Goal: Task Accomplishment & Management: Manage account settings

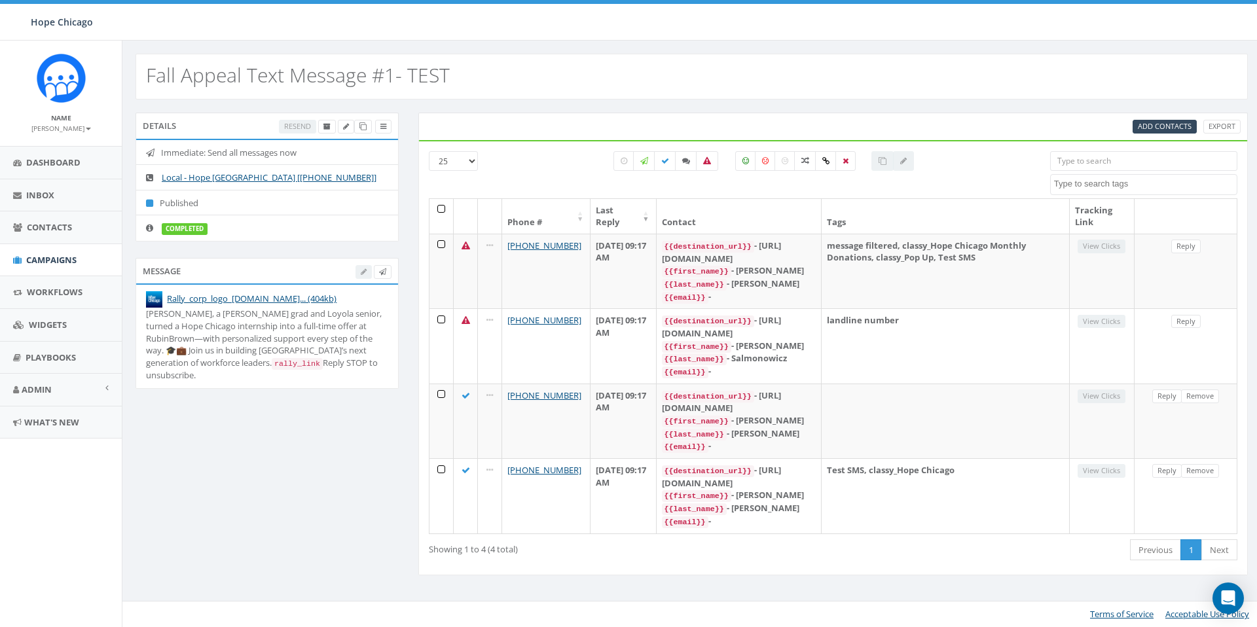
select select
click at [58, 263] on span "Campaigns" at bounding box center [51, 260] width 50 height 12
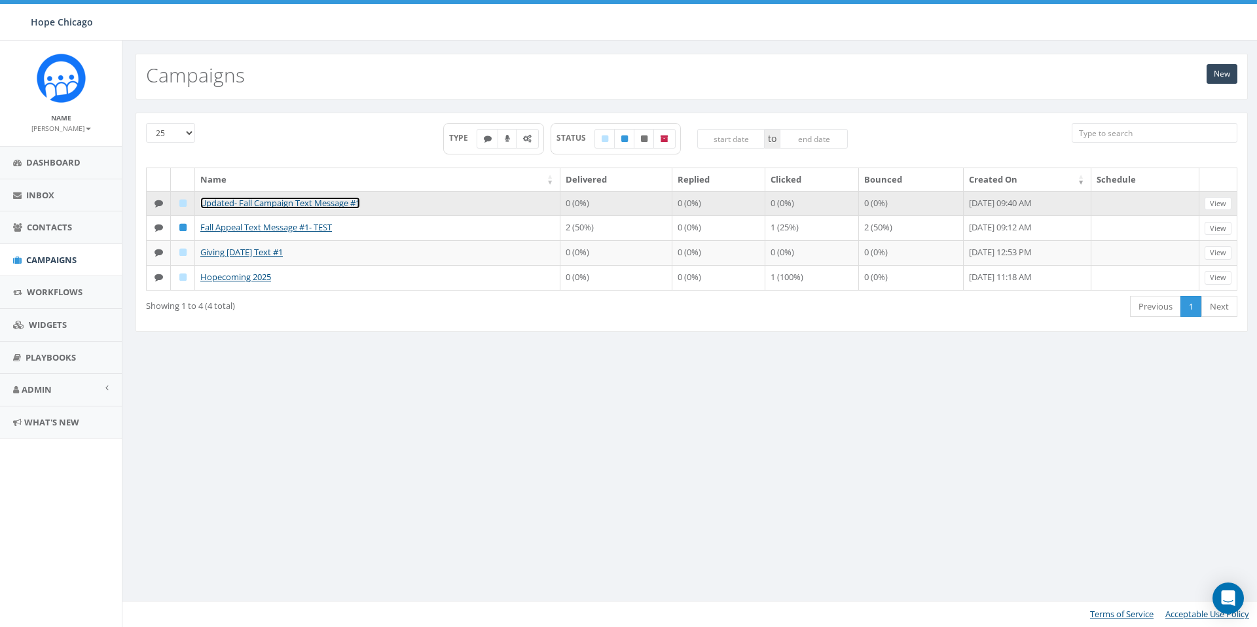
click at [297, 206] on link "Updated- Fall Campaign Text Message #1" at bounding box center [280, 203] width 160 height 12
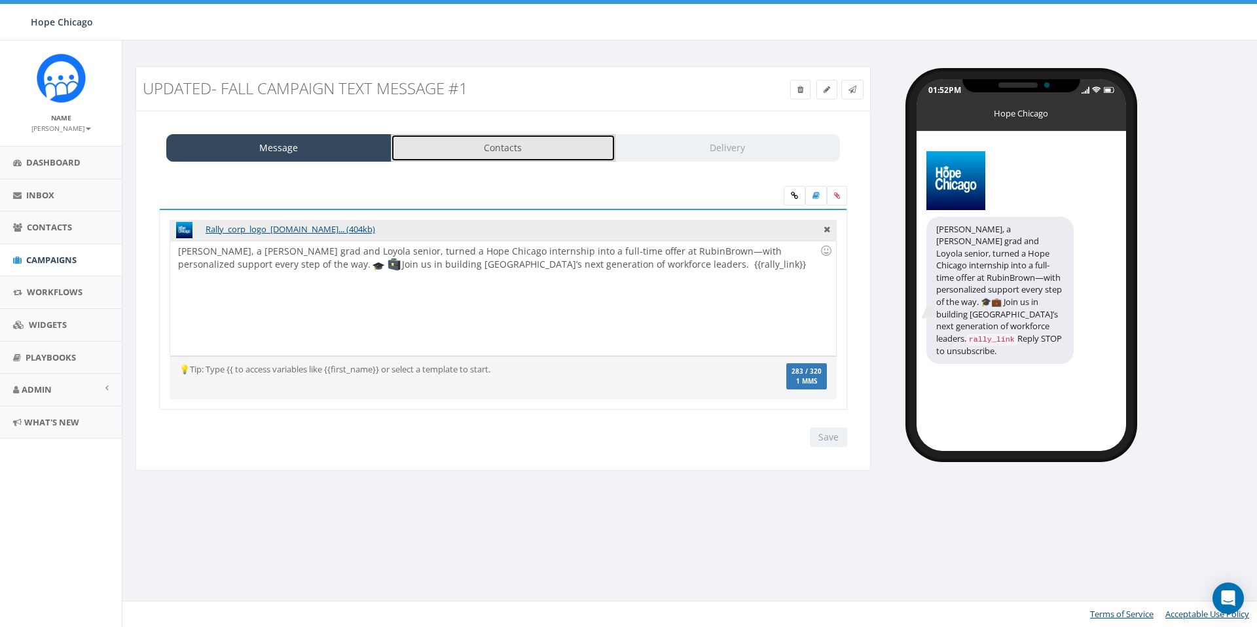
click at [465, 144] on link "Contacts" at bounding box center [503, 147] width 225 height 27
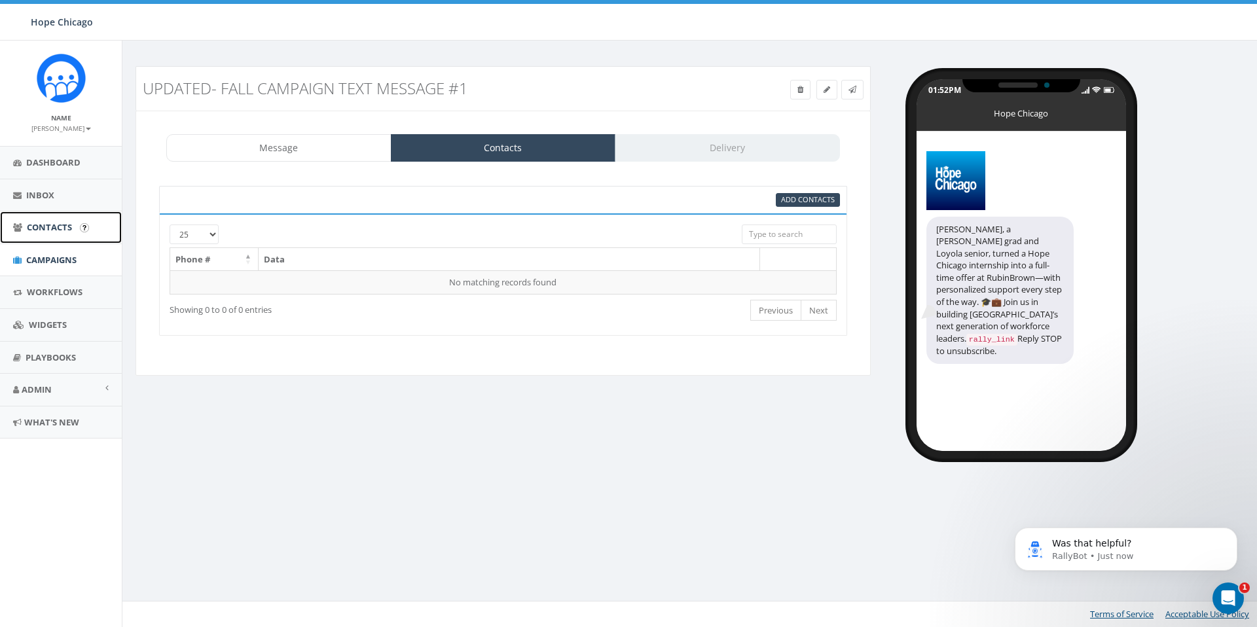
click at [49, 229] on span "Contacts" at bounding box center [49, 227] width 45 height 12
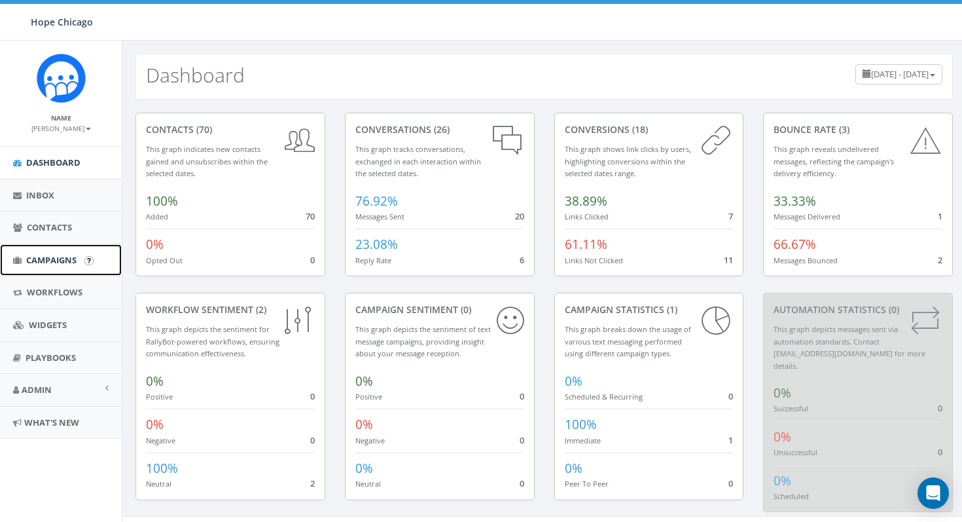
click at [59, 253] on link "Campaigns" at bounding box center [61, 260] width 122 height 32
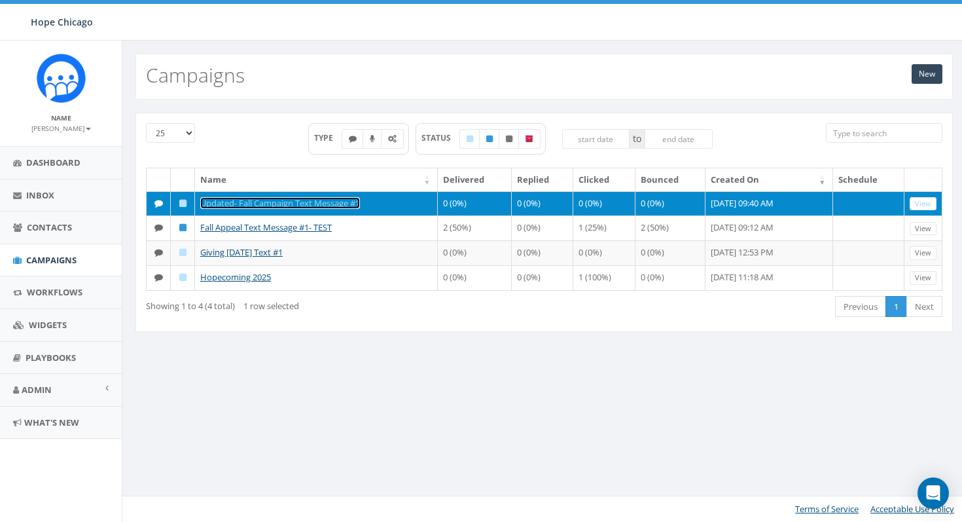
click at [232, 204] on link "Updated- Fall Campaign Text Message #1" at bounding box center [280, 203] width 160 height 12
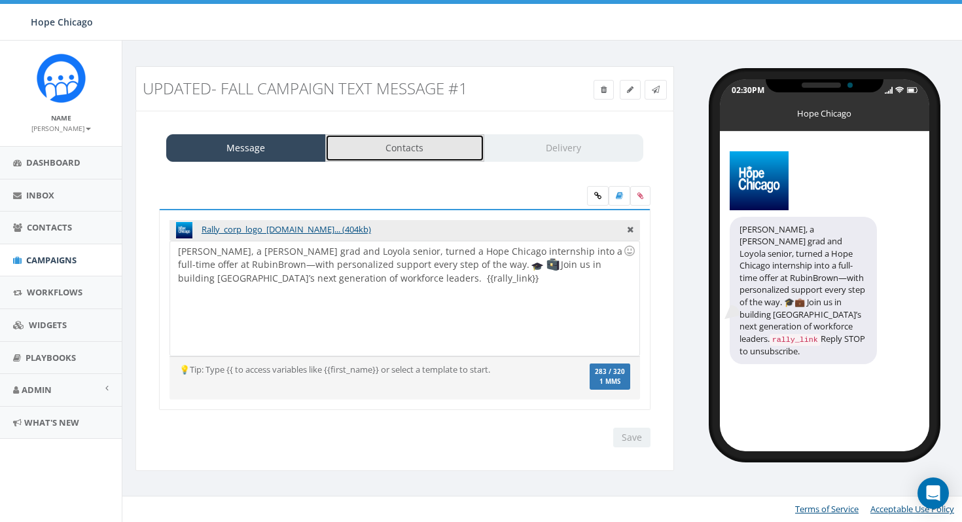
click at [437, 149] on link "Contacts" at bounding box center [405, 147] width 160 height 27
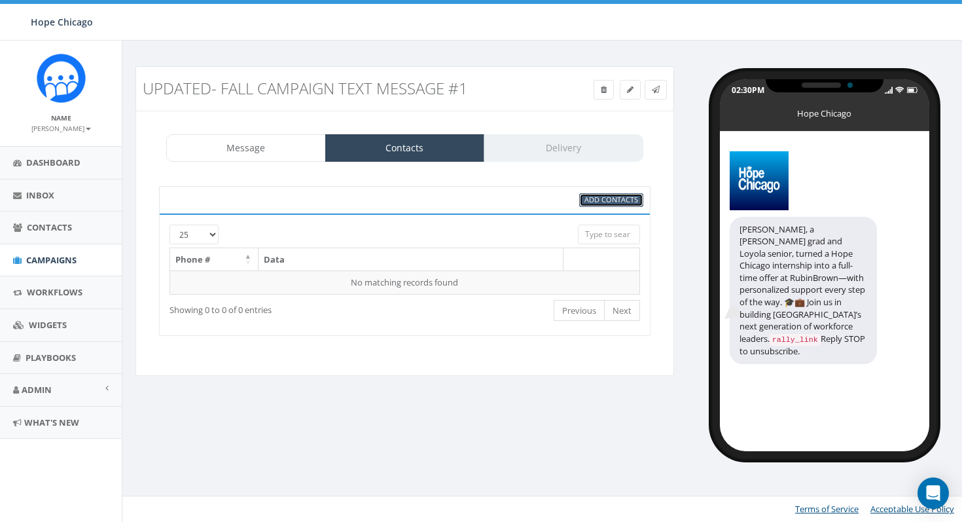
click at [602, 198] on span "Add Contacts" at bounding box center [612, 199] width 54 height 10
select select
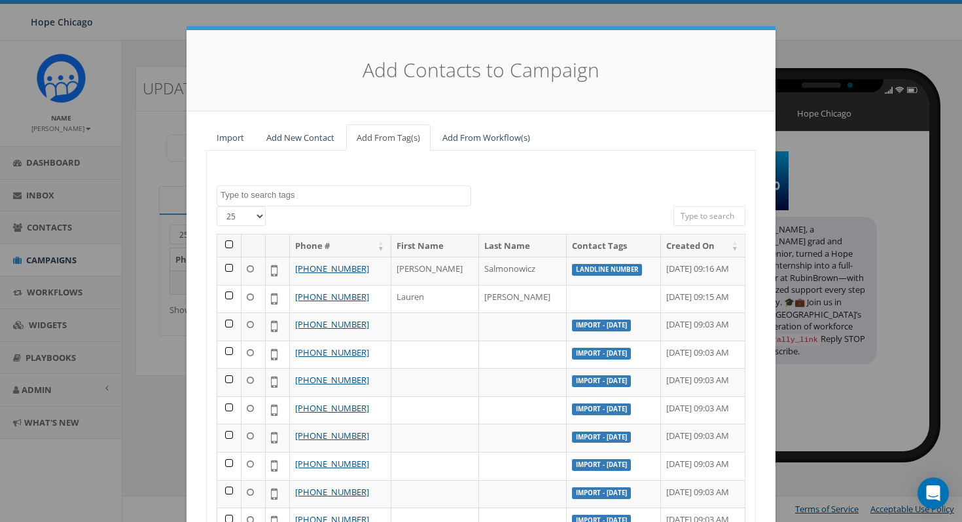
scroll to position [134, 0]
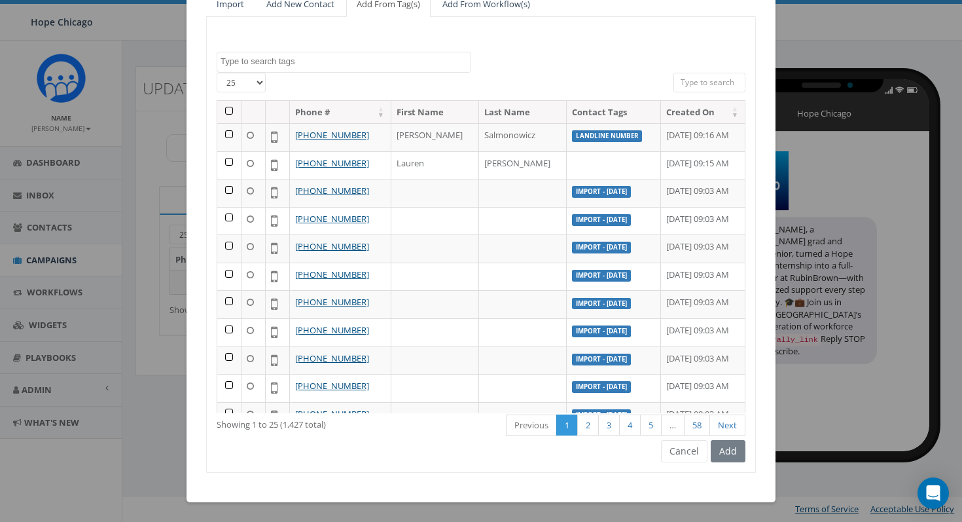
click at [427, 65] on textarea "Search" at bounding box center [346, 62] width 250 height 12
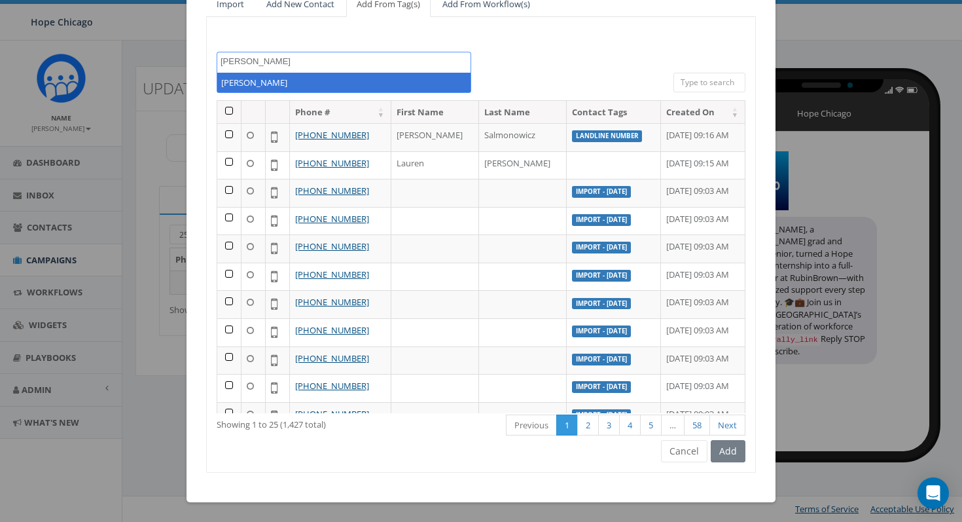
type textarea "audra"
click at [717, 85] on input "search" at bounding box center [710, 83] width 72 height 20
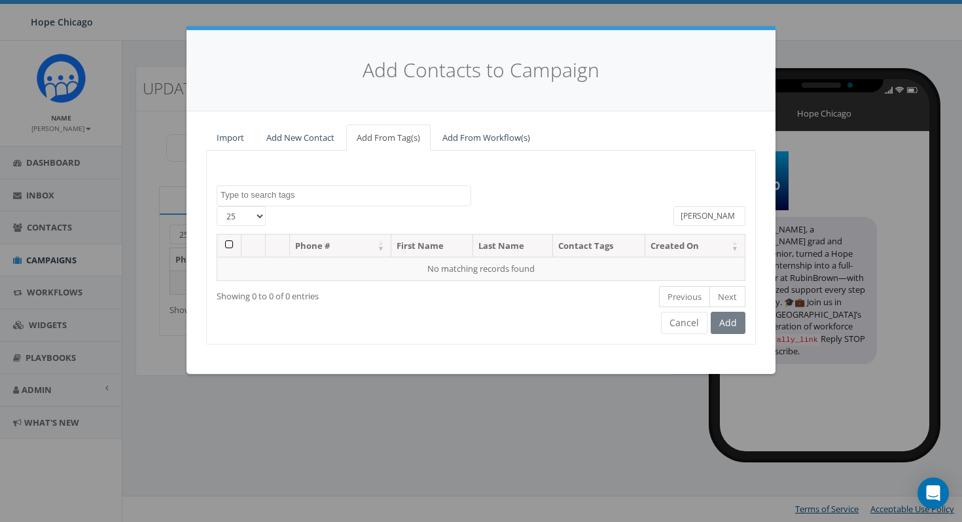
scroll to position [0, 0]
type input "audra"
click at [303, 145] on link "Add New Contact" at bounding box center [300, 137] width 89 height 27
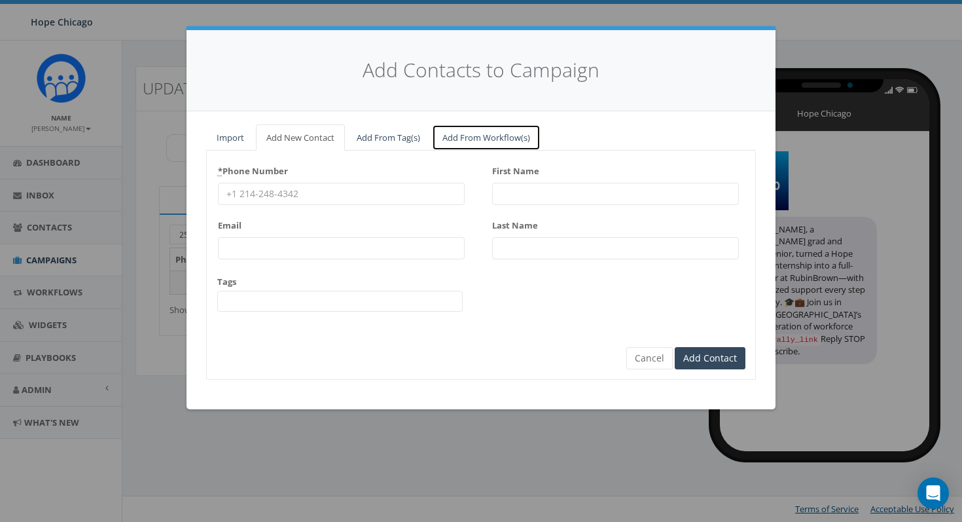
click at [457, 136] on link "Add From Workflow(s)" at bounding box center [486, 137] width 109 height 27
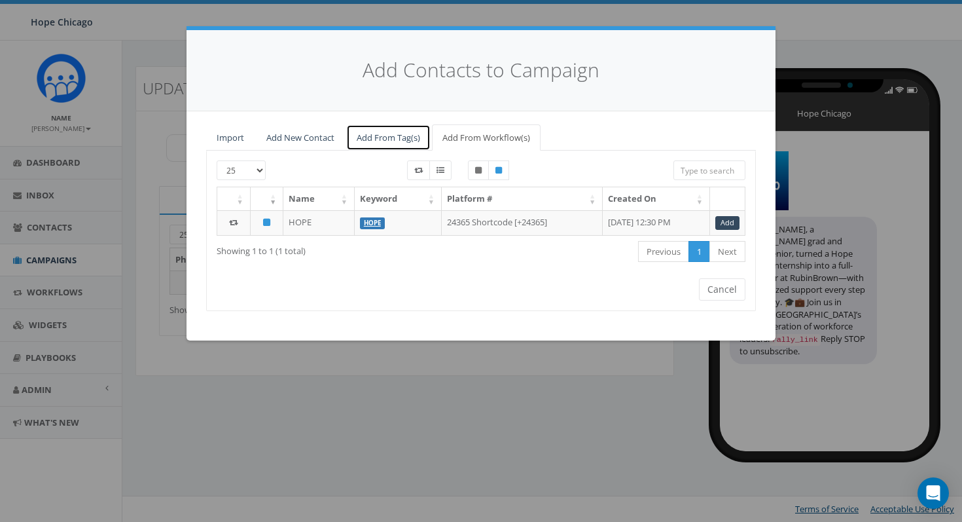
click at [378, 139] on link "Add From Tag(s)" at bounding box center [388, 137] width 84 height 27
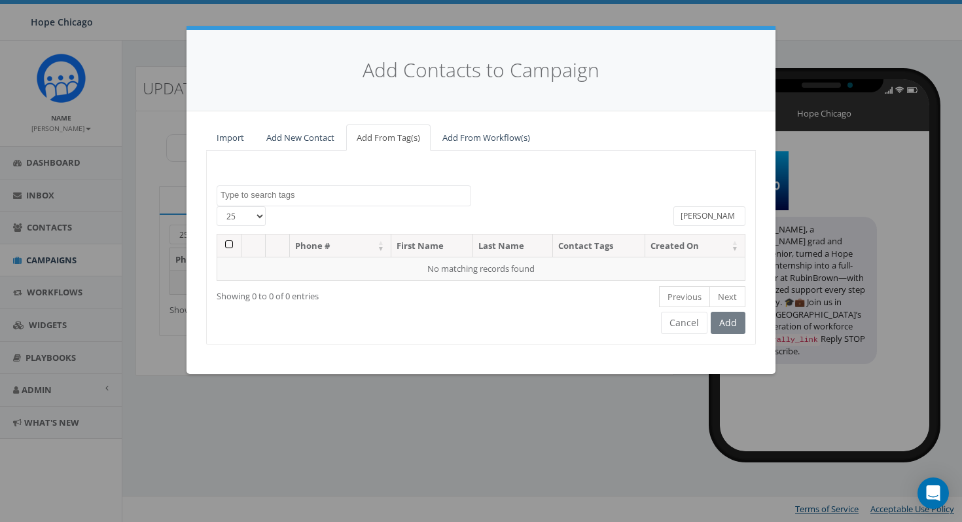
click at [692, 213] on input "audra" at bounding box center [710, 216] width 72 height 20
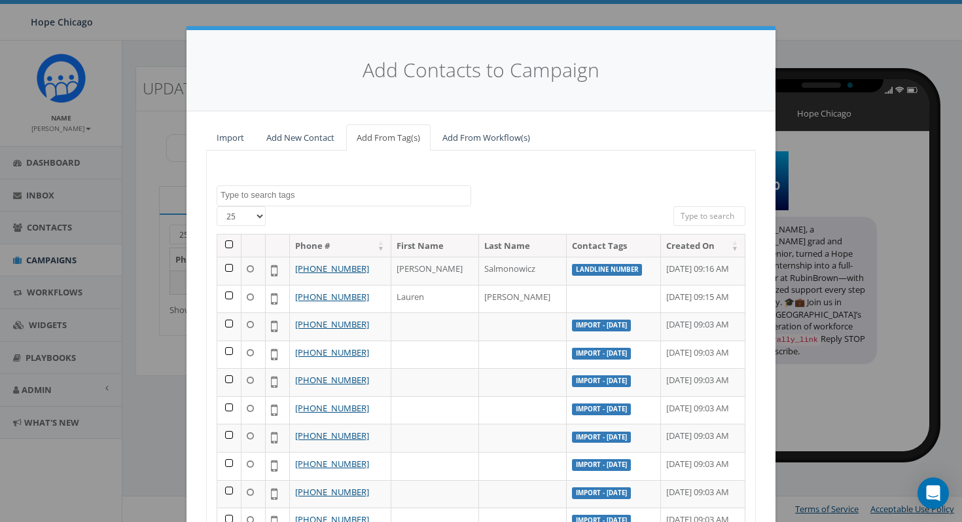
click at [708, 222] on input "search" at bounding box center [710, 216] width 72 height 20
paste input "(773) 206-5513"
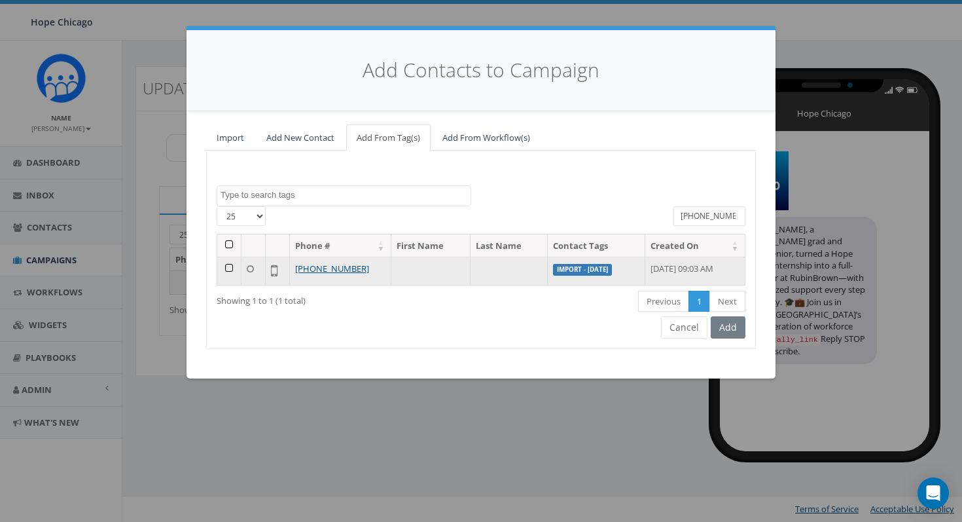
type input "(773) 206-5513"
click at [231, 269] on td at bounding box center [229, 271] width 24 height 28
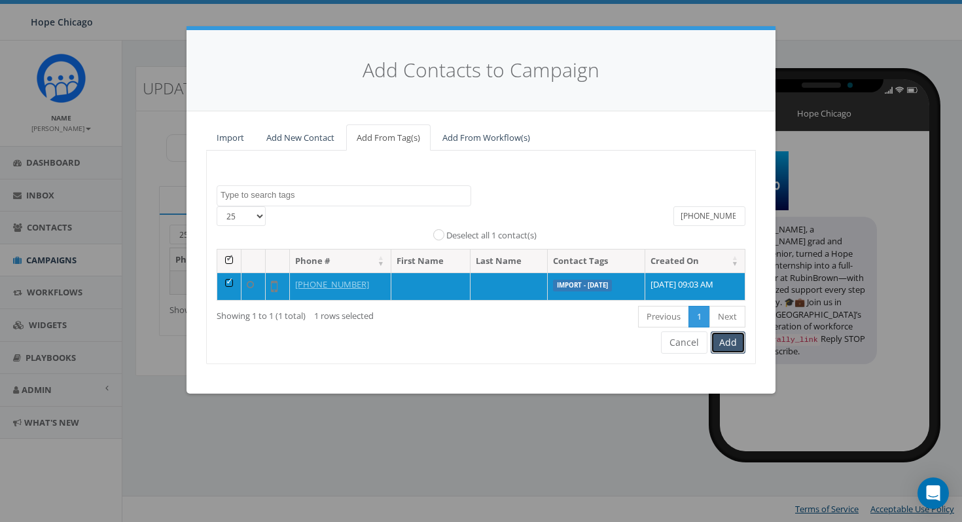
click at [725, 338] on button "Add" at bounding box center [728, 342] width 35 height 22
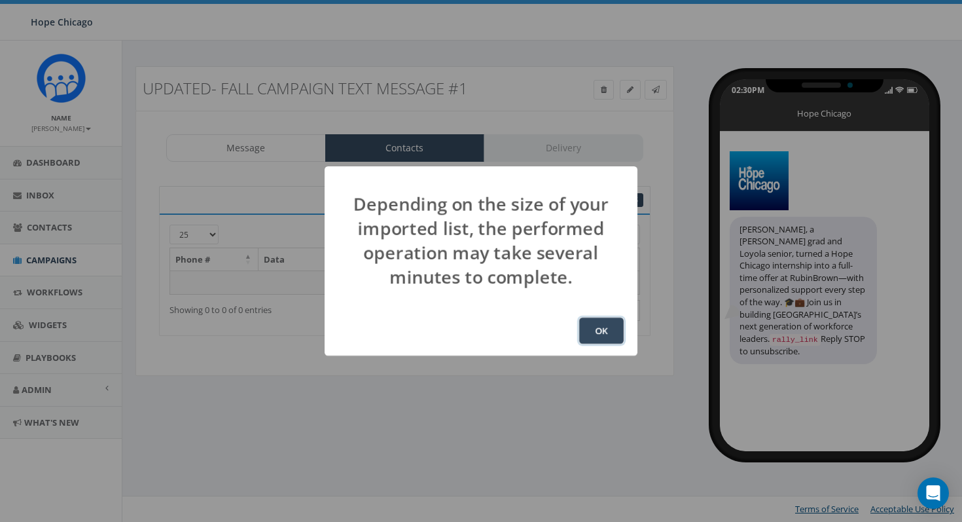
click at [602, 329] on button "OK" at bounding box center [601, 330] width 45 height 26
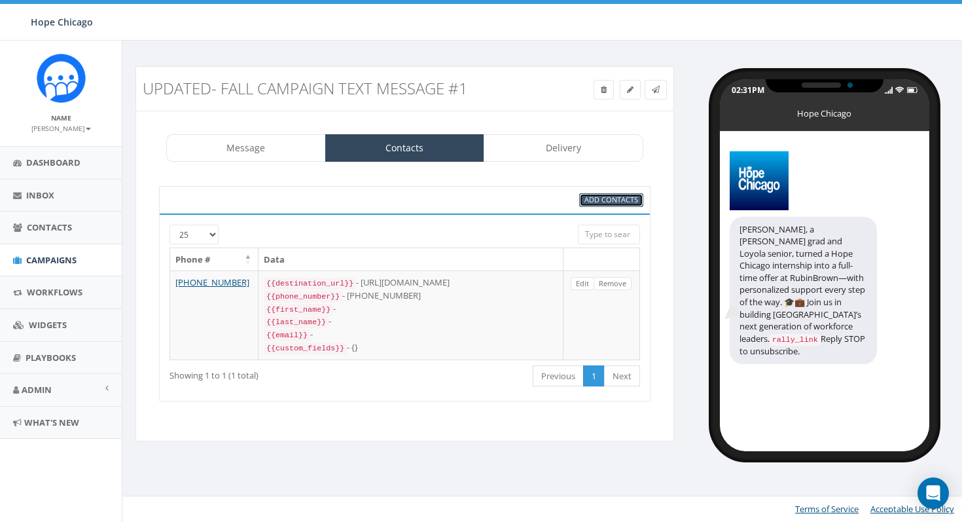
click at [615, 199] on span "Add Contacts" at bounding box center [612, 199] width 54 height 10
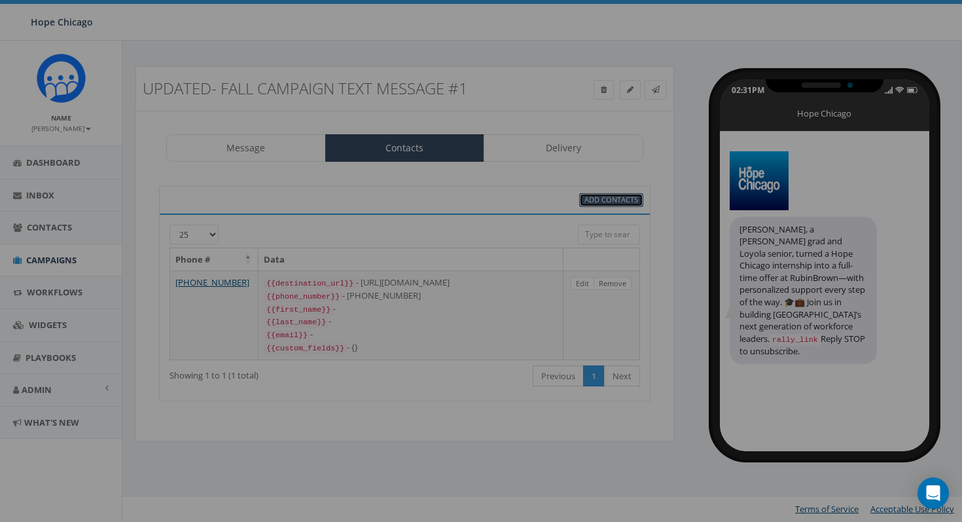
select select
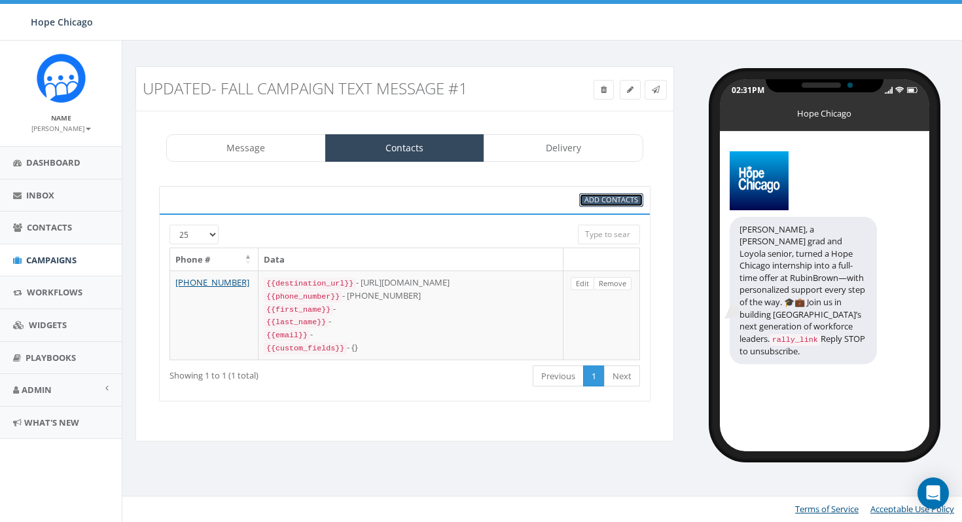
click at [615, 199] on span "Add Contacts" at bounding box center [612, 199] width 54 height 10
select select
click at [615, 199] on span "Add Contacts" at bounding box center [612, 199] width 54 height 10
select select
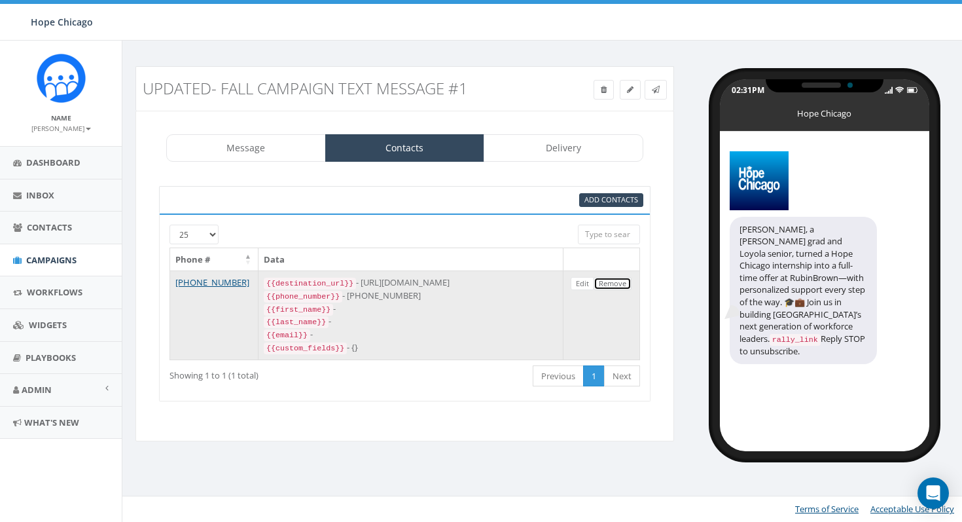
click at [620, 286] on link "Remove" at bounding box center [613, 284] width 38 height 14
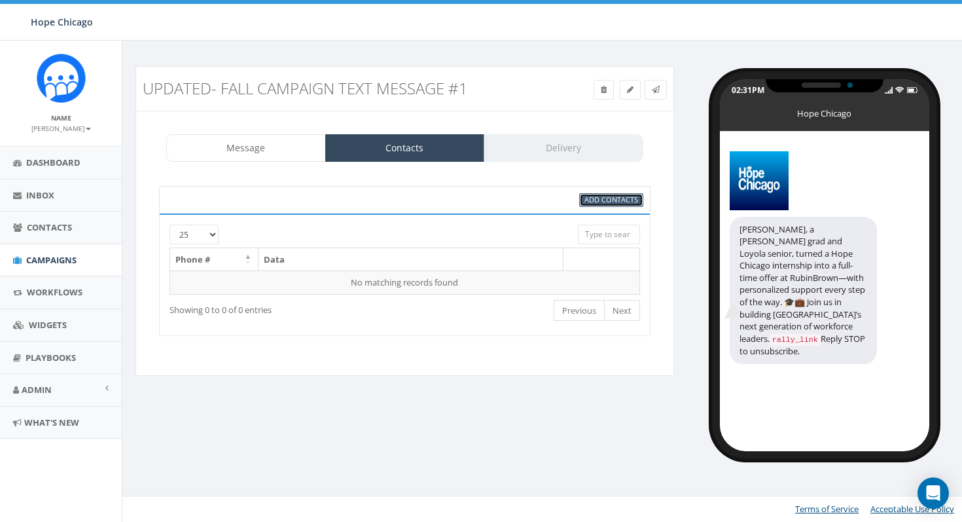
click at [610, 206] on link "Add Contacts" at bounding box center [611, 200] width 64 height 14
select select
click at [610, 200] on span "Add Contacts" at bounding box center [612, 199] width 54 height 10
select select
click at [590, 197] on span "Add Contacts" at bounding box center [612, 199] width 54 height 10
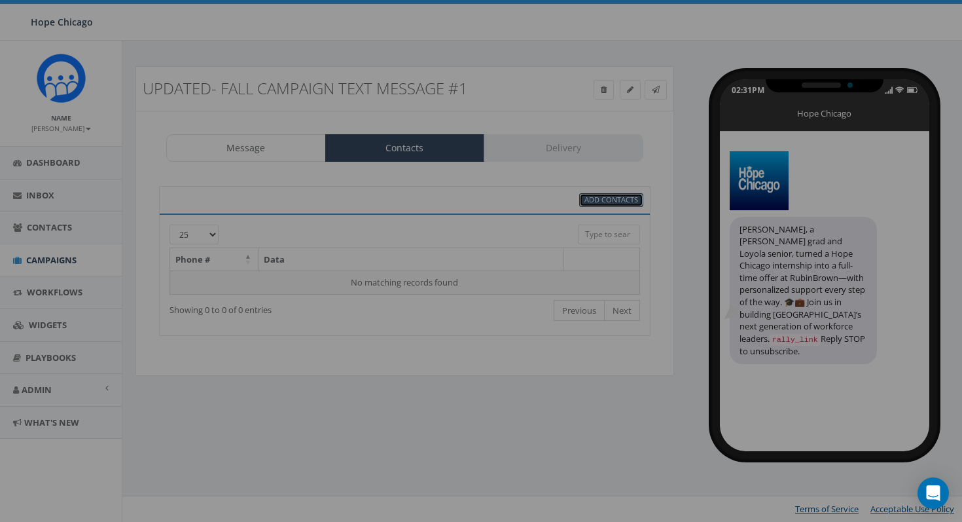
select select
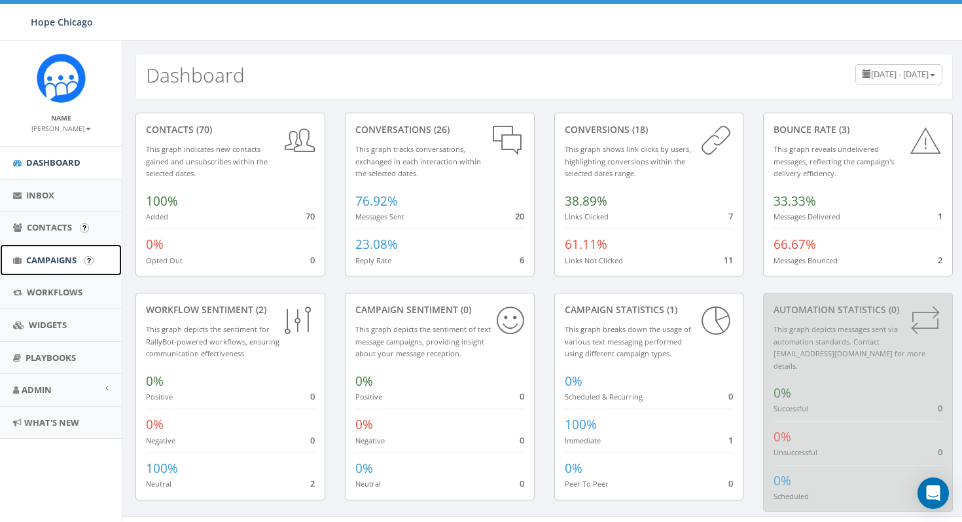
click at [49, 262] on span "Campaigns" at bounding box center [51, 260] width 50 height 12
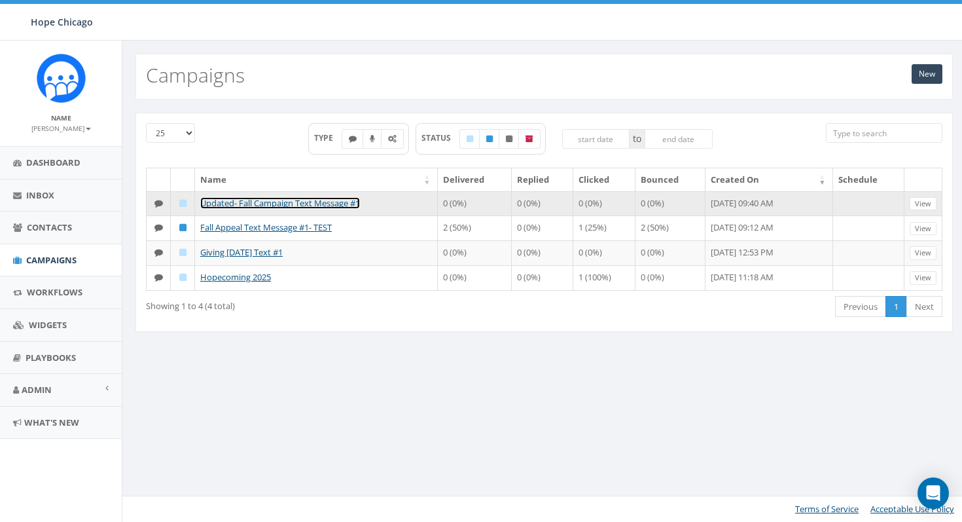
click at [325, 201] on link "Updated- Fall Campaign Text Message #1" at bounding box center [280, 203] width 160 height 12
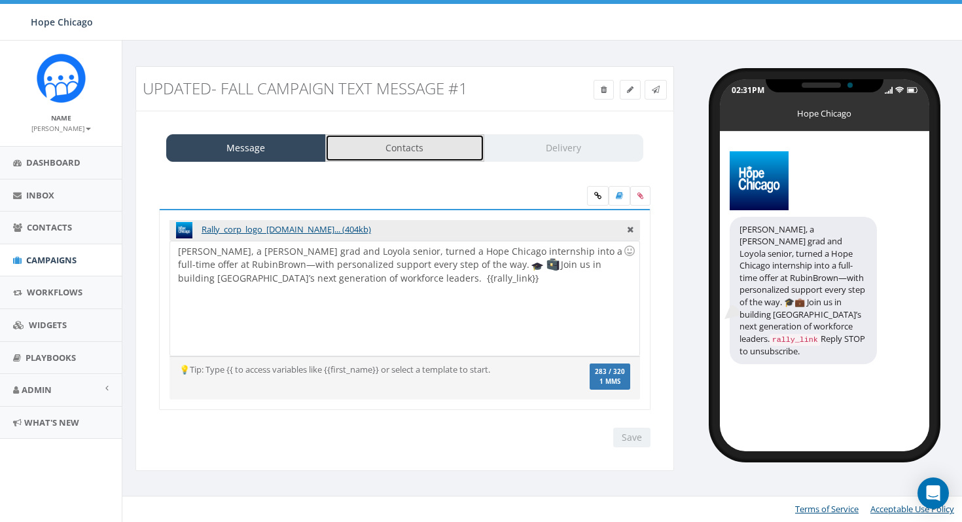
click at [432, 145] on link "Contacts" at bounding box center [405, 147] width 160 height 27
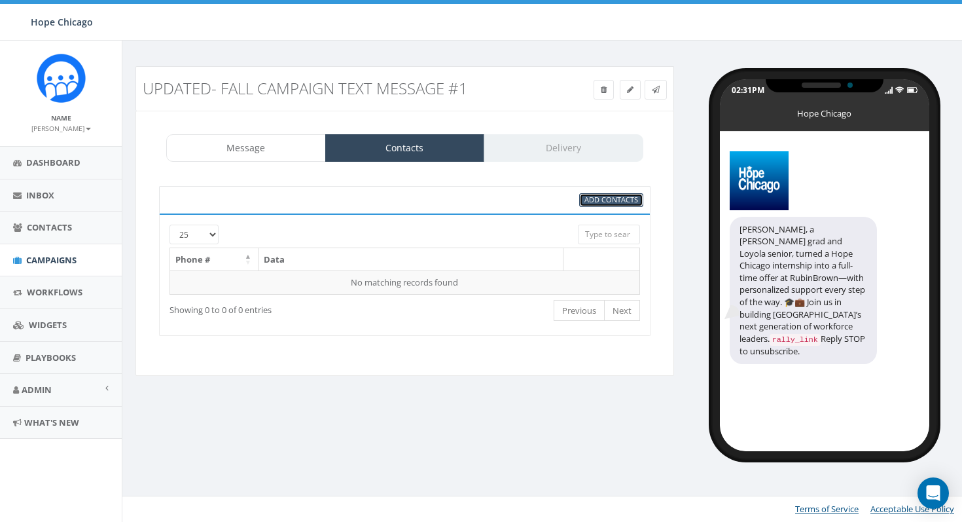
click at [615, 200] on span "Add Contacts" at bounding box center [612, 199] width 54 height 10
select select
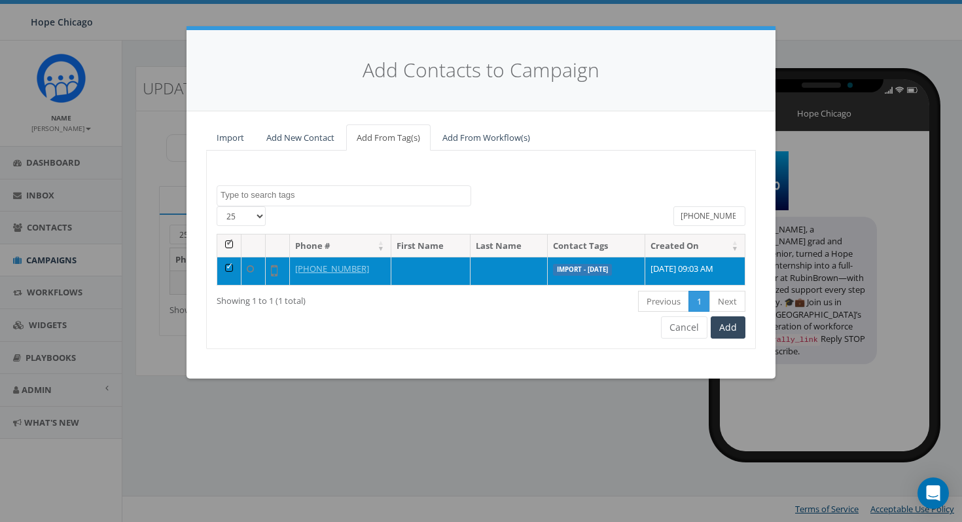
click at [229, 266] on td at bounding box center [229, 271] width 24 height 28
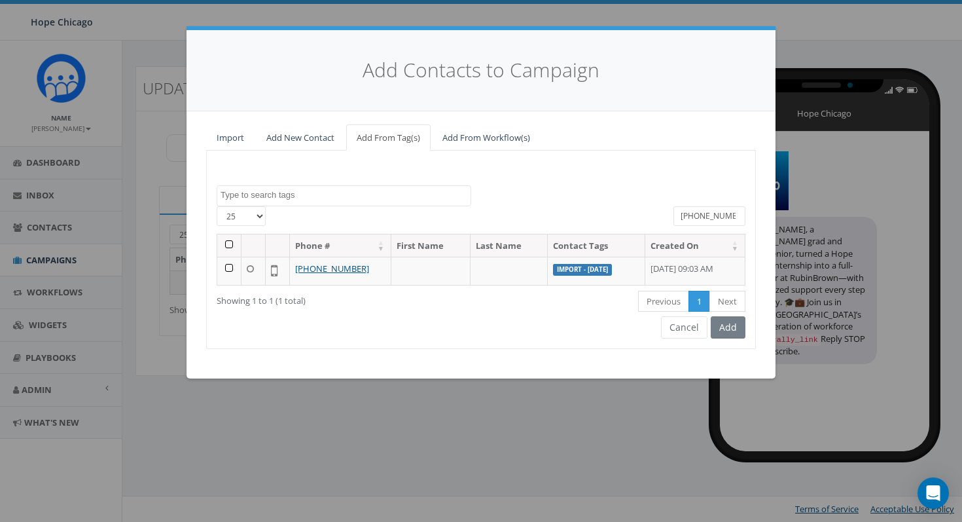
click at [716, 216] on input "(773) 206-5513" at bounding box center [710, 216] width 72 height 20
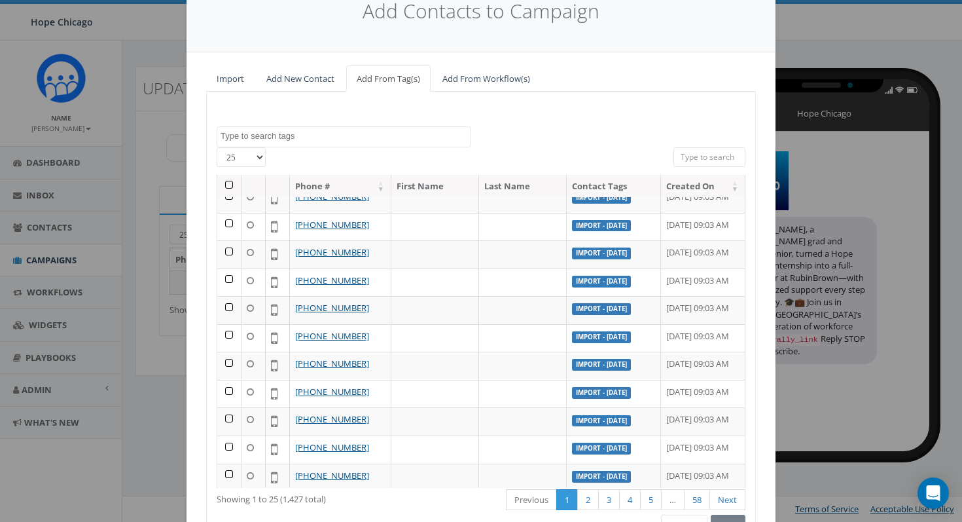
scroll to position [134, 0]
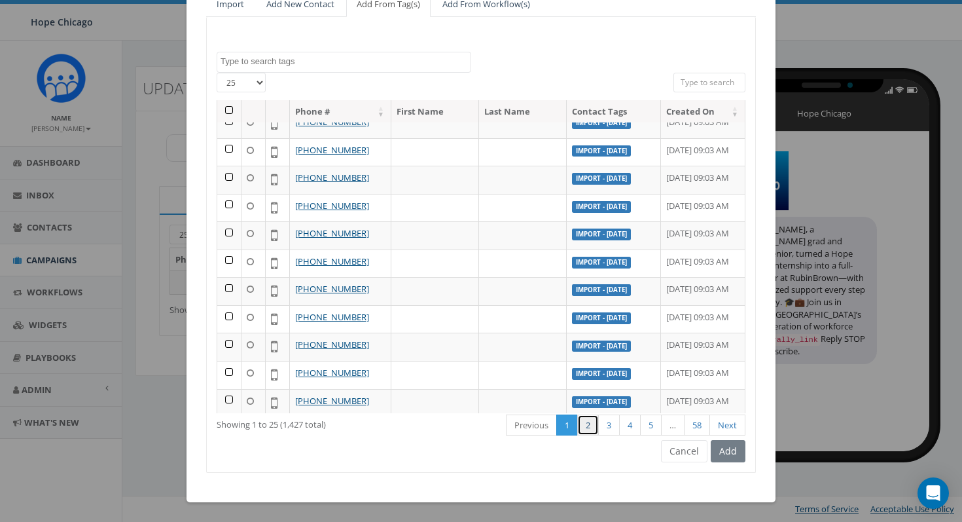
click at [592, 424] on link "2" at bounding box center [588, 425] width 22 height 22
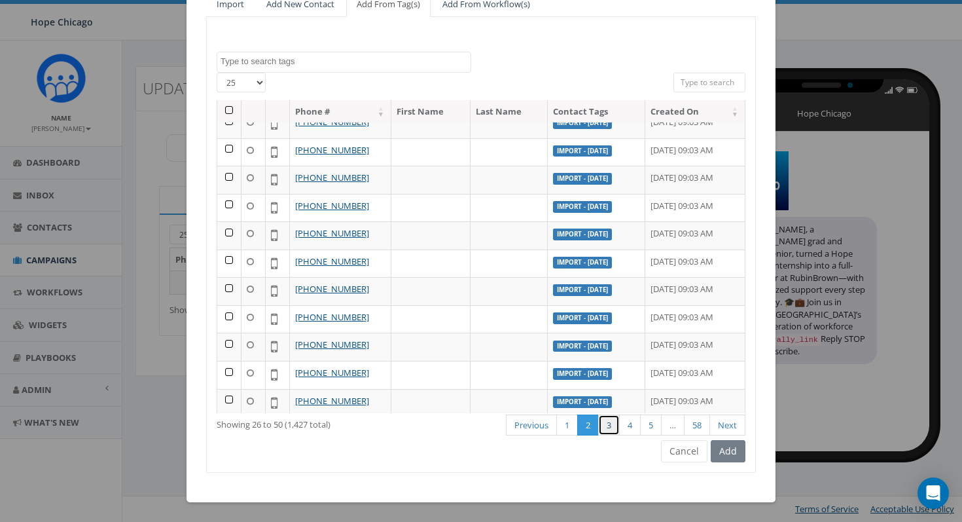
click at [602, 420] on link "3" at bounding box center [609, 425] width 22 height 22
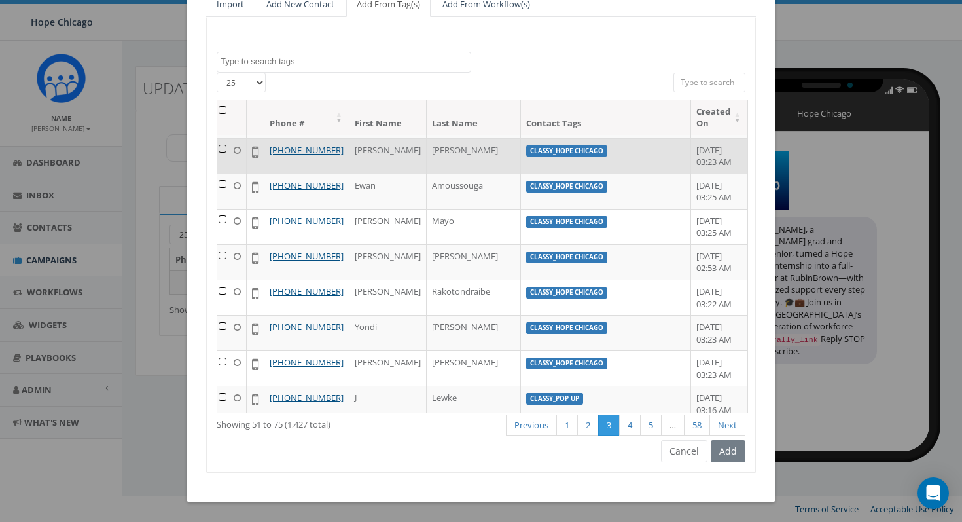
scroll to position [529, 0]
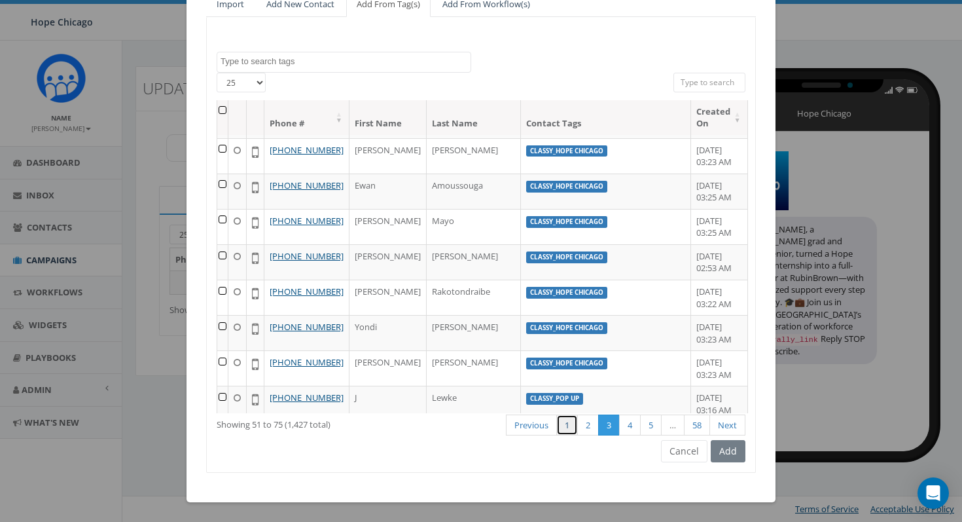
click at [571, 424] on link "1" at bounding box center [567, 425] width 22 height 22
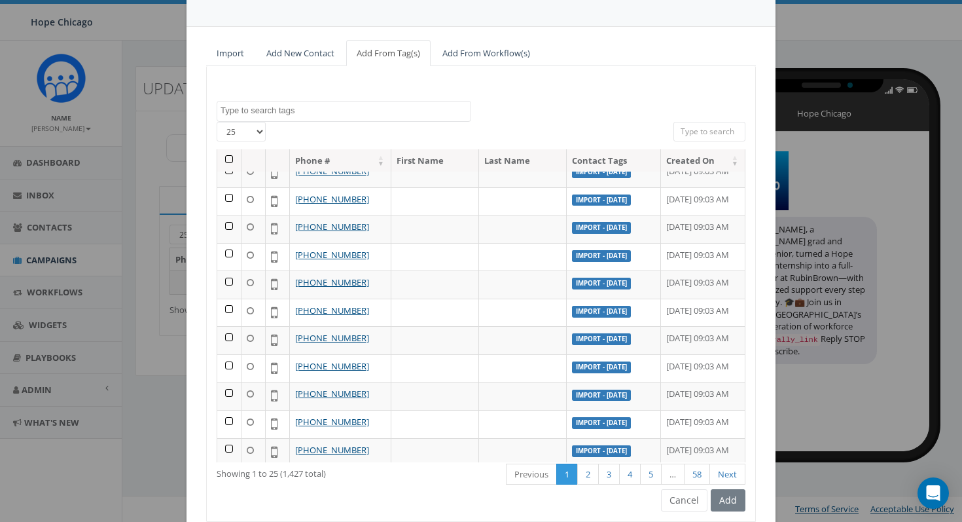
scroll to position [134, 0]
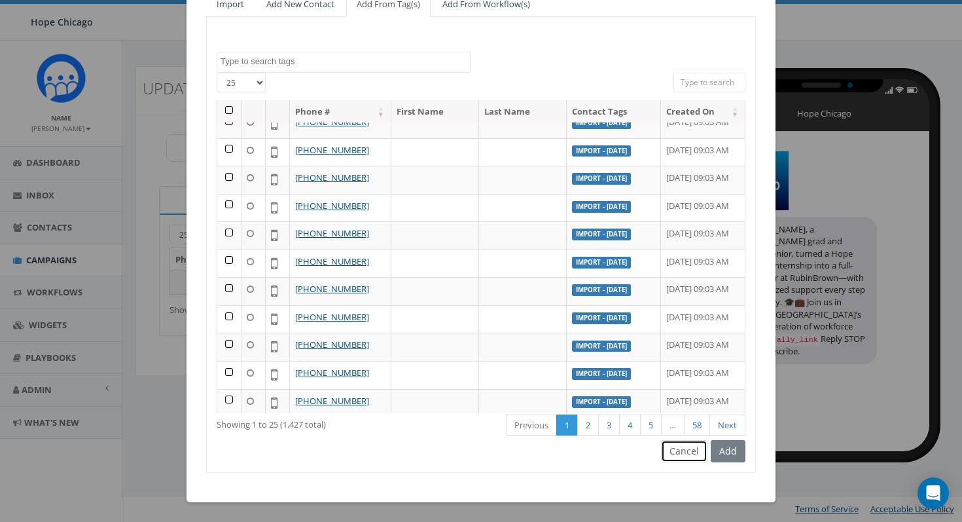
click at [689, 452] on button "Cancel" at bounding box center [684, 451] width 46 height 22
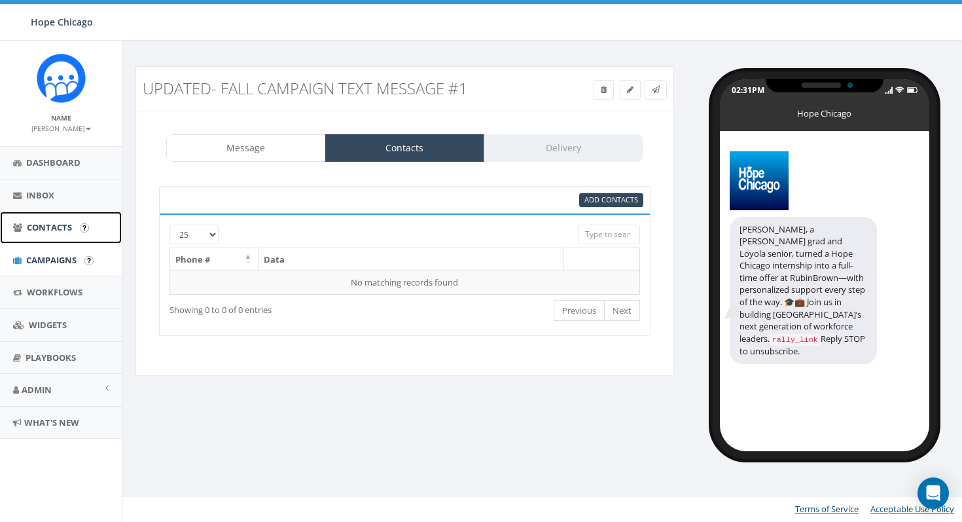
click at [46, 230] on span "Contacts" at bounding box center [49, 227] width 45 height 12
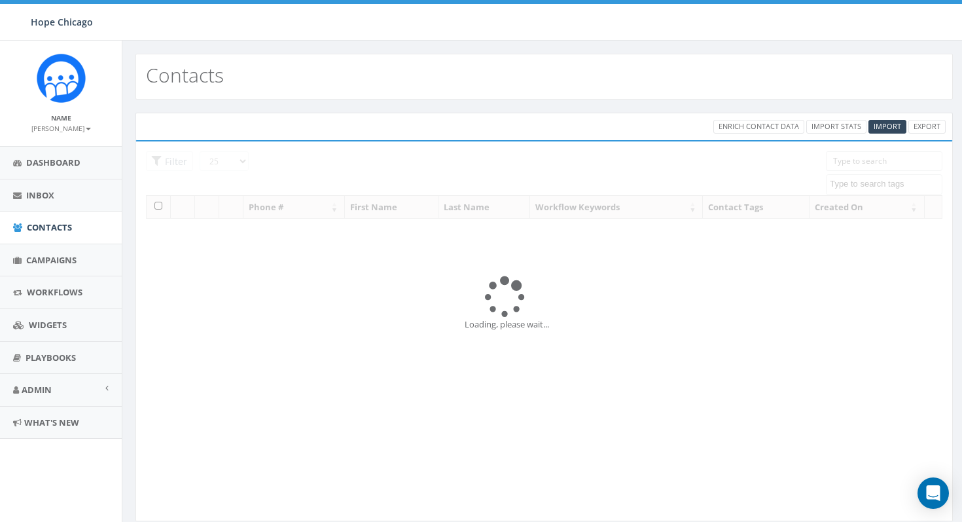
select select
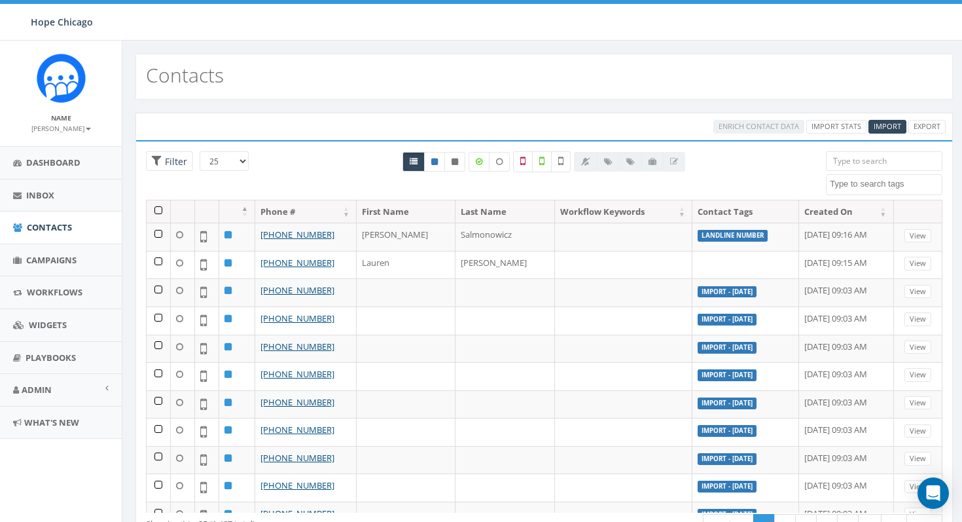
click at [867, 184] on textarea "Search" at bounding box center [886, 184] width 112 height 12
type textarea "import"
select select "Import - [DATE]"
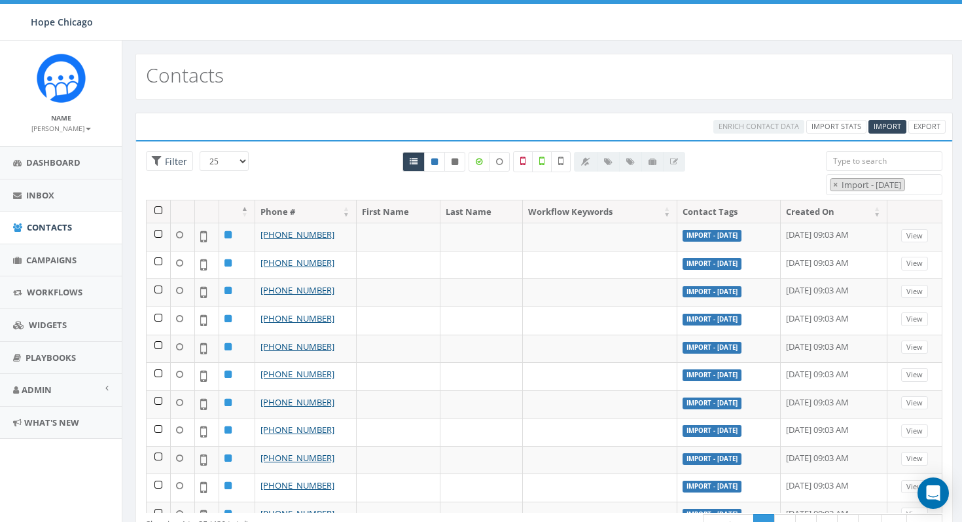
click at [153, 213] on th at bounding box center [159, 211] width 24 height 23
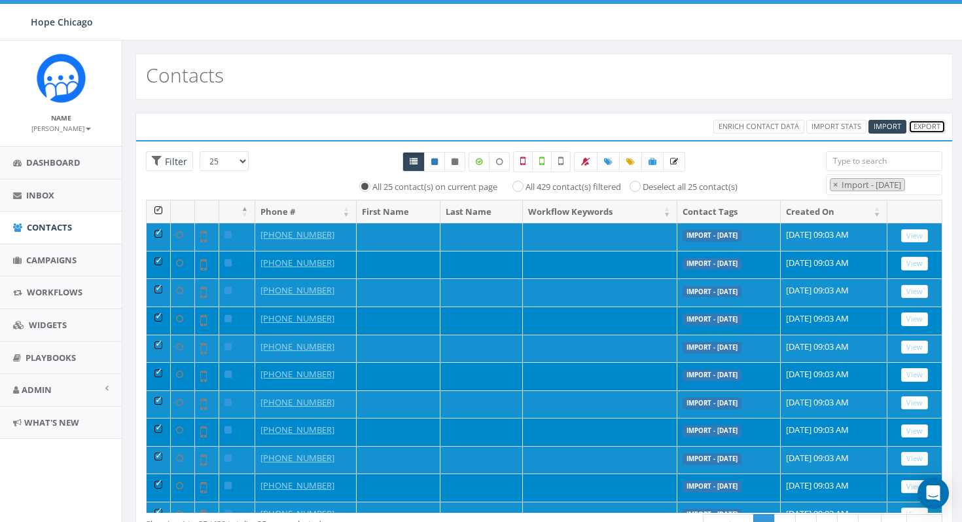
click at [922, 127] on link "Export" at bounding box center [927, 127] width 37 height 14
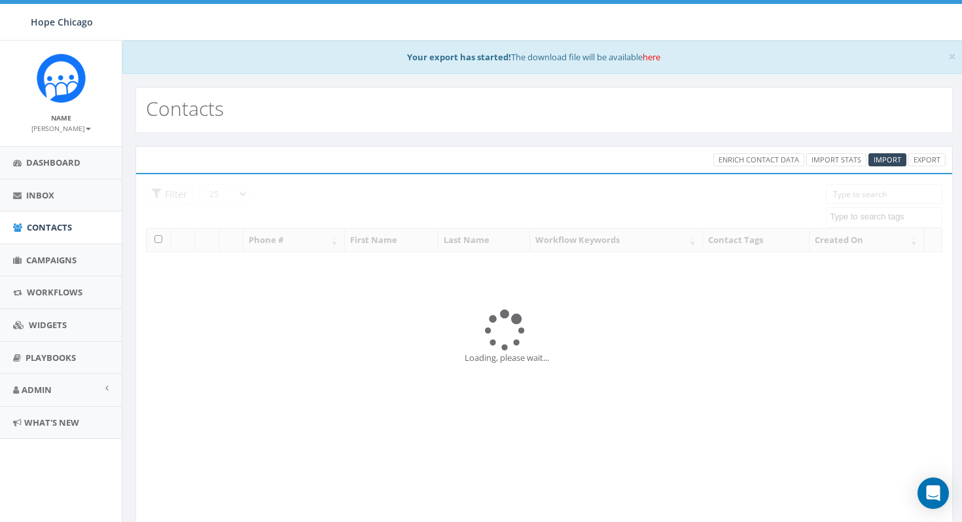
select select
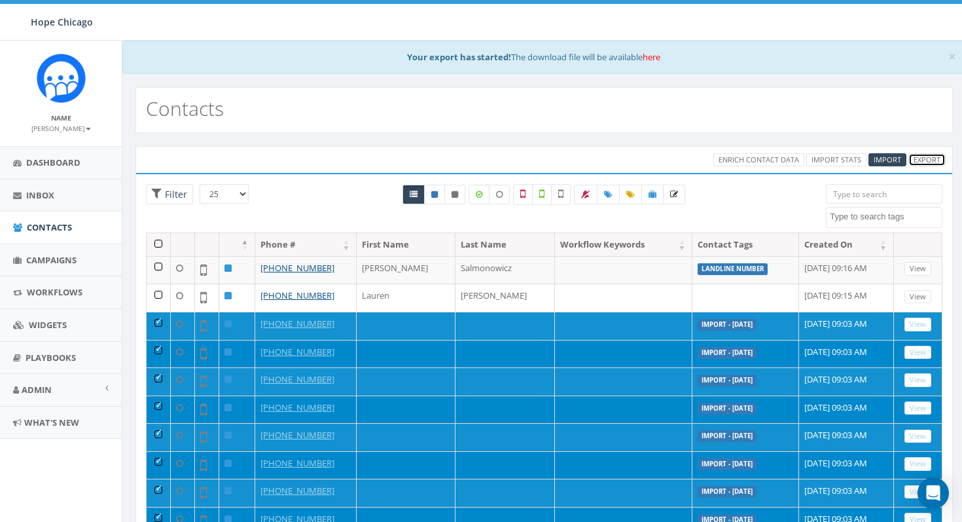
click at [925, 158] on link "Export" at bounding box center [927, 160] width 37 height 14
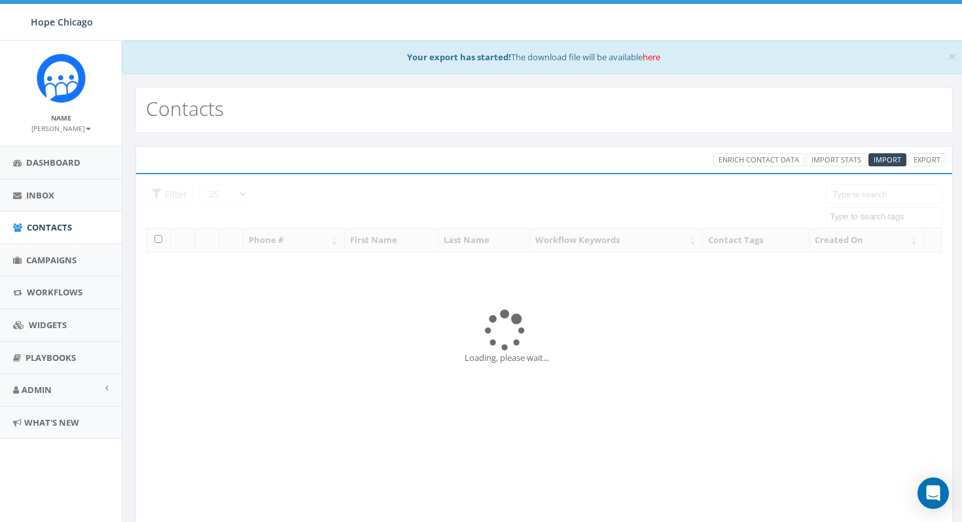
select select
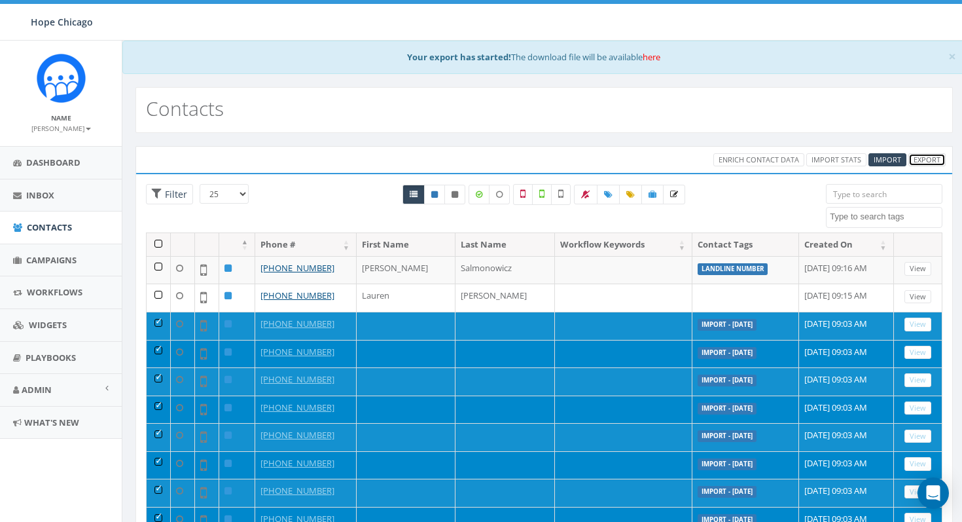
click at [925, 158] on link "Export" at bounding box center [927, 160] width 37 height 14
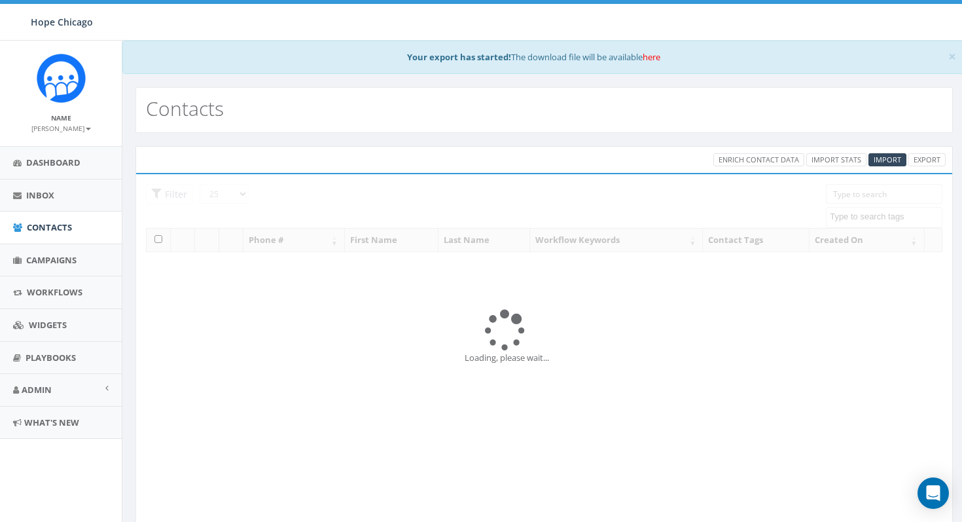
select select
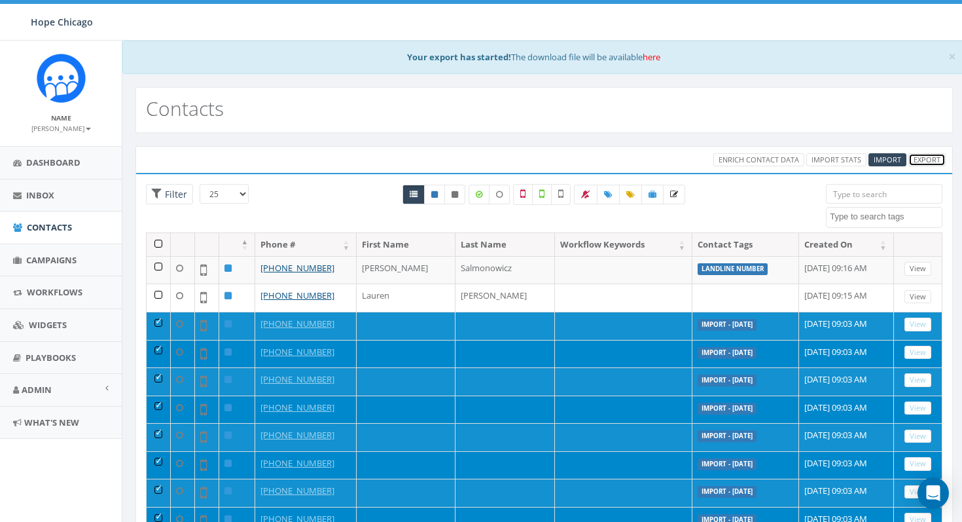
click at [925, 158] on link "Export" at bounding box center [927, 160] width 37 height 14
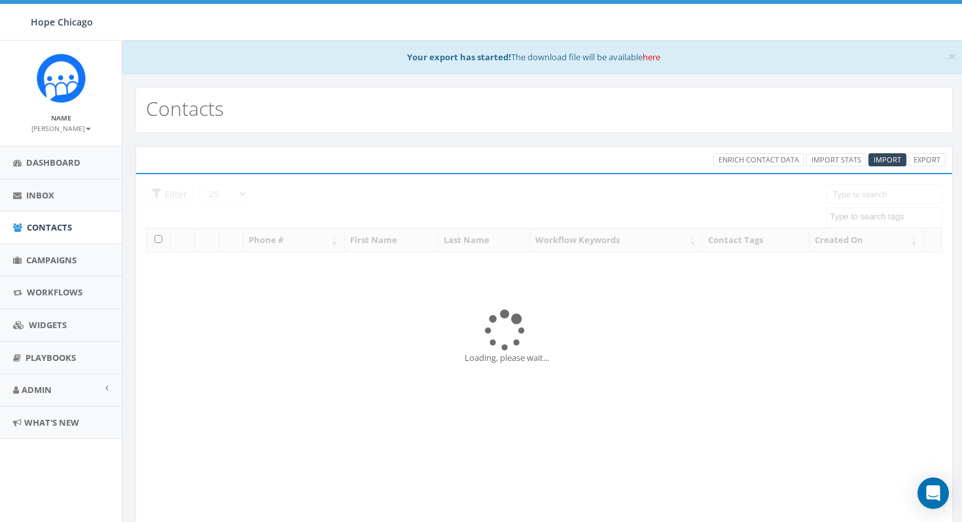
select select
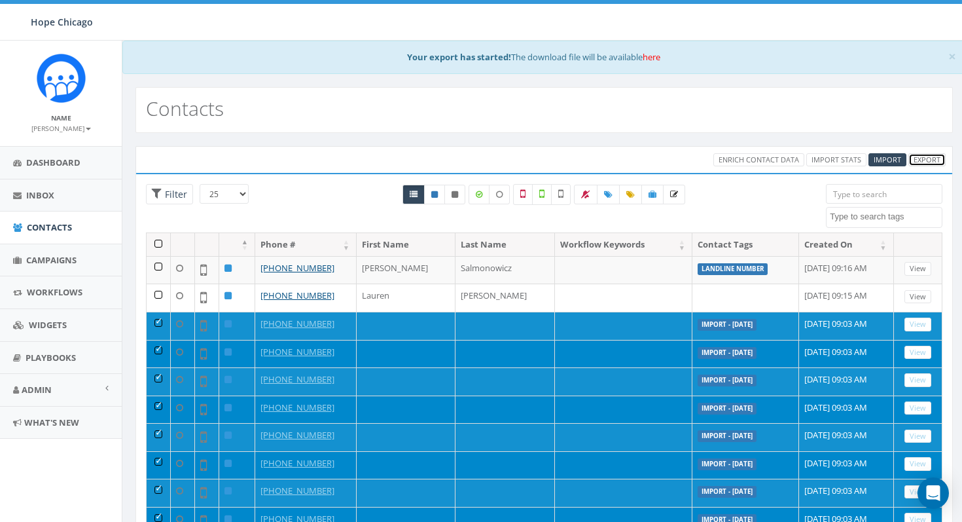
click at [925, 158] on link "Export" at bounding box center [927, 160] width 37 height 14
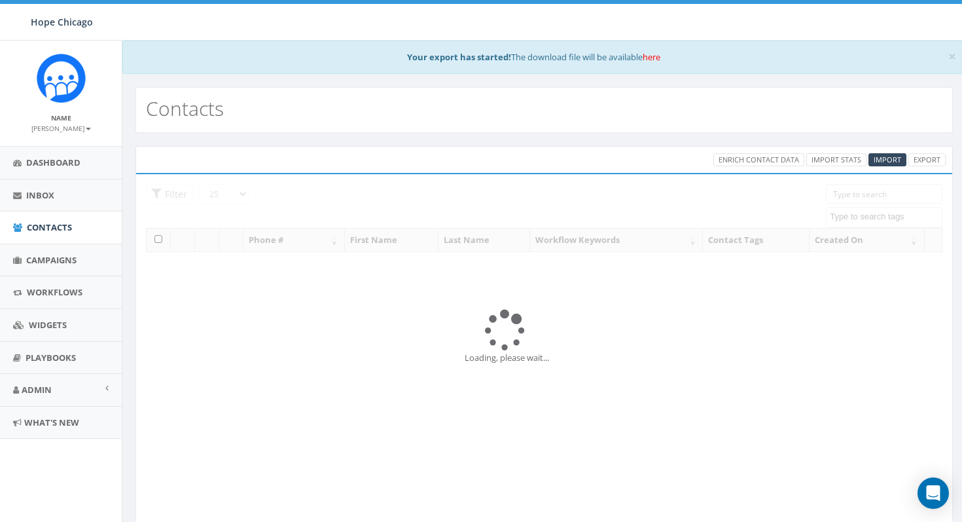
select select
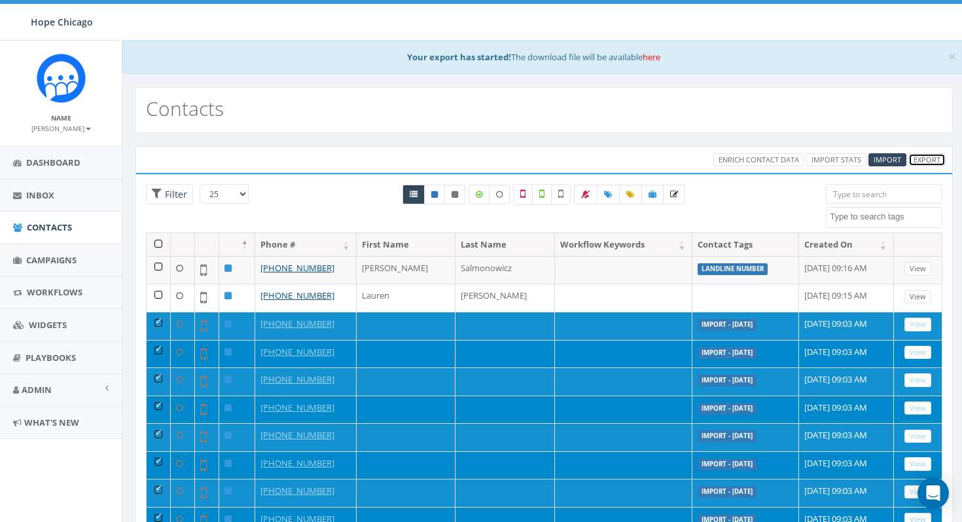
click at [925, 158] on link "Export" at bounding box center [927, 160] width 37 height 14
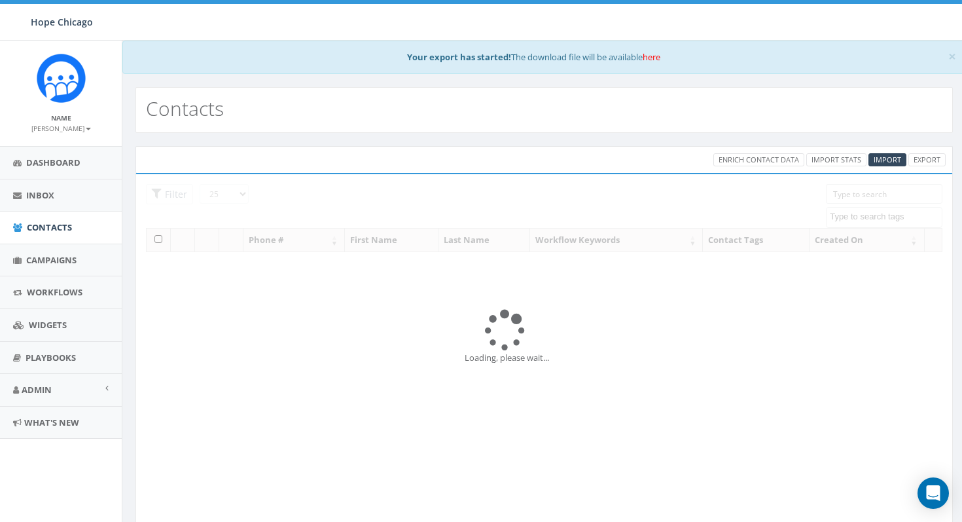
select select
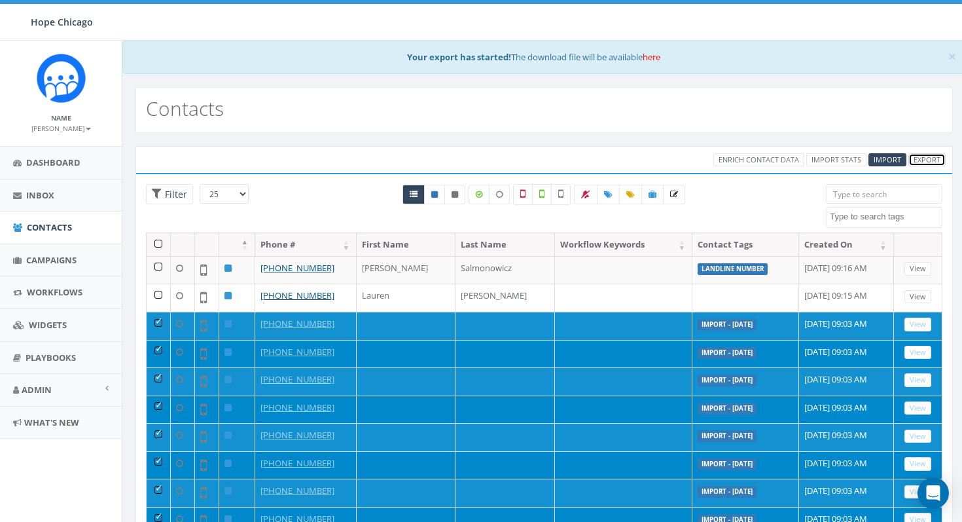
click at [925, 158] on link "Export" at bounding box center [927, 160] width 37 height 14
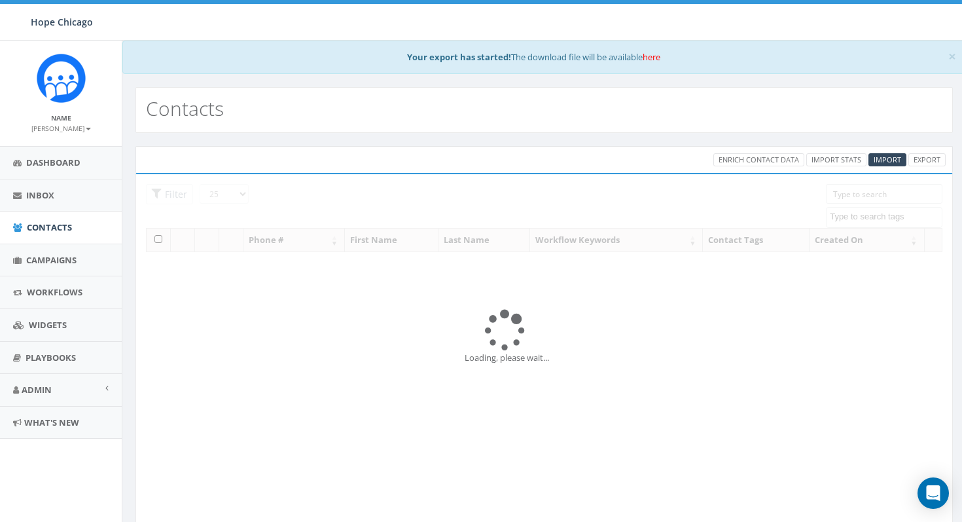
select select
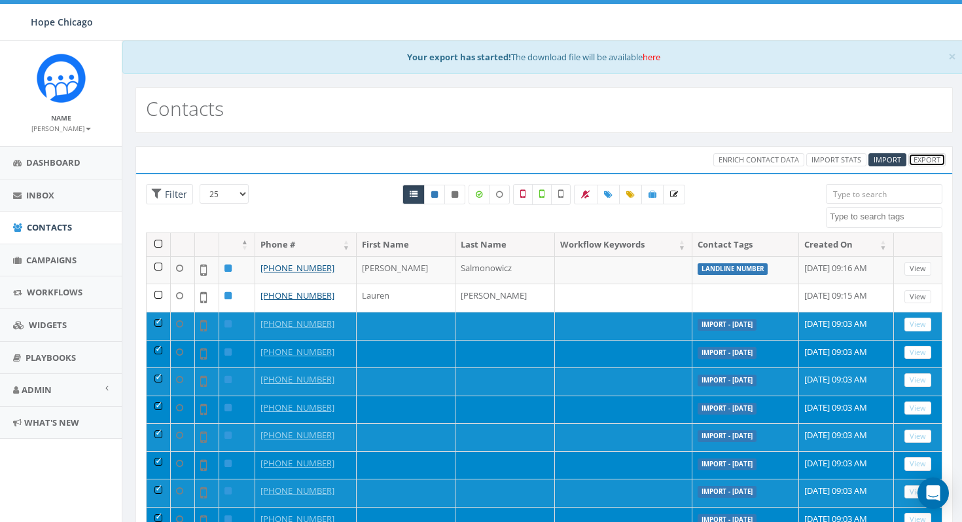
click at [925, 158] on link "Export" at bounding box center [927, 160] width 37 height 14
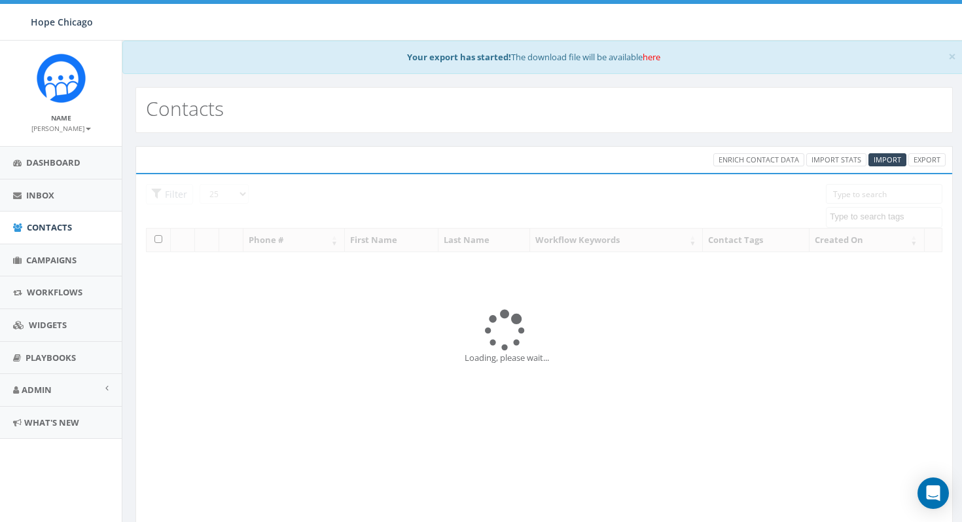
select select
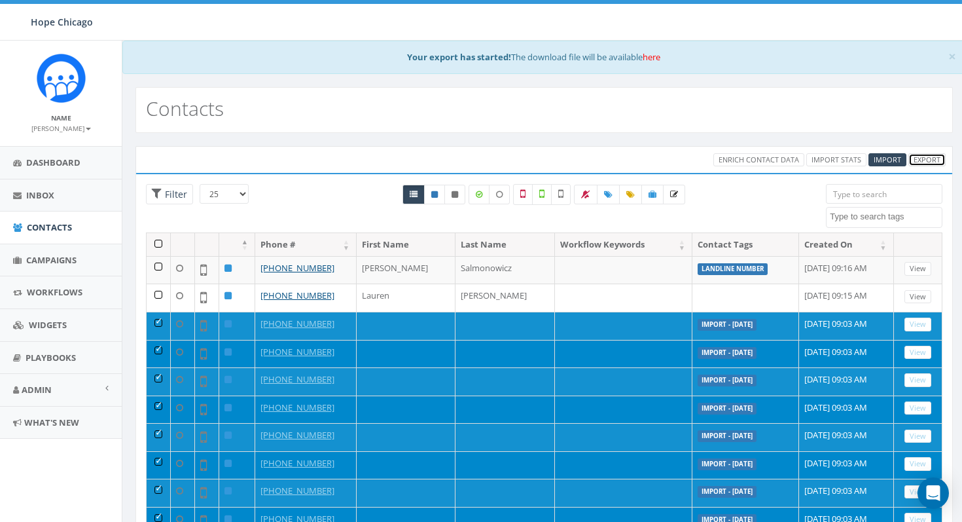
click at [925, 158] on link "Export" at bounding box center [927, 160] width 37 height 14
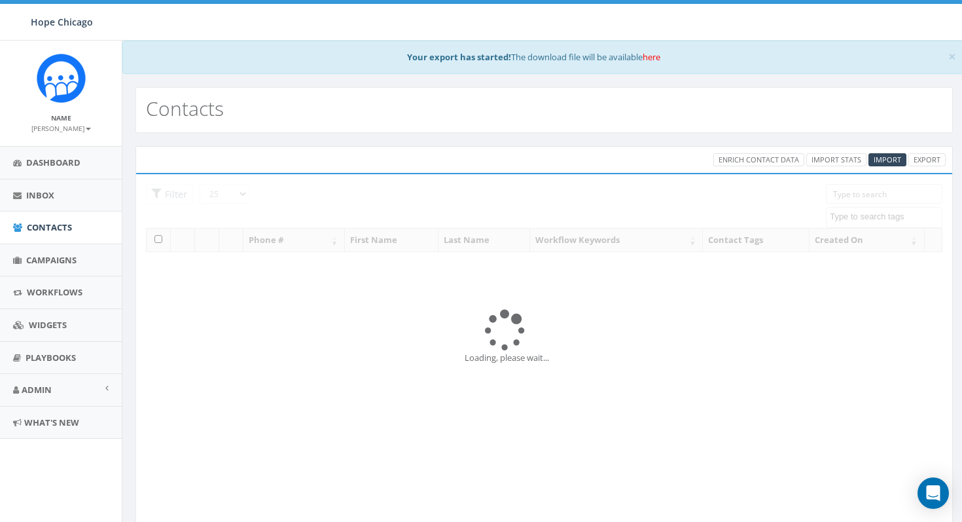
select select
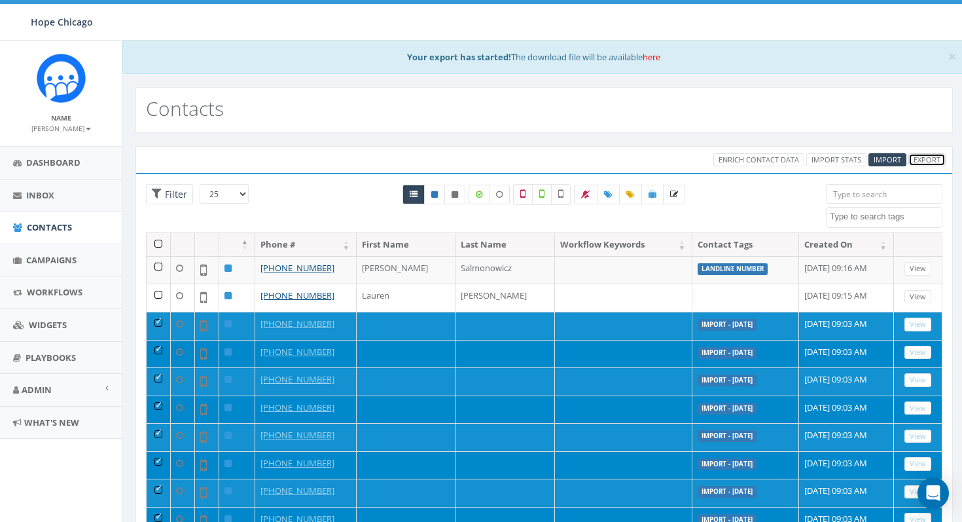
click at [925, 158] on link "Export" at bounding box center [927, 160] width 37 height 14
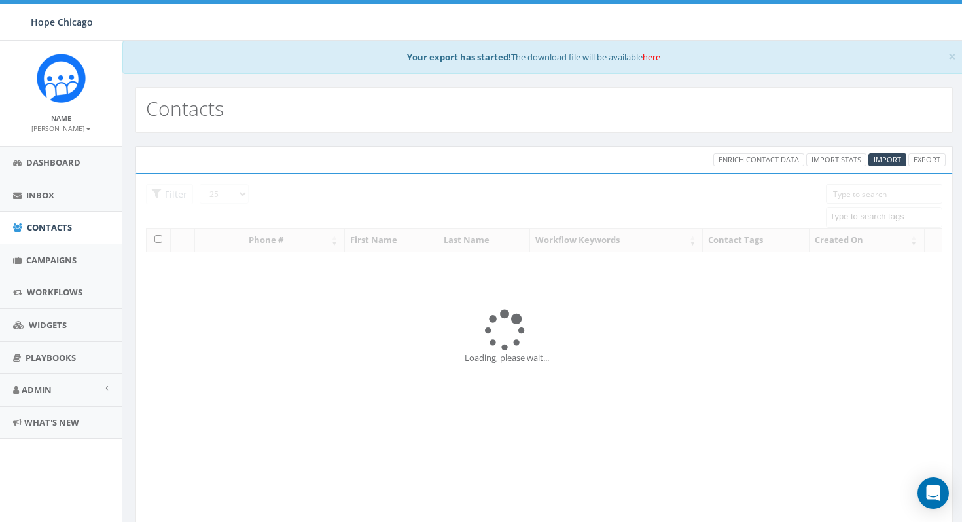
select select
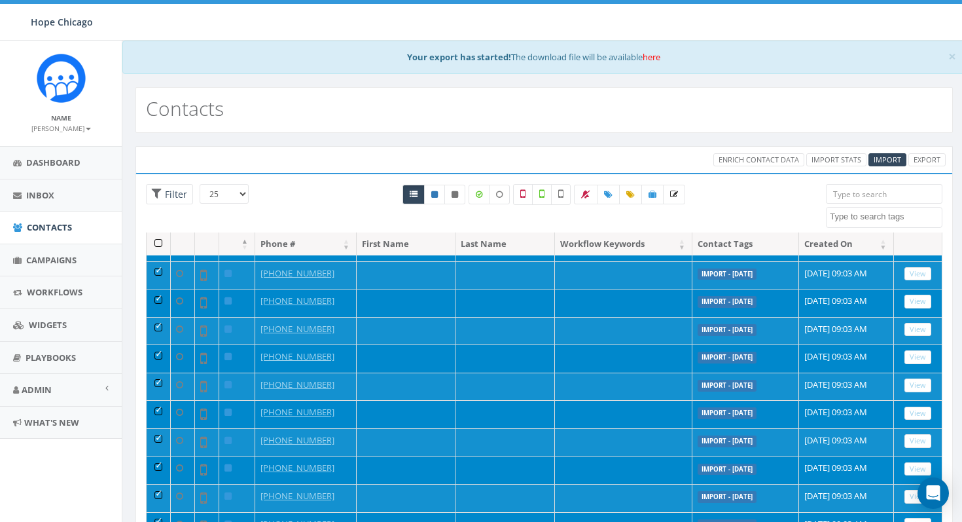
scroll to position [403, 0]
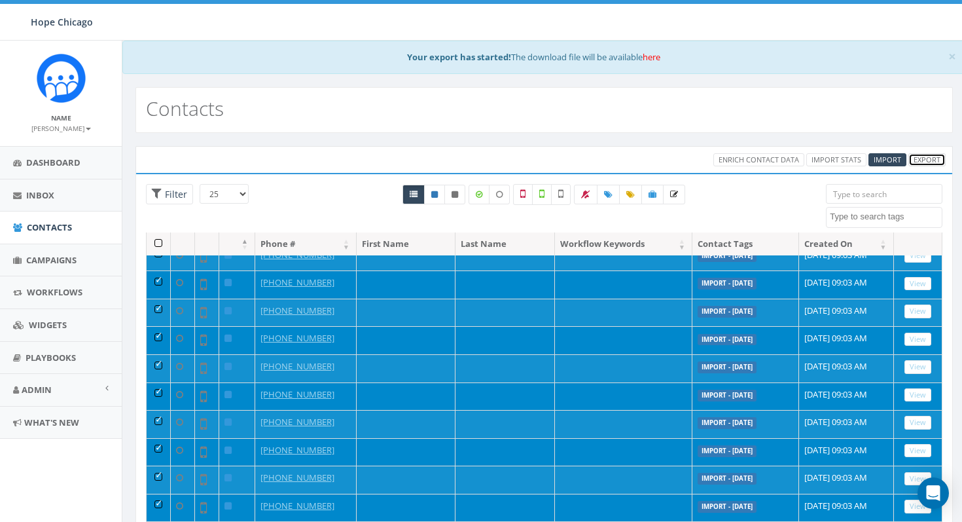
click at [911, 163] on link "Export" at bounding box center [927, 160] width 37 height 14
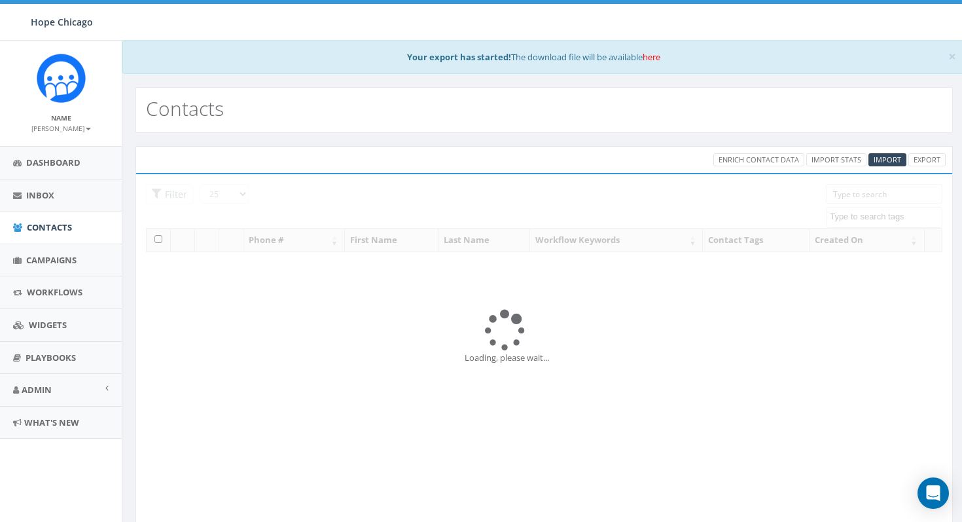
select select
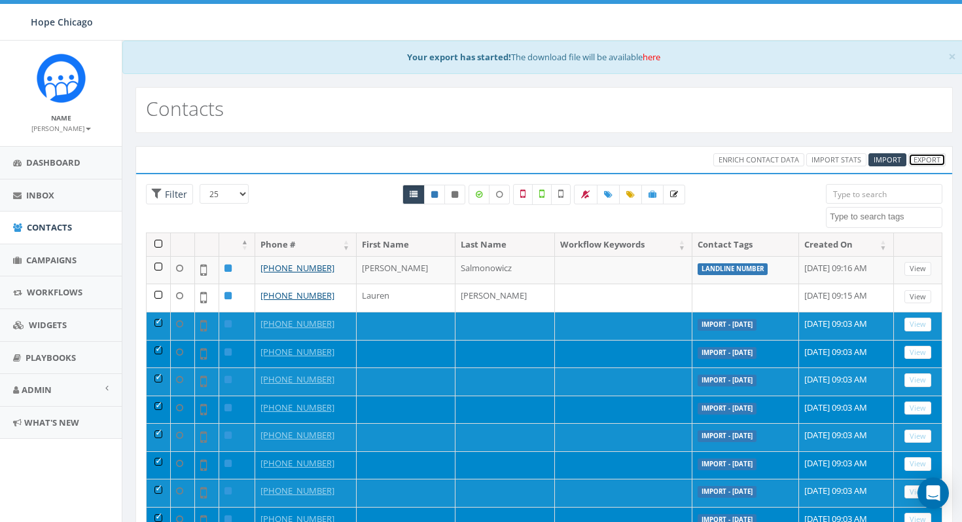
click at [920, 162] on link "Export" at bounding box center [927, 160] width 37 height 14
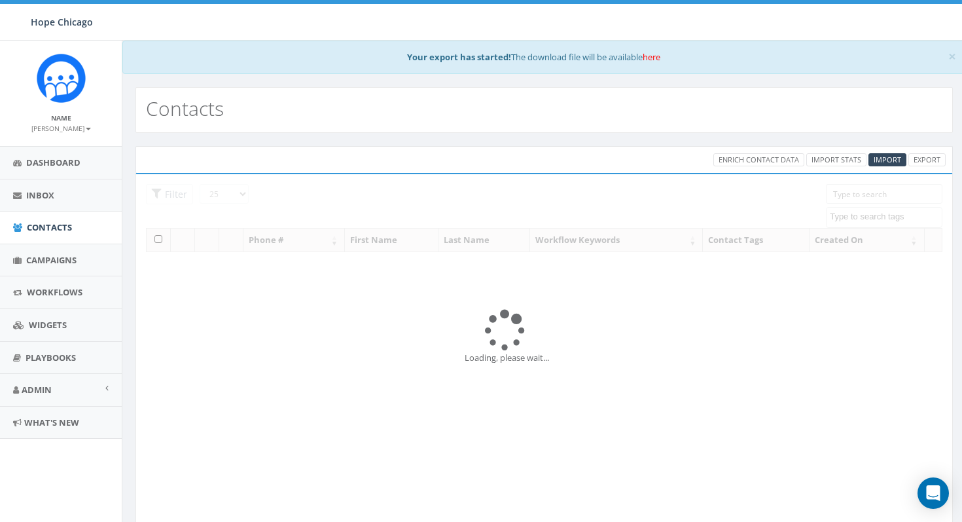
select select
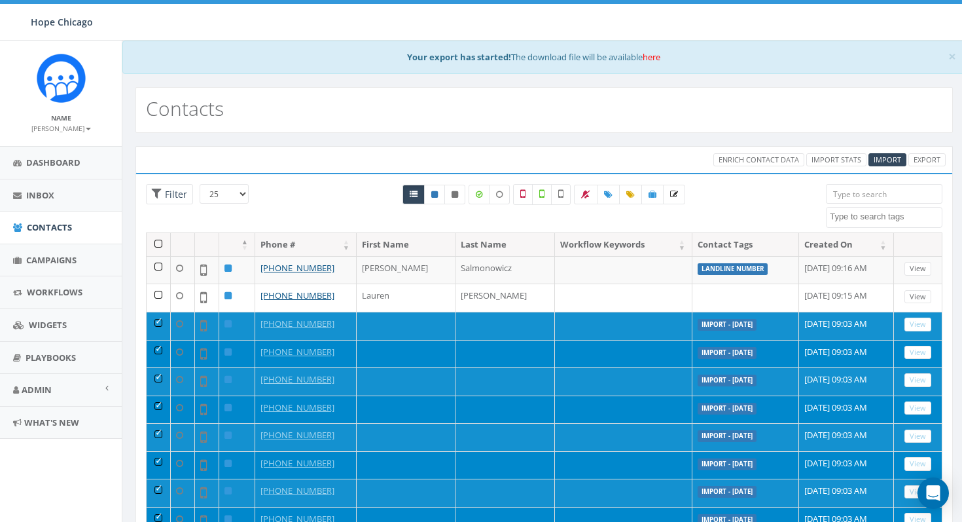
click at [229, 201] on select "25 50 100" at bounding box center [224, 194] width 49 height 20
select select "100"
click at [200, 184] on select "25 50 100" at bounding box center [224, 194] width 49 height 20
click at [920, 161] on link "Export" at bounding box center [927, 160] width 37 height 14
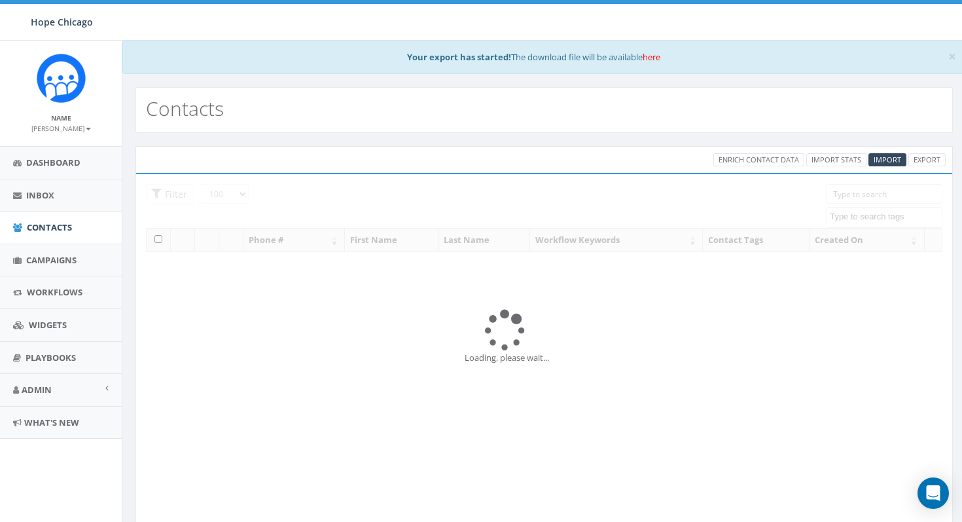
select select "100"
select select
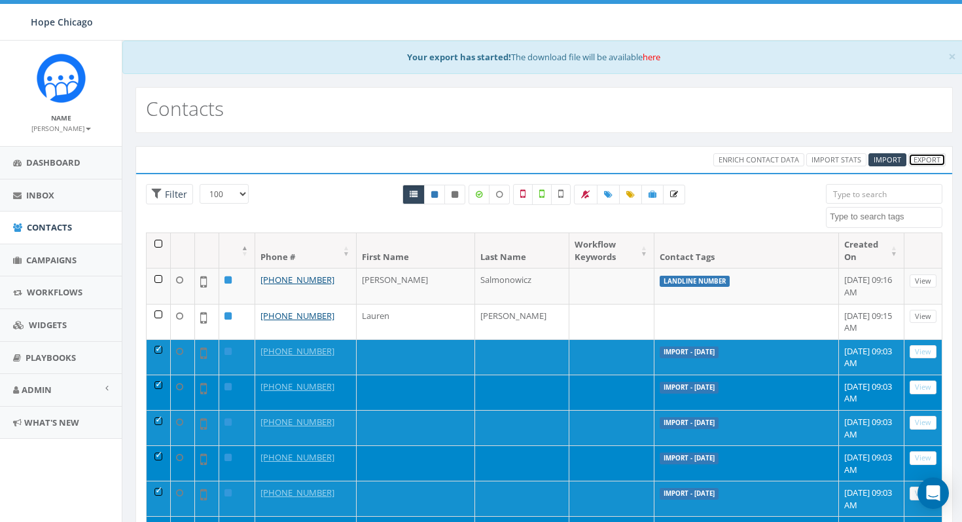
click at [922, 162] on link "Export" at bounding box center [927, 160] width 37 height 14
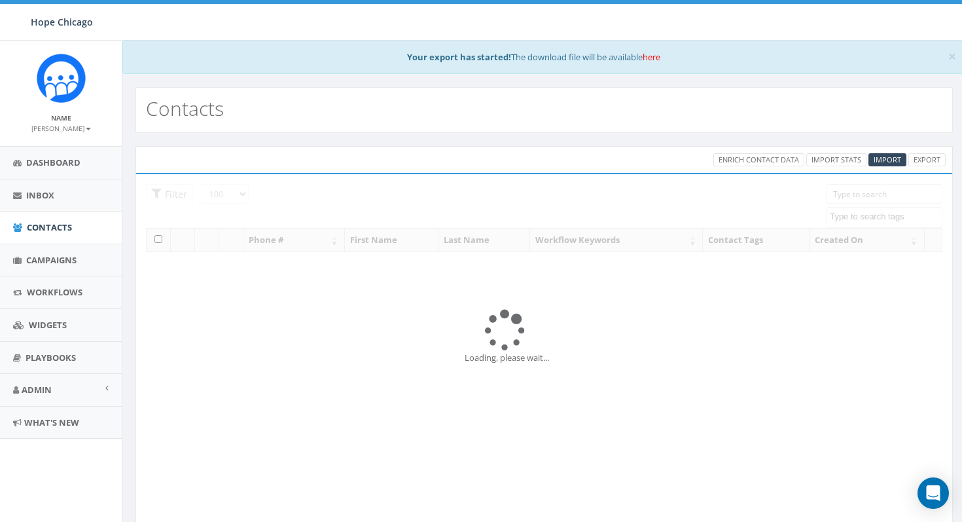
select select "100"
select select
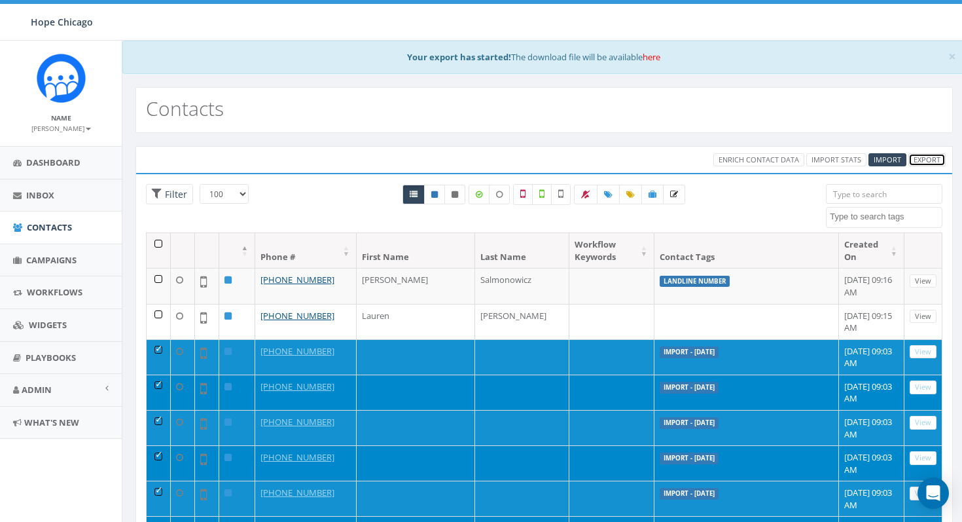
click at [922, 162] on link "Export" at bounding box center [927, 160] width 37 height 14
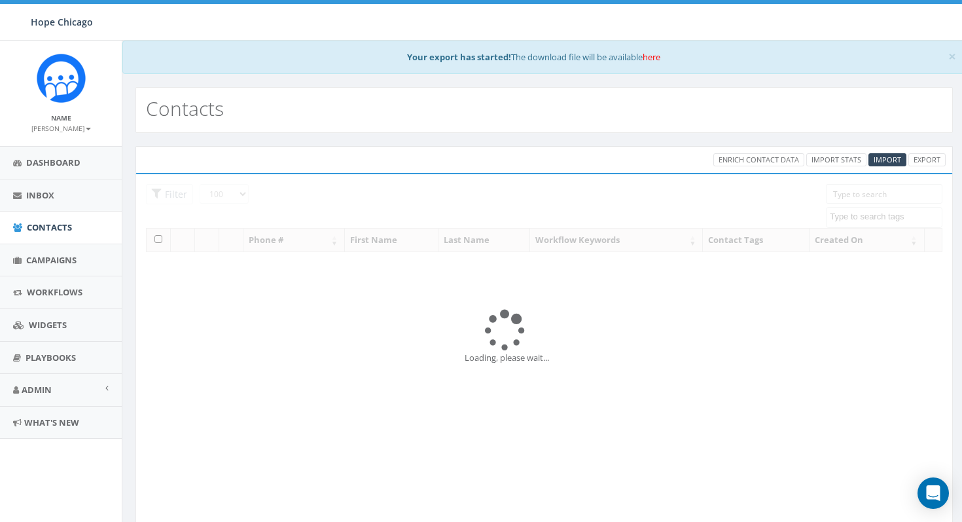
select select "100"
select select
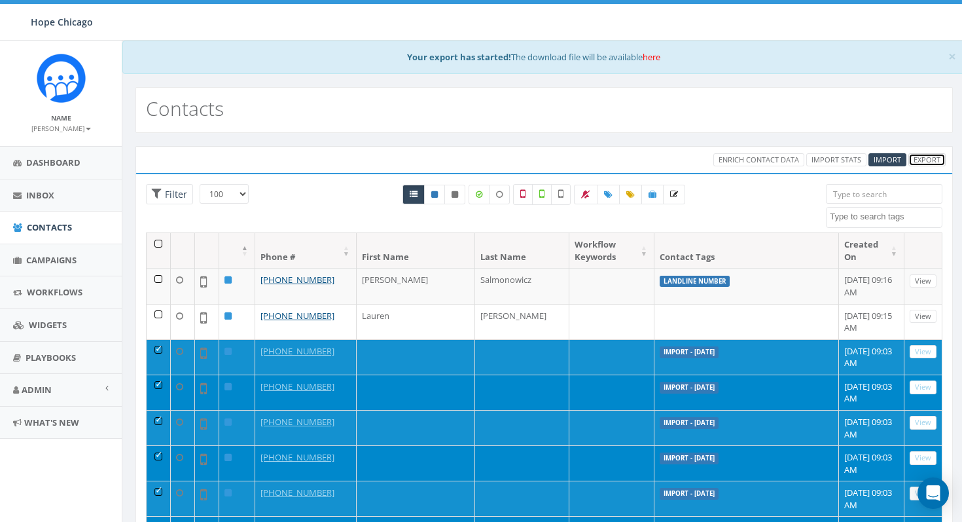
click at [922, 162] on link "Export" at bounding box center [927, 160] width 37 height 14
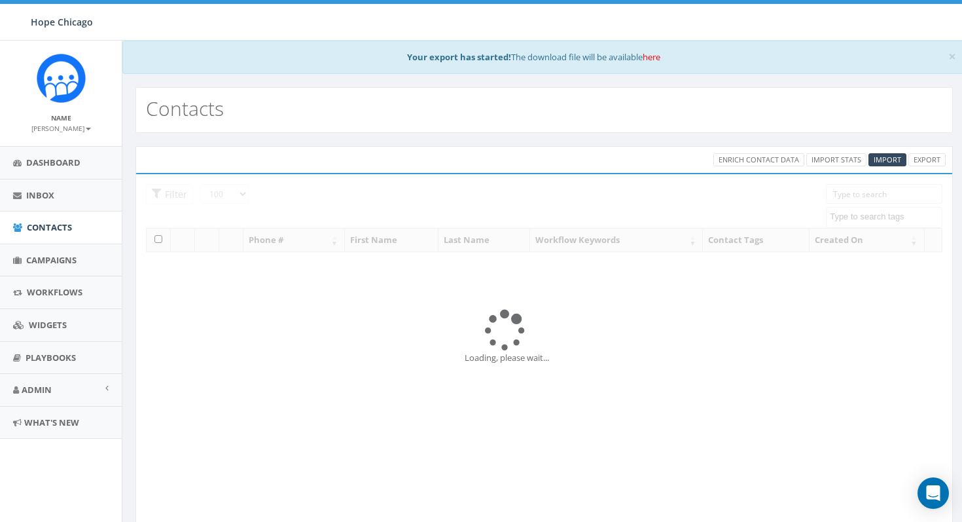
select select "100"
select select
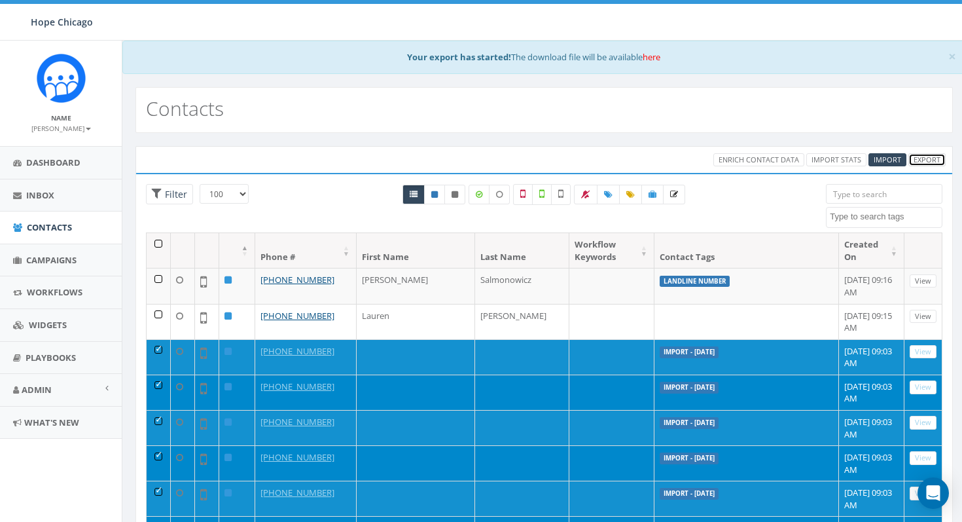
click at [922, 162] on link "Export" at bounding box center [927, 160] width 37 height 14
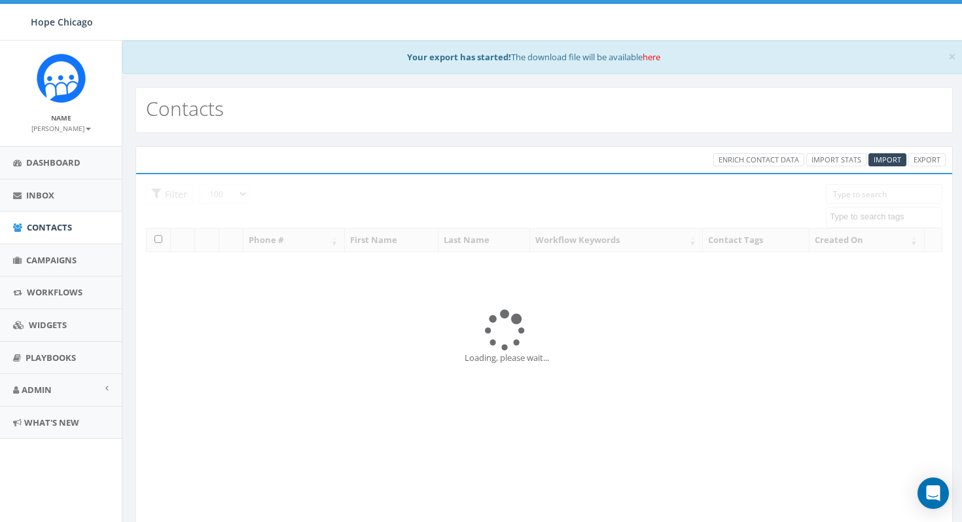
select select "100"
select select
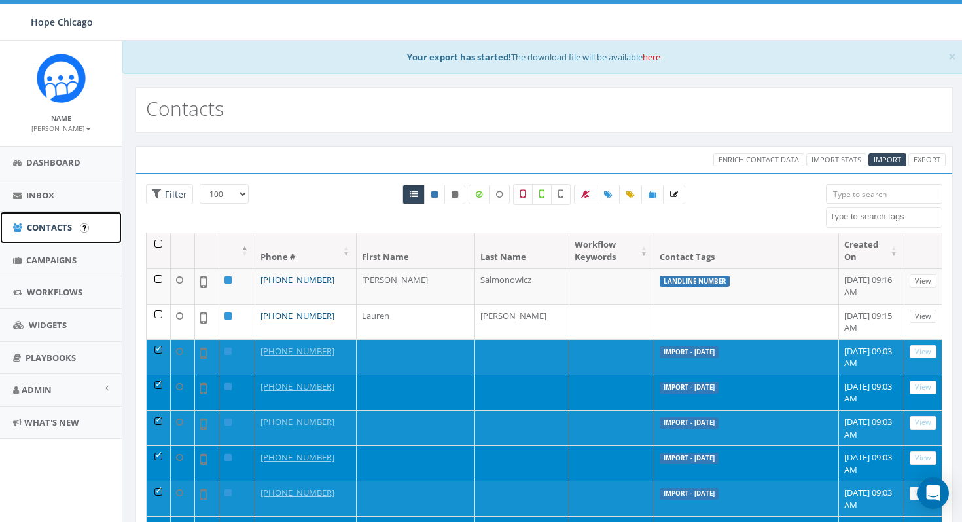
click at [60, 226] on span "Contacts" at bounding box center [49, 227] width 45 height 12
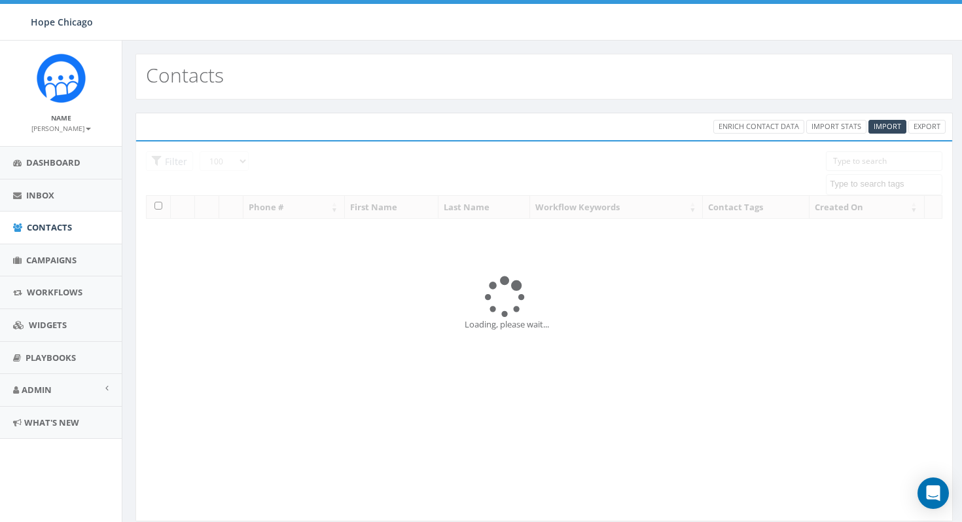
select select "100"
select select
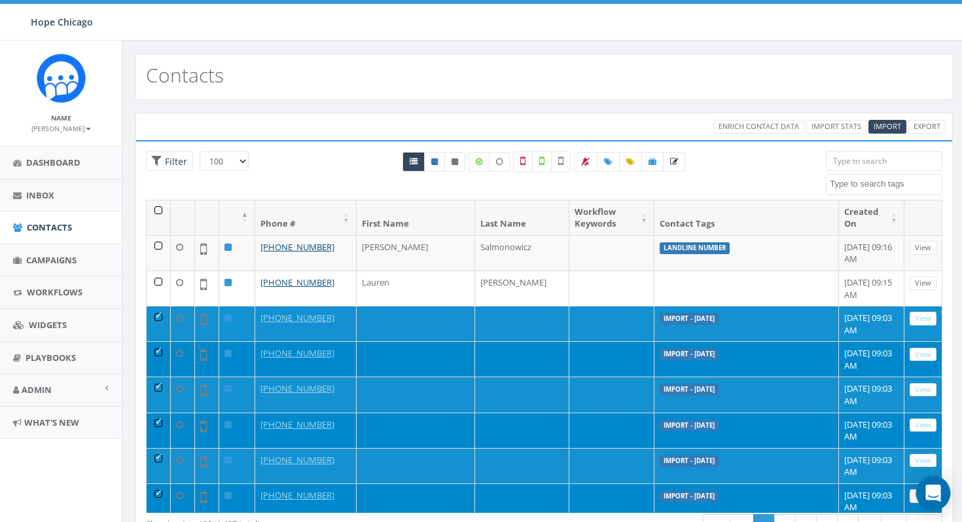
click at [947, 485] on body "Hope Chicago Hope Chicago Profile Sign Out 0.00 % of Available Amount Used You …" at bounding box center [481, 261] width 962 height 522
click at [939, 489] on icon "Open Intercom Messenger" at bounding box center [933, 492] width 17 height 17
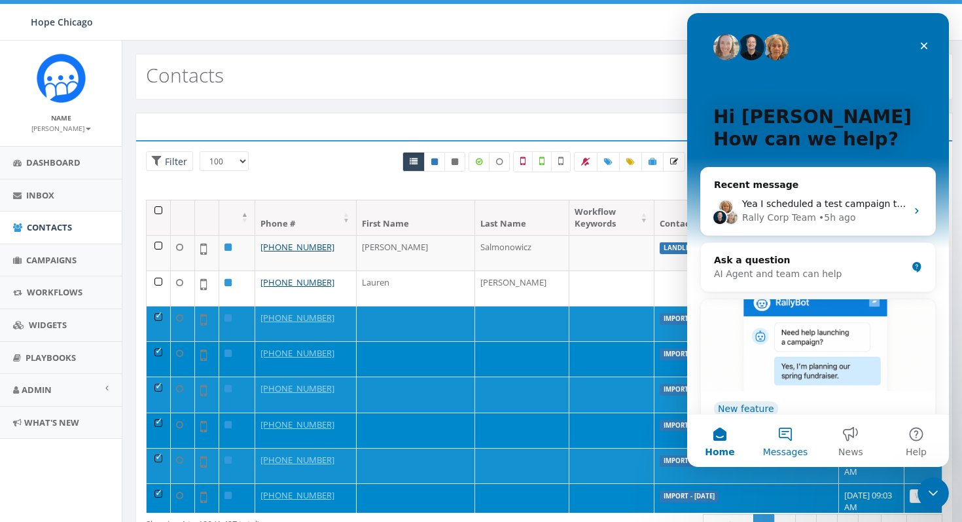
click at [771, 433] on button "Messages" at bounding box center [785, 440] width 65 height 52
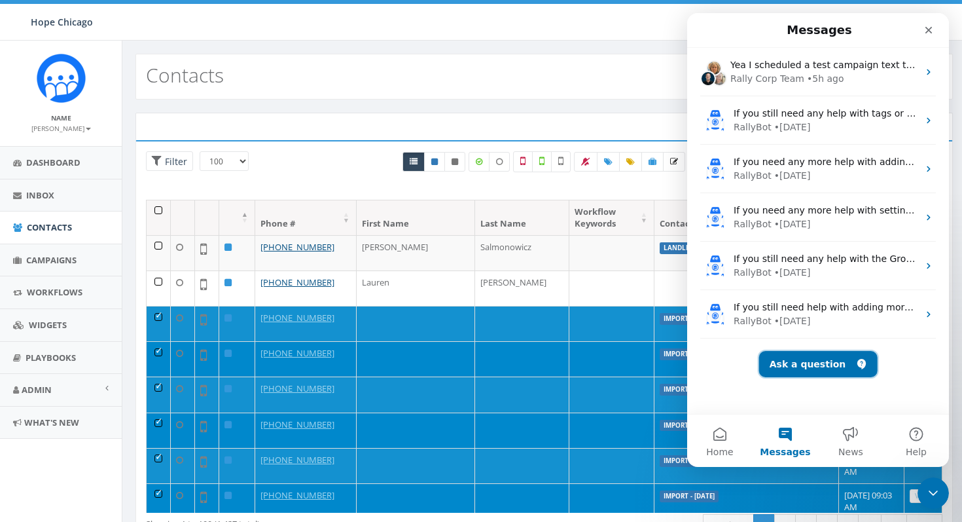
click at [798, 361] on button "Ask a question" at bounding box center [818, 364] width 118 height 26
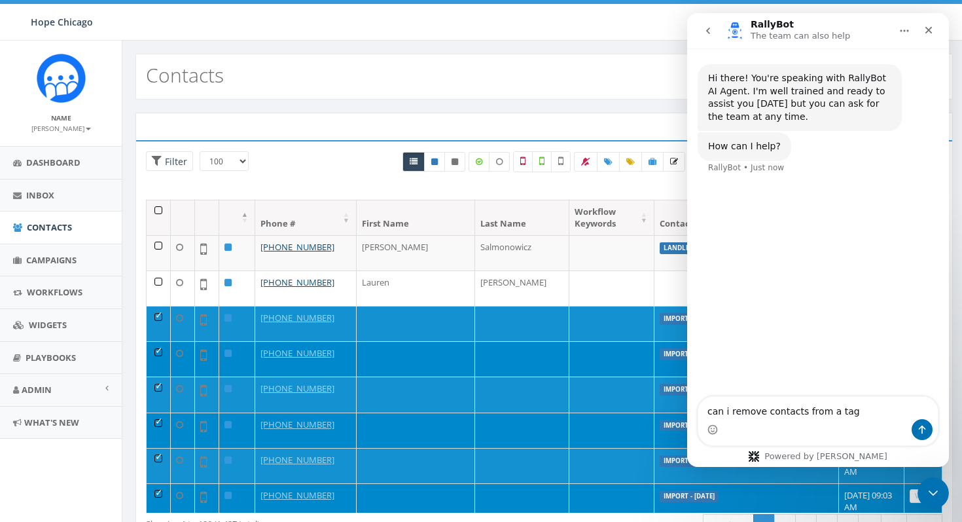
type textarea "can i remove contacts from a tag"
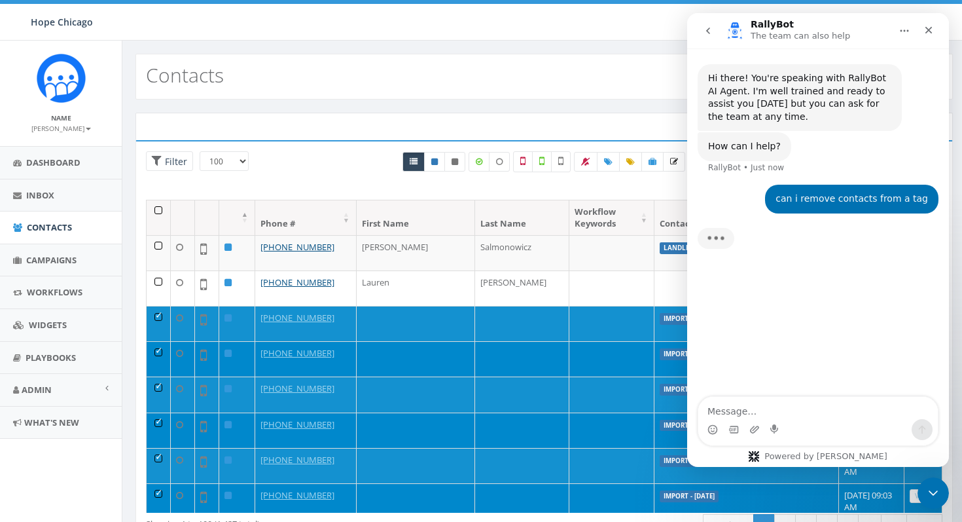
drag, startPoint x: 164, startPoint y: 210, endPoint x: 156, endPoint y: 211, distance: 7.9
click at [163, 211] on th at bounding box center [159, 217] width 24 height 35
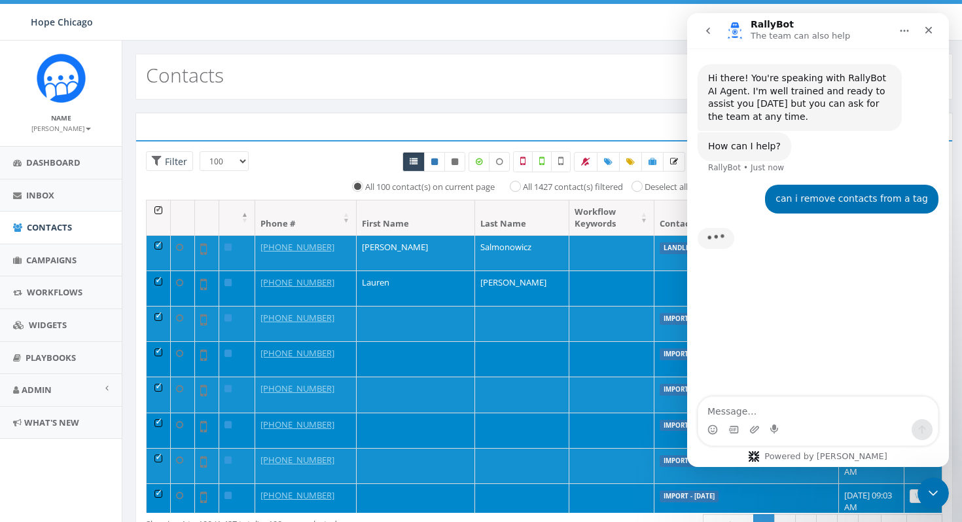
click at [156, 211] on th at bounding box center [159, 217] width 24 height 35
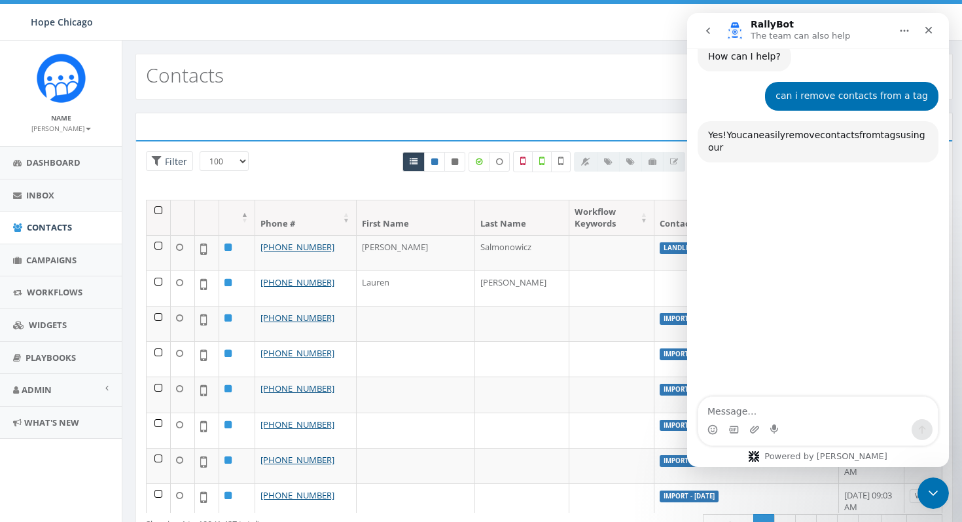
scroll to position [126, 0]
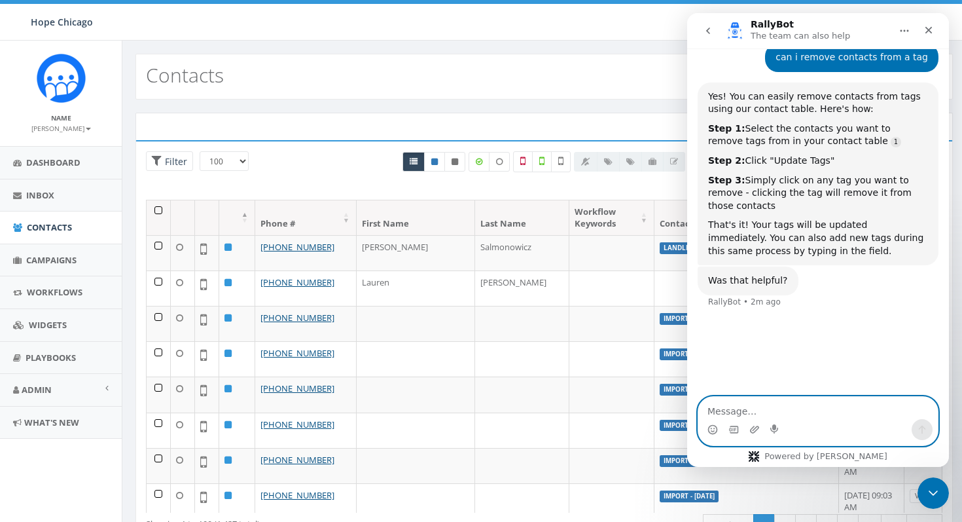
click at [764, 412] on textarea "Message…" at bounding box center [818, 408] width 240 height 22
type textarea "no i literally dont see any of that"
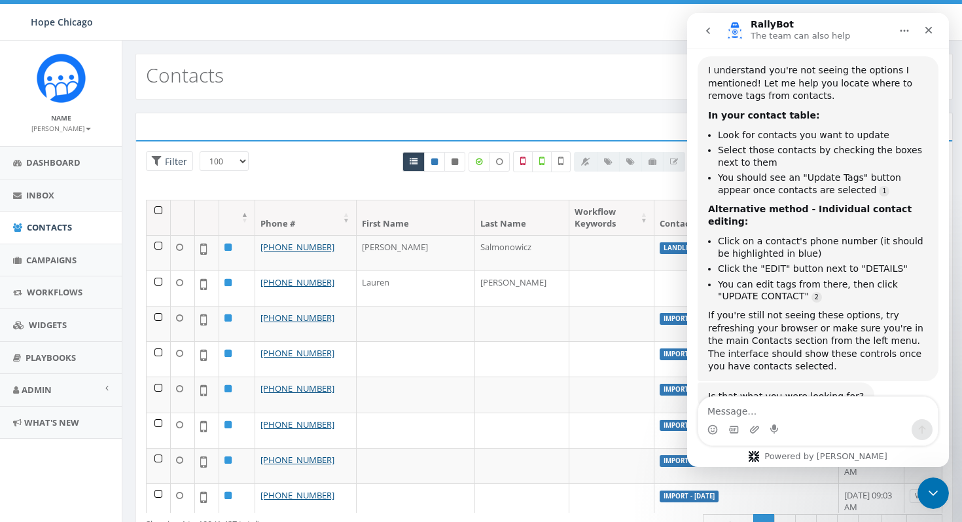
scroll to position [416, 0]
click at [934, 26] on div "Close" at bounding box center [929, 30] width 24 height 24
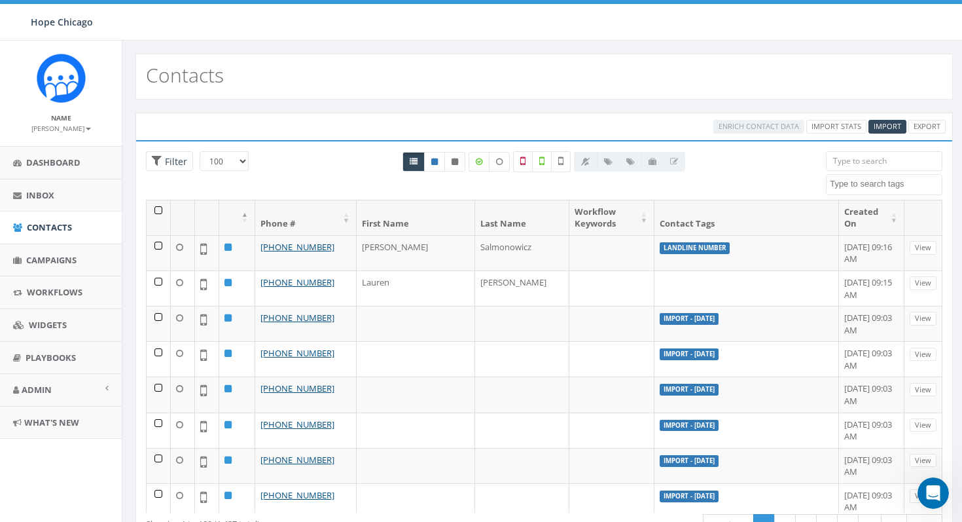
scroll to position [432, 0]
click at [58, 263] on span "Campaigns" at bounding box center [51, 260] width 50 height 12
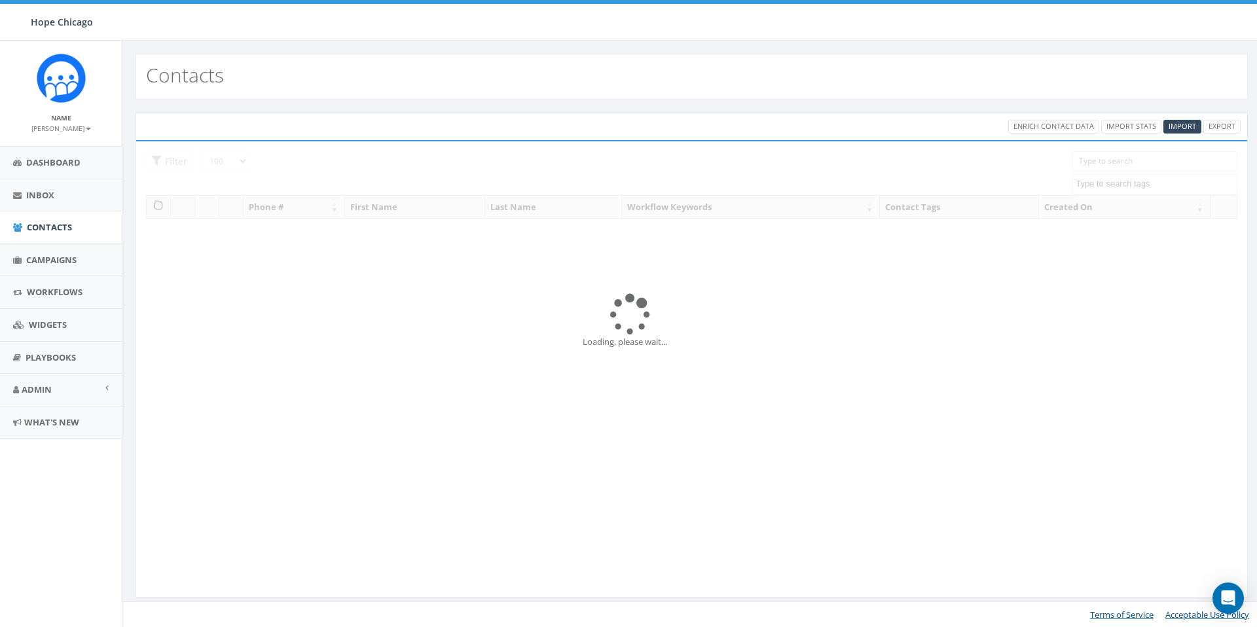
select select "100"
select select
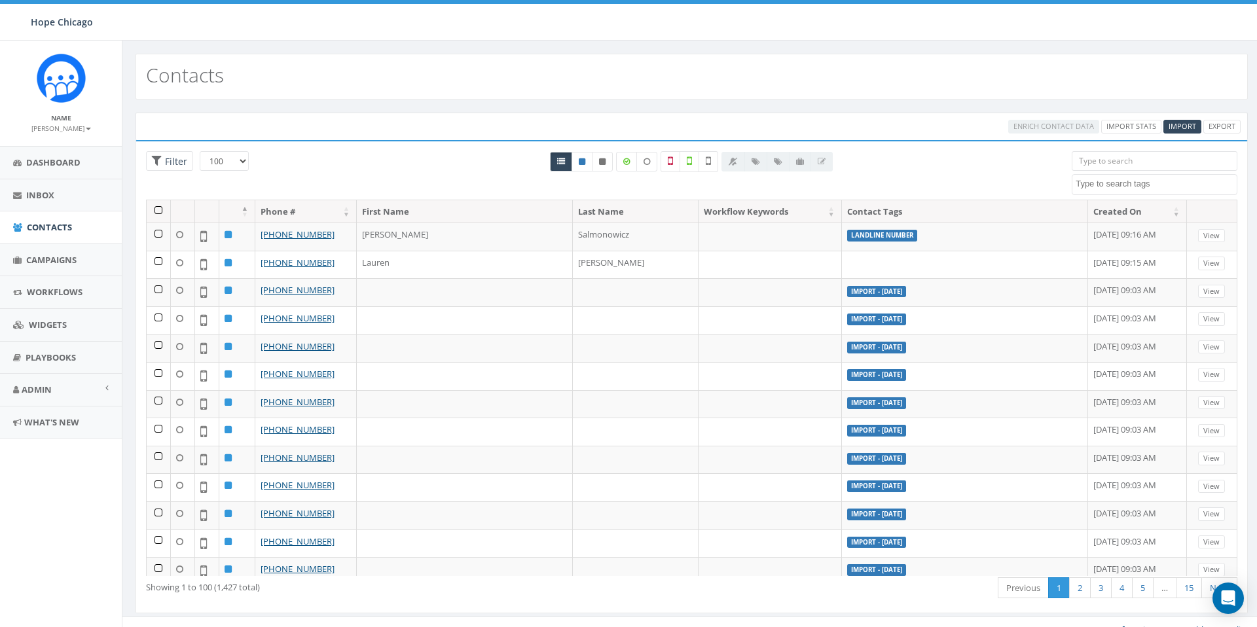
click at [1126, 186] on textarea "Search" at bounding box center [1156, 184] width 161 height 12
type textarea "import"
select select "Import - [DATE]"
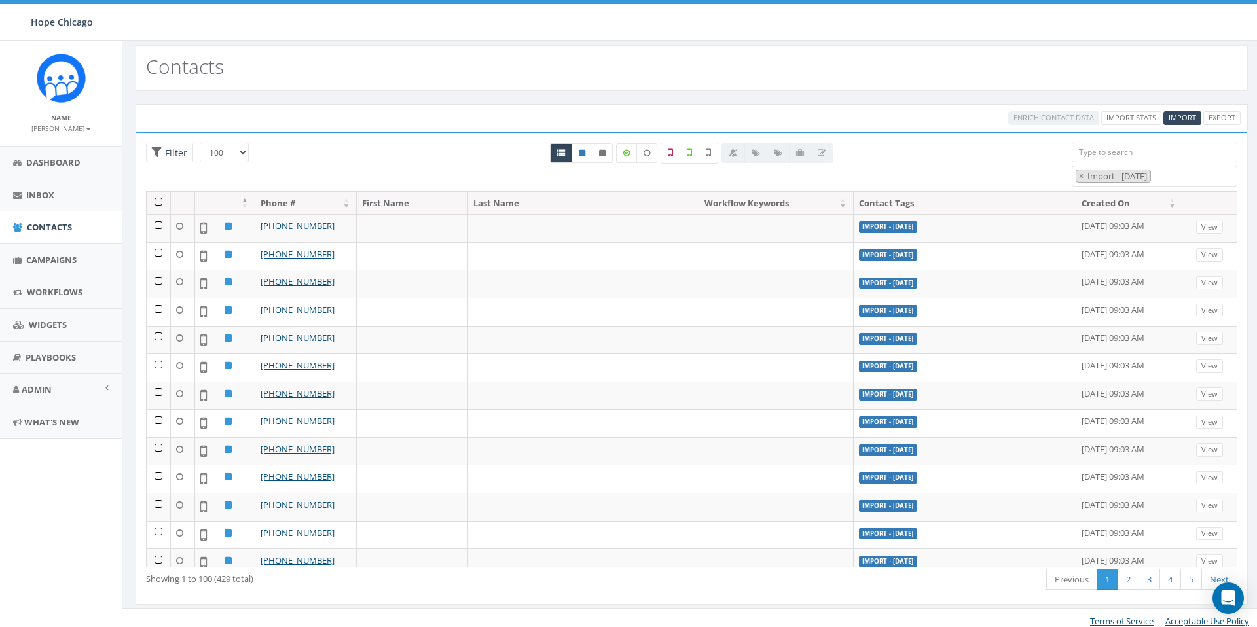
click at [1033, 151] on div "All 0 contact(s) on current page All 1427 contact(s) filtered" at bounding box center [691, 167] width 740 height 48
click at [158, 203] on th at bounding box center [159, 203] width 24 height 23
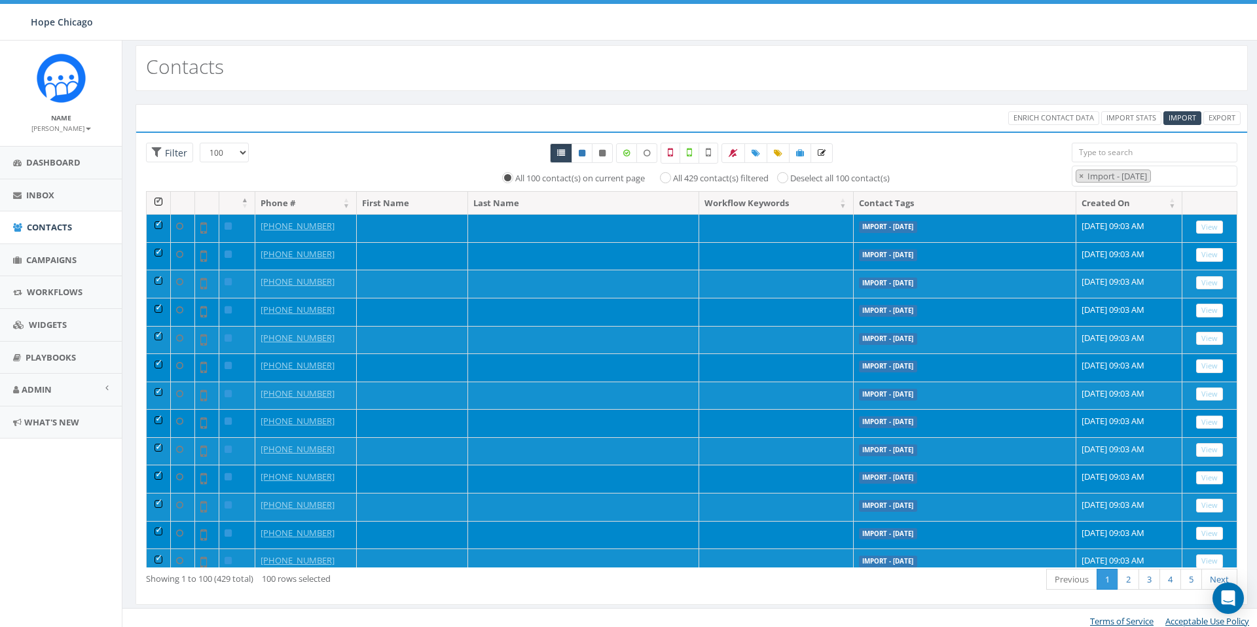
click at [859, 230] on label "Import - [DATE]" at bounding box center [888, 227] width 59 height 12
click at [859, 230] on label "Import - 09/25/2025" at bounding box center [888, 227] width 59 height 12
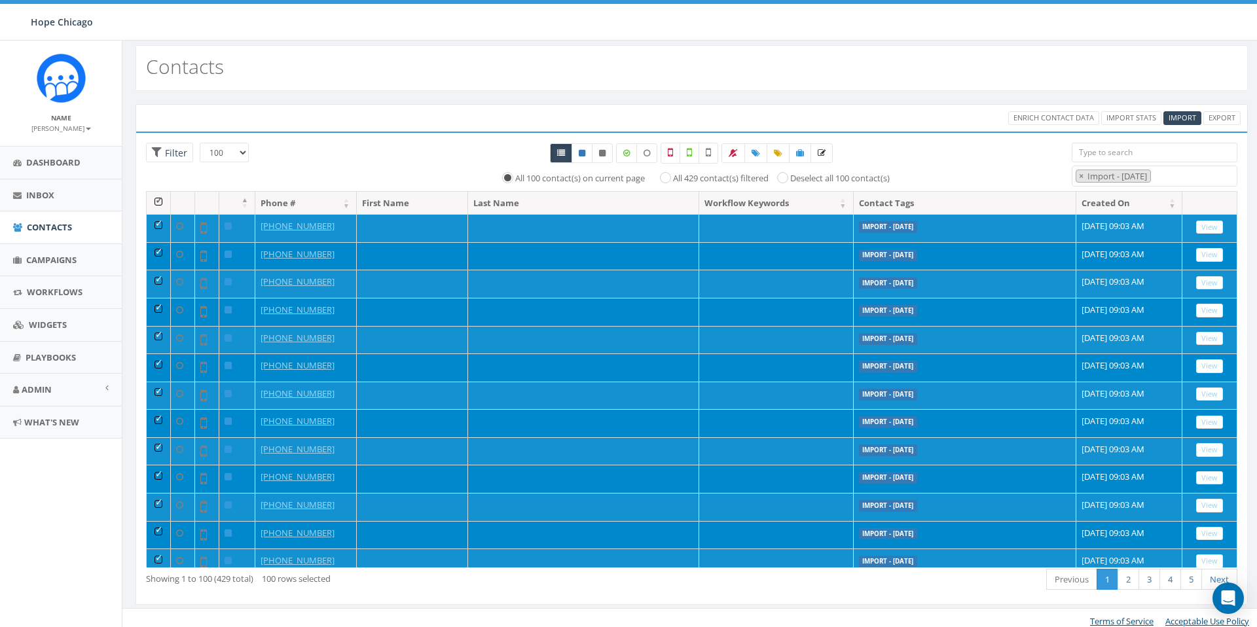
click at [430, 132] on div "Loading the filters, please wait!! Phone Number is is not First Name is is not …" at bounding box center [692, 368] width 1112 height 473
click at [783, 179] on input "Deselect all 100 contact(s)" at bounding box center [786, 177] width 9 height 9
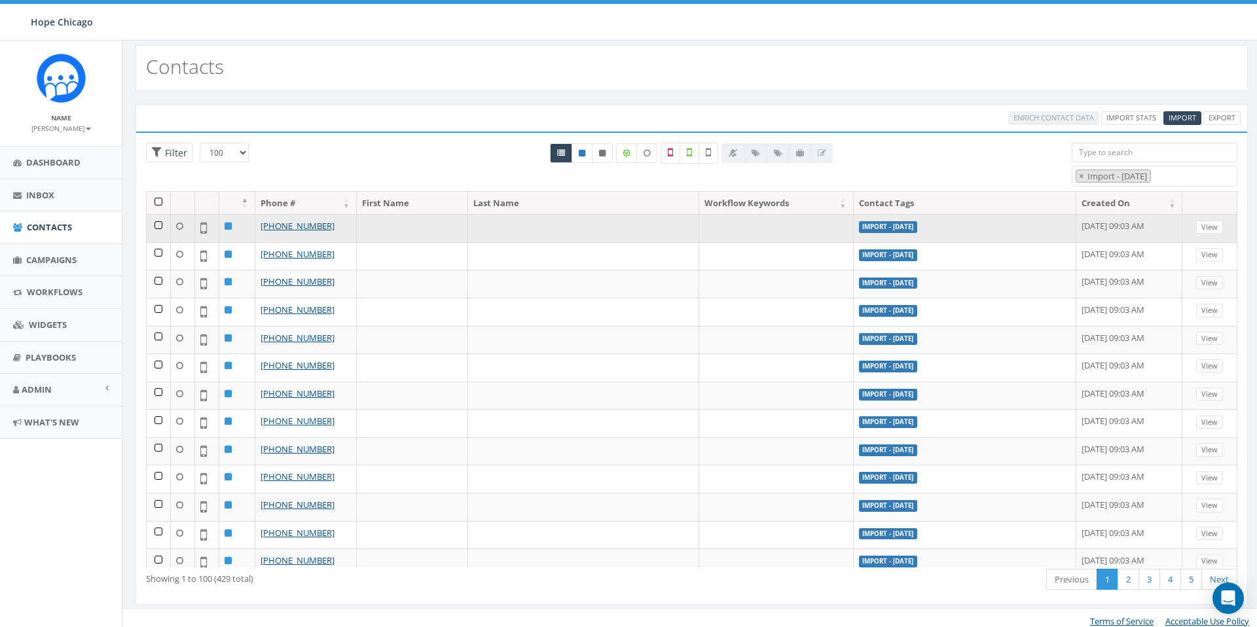
click at [154, 223] on td at bounding box center [159, 228] width 24 height 28
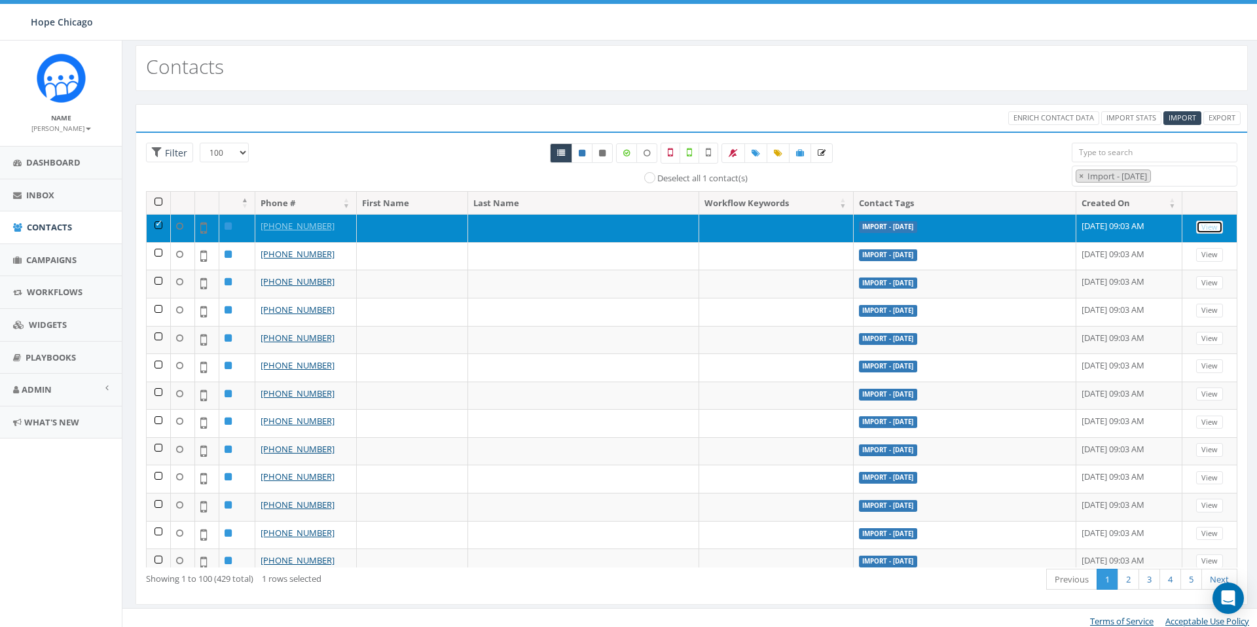
click at [1211, 225] on link "View" at bounding box center [1209, 228] width 27 height 14
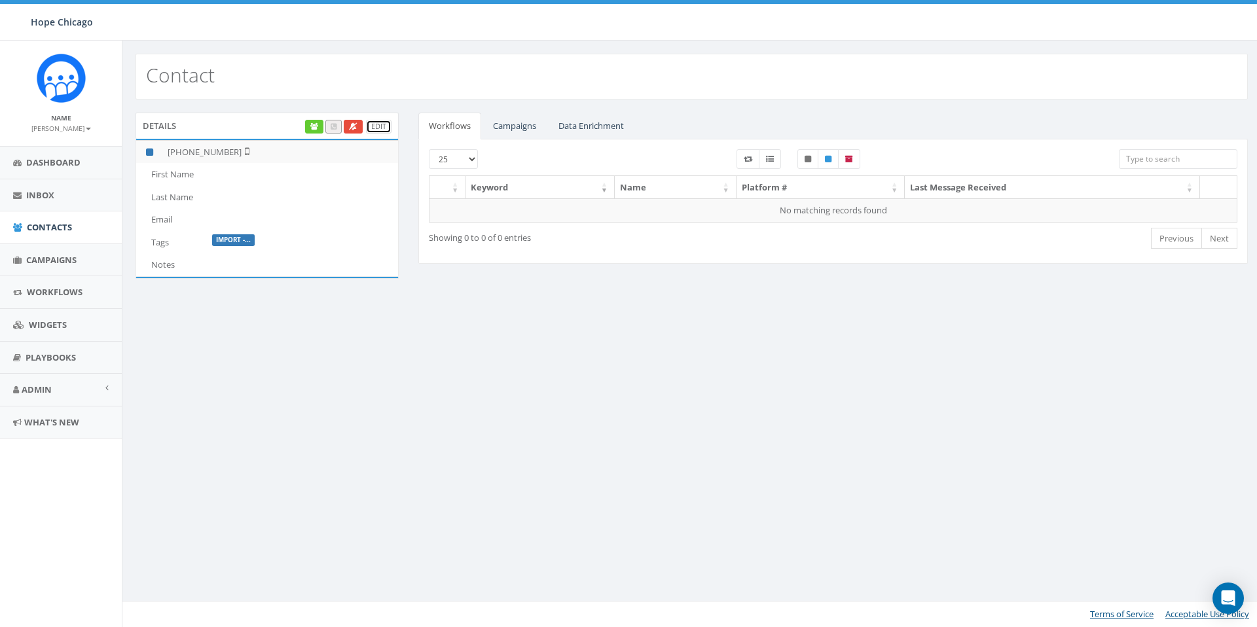
click at [372, 124] on link "Edit" at bounding box center [379, 127] width 26 height 14
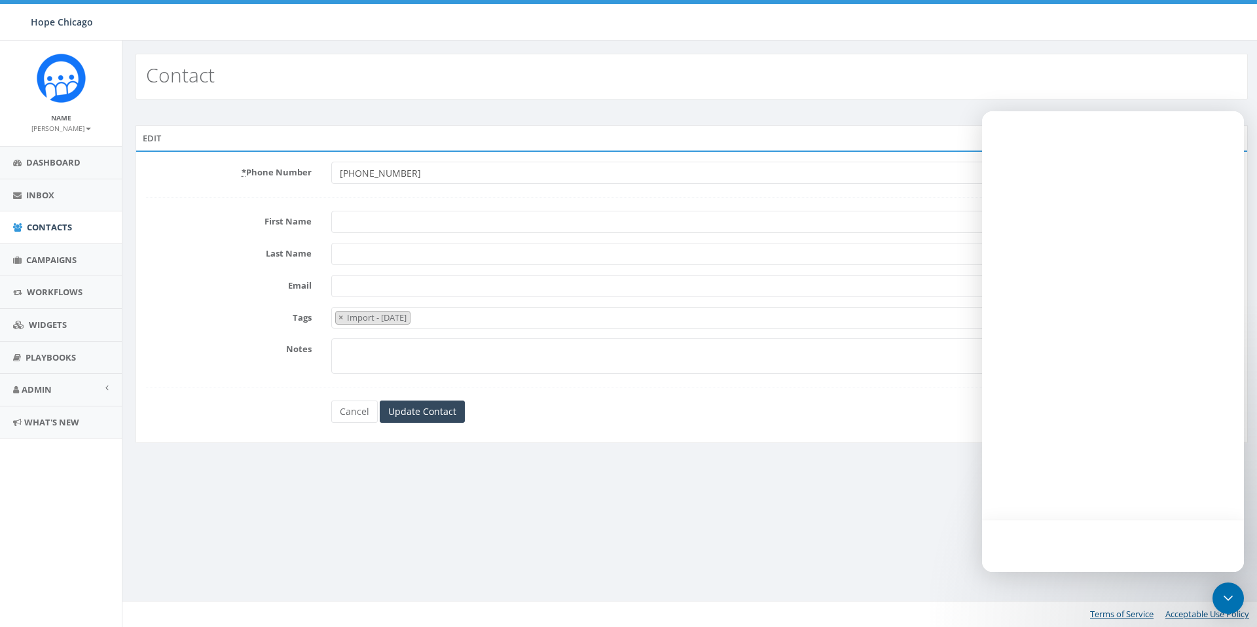
select select "Import - [DATE]"
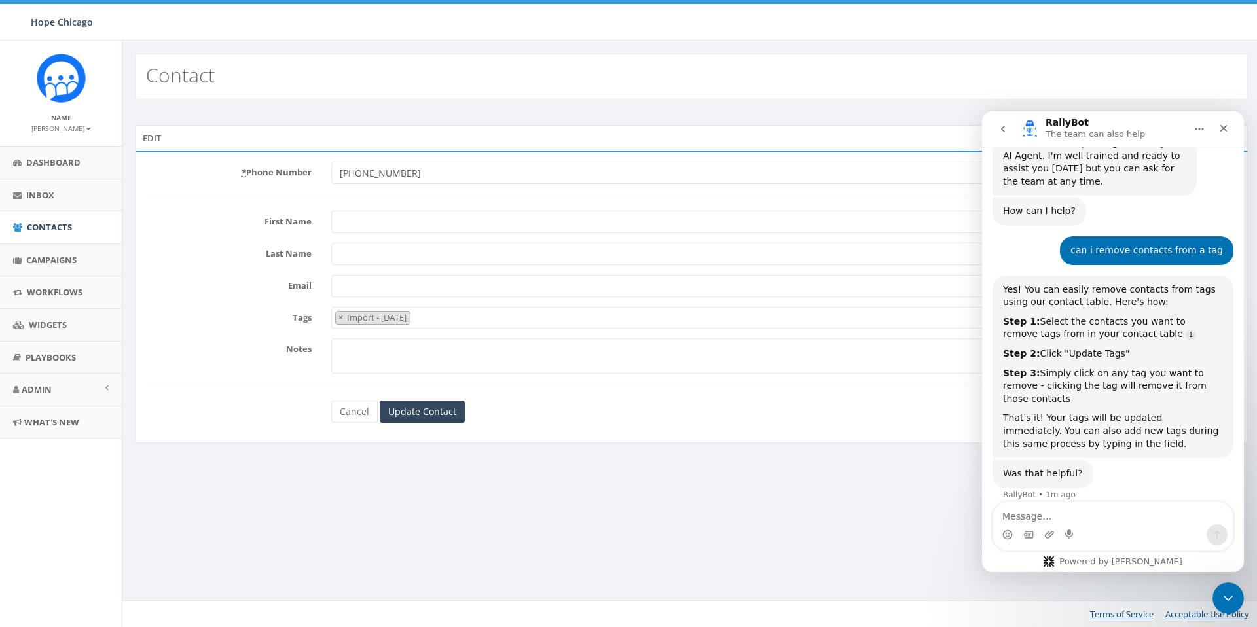
scroll to position [34, 0]
click at [343, 318] on button "×" at bounding box center [341, 318] width 10 height 12
select select
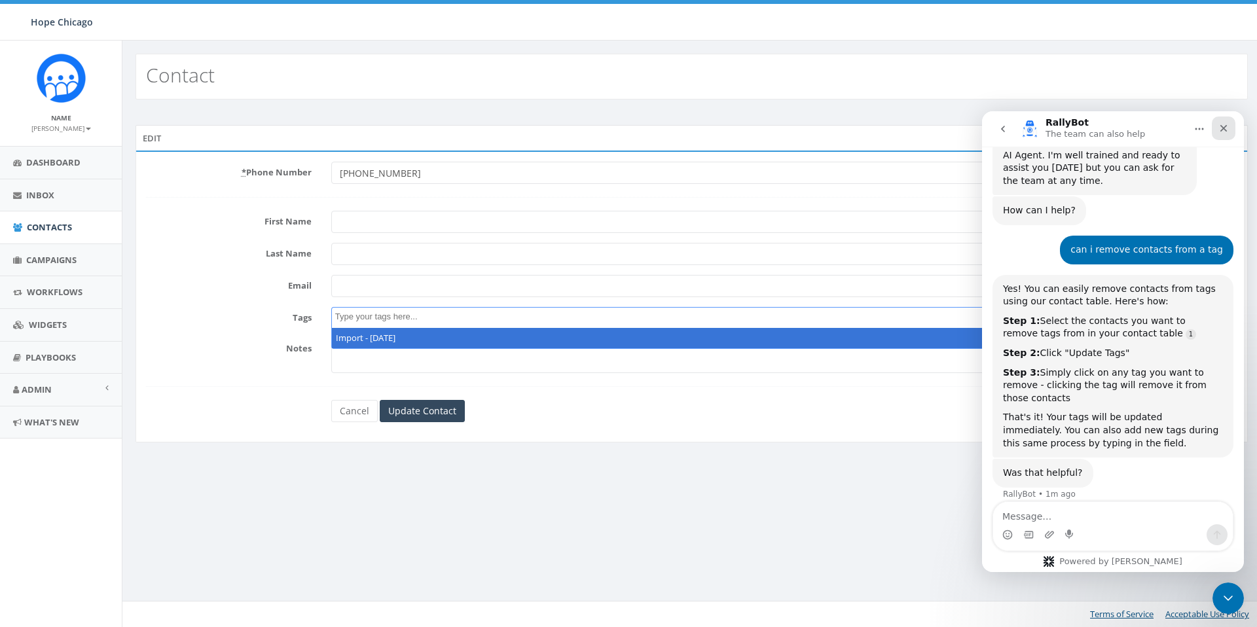
click at [1225, 134] on div "Close" at bounding box center [1224, 129] width 24 height 24
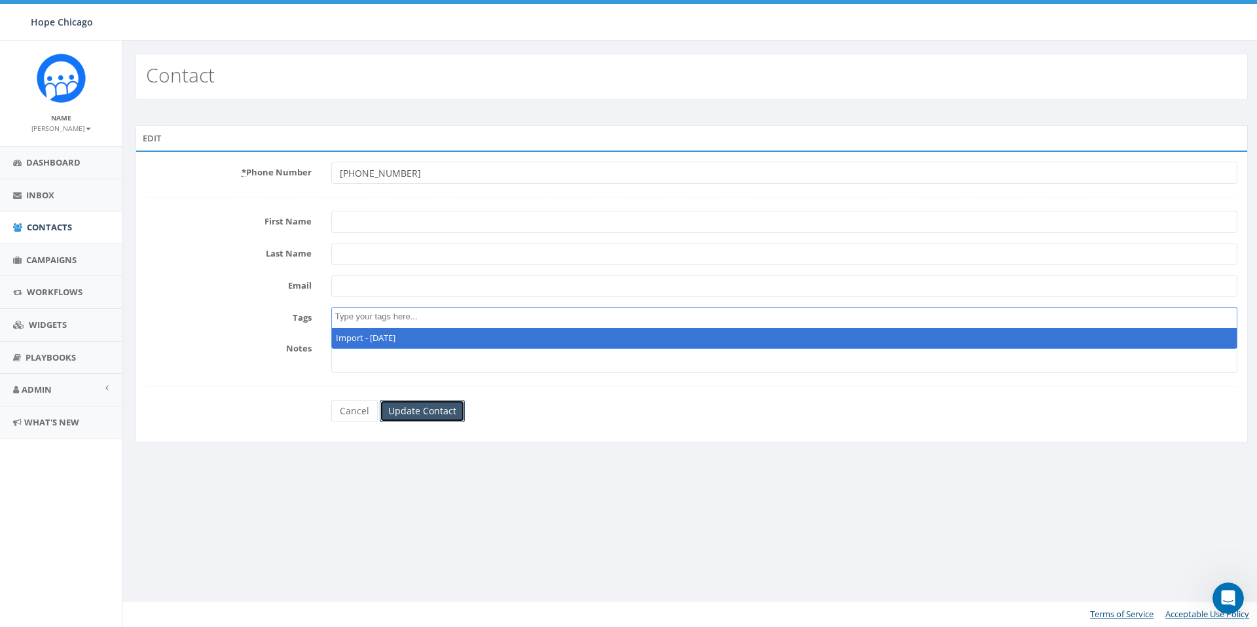
click at [428, 410] on input "Update Contact" at bounding box center [422, 411] width 85 height 22
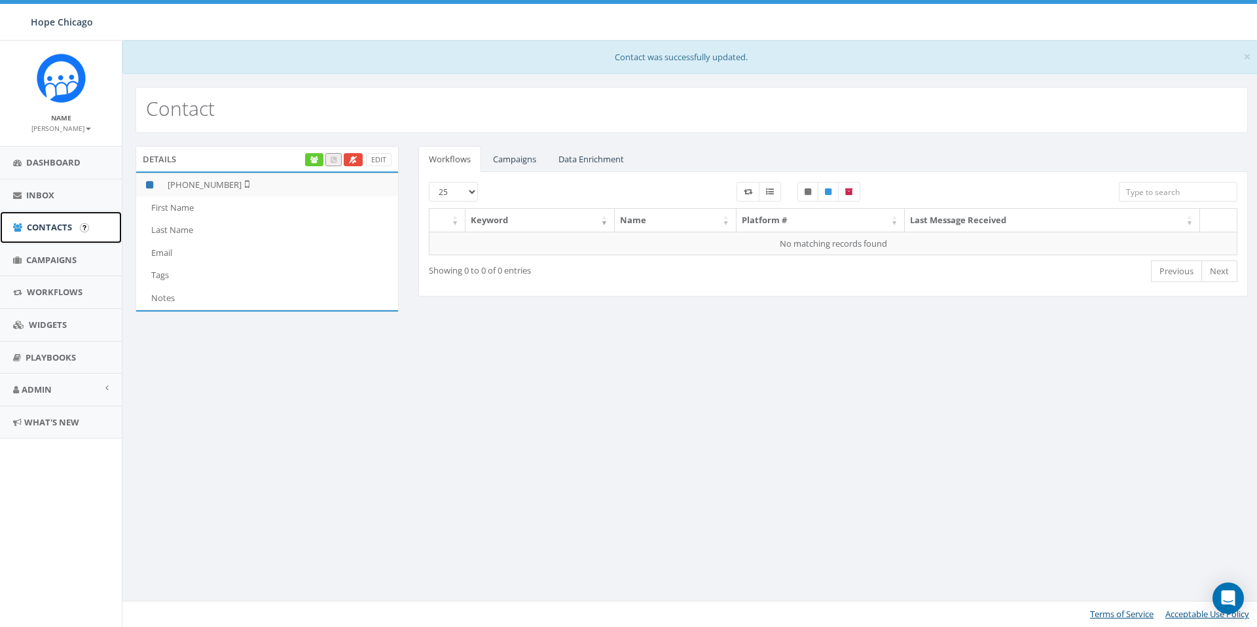
click at [53, 225] on span "Contacts" at bounding box center [49, 227] width 45 height 12
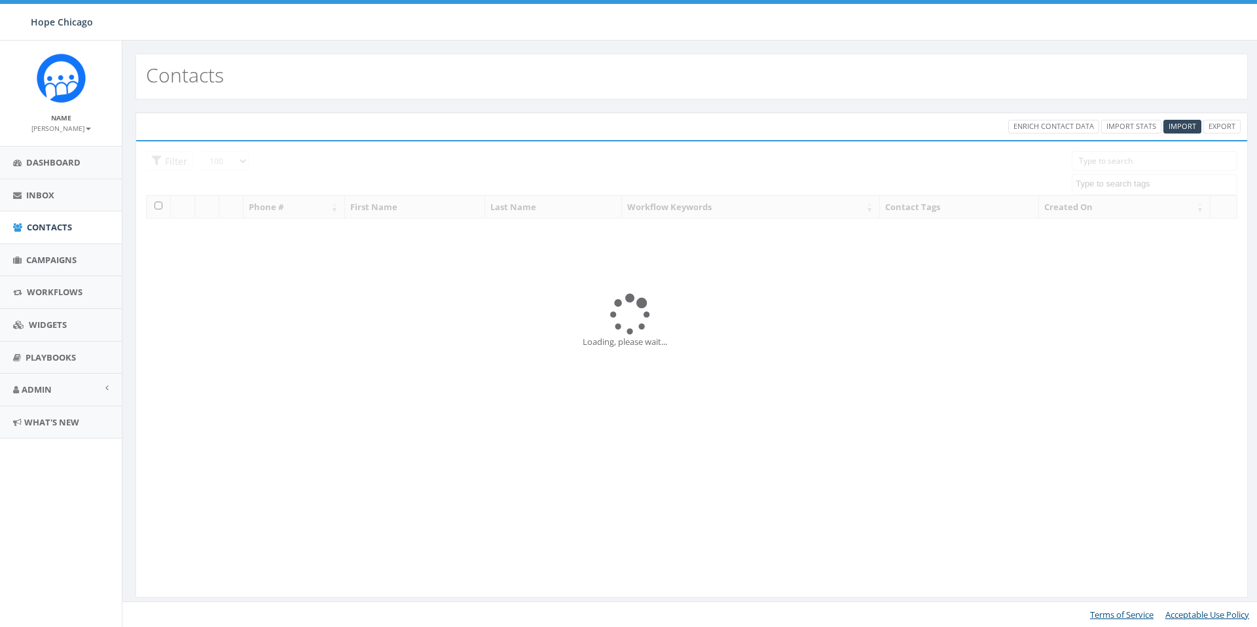
select select "100"
select select
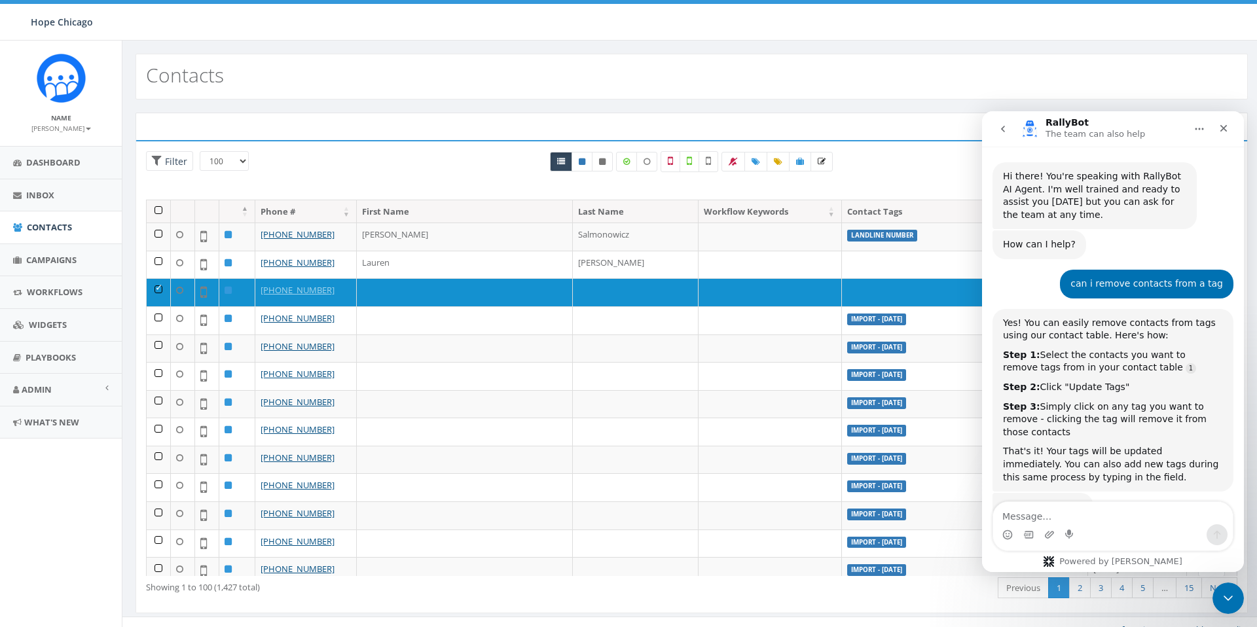
scroll to position [34, 0]
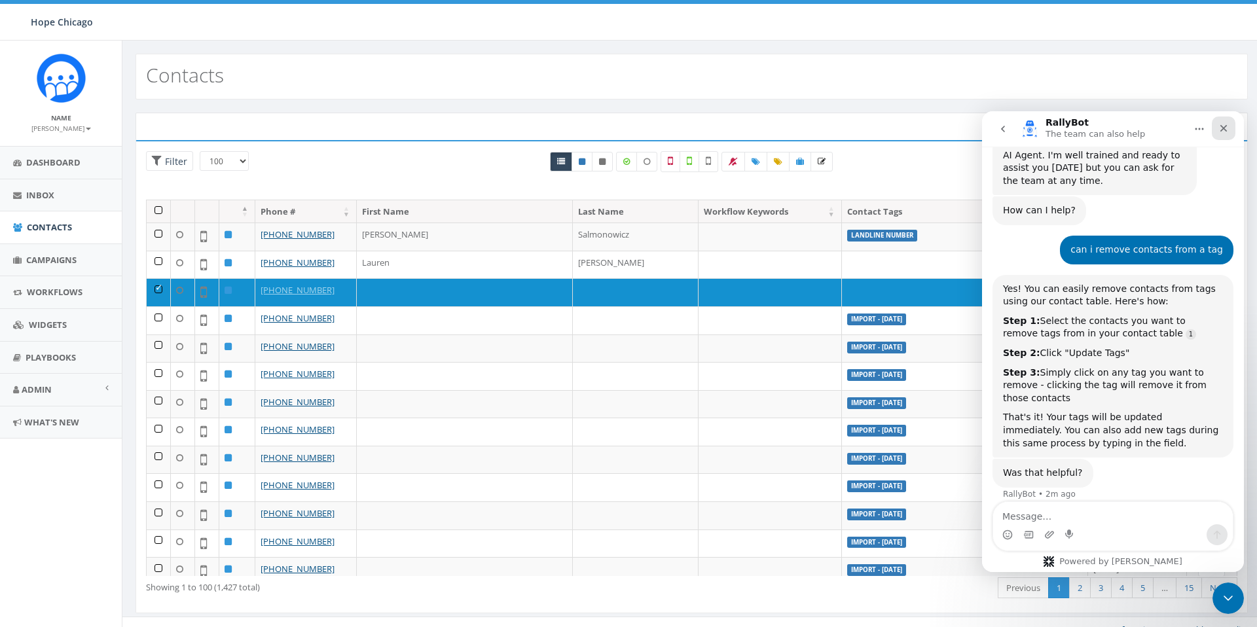
click at [1227, 128] on icon "Close" at bounding box center [1223, 128] width 10 height 10
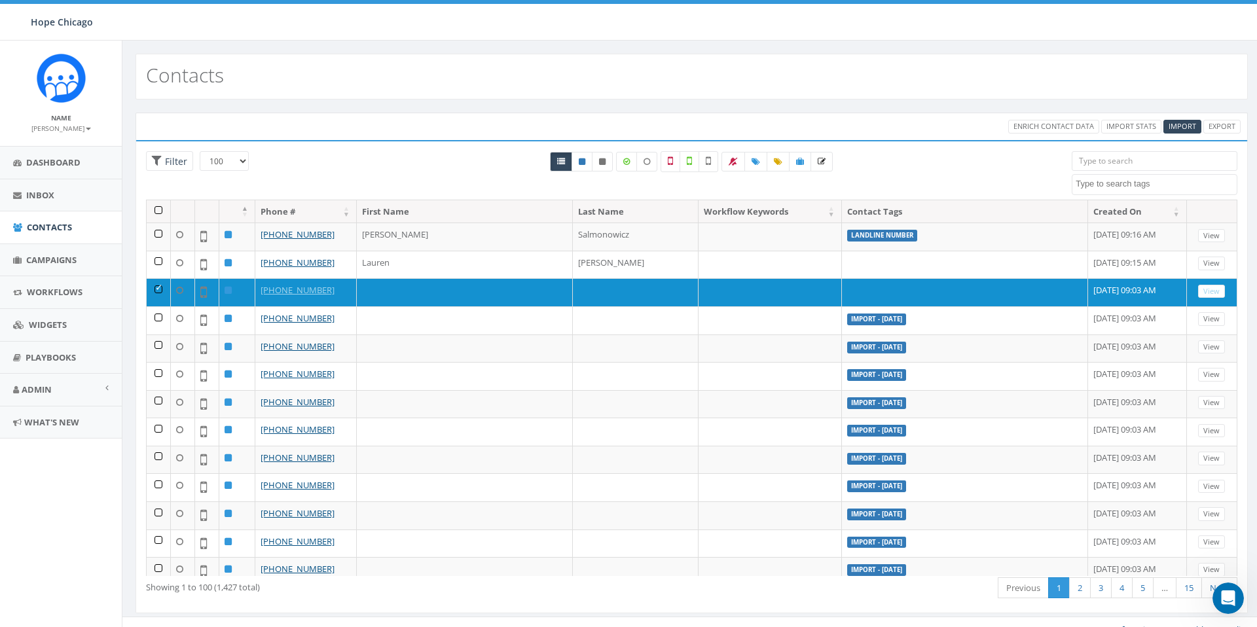
click at [153, 212] on th at bounding box center [159, 211] width 24 height 23
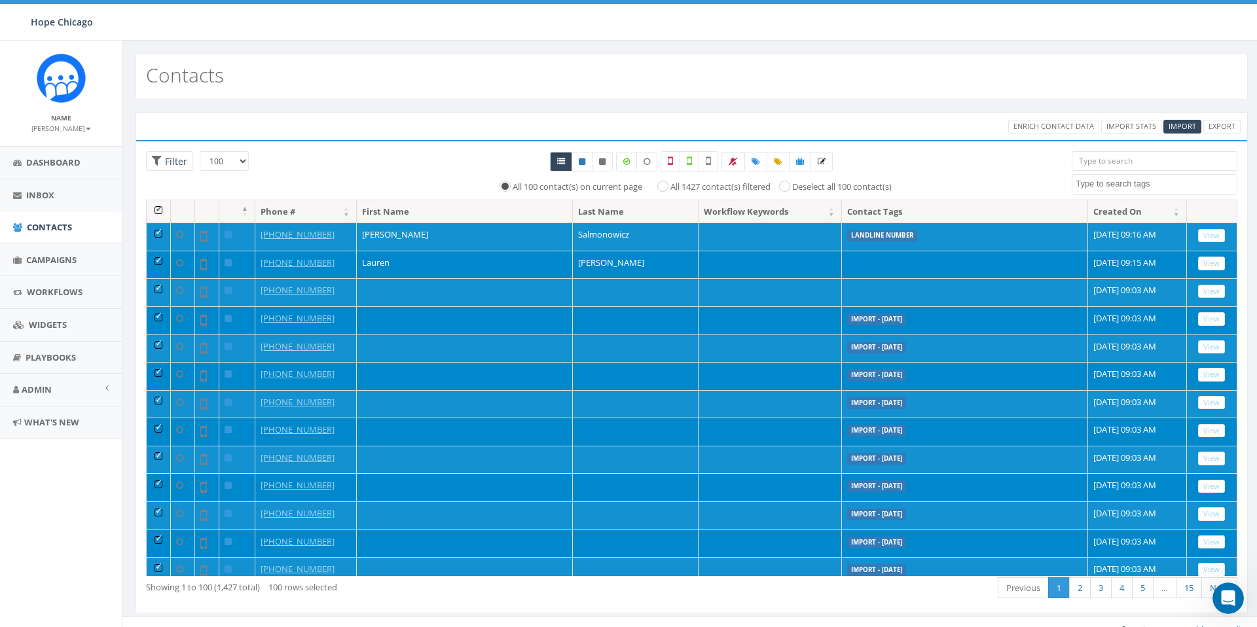
click at [847, 317] on label "Import - [DATE]" at bounding box center [876, 320] width 59 height 12
click at [847, 321] on label "Import - [DATE]" at bounding box center [876, 320] width 59 height 12
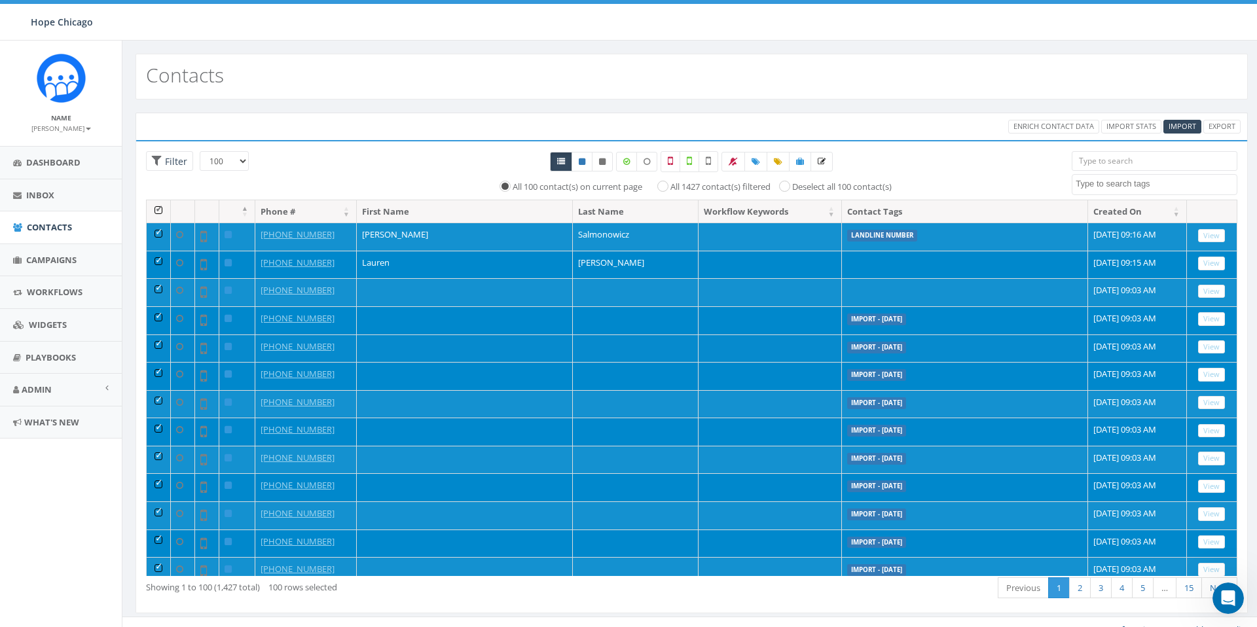
click at [847, 344] on label "Import - [DATE]" at bounding box center [876, 348] width 59 height 12
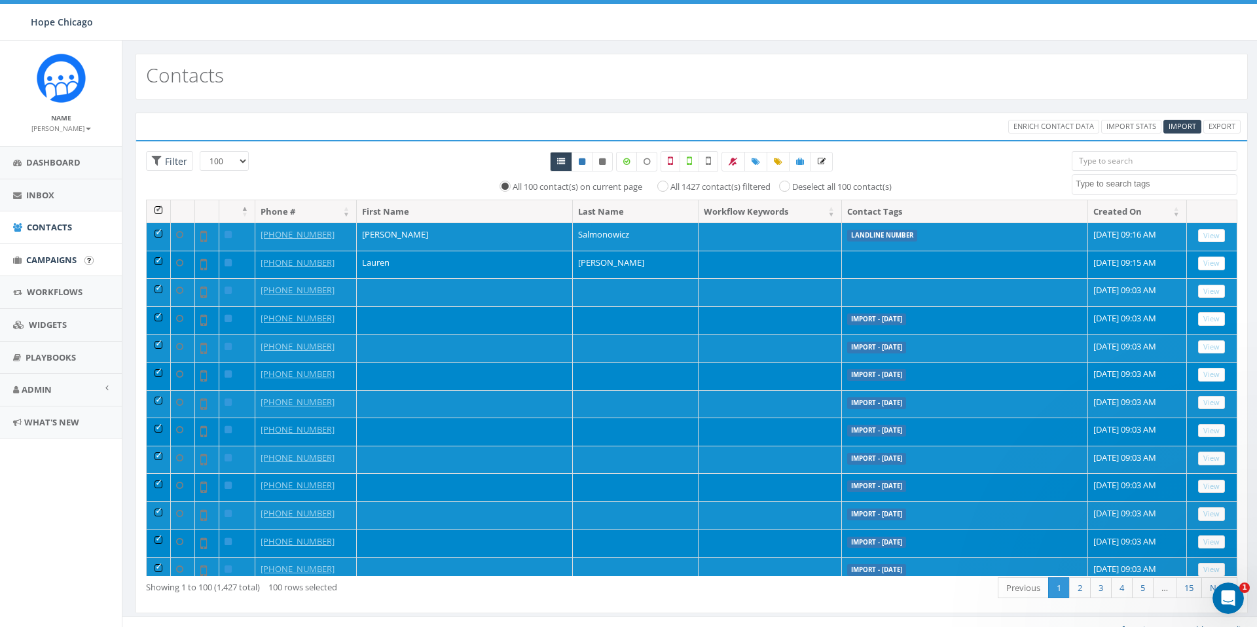
scroll to position [403, 0]
click at [53, 231] on span "Contacts" at bounding box center [49, 227] width 45 height 12
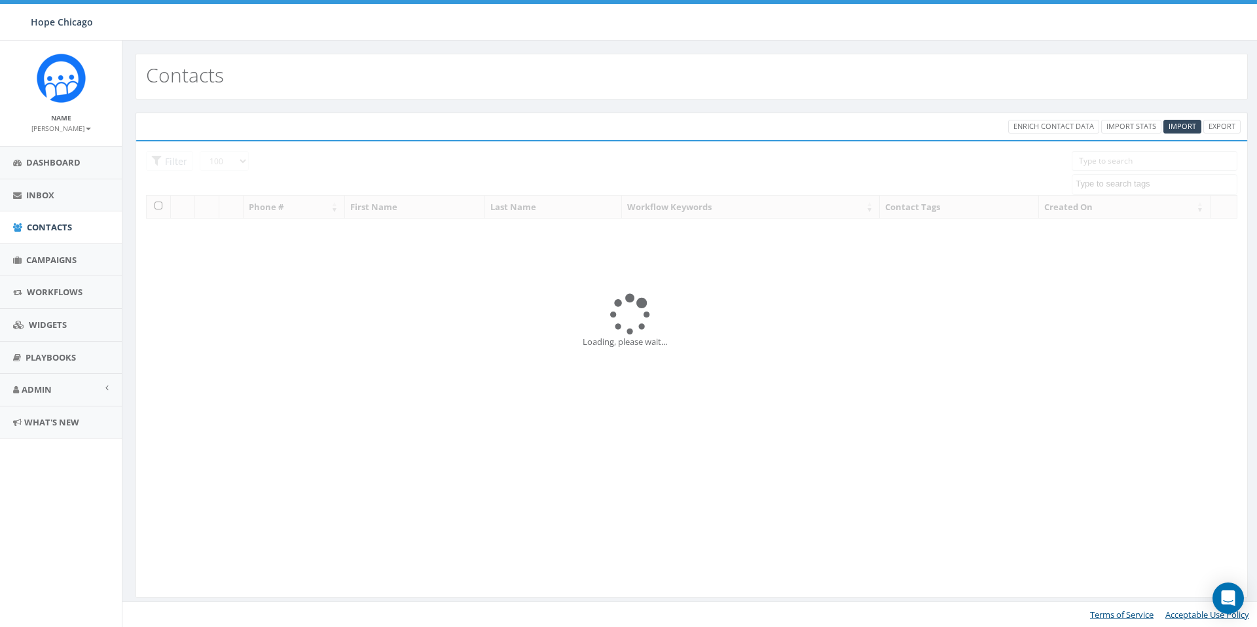
select select "100"
select select
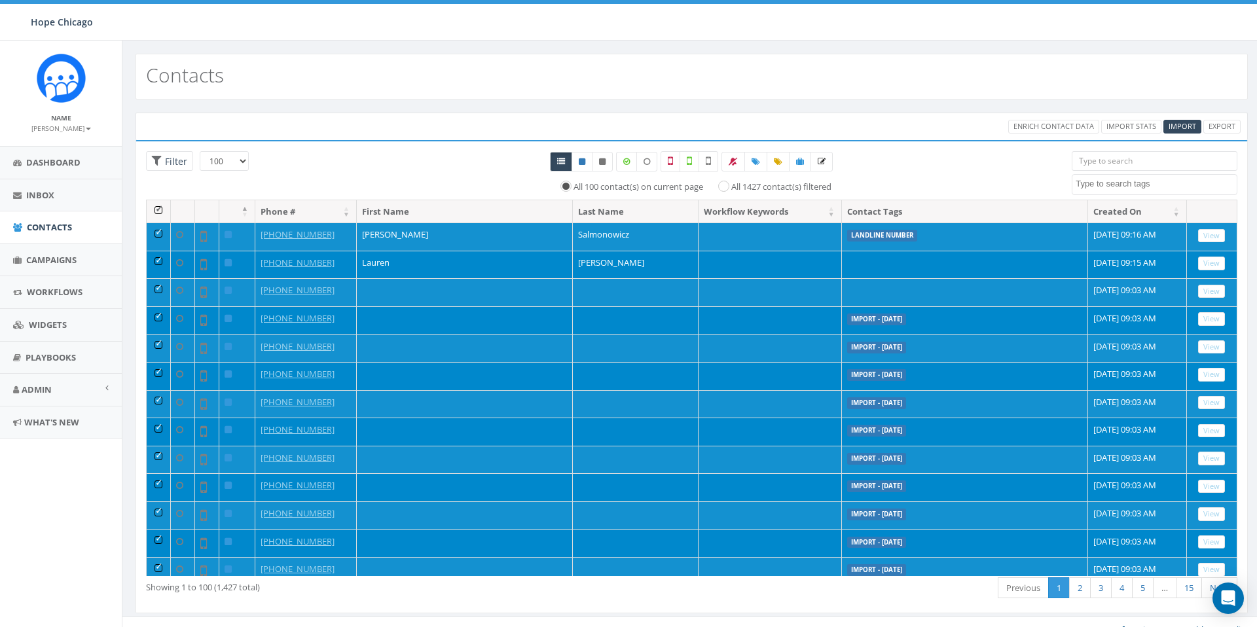
click at [156, 210] on th at bounding box center [159, 211] width 24 height 23
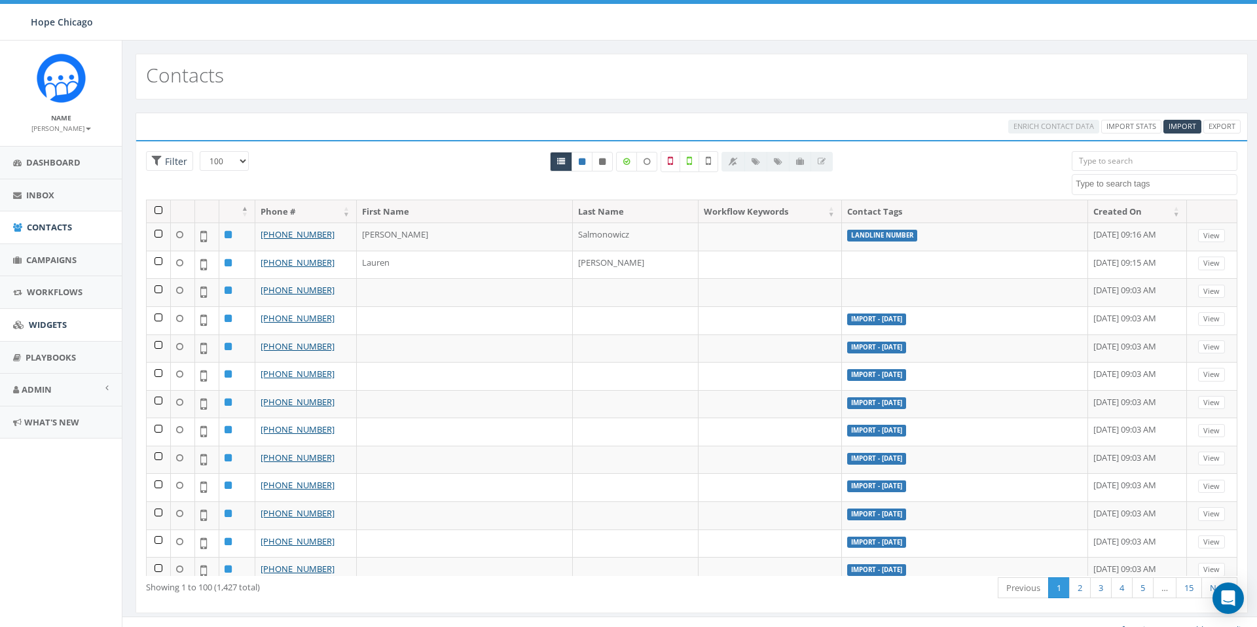
scroll to position [16, 0]
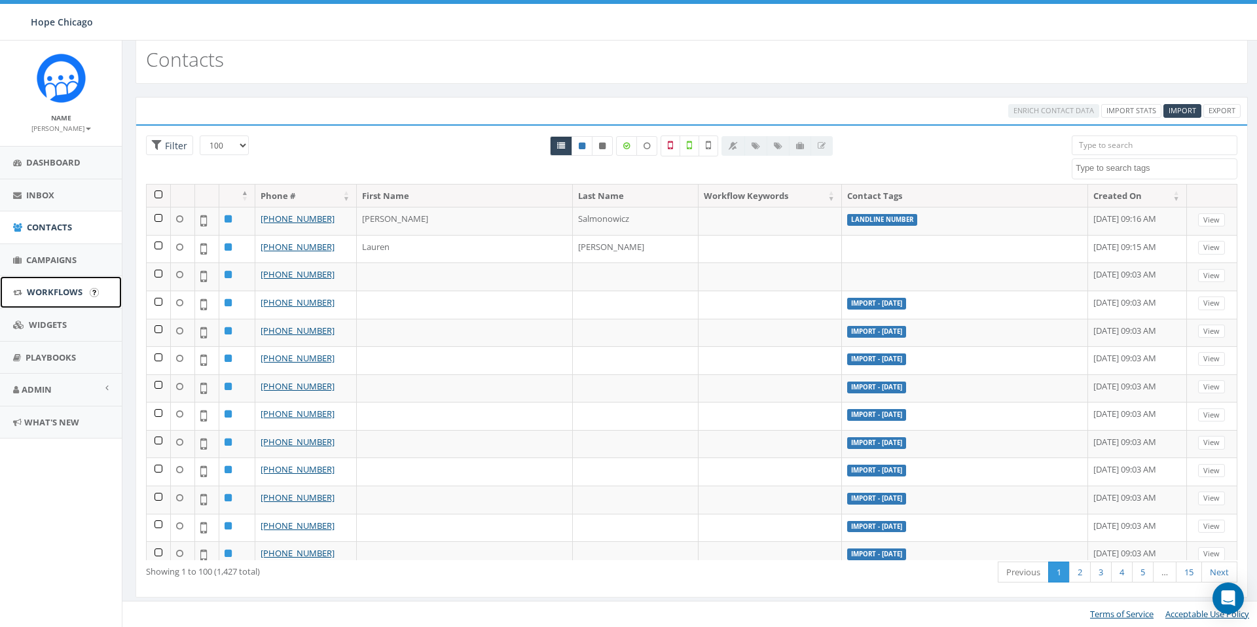
click at [49, 290] on span "Workflows" at bounding box center [55, 292] width 56 height 12
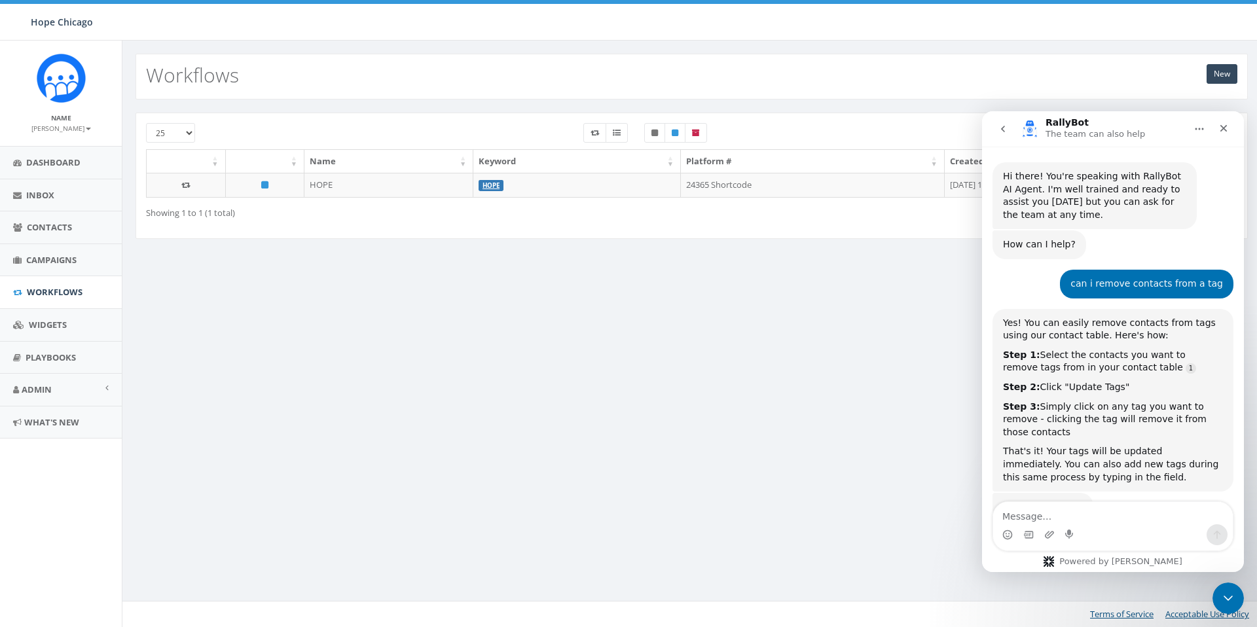
scroll to position [425, 0]
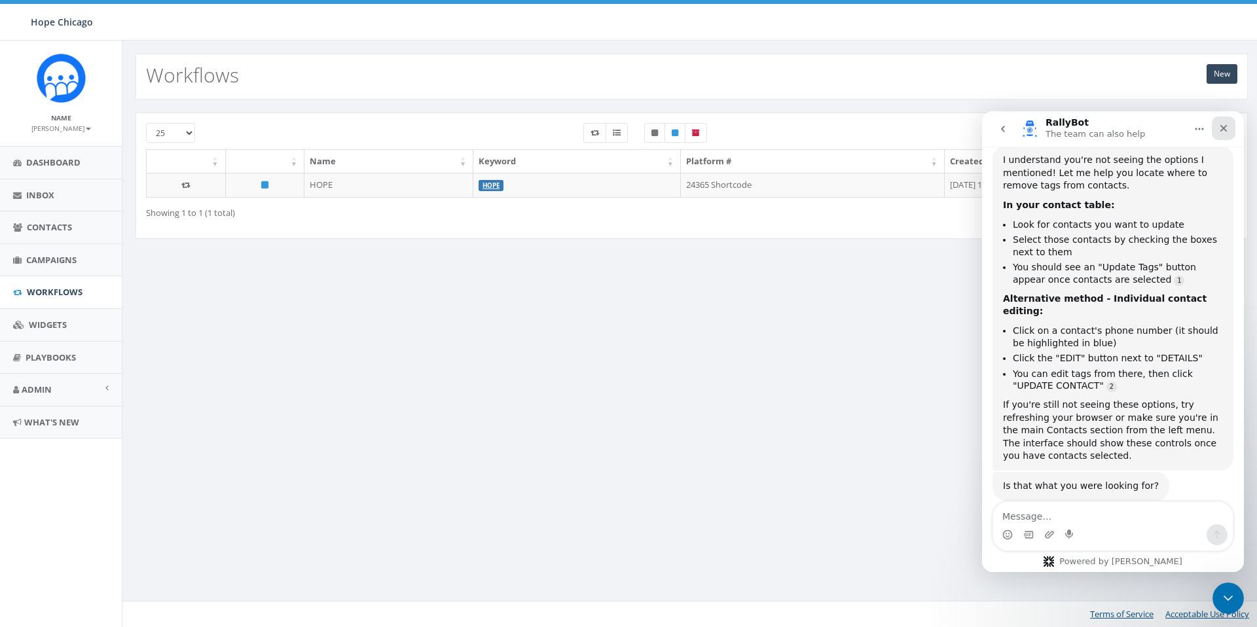
click at [1225, 130] on icon "Close" at bounding box center [1223, 128] width 7 height 7
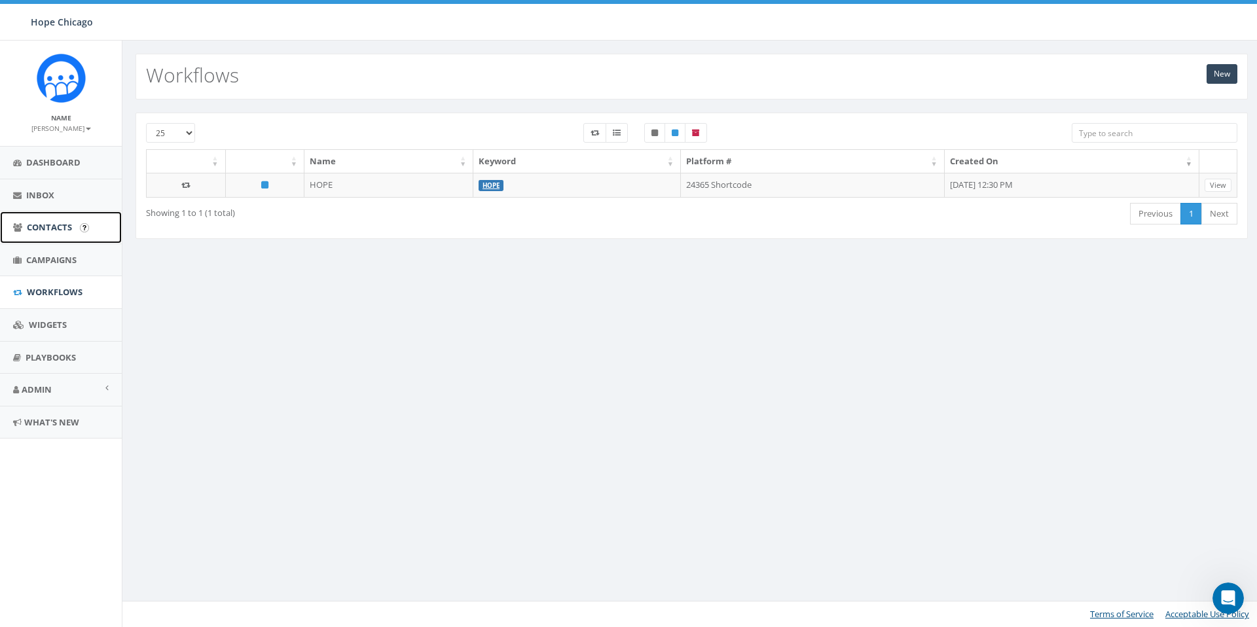
click at [50, 227] on span "Contacts" at bounding box center [49, 227] width 45 height 12
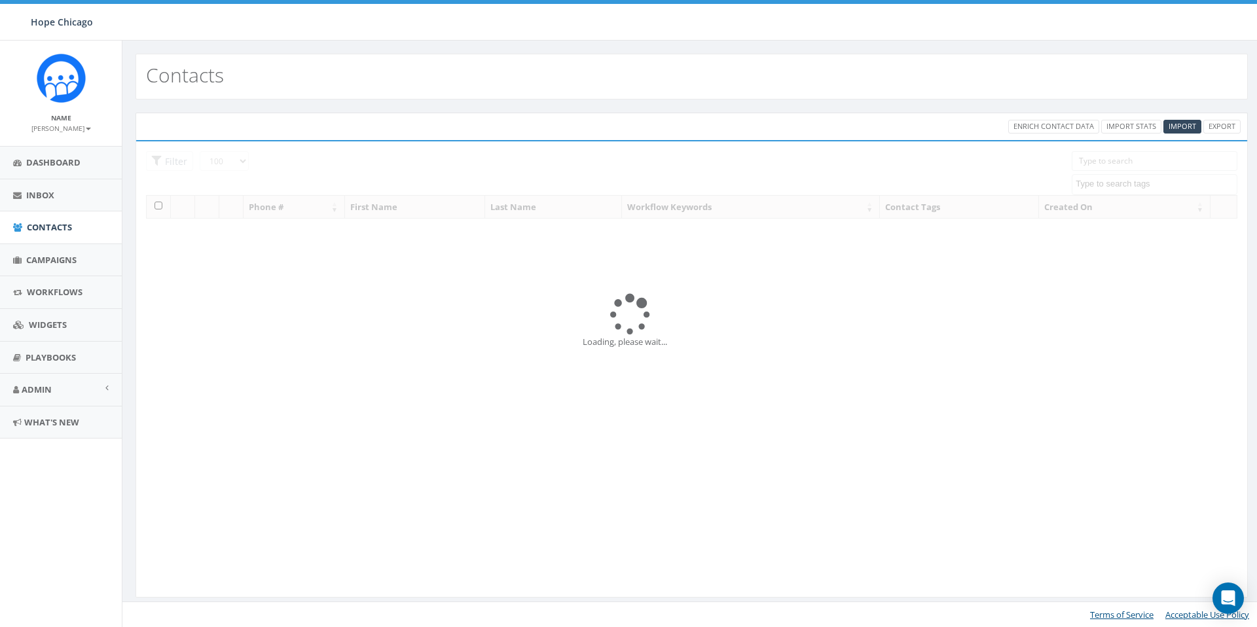
select select "100"
select select
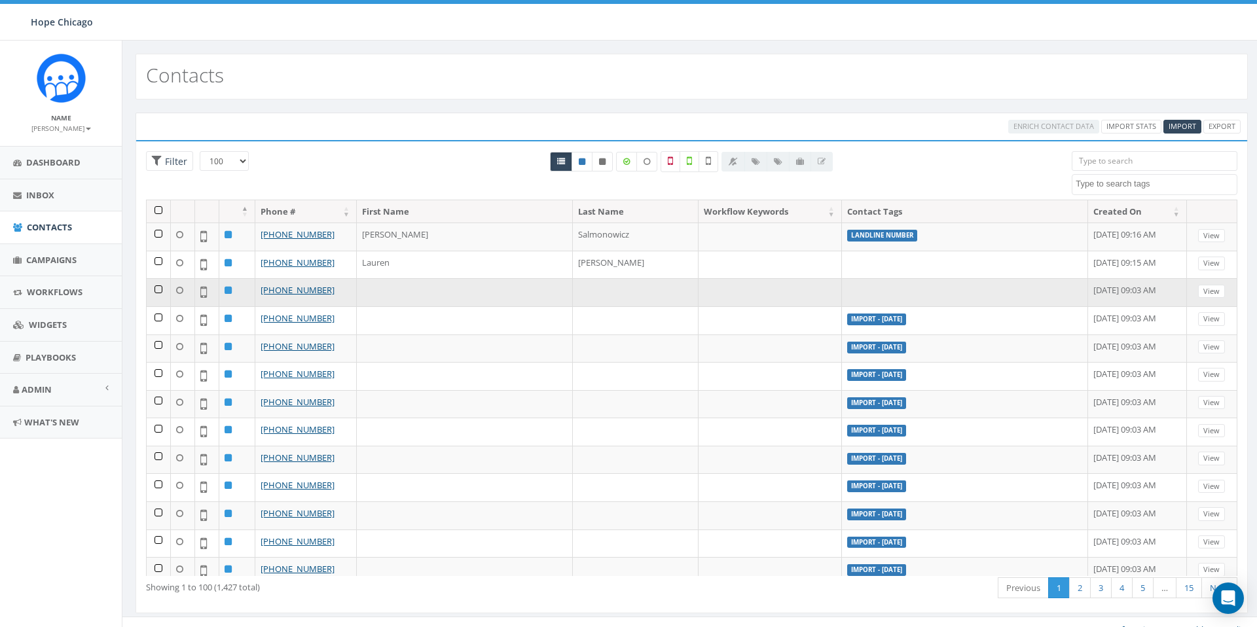
click at [161, 291] on td at bounding box center [159, 292] width 24 height 28
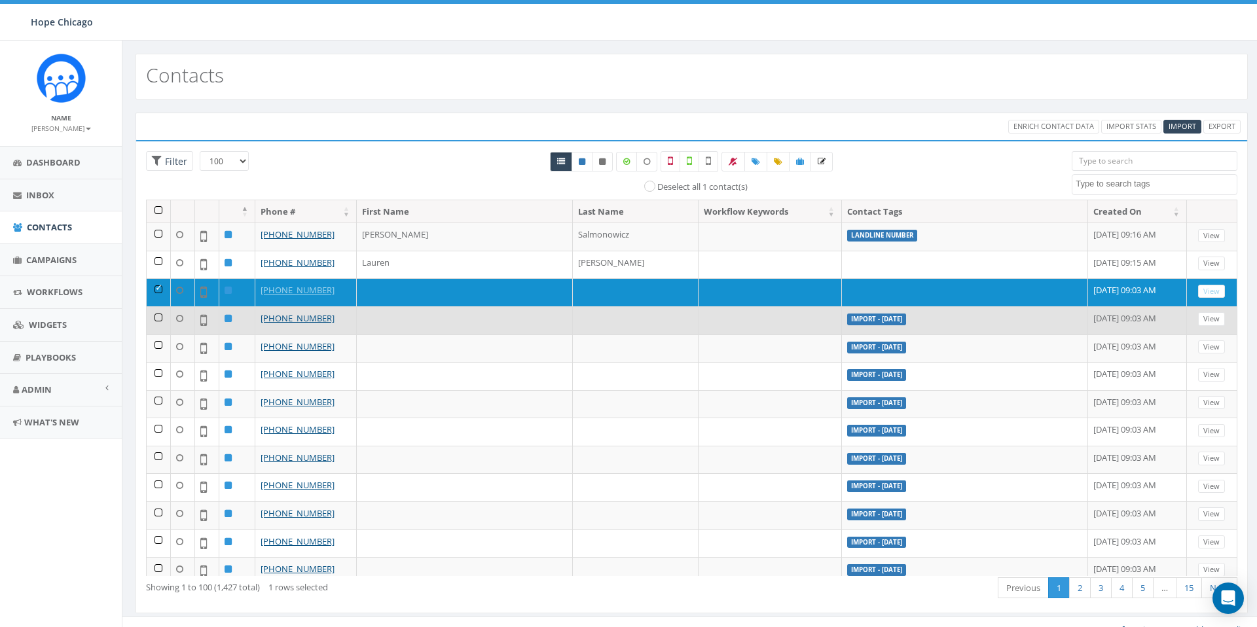
click at [159, 319] on td at bounding box center [159, 320] width 24 height 28
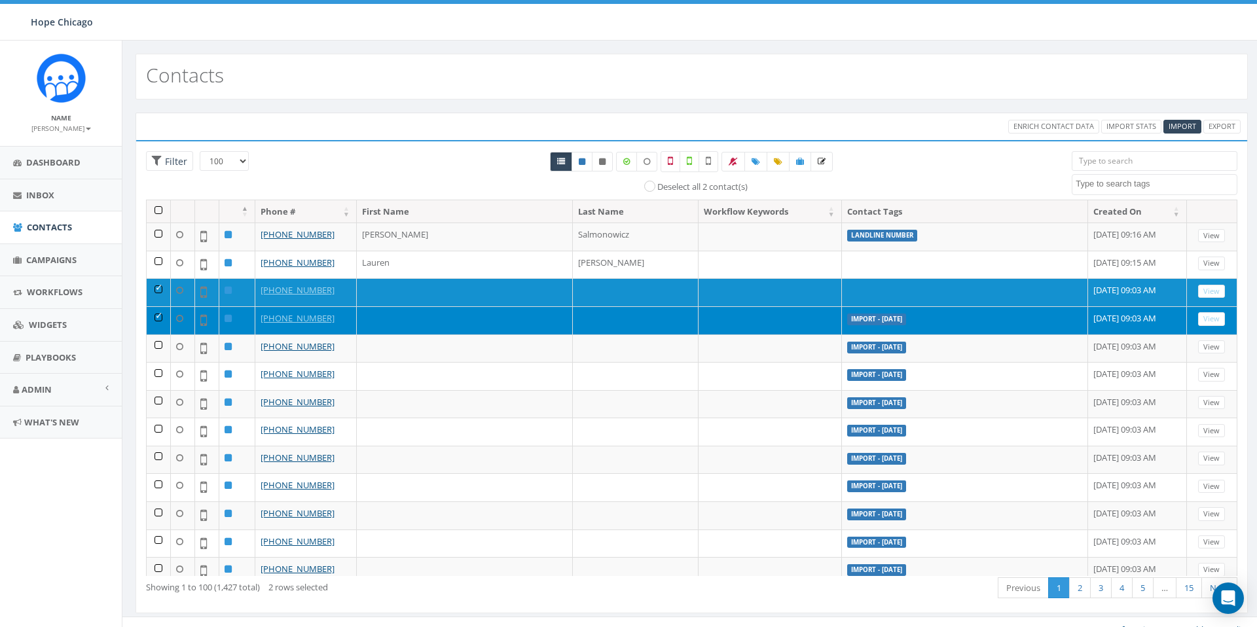
click at [847, 323] on label "Import - [DATE]" at bounding box center [876, 320] width 59 height 12
click at [756, 165] on icon at bounding box center [755, 162] width 9 height 8
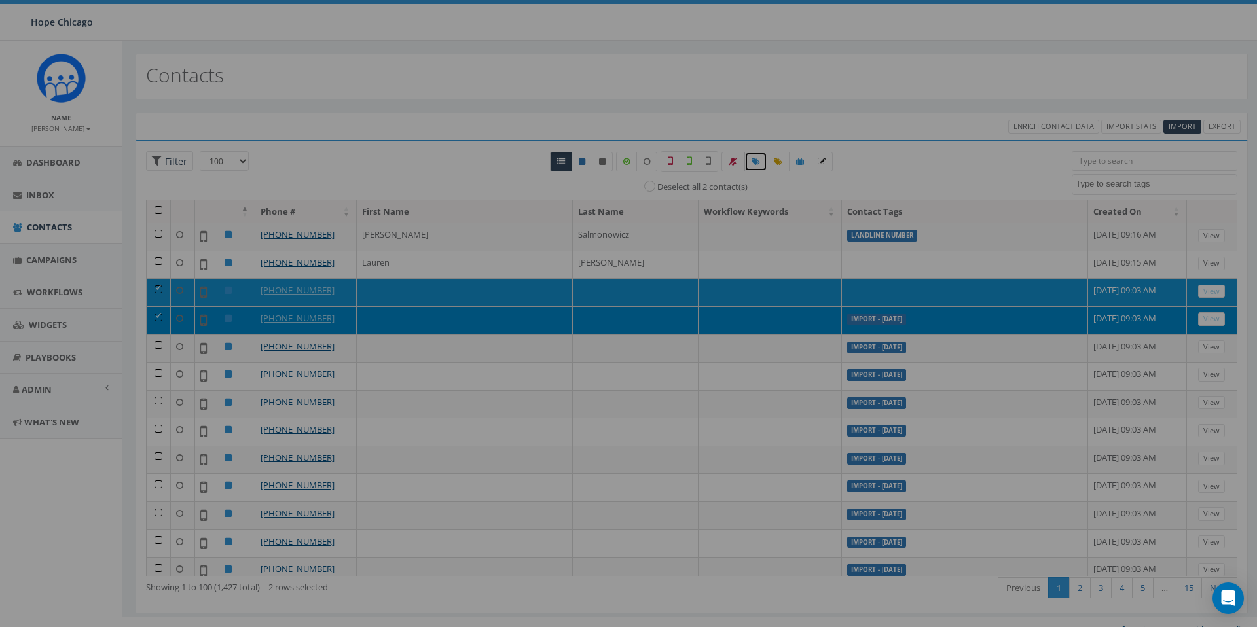
select select
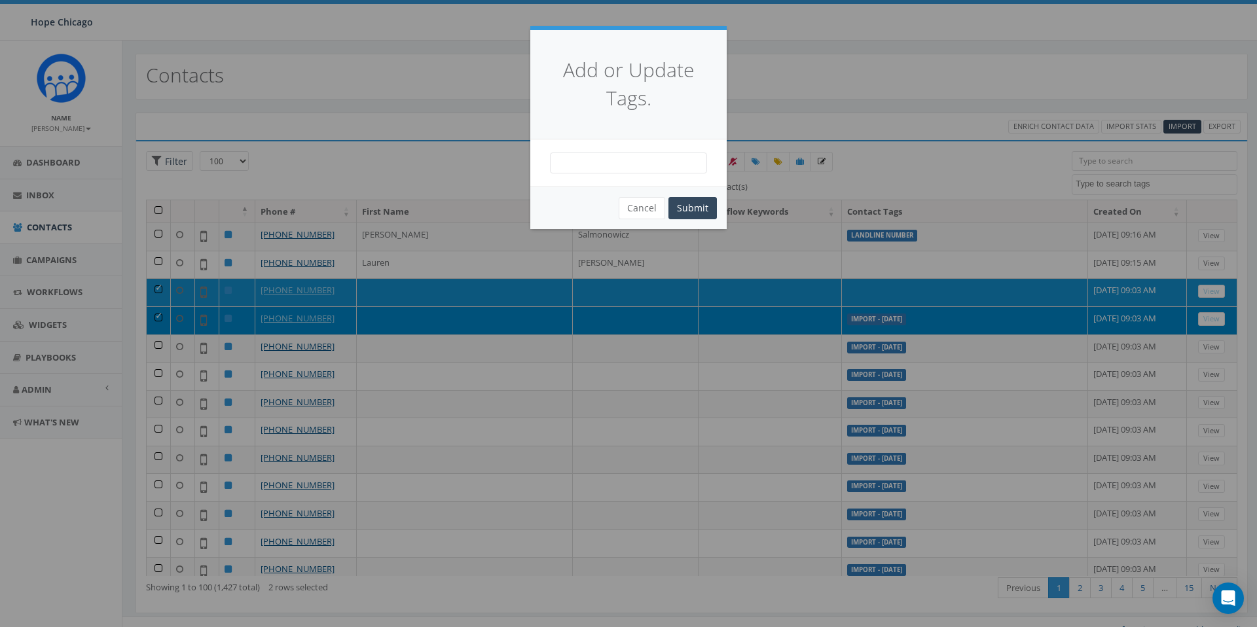
click at [678, 169] on span at bounding box center [628, 163] width 157 height 21
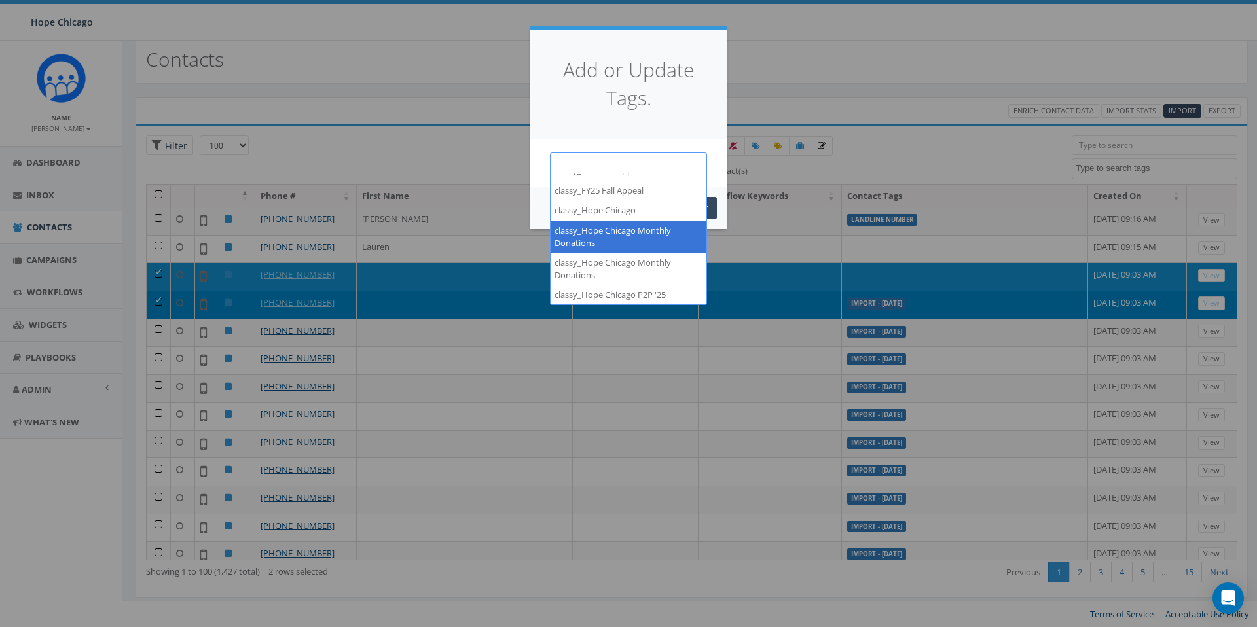
scroll to position [26, 0]
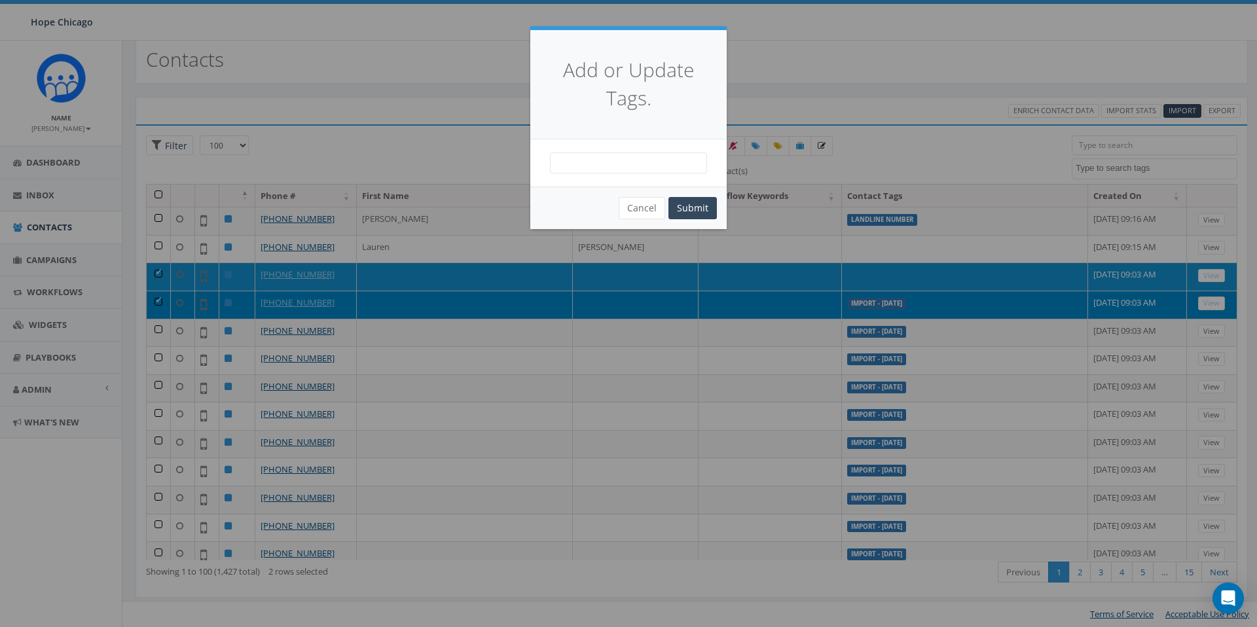
click at [786, 59] on div "Add or Update Tags. classy classy_FY25 Fall Appeal classy_FY25 Fall Appeal clas…" at bounding box center [628, 313] width 1257 height 627
click at [630, 207] on button "Cancel" at bounding box center [642, 208] width 46 height 22
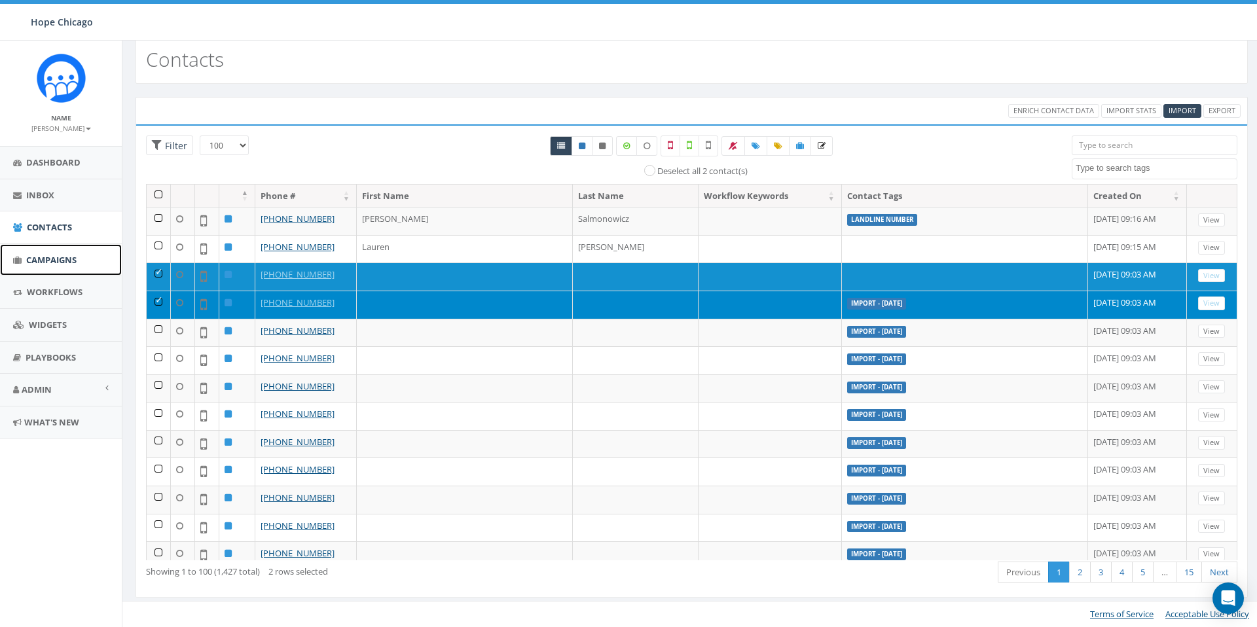
click at [50, 262] on span "Campaigns" at bounding box center [51, 260] width 50 height 12
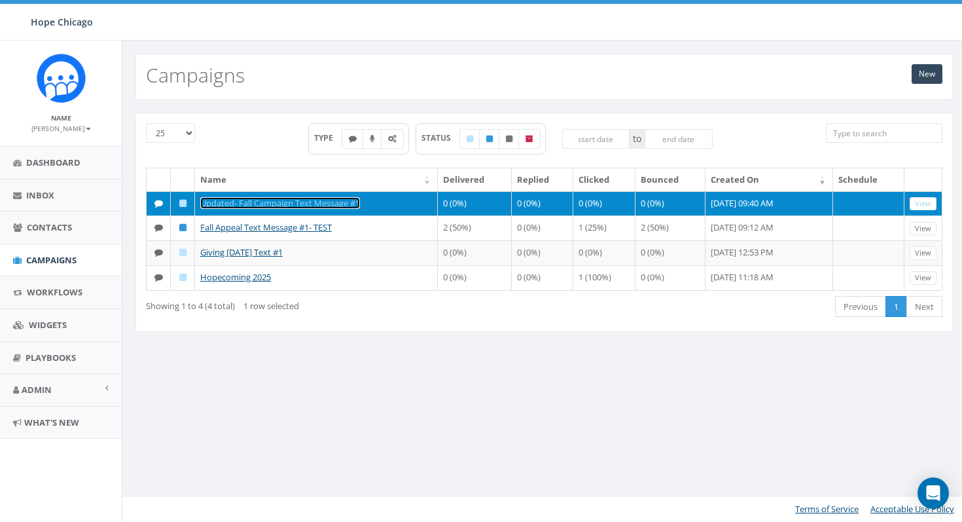
click at [278, 201] on link "Updated- Fall Campaign Text Message #1" at bounding box center [280, 203] width 160 height 12
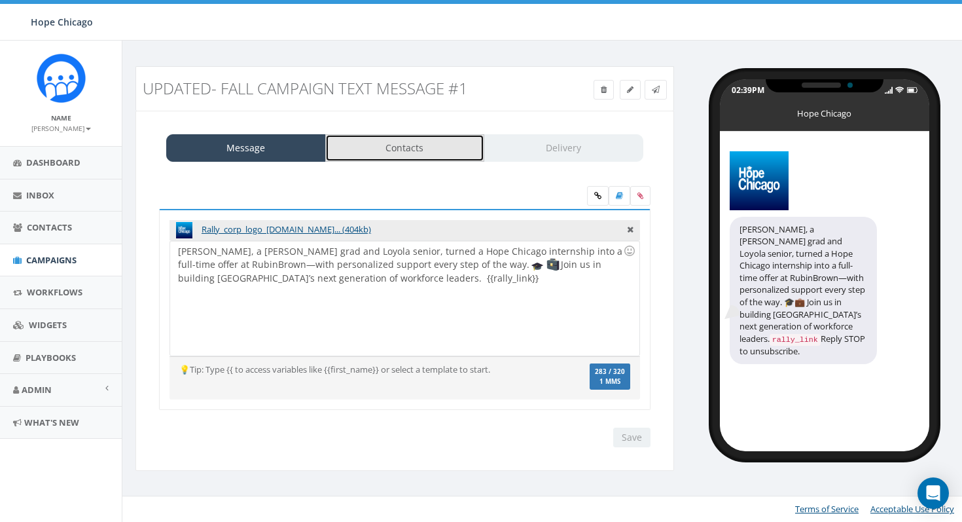
click at [384, 154] on link "Contacts" at bounding box center [405, 147] width 160 height 27
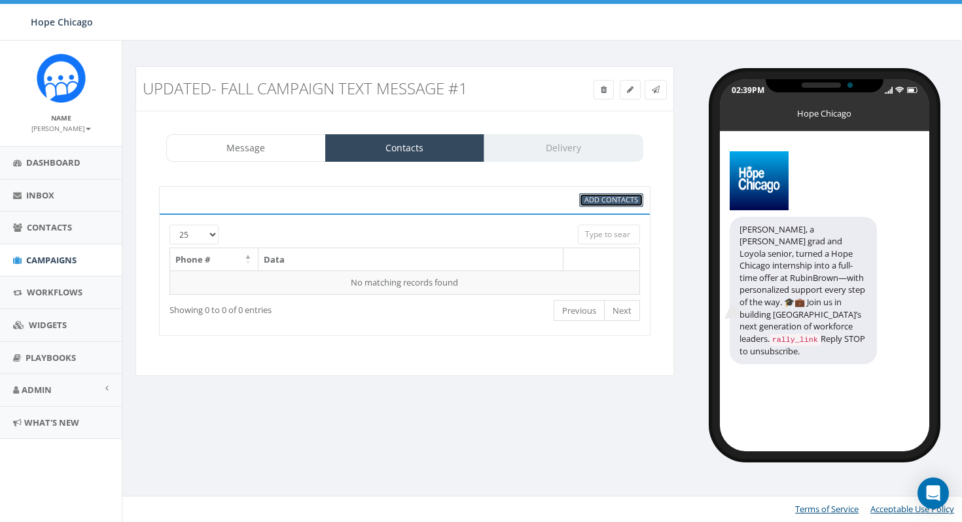
click at [623, 202] on span "Add Contacts" at bounding box center [612, 199] width 54 height 10
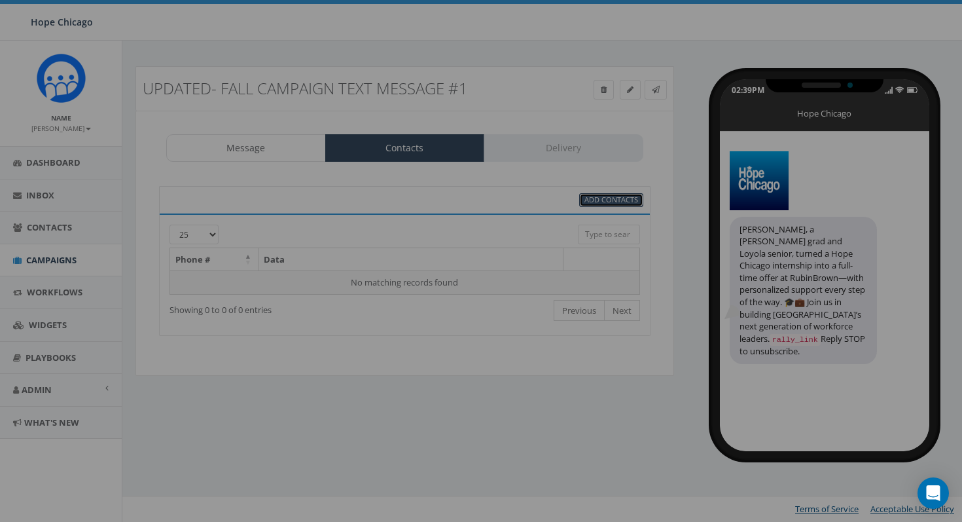
select select
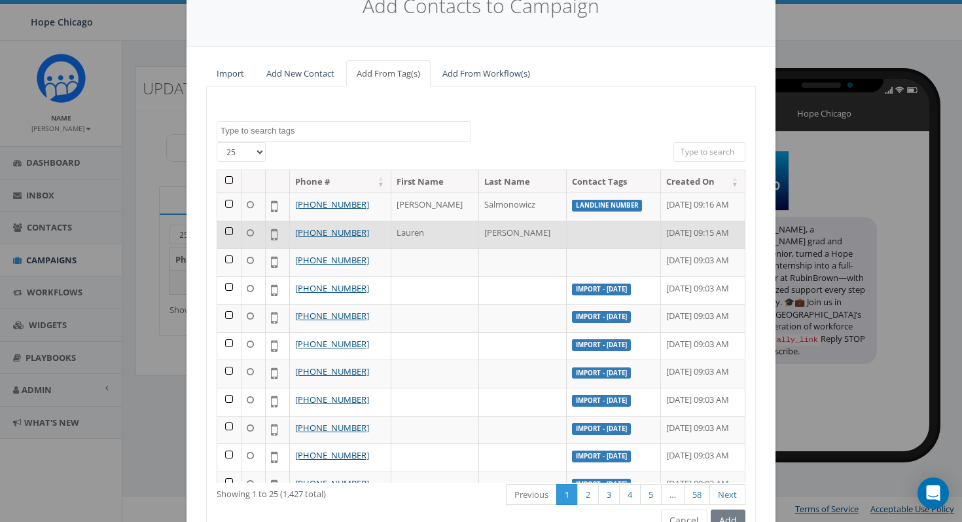
scroll to position [30, 0]
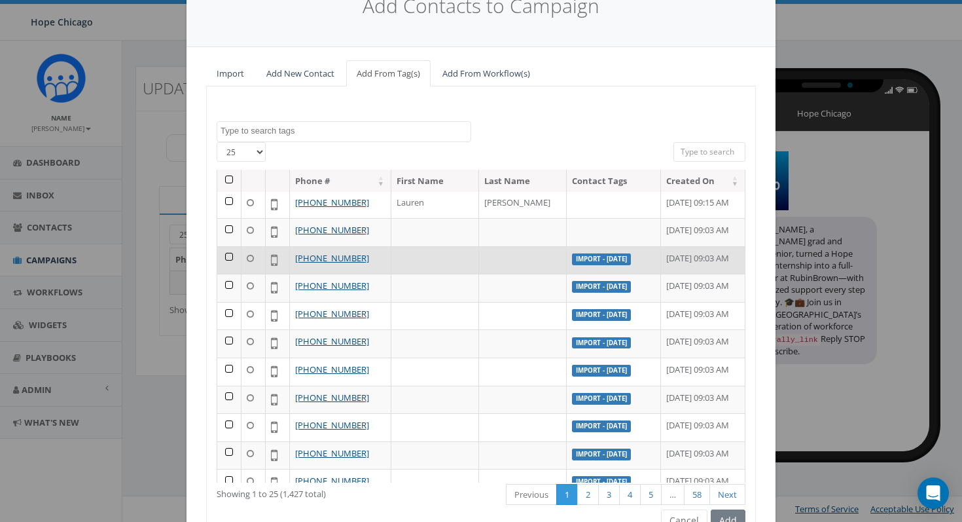
drag, startPoint x: 369, startPoint y: 256, endPoint x: 294, endPoint y: 256, distance: 75.3
click at [294, 256] on td "+1 773-742-8377" at bounding box center [340, 260] width 101 height 28
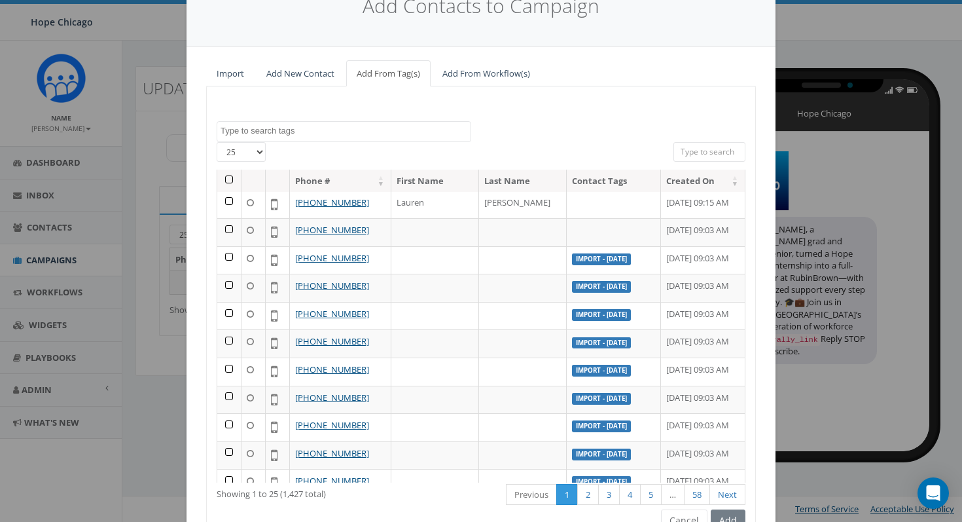
copy link "+1 773-742-8377"
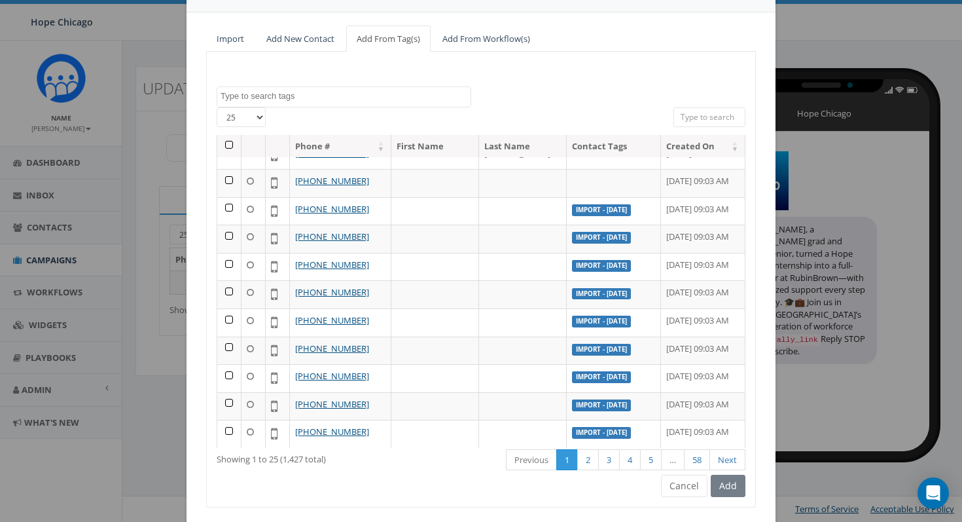
scroll to position [134, 0]
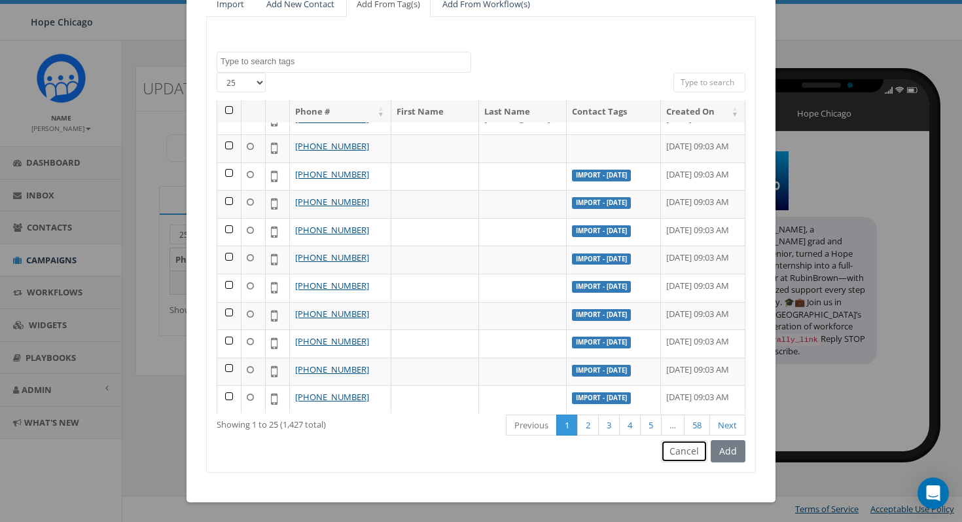
click at [679, 450] on button "Cancel" at bounding box center [684, 451] width 46 height 22
click at [679, 450] on div "Add Contacts to Campaign Import Add New Contact Add From Tag(s) Add From Workfl…" at bounding box center [481, 261] width 962 height 522
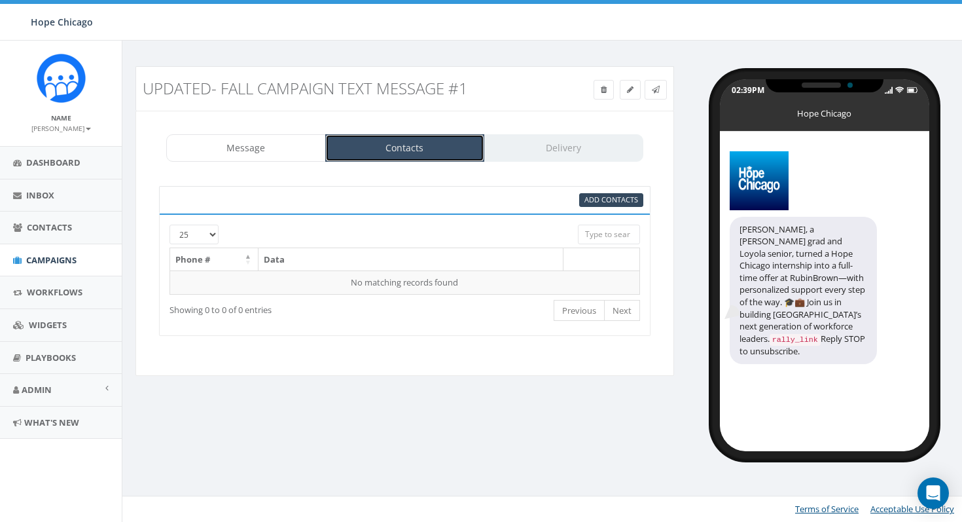
click at [378, 155] on link "Contacts" at bounding box center [405, 147] width 160 height 27
click at [609, 200] on span "Add Contacts" at bounding box center [612, 199] width 54 height 10
select select
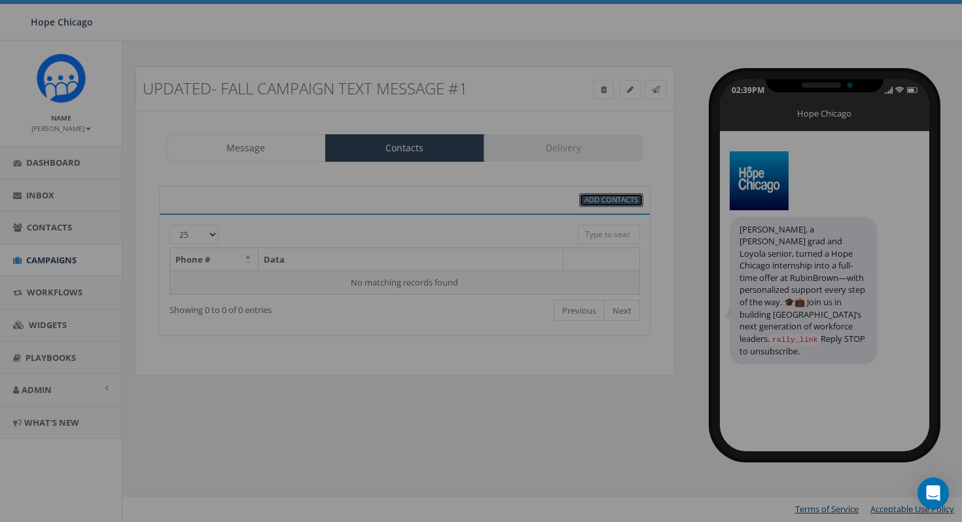
scroll to position [0, 0]
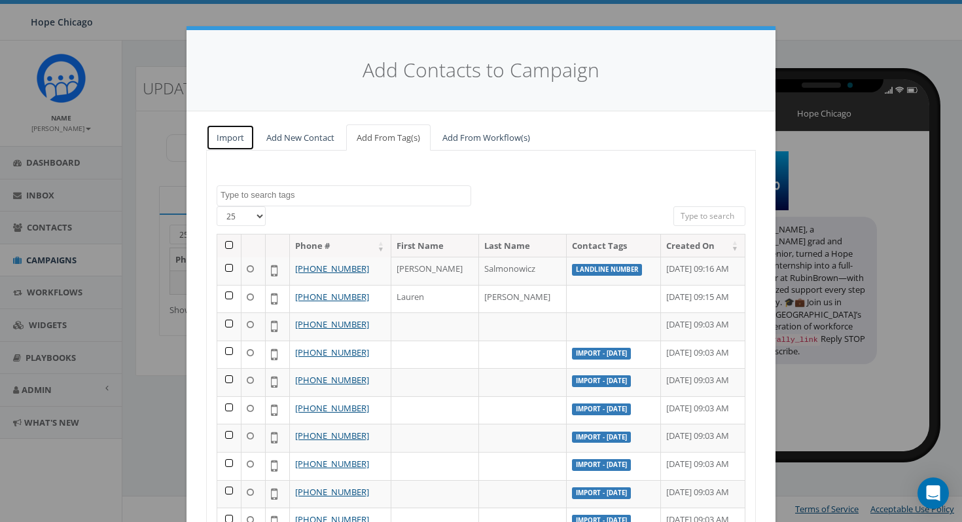
click at [238, 141] on link "Import" at bounding box center [230, 137] width 48 height 27
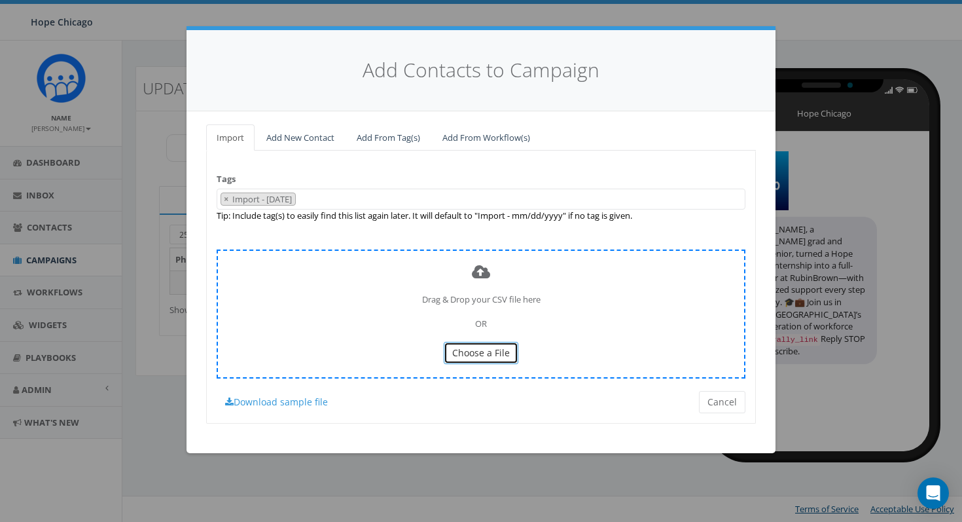
click at [496, 346] on button "Choose a File" at bounding box center [481, 353] width 75 height 22
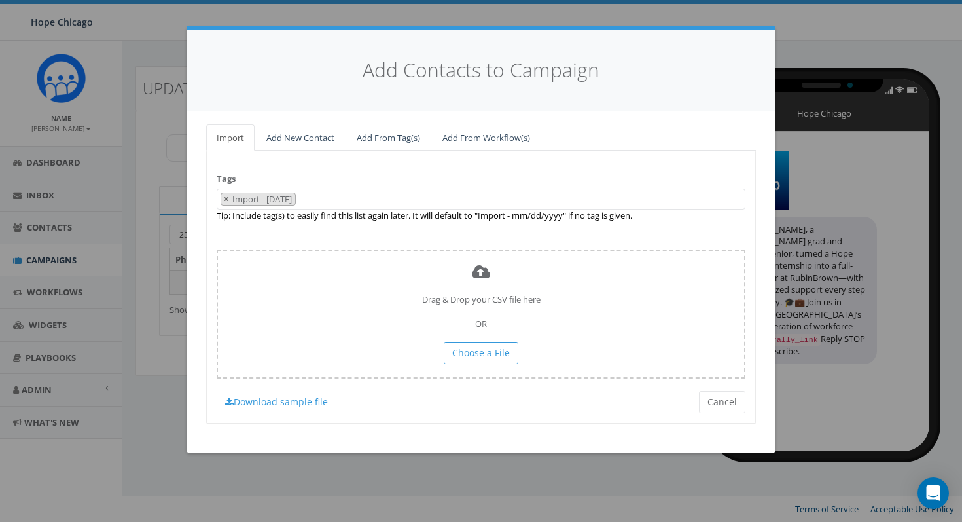
click at [225, 196] on span "×" at bounding box center [226, 199] width 5 height 12
select select
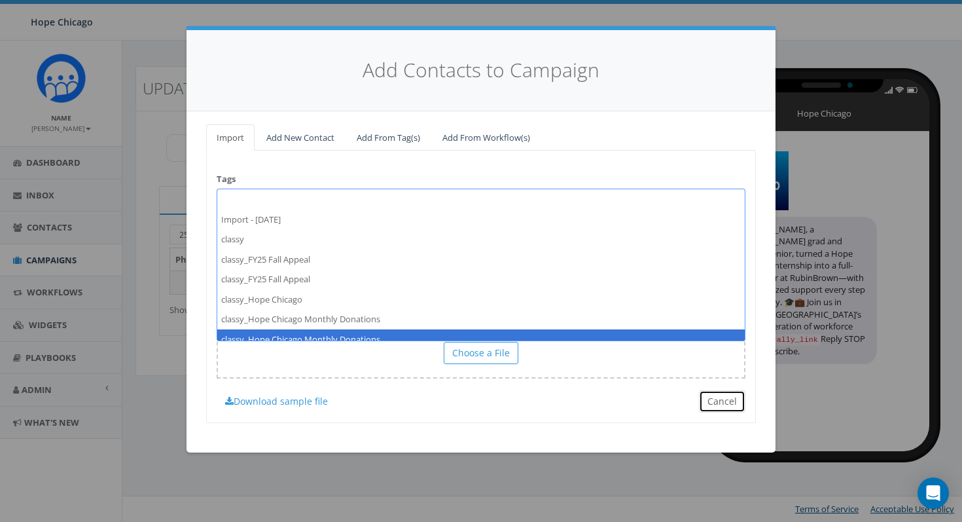
click at [731, 406] on button "Cancel" at bounding box center [722, 401] width 46 height 22
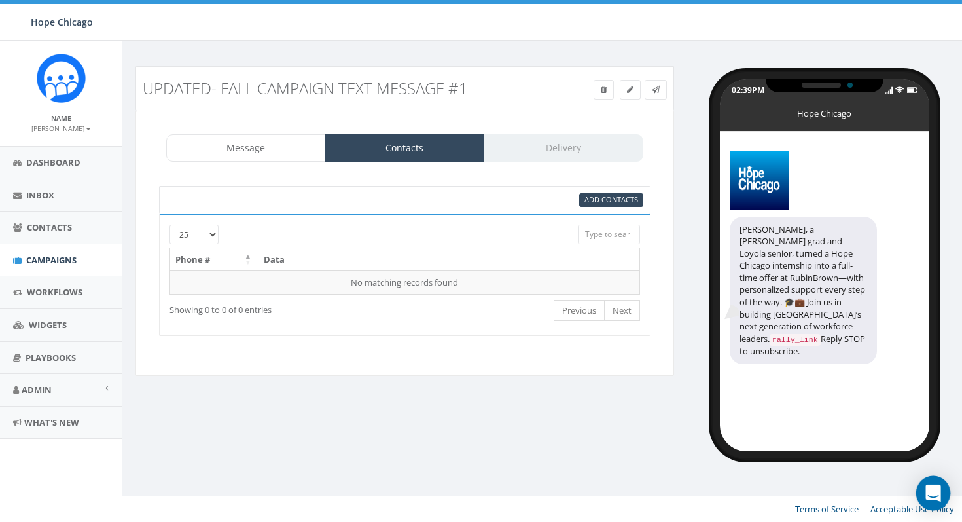
click at [932, 492] on icon "Open Intercom Messenger" at bounding box center [933, 492] width 15 height 17
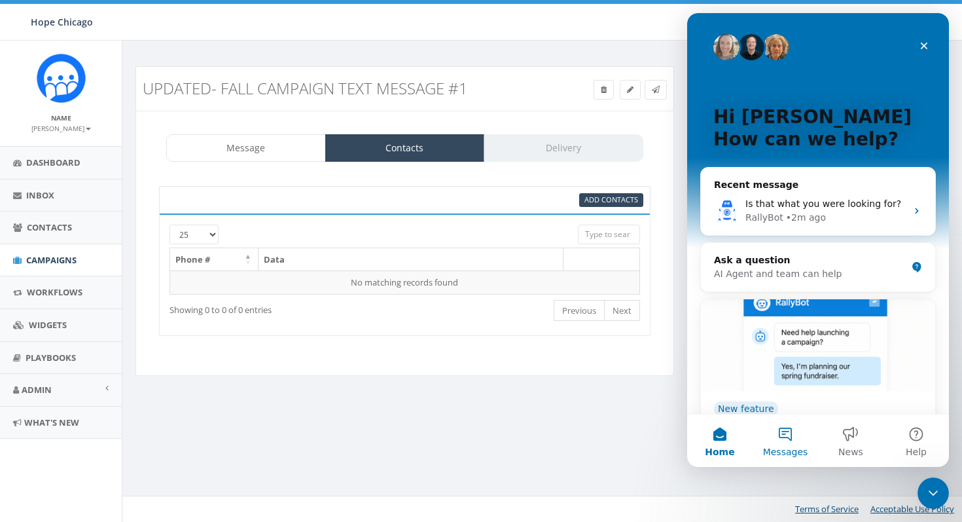
click at [786, 430] on button "Messages" at bounding box center [785, 440] width 65 height 52
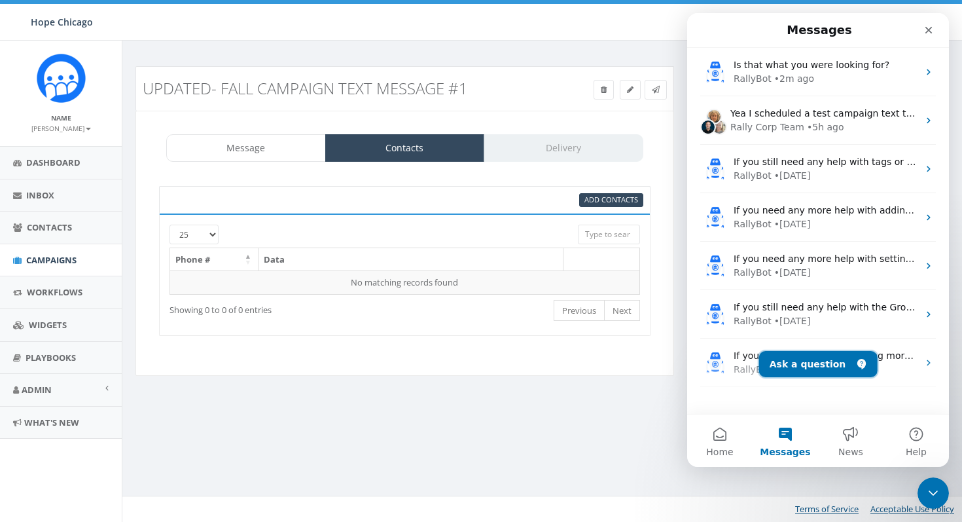
click at [822, 359] on button "Ask a question" at bounding box center [818, 364] width 118 height 26
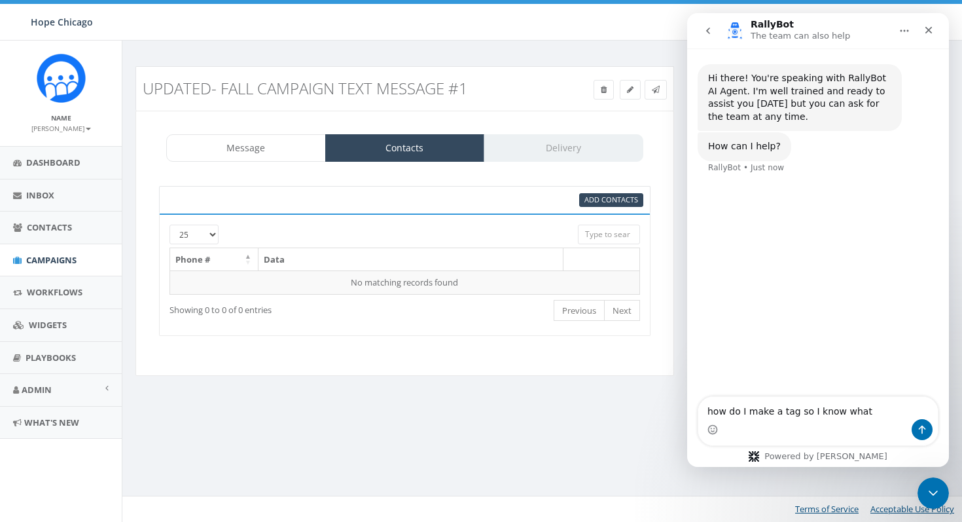
click at [789, 412] on textarea "how do I make a tag so I know what" at bounding box center [818, 408] width 240 height 22
click at [787, 412] on textarea "how do I make a tag so I know what" at bounding box center [818, 408] width 240 height 22
type textarea "I am trying to import a list of contacts for a campaign but I dont understand h…"
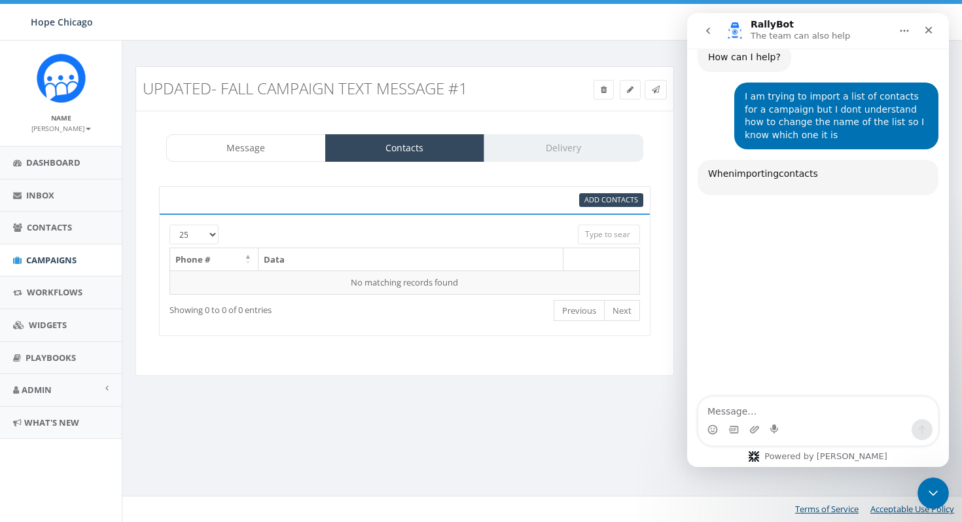
scroll to position [126, 0]
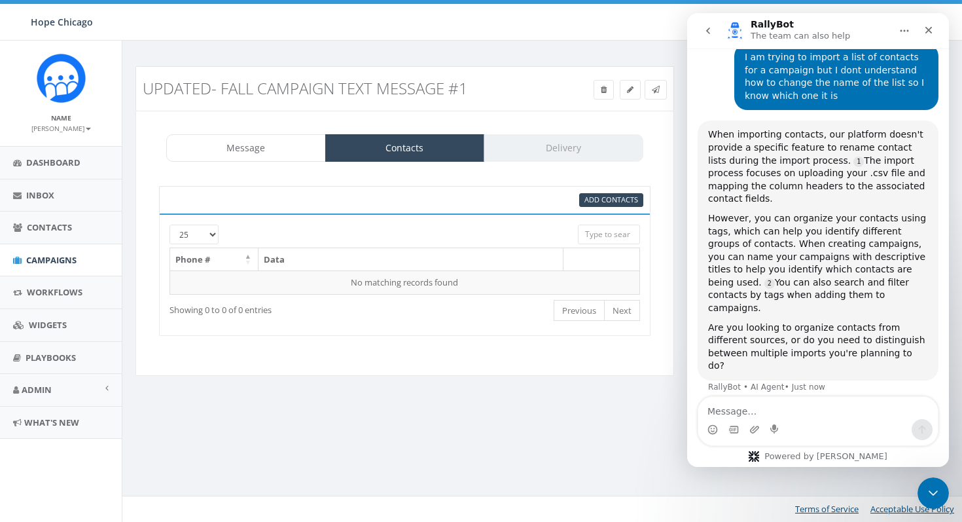
click at [829, 420] on div "Intercom messenger" at bounding box center [818, 429] width 240 height 21
click at [828, 418] on textarea "Message…" at bounding box center [818, 408] width 240 height 22
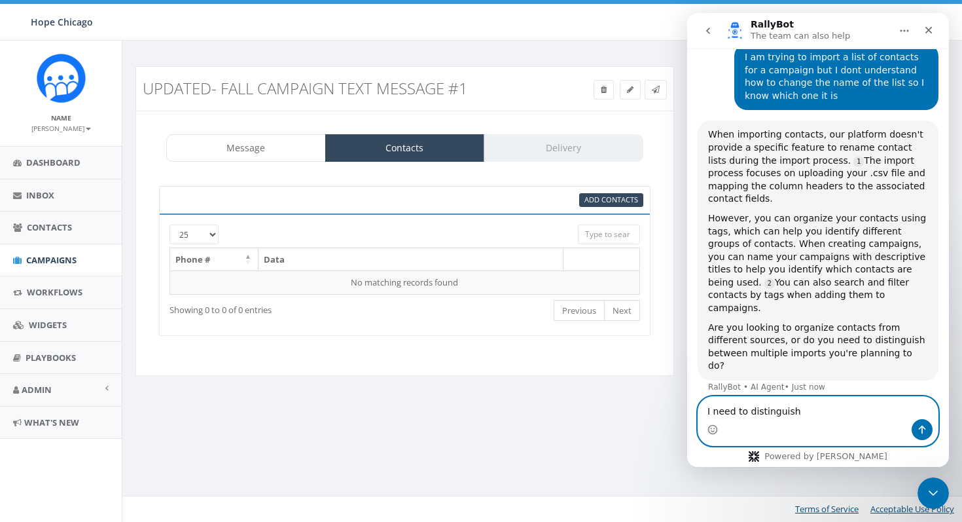
type textarea "I need to distinguish"
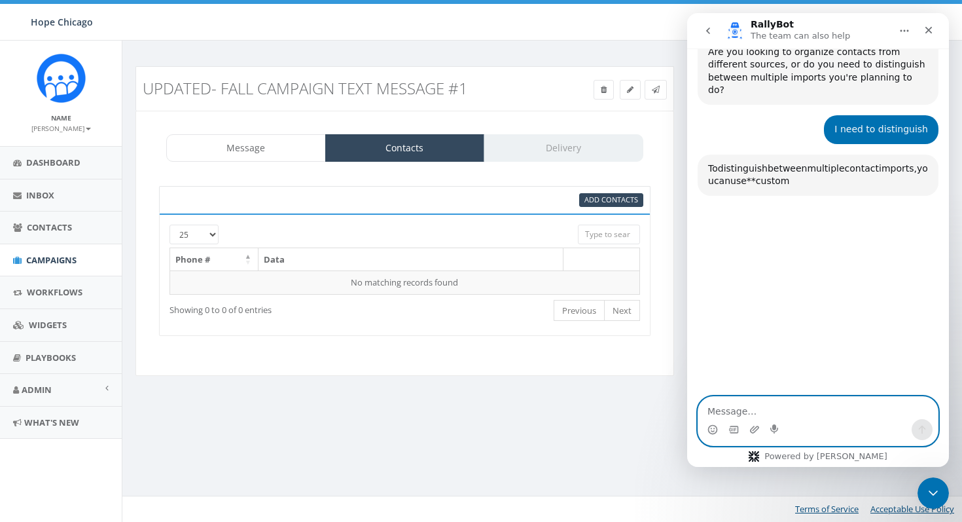
scroll to position [435, 0]
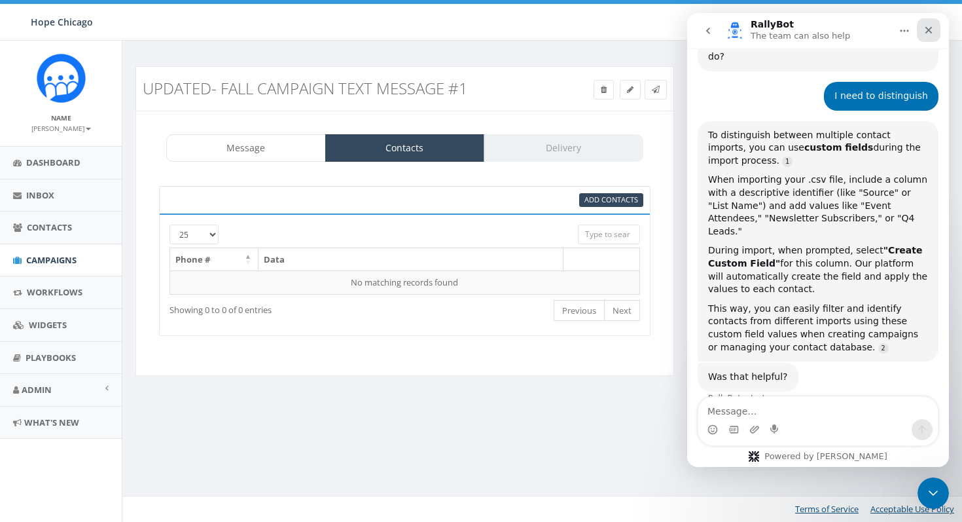
click at [929, 35] on icon "Close" at bounding box center [929, 30] width 10 height 10
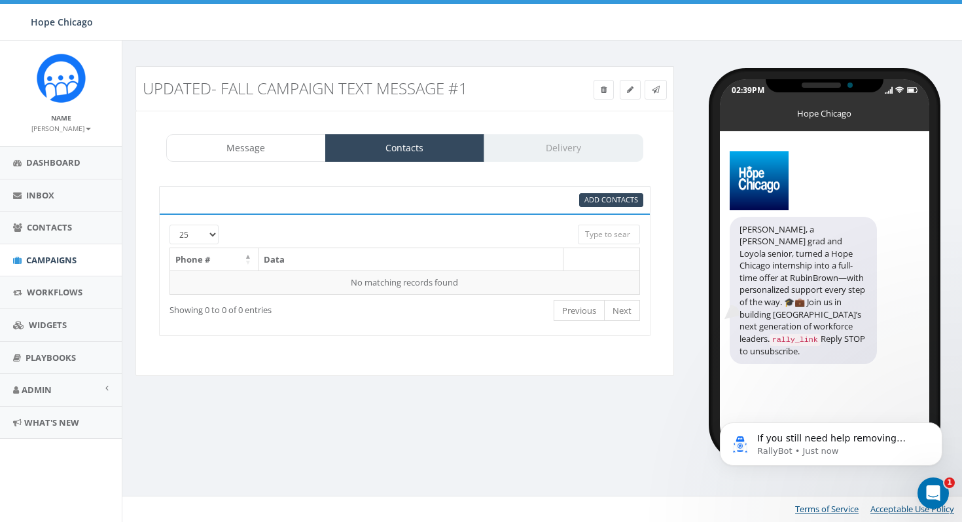
scroll to position [0, 0]
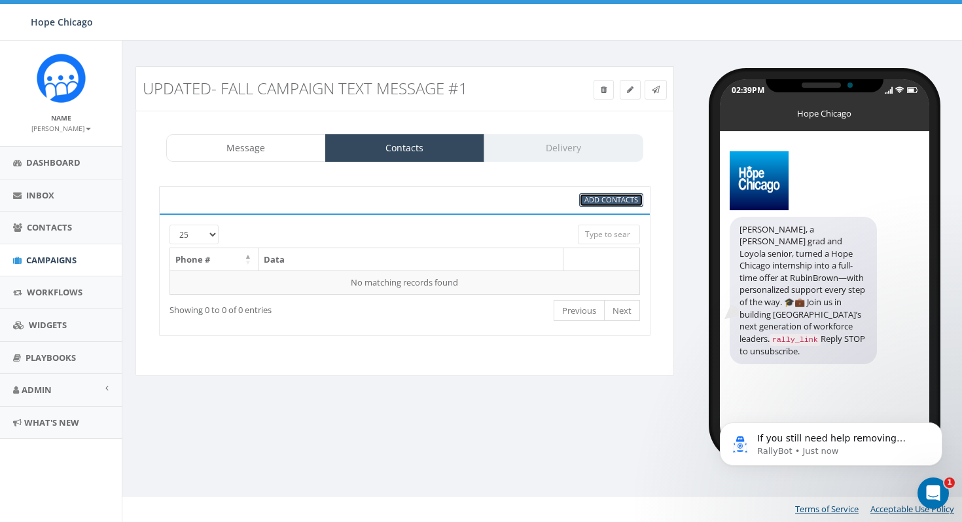
click at [618, 198] on span "Add Contacts" at bounding box center [612, 199] width 54 height 10
select select
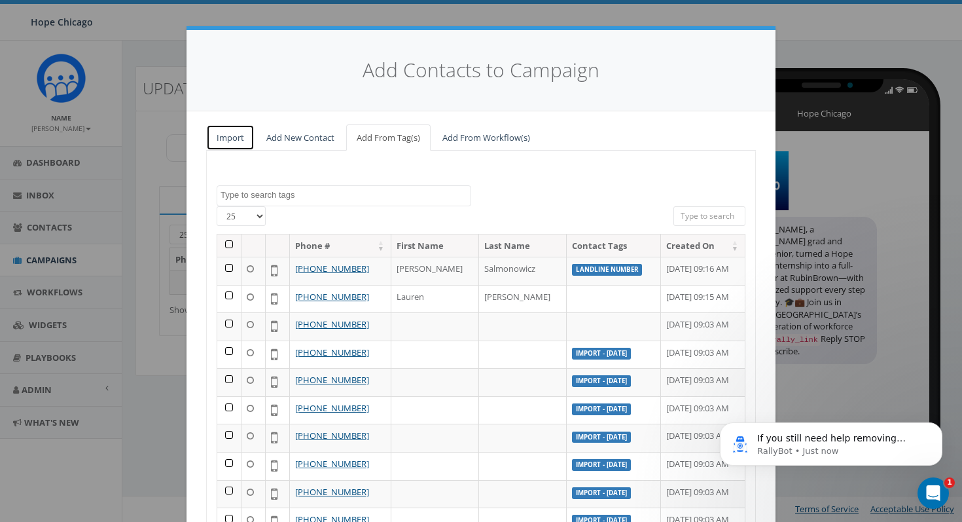
click at [235, 139] on link "Import" at bounding box center [230, 137] width 48 height 27
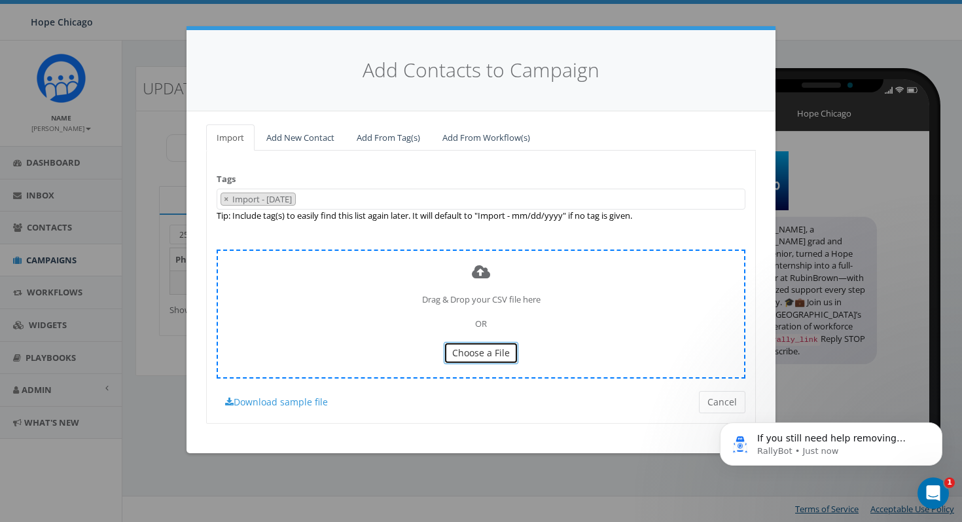
click at [492, 354] on span "Choose a File" at bounding box center [481, 352] width 58 height 12
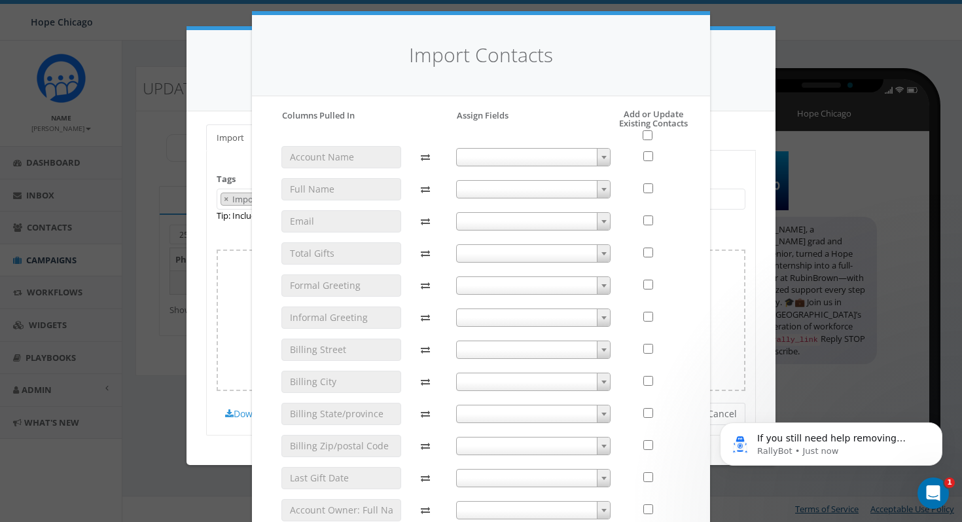
scroll to position [183, 0]
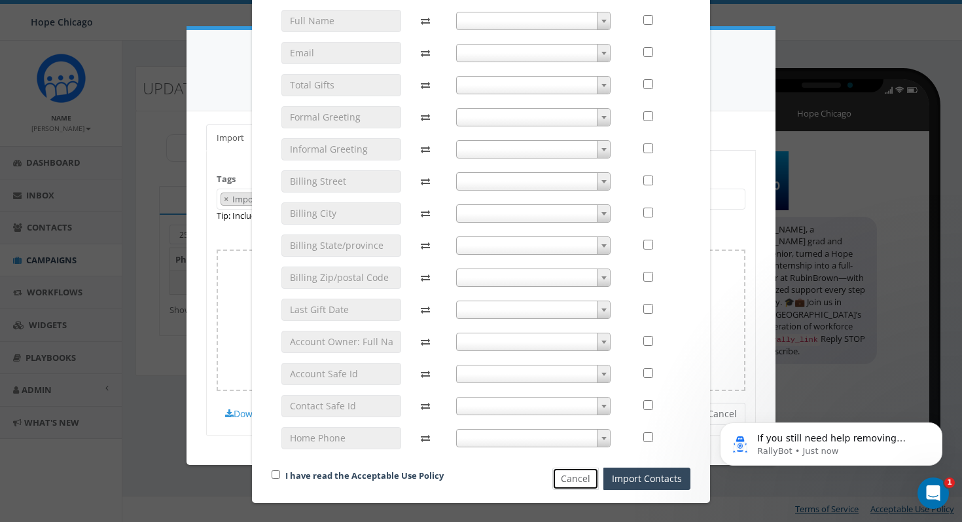
click at [579, 472] on button "Cancel" at bounding box center [575, 478] width 46 height 22
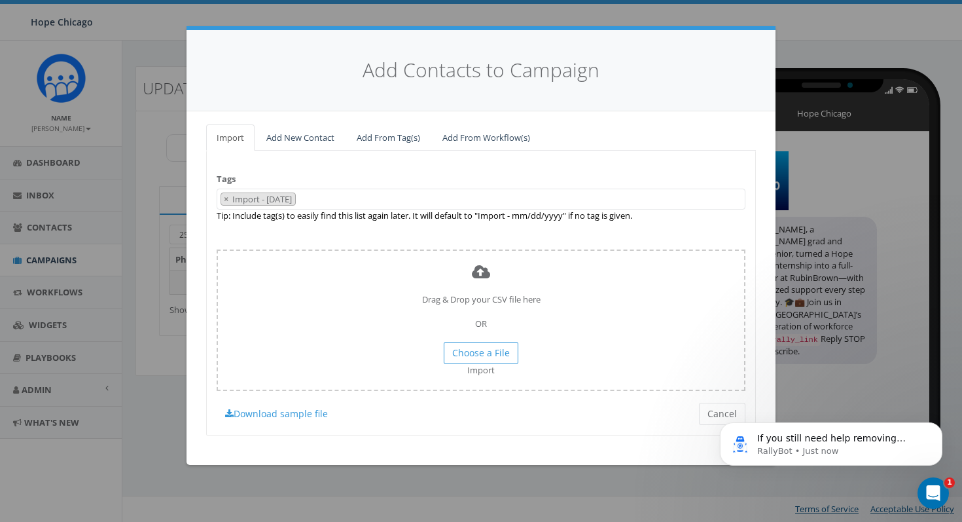
click at [713, 414] on body "If you still need help removing contacts from a tag, I'm here to assist you fur…" at bounding box center [831, 440] width 251 height 81
click at [709, 437] on body "If you still need help removing contacts from a tag, I'm here to assist you fur…" at bounding box center [831, 440] width 251 height 81
click at [827, 443] on span "If you still need help removing contacts from a tag, I'm here to assist you fur…" at bounding box center [841, 464] width 168 height 63
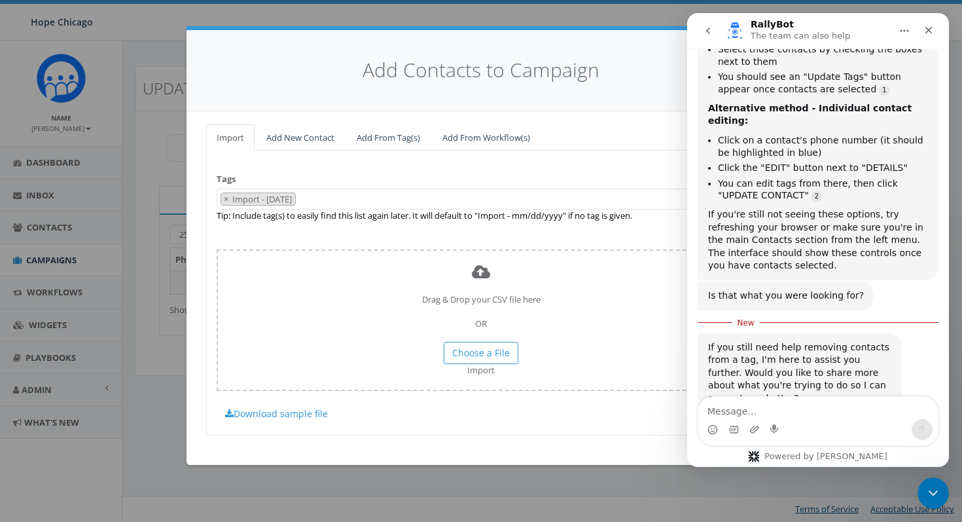
scroll to position [535, 0]
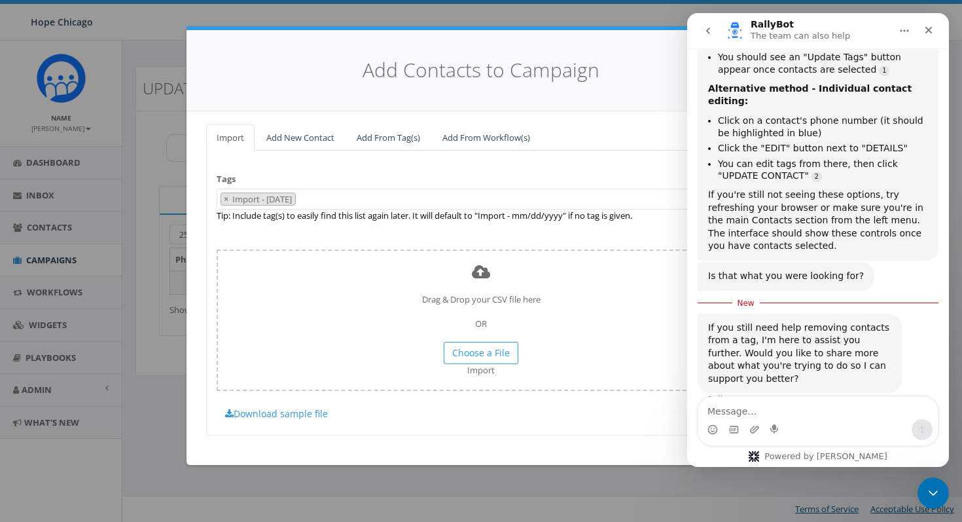
click at [803, 417] on textarea "Message…" at bounding box center [818, 408] width 240 height 22
type textarea "I do not see"
click at [933, 29] on icon "Close" at bounding box center [929, 30] width 10 height 10
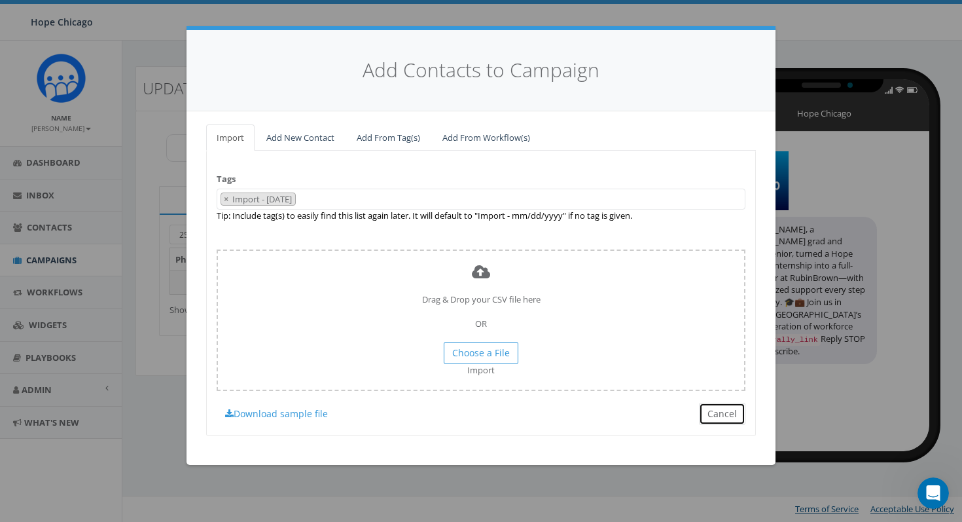
click at [727, 410] on button "Cancel" at bounding box center [722, 414] width 46 height 22
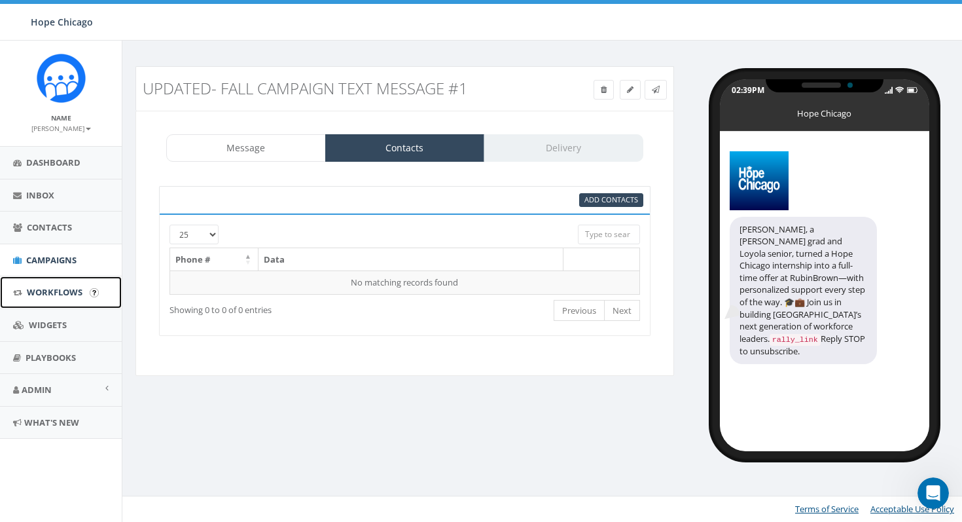
click at [52, 289] on span "Workflows" at bounding box center [55, 292] width 56 height 12
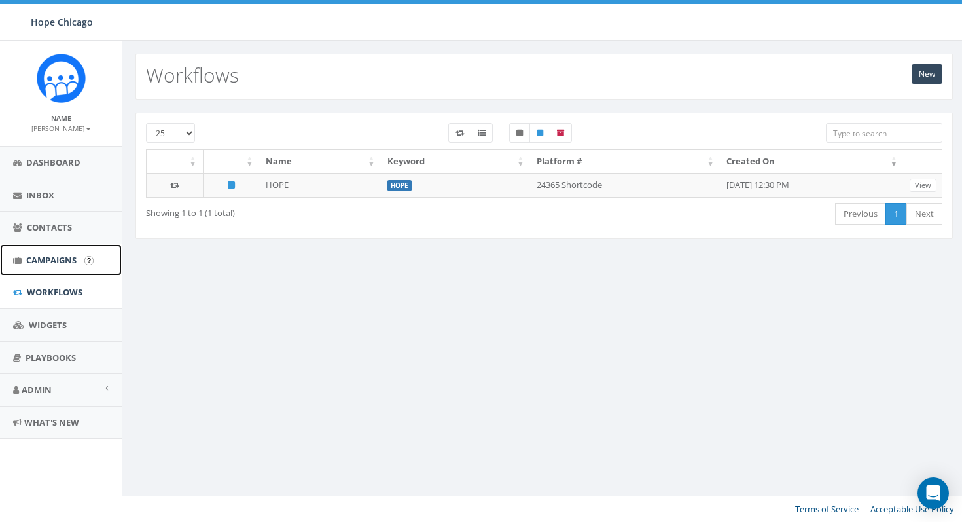
click at [53, 260] on span "Campaigns" at bounding box center [51, 260] width 50 height 12
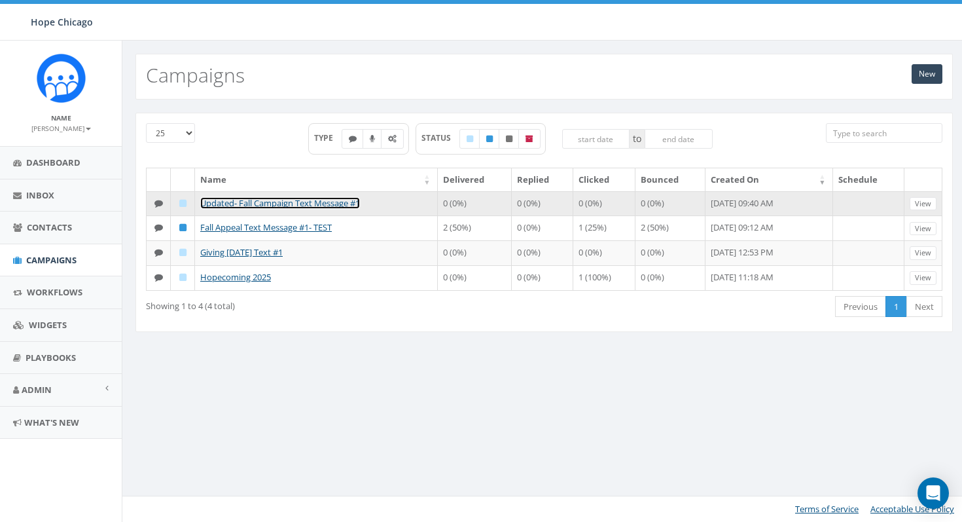
click at [247, 200] on link "Updated- Fall Campaign Text Message #1" at bounding box center [280, 203] width 160 height 12
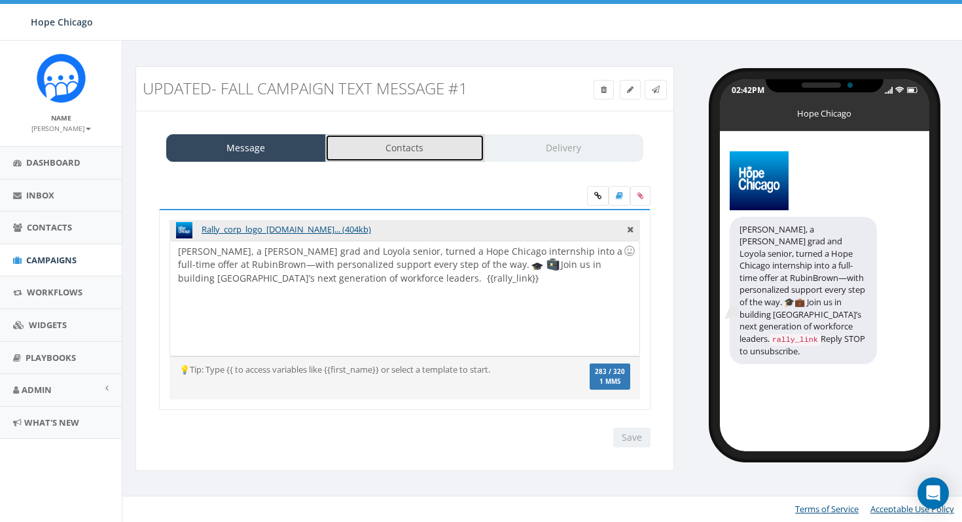
click at [396, 150] on link "Contacts" at bounding box center [405, 147] width 160 height 27
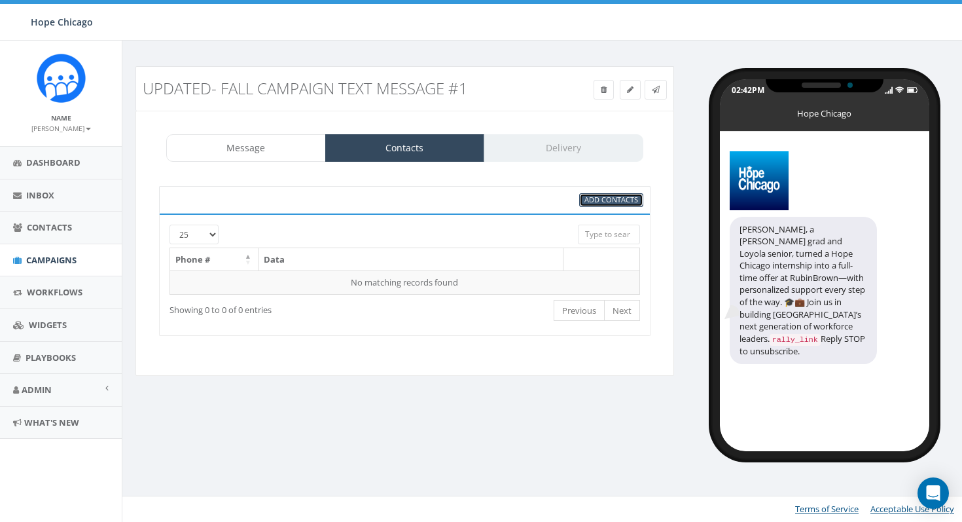
click at [596, 201] on span "Add Contacts" at bounding box center [612, 199] width 54 height 10
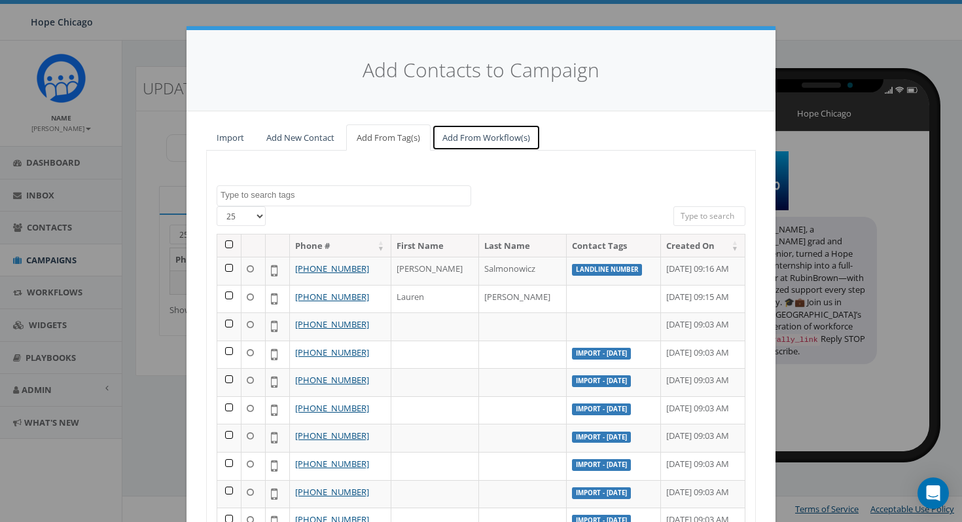
click at [465, 139] on link "Add From Workflow(s)" at bounding box center [486, 137] width 109 height 27
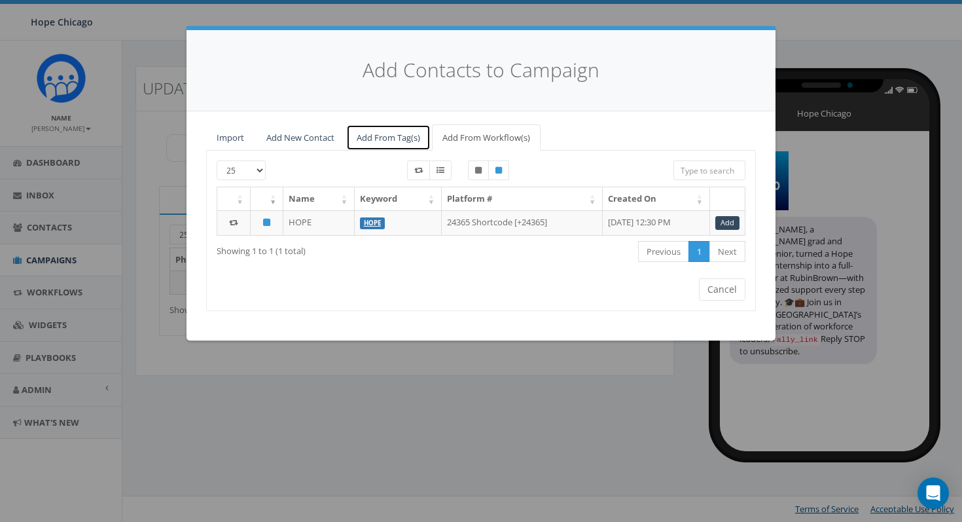
click at [380, 139] on link "Add From Tag(s)" at bounding box center [388, 137] width 84 height 27
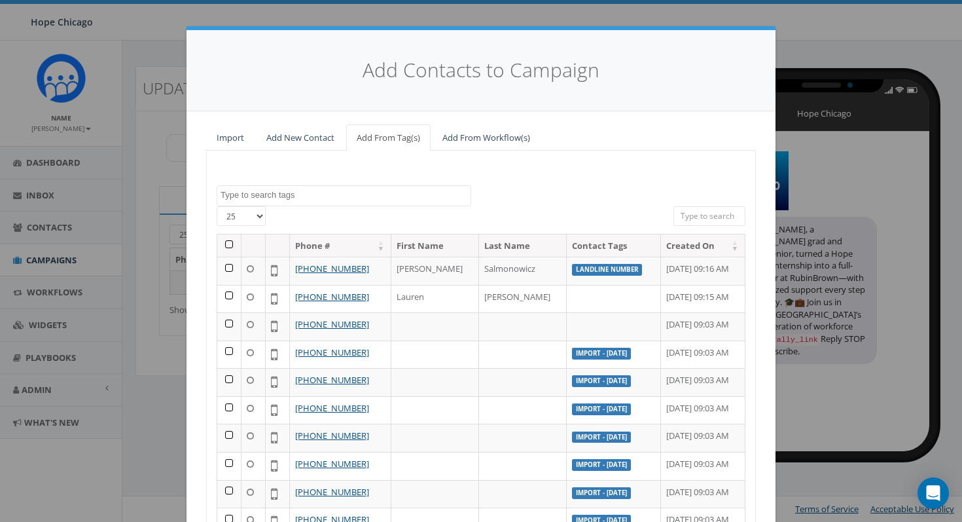
click at [258, 189] on span at bounding box center [343, 195] width 253 height 12
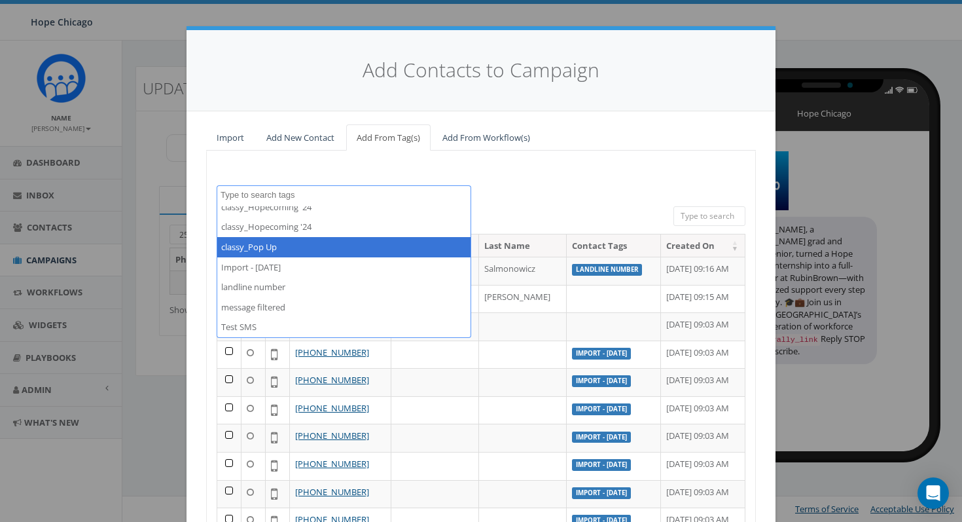
scroll to position [269, 0]
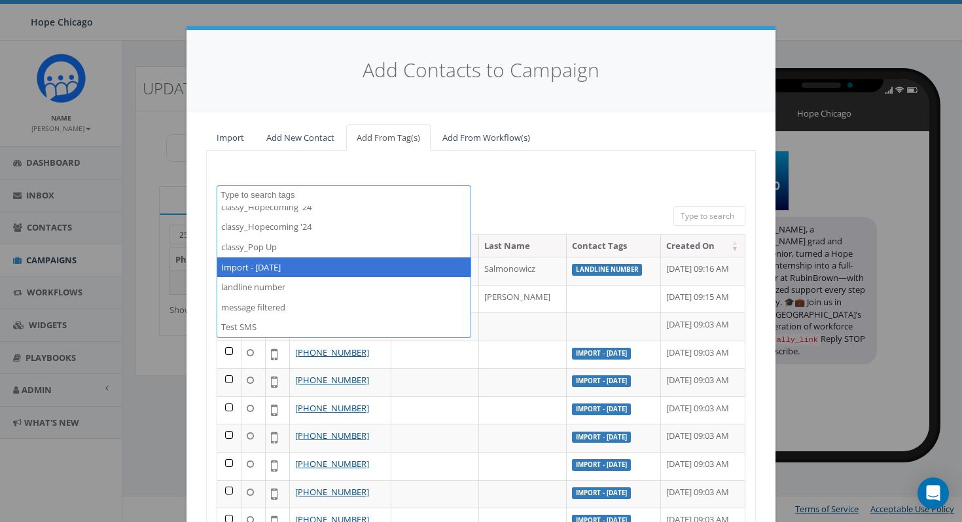
select select "Import - 09/25/2025"
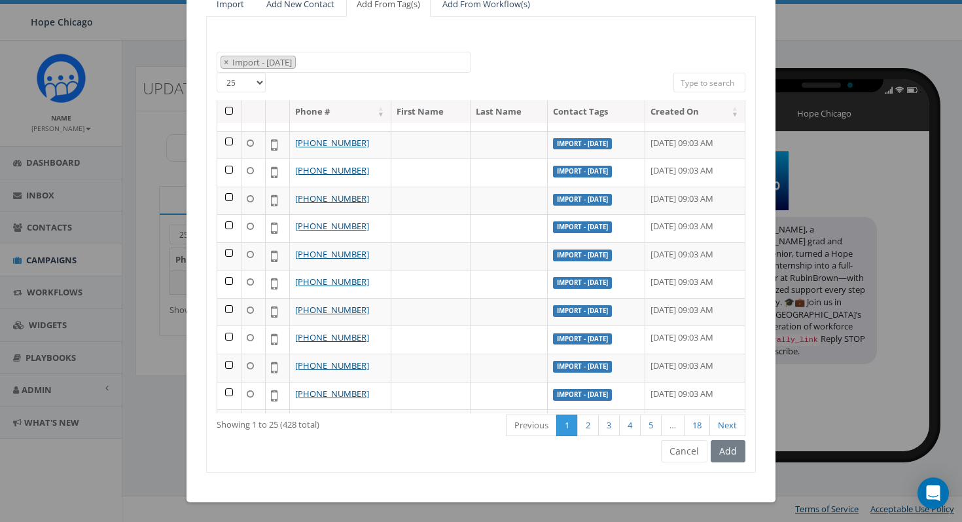
scroll to position [403, 0]
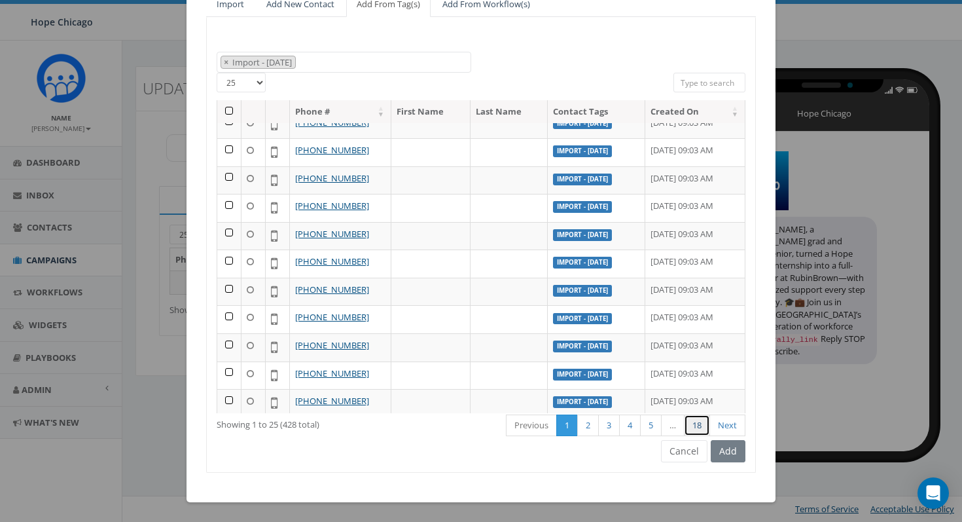
click at [702, 432] on link "18" at bounding box center [697, 425] width 26 height 22
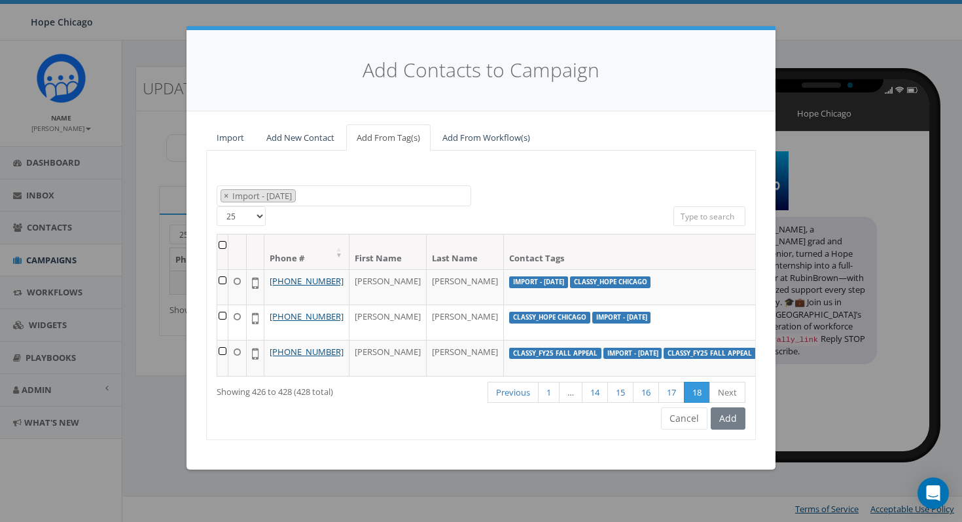
scroll to position [1, 0]
click at [645, 403] on link "16" at bounding box center [646, 393] width 26 height 22
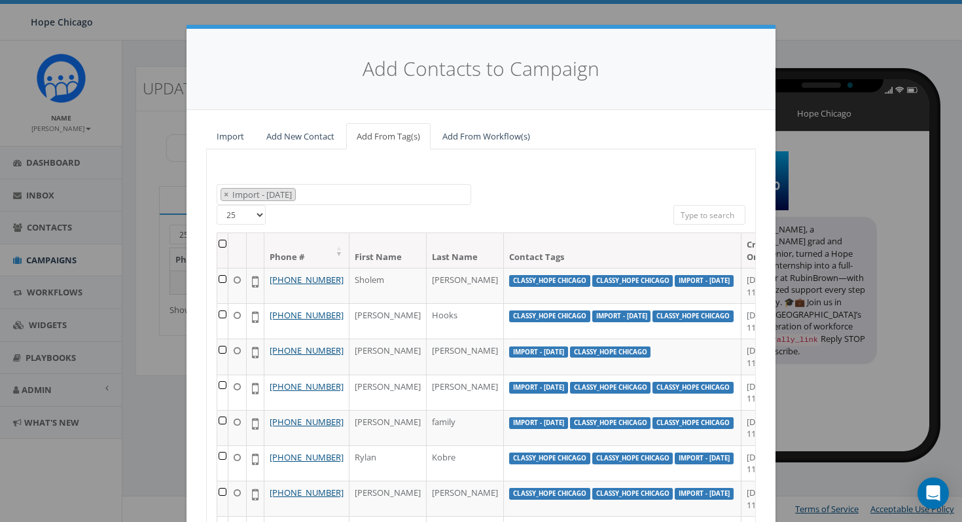
scroll to position [134, 0]
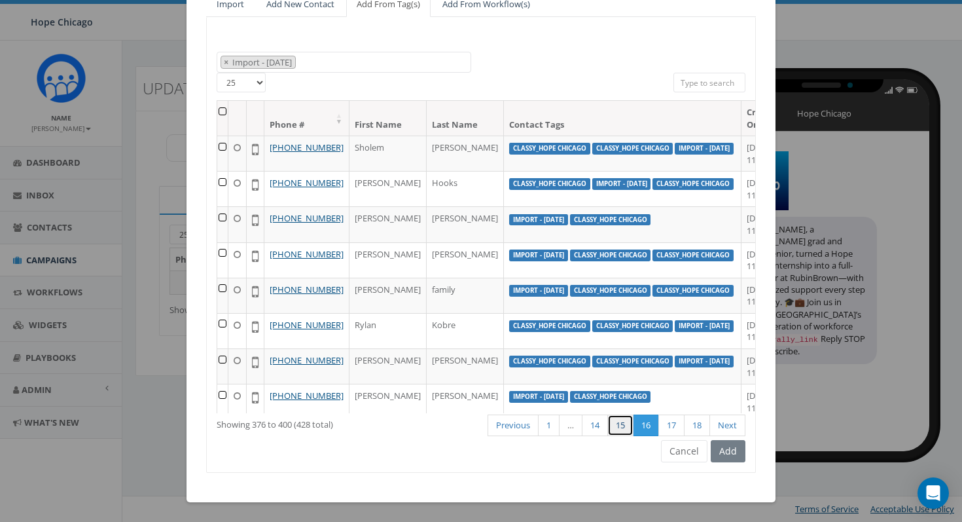
click at [619, 427] on link "15" at bounding box center [620, 425] width 26 height 22
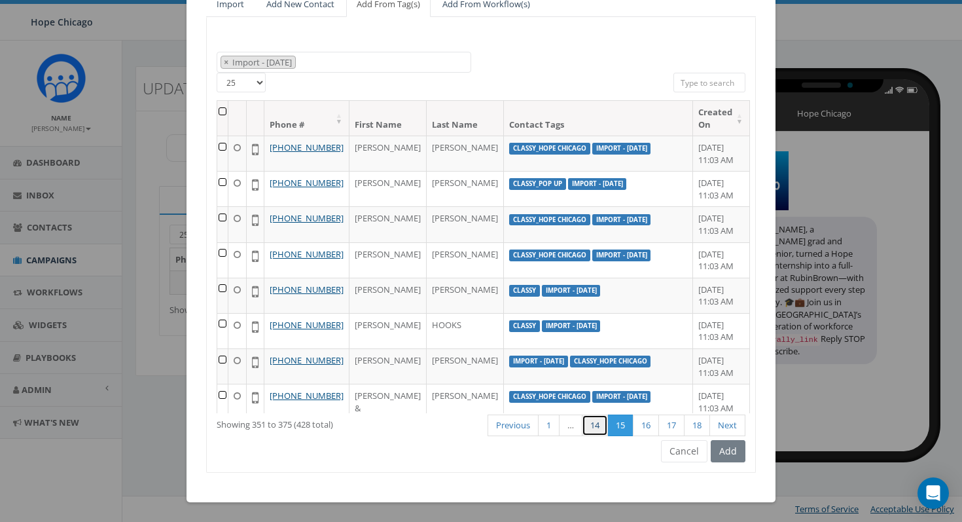
click at [595, 426] on link "14" at bounding box center [595, 425] width 26 height 22
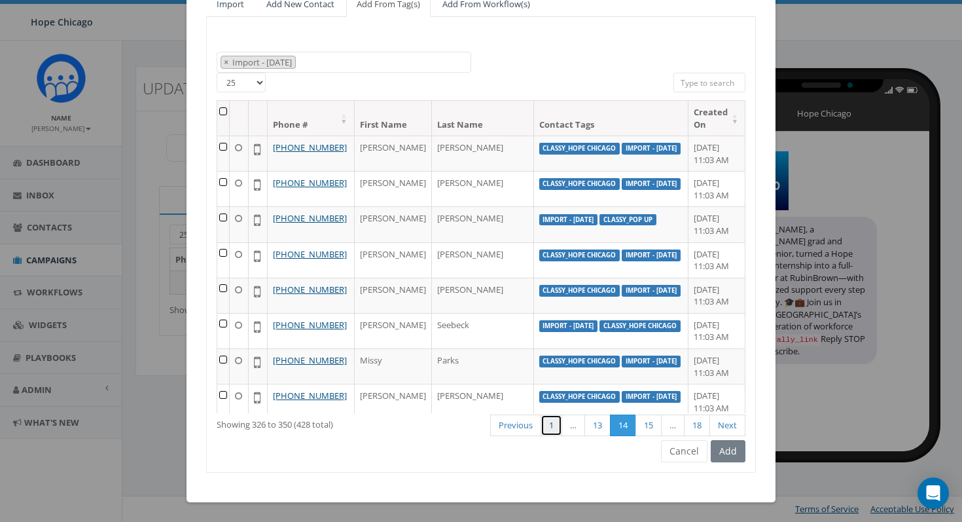
click at [548, 425] on link "1" at bounding box center [552, 425] width 22 height 22
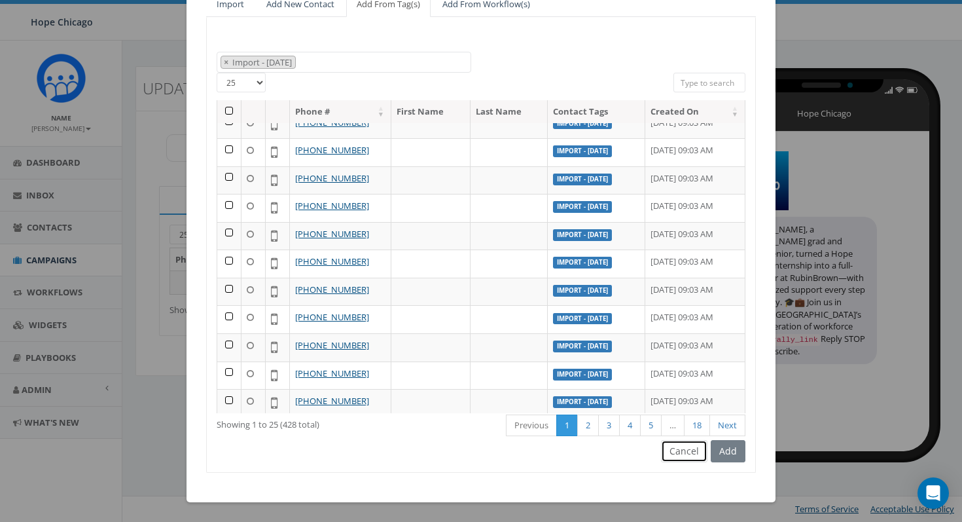
click at [699, 447] on button "Cancel" at bounding box center [684, 451] width 46 height 22
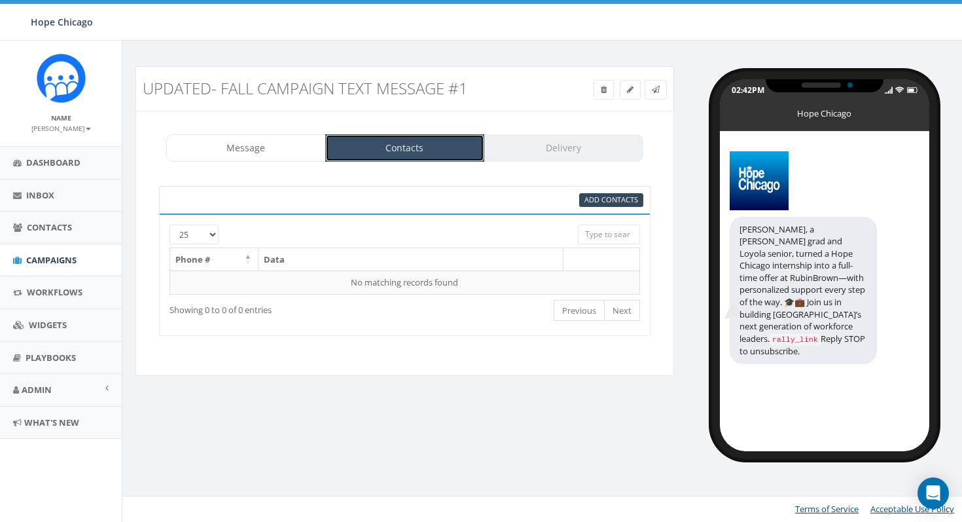
click at [383, 145] on link "Contacts" at bounding box center [405, 147] width 160 height 27
click at [603, 204] on span "Add Contacts" at bounding box center [612, 199] width 54 height 10
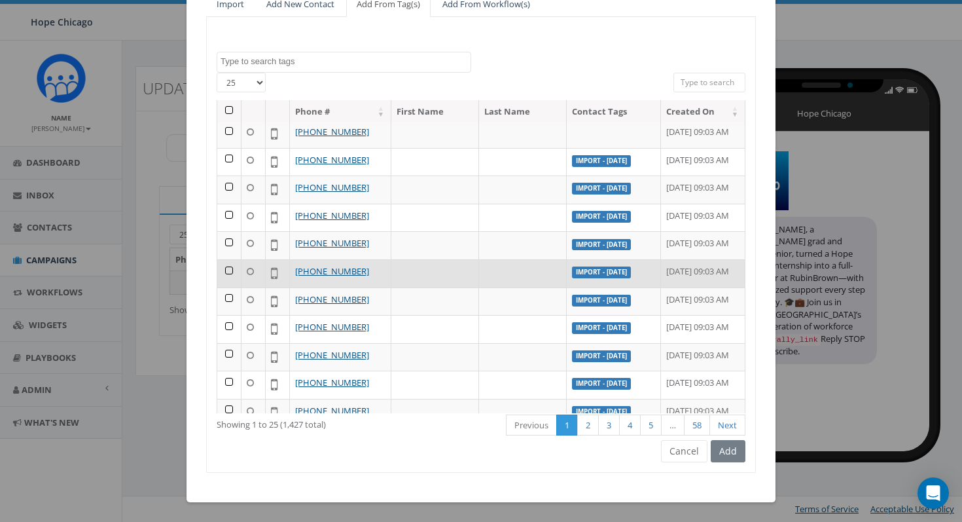
scroll to position [66, 0]
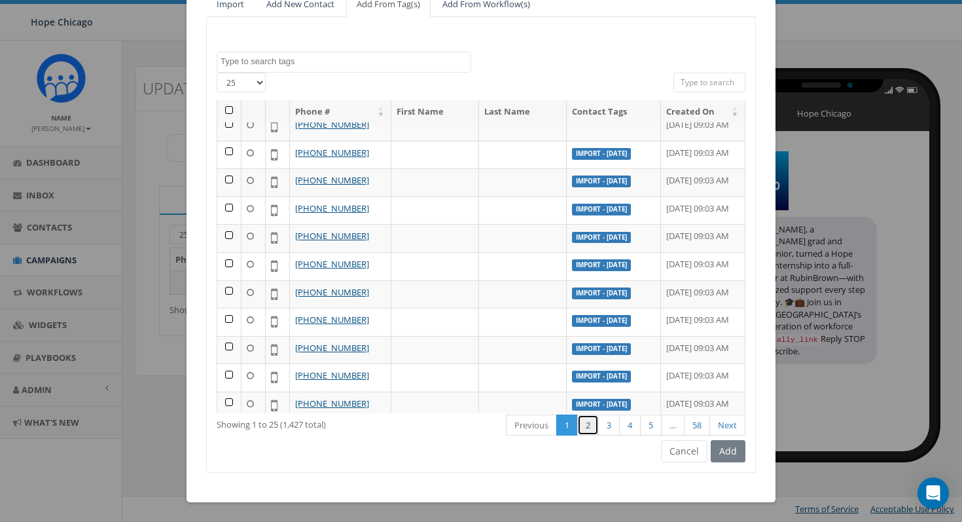
click at [590, 418] on link "2" at bounding box center [588, 425] width 22 height 22
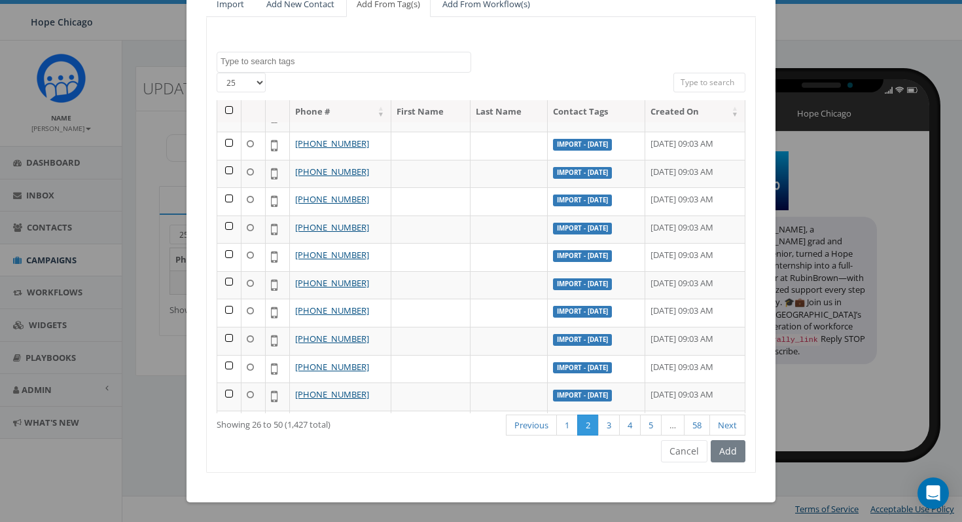
scroll to position [192, 0]
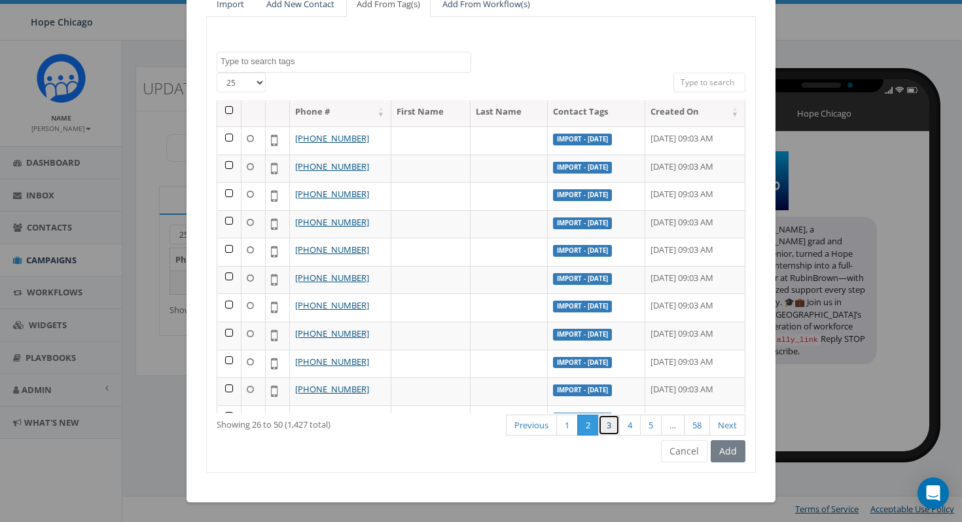
click at [606, 429] on link "3" at bounding box center [609, 425] width 22 height 22
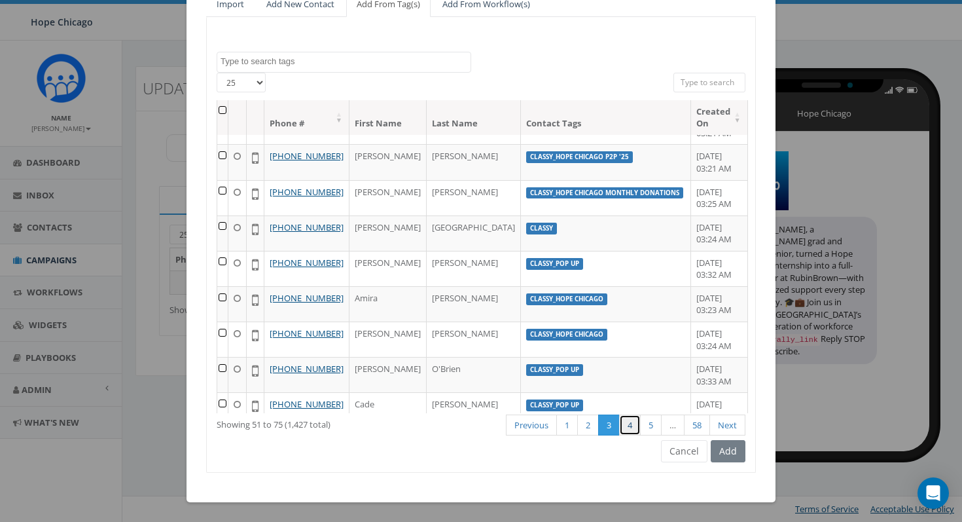
click at [630, 426] on link "4" at bounding box center [630, 425] width 22 height 22
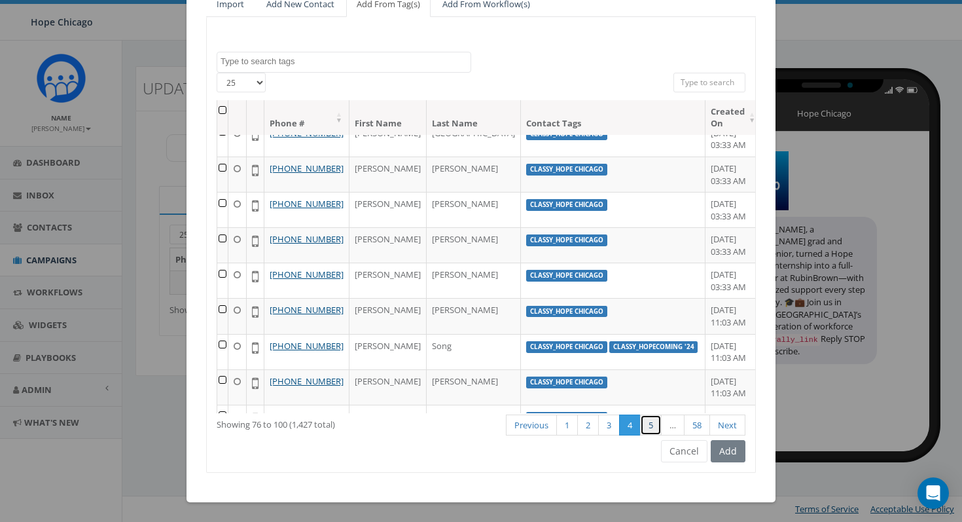
click at [646, 425] on link "5" at bounding box center [651, 425] width 22 height 22
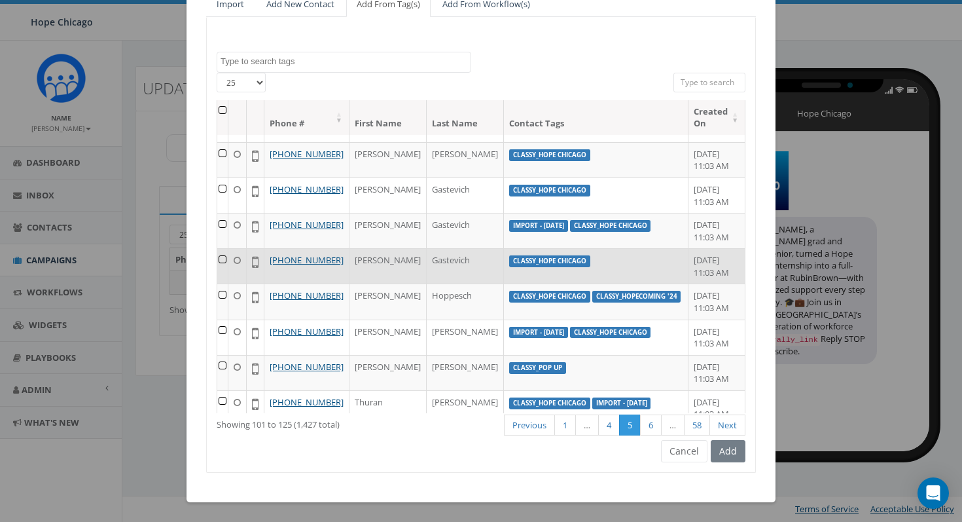
scroll to position [36, 0]
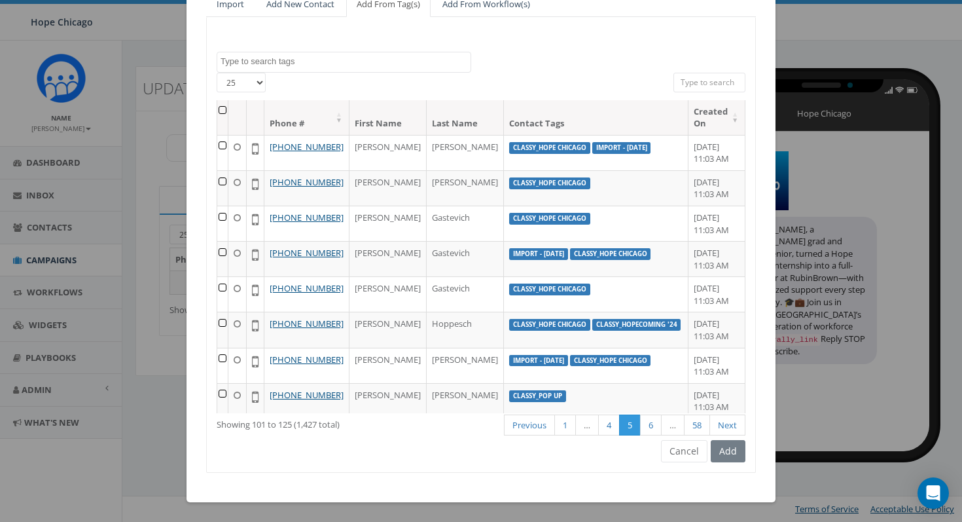
click at [298, 58] on textarea "Search" at bounding box center [346, 62] width 250 height 12
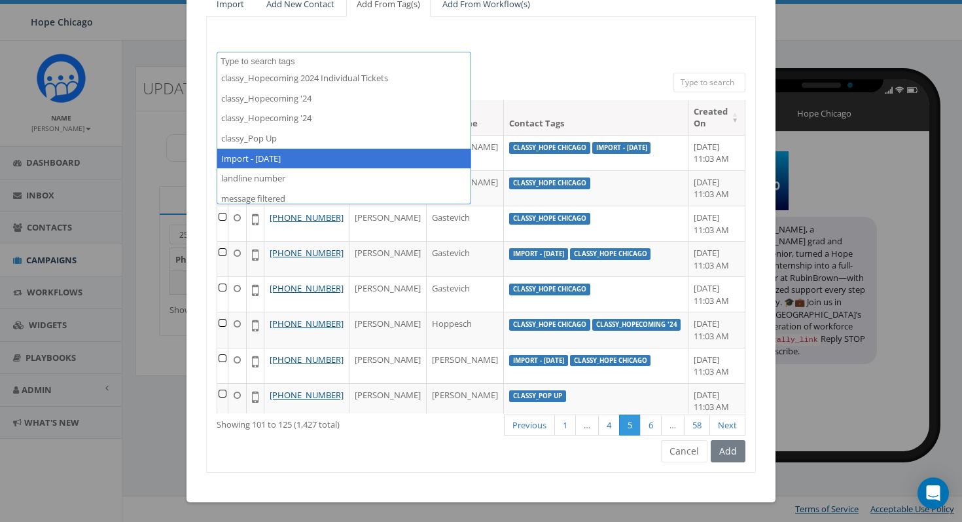
scroll to position [269, 0]
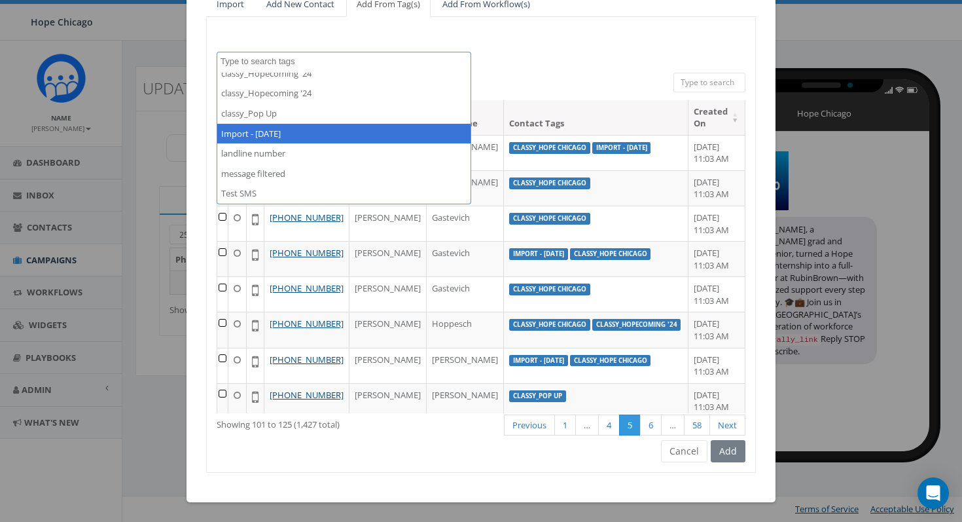
select select "Import - [DATE]"
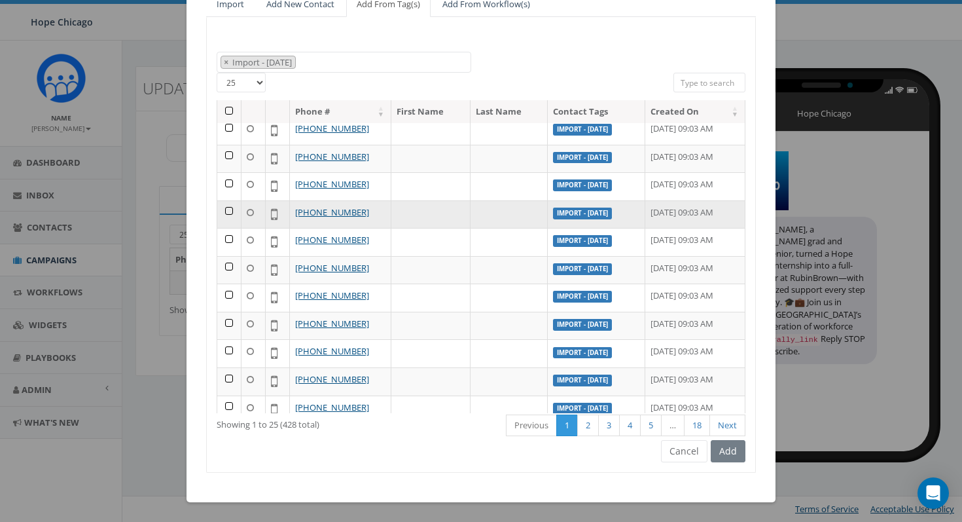
scroll to position [366, 0]
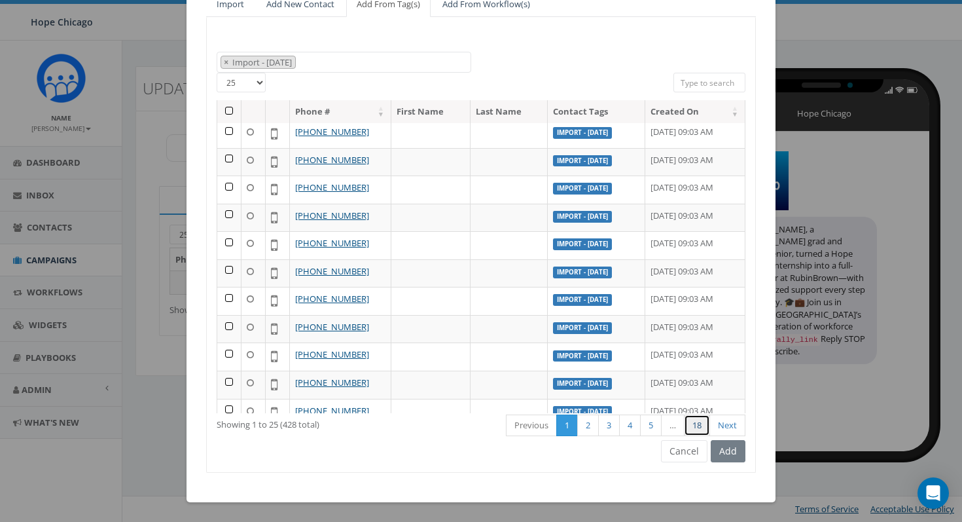
click at [703, 423] on link "18" at bounding box center [697, 425] width 26 height 22
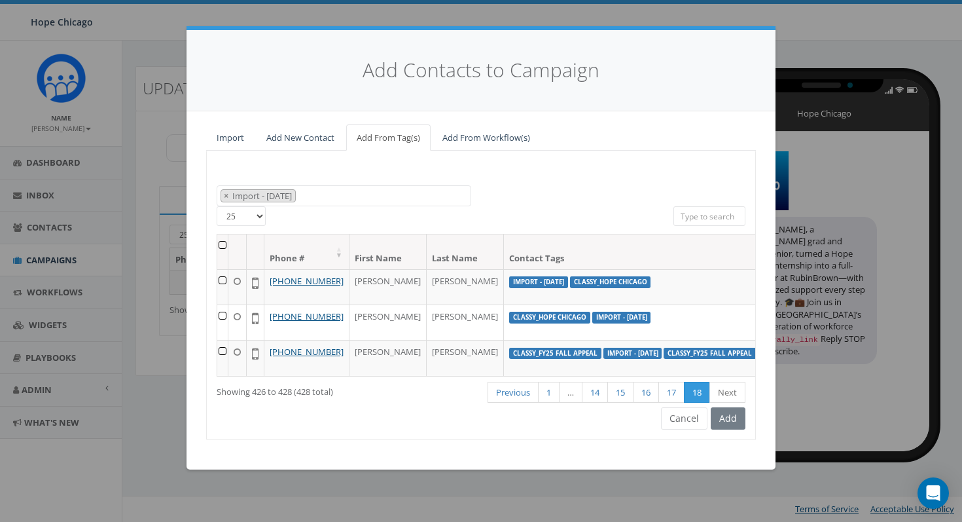
click at [732, 429] on div "Add" at bounding box center [727, 418] width 38 height 22
click at [720, 429] on div "Add" at bounding box center [727, 418] width 38 height 22
click at [546, 403] on link "1" at bounding box center [549, 393] width 22 height 22
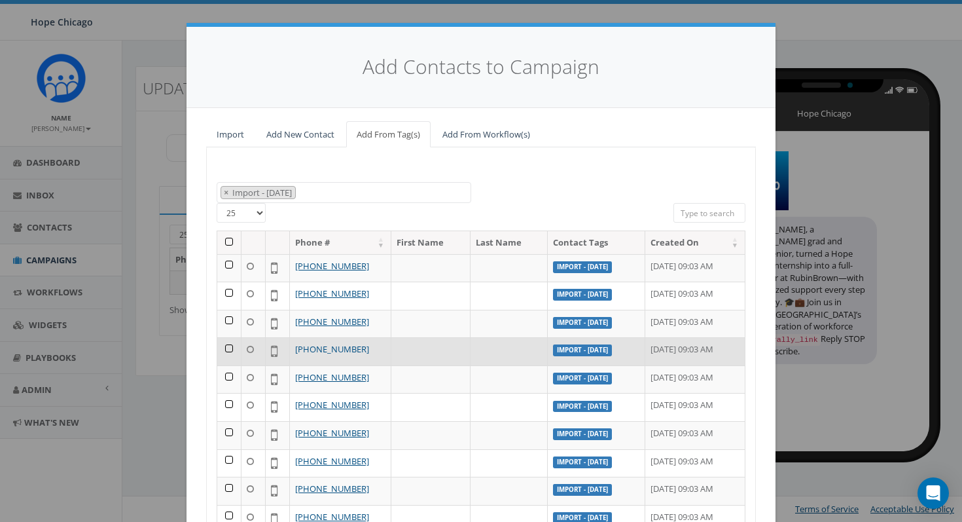
scroll to position [134, 0]
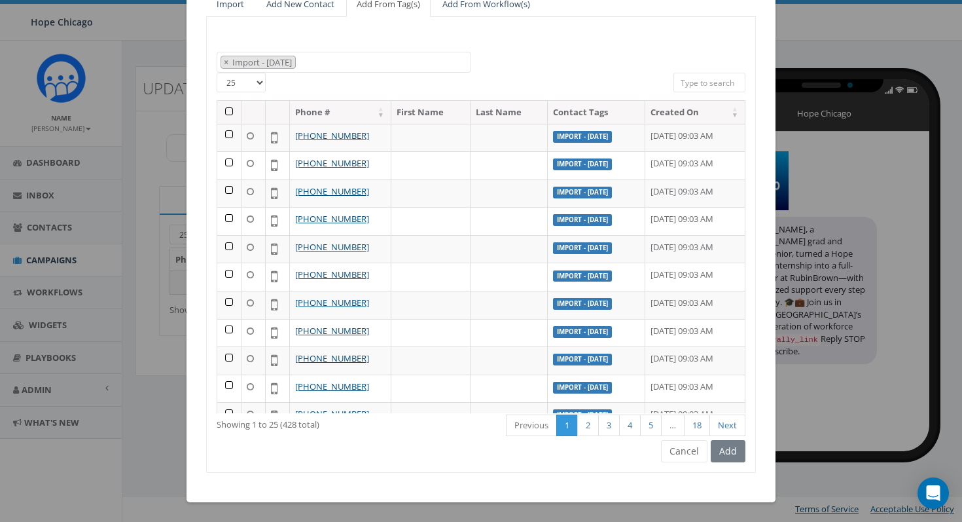
click at [232, 107] on th at bounding box center [229, 112] width 24 height 23
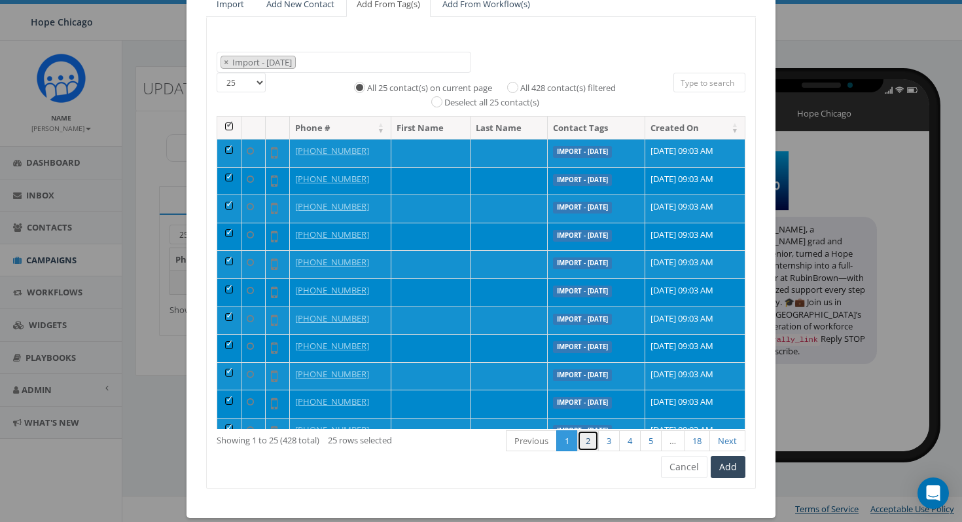
click at [590, 443] on link "2" at bounding box center [588, 441] width 22 height 22
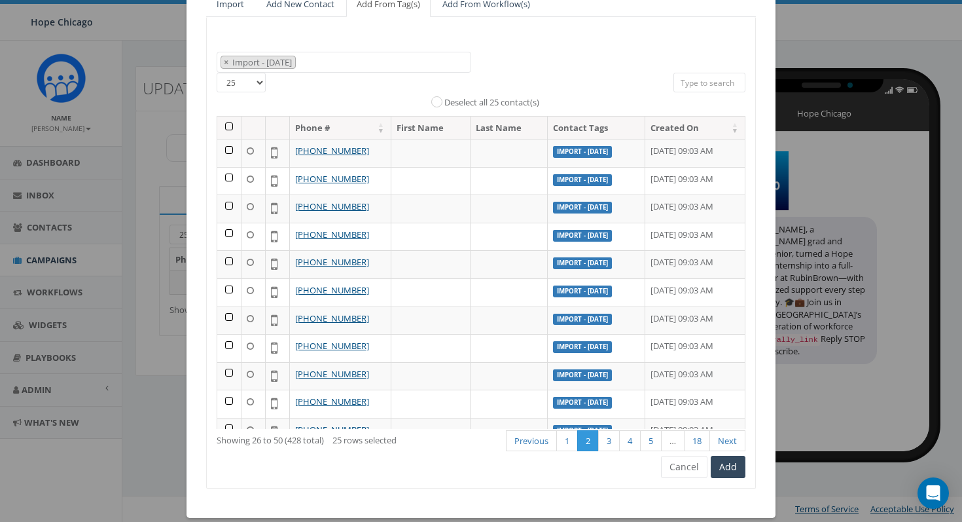
click at [226, 124] on th at bounding box center [229, 128] width 24 height 23
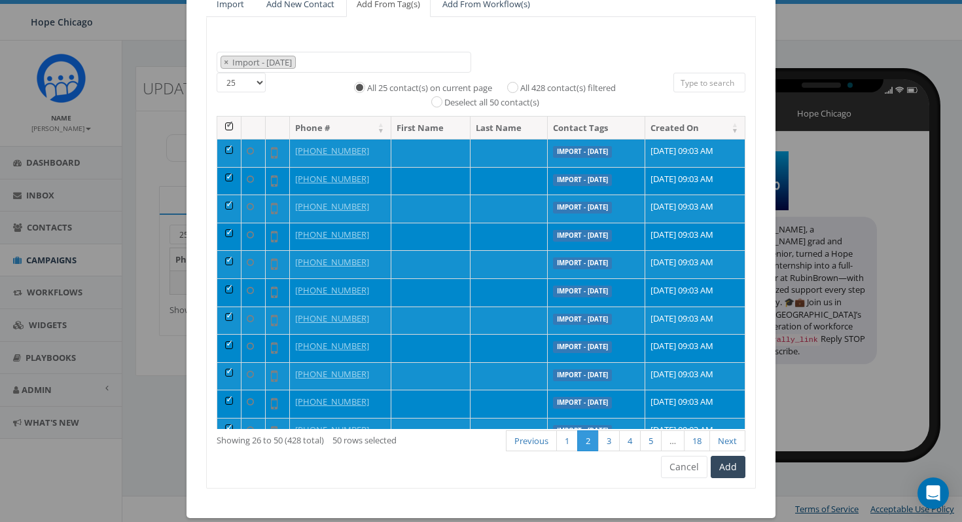
click at [520, 86] on label "All 428 contact(s) filtered" at bounding box center [568, 88] width 96 height 13
click at [512, 86] on input "All 428 contact(s) filtered" at bounding box center [516, 86] width 9 height 9
radio input "true"
click at [732, 464] on button "Add" at bounding box center [728, 467] width 35 height 22
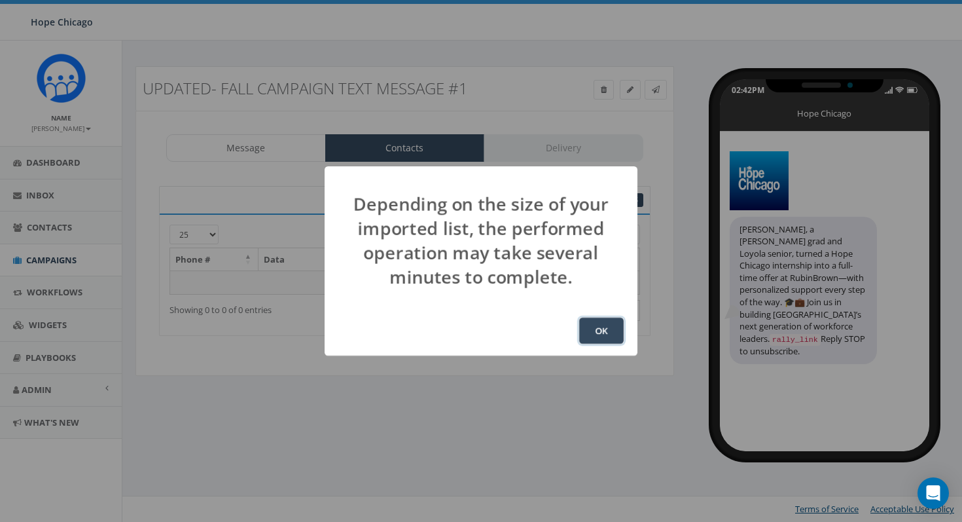
click at [602, 326] on button "OK" at bounding box center [601, 330] width 45 height 26
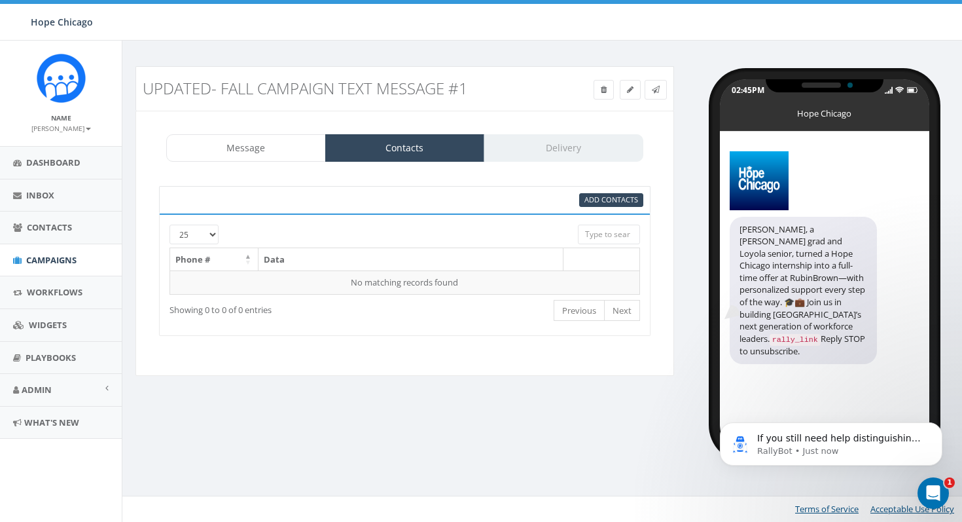
click at [676, 187] on div "Updated- Fall Campaign Text Message #1 Test Message Status: Message Contacts De…" at bounding box center [405, 229] width 558 height 326
click at [546, 137] on div "Message Contacts Delivery" at bounding box center [404, 147] width 477 height 27
click at [545, 145] on div "Message Contacts Delivery" at bounding box center [404, 147] width 477 height 27
drag, startPoint x: 671, startPoint y: 310, endPoint x: 677, endPoint y: 249, distance: 61.8
click at [671, 309] on div "Message Contacts Delivery Rally_corp_logo_[DOMAIN_NAME]... (404kb) [PERSON_NAME…" at bounding box center [405, 243] width 539 height 265
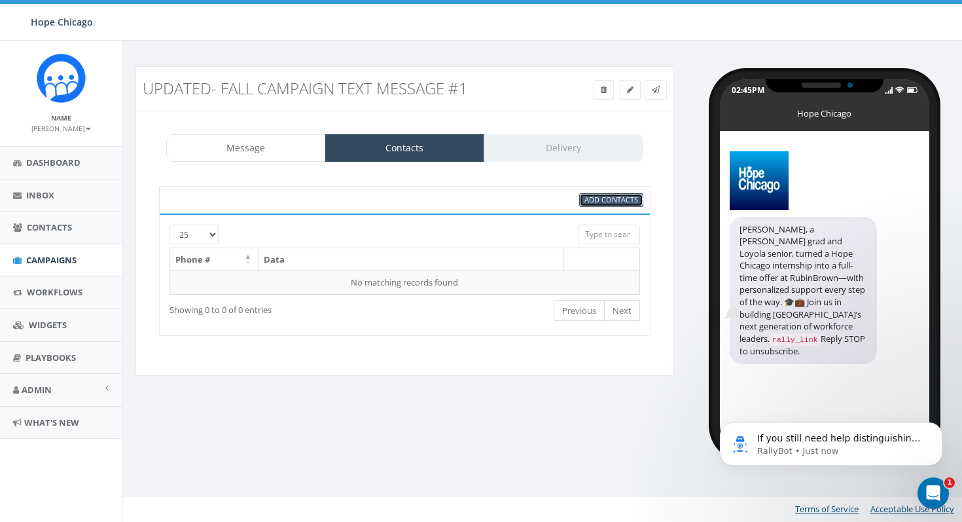
click at [618, 194] on span "Add Contacts" at bounding box center [612, 199] width 54 height 10
select select
click at [616, 200] on span "Add Contacts" at bounding box center [612, 199] width 54 height 10
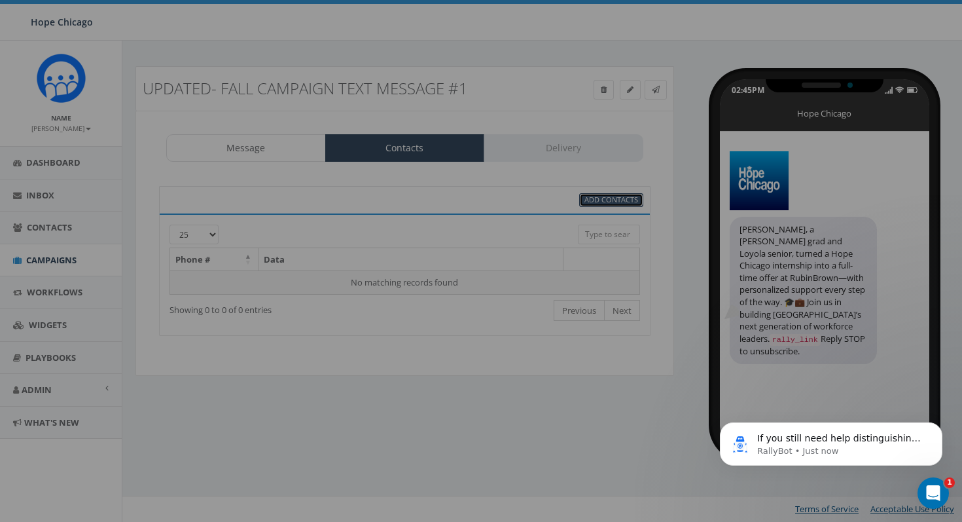
select select
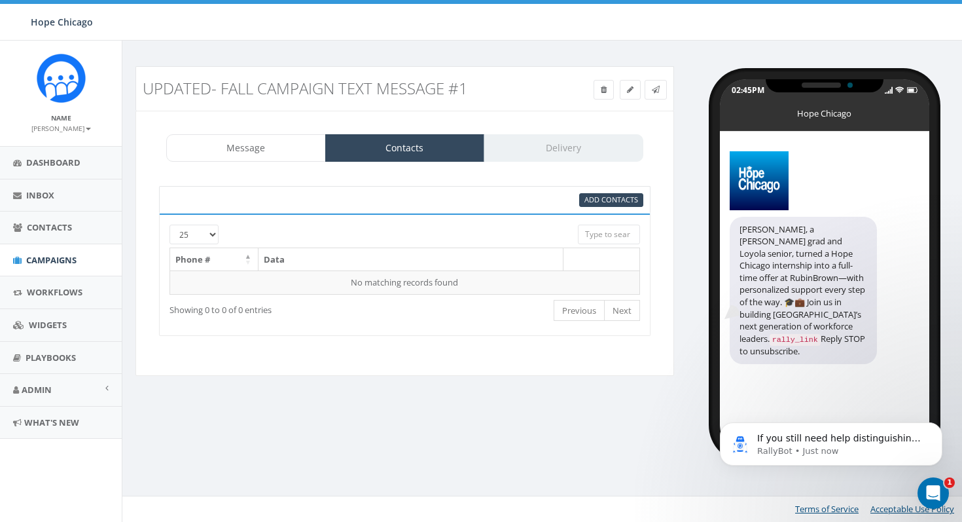
click at [545, 151] on div "Message Contacts Delivery" at bounding box center [404, 147] width 477 height 27
click at [846, 439] on span "If you still need help distinguishing your contact lists or have any other ques…" at bounding box center [839, 470] width 164 height 75
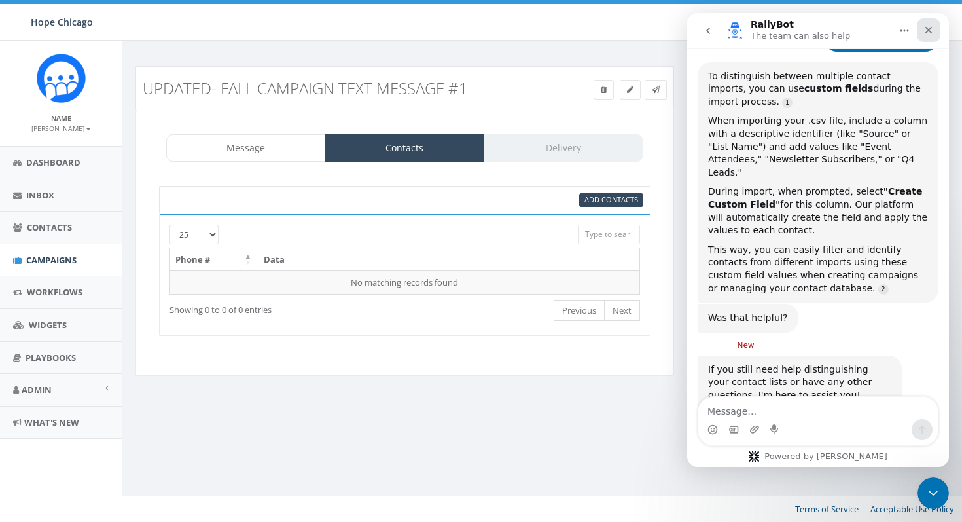
scroll to position [511, 0]
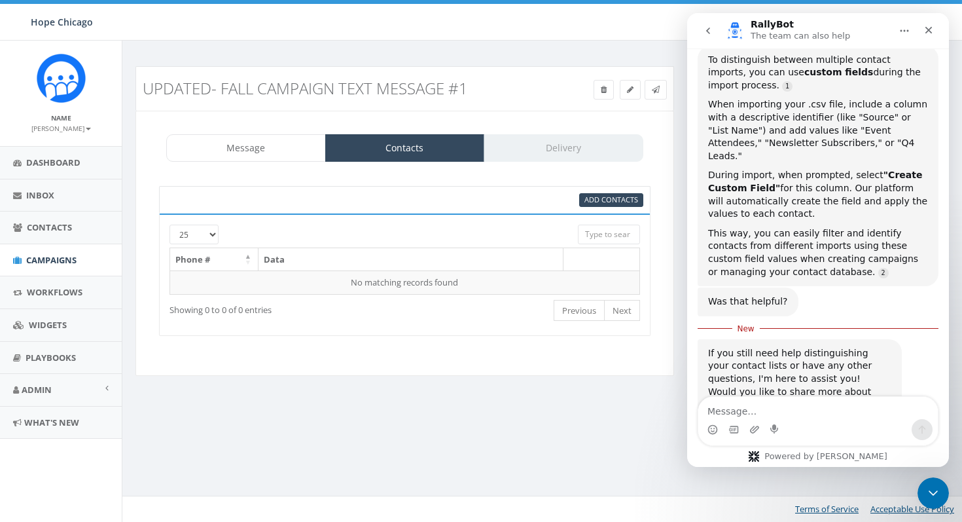
click at [810, 414] on textarea "Message…" at bounding box center [818, 408] width 240 height 22
type textarea "i"
type textarea "is there a person I can talk to or schedule time with"
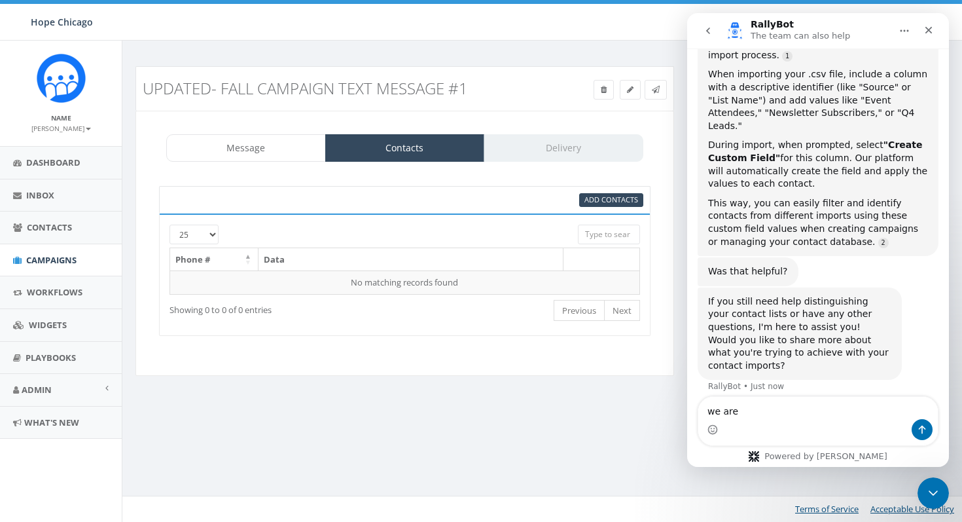
scroll to position [583, 0]
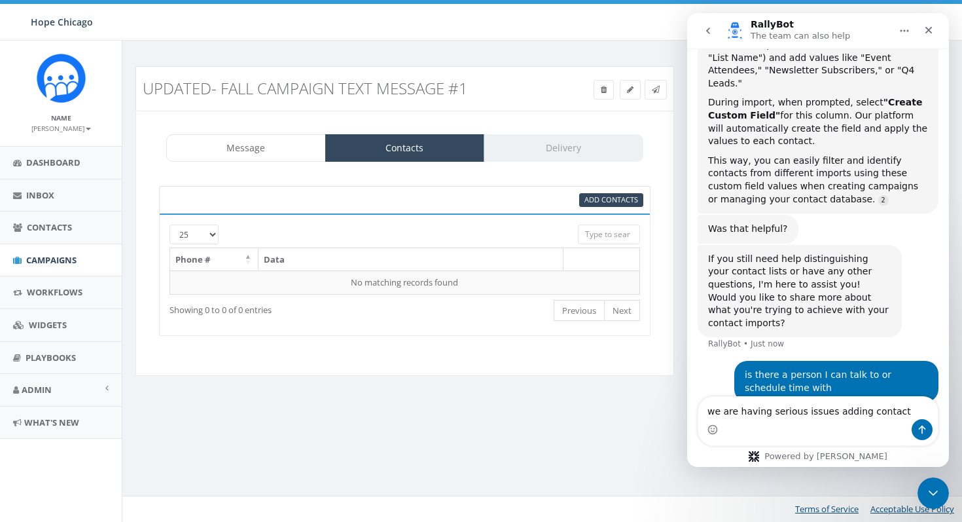
type textarea "we are having serious issues adding contacts"
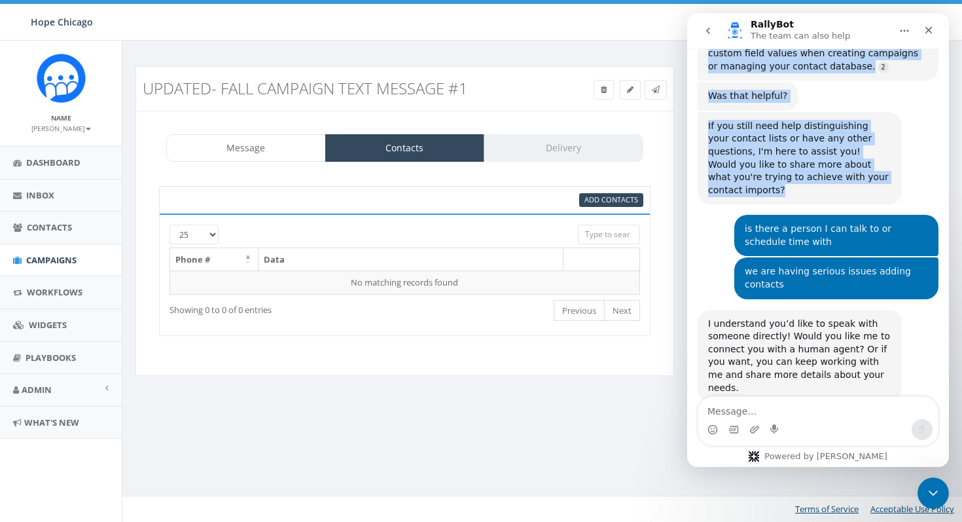
scroll to position [712, 0]
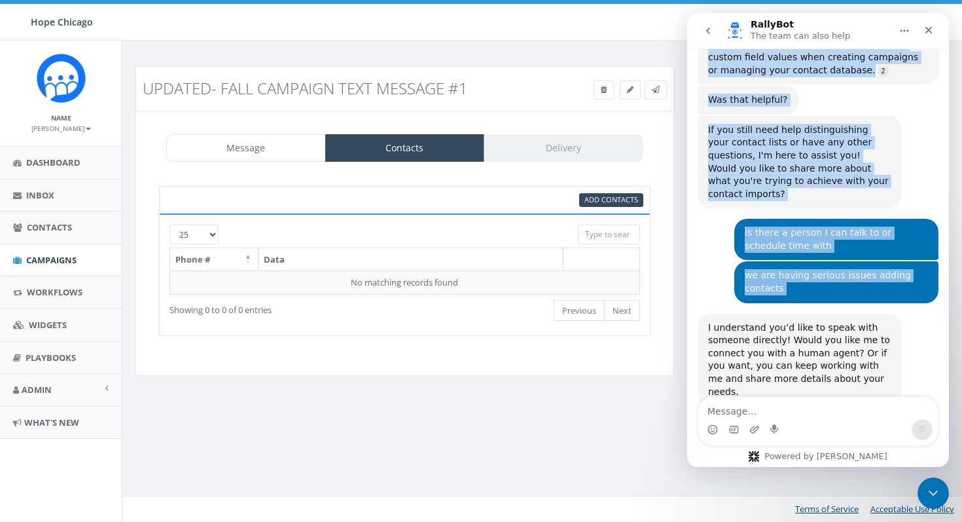
drag, startPoint x: 930, startPoint y: 31, endPoint x: 909, endPoint y: 238, distance: 207.8
click at [909, 238] on div "RallyBot The team can also help Hi there! You're speaking with RallyBot AI Agen…" at bounding box center [818, 240] width 262 height 454
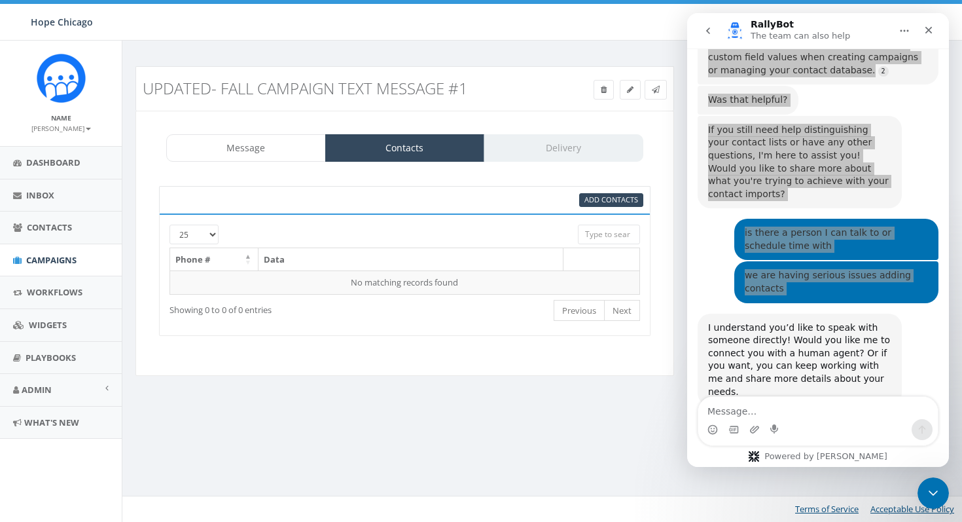
click at [525, 136] on div "Message Contacts Delivery" at bounding box center [404, 147] width 477 height 27
click at [529, 147] on div "Message Contacts Delivery" at bounding box center [404, 147] width 477 height 27
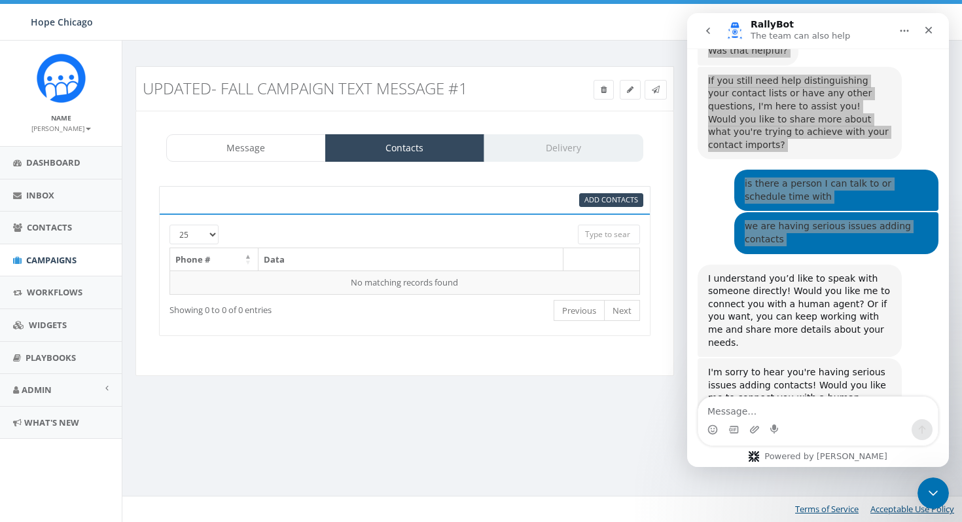
scroll to position [768, 0]
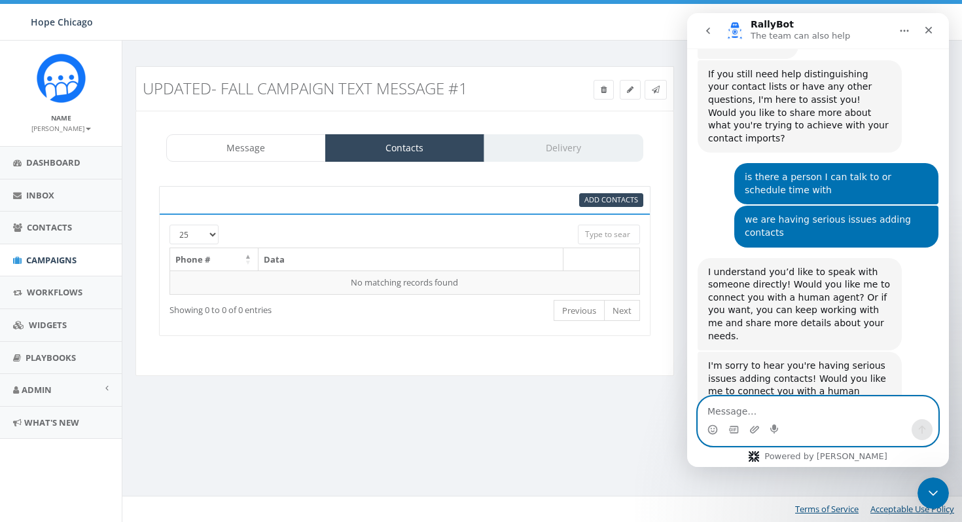
click at [816, 416] on textarea "Message…" at bounding box center [818, 408] width 240 height 22
type textarea "I would like to talk to a human agent"
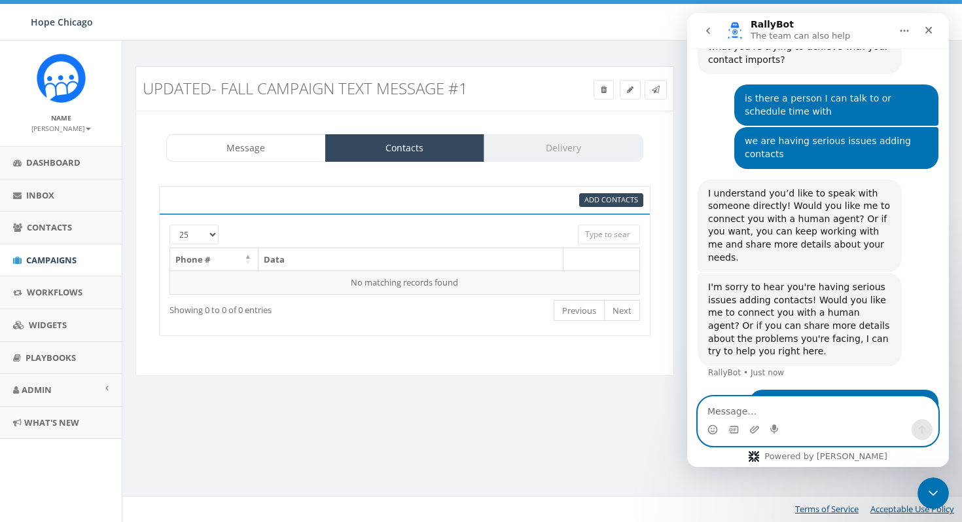
scroll to position [850, 0]
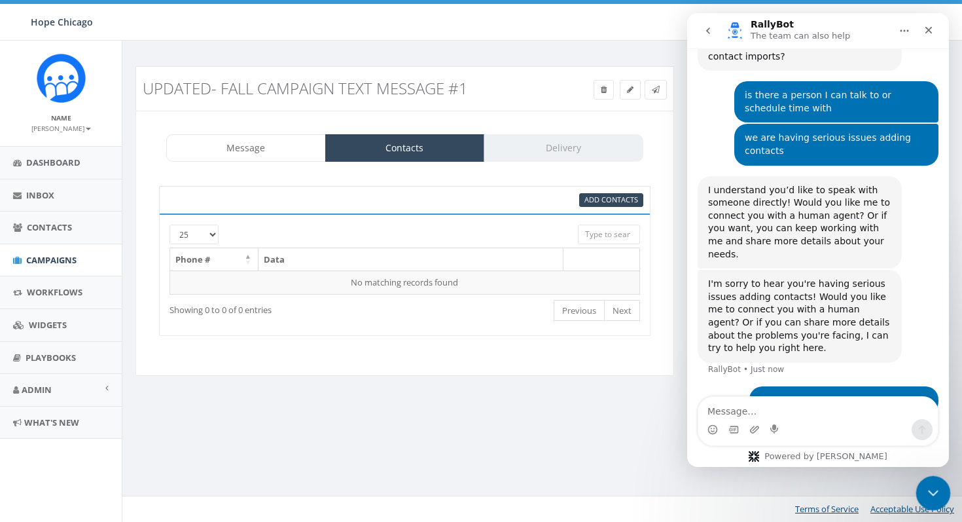
click at [924, 492] on icon "Close Intercom Messenger" at bounding box center [932, 491] width 16 height 16
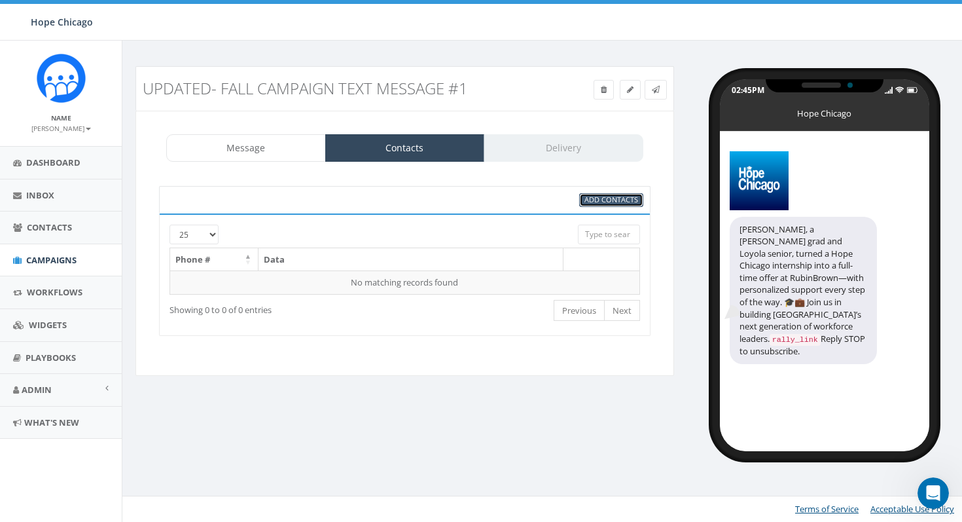
click at [617, 201] on span "Add Contacts" at bounding box center [612, 199] width 54 height 10
select select
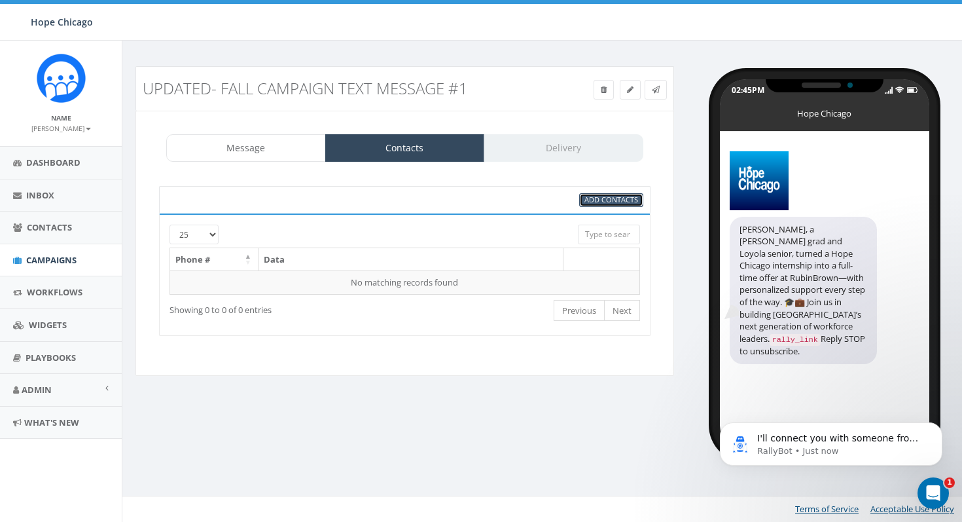
scroll to position [897, 0]
click at [617, 201] on span "Add Contacts" at bounding box center [612, 199] width 54 height 10
select select
click at [617, 201] on span "Add Contacts" at bounding box center [612, 199] width 54 height 10
select select
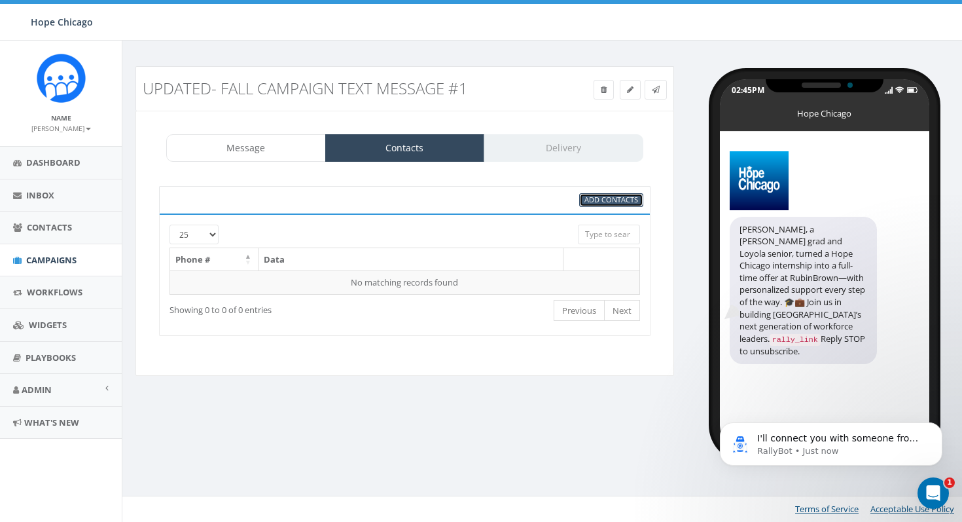
click at [617, 201] on span "Add Contacts" at bounding box center [612, 199] width 54 height 10
select select
click at [538, 149] on div "Message Contacts Delivery" at bounding box center [404, 147] width 477 height 27
drag, startPoint x: 499, startPoint y: 120, endPoint x: 509, endPoint y: 123, distance: 9.5
click at [499, 120] on div "Message Contacts Delivery Rally_corp_logo_2.pn... (404kb) Hillary, a Benito Jua…" at bounding box center [405, 243] width 539 height 265
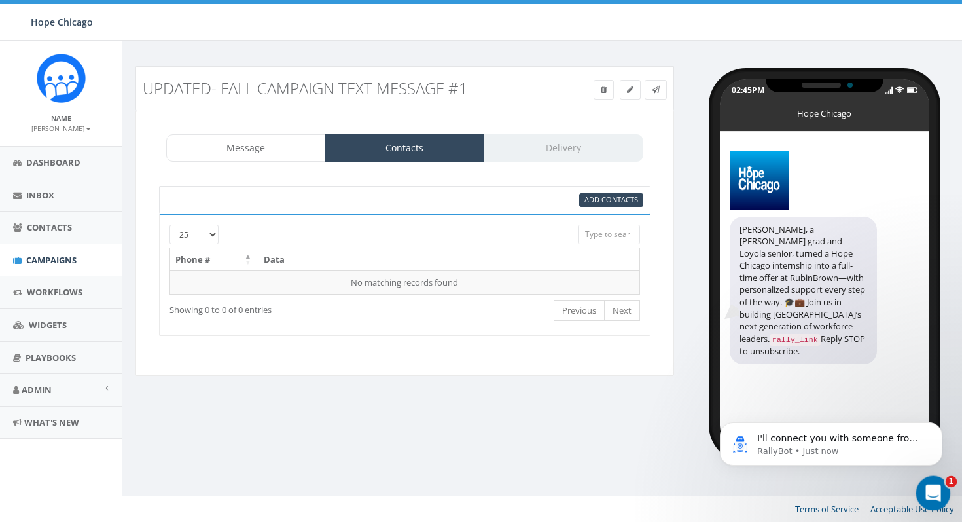
click at [951, 501] on footer "Terms of Service Acceptable Use Policy" at bounding box center [544, 509] width 844 height 26
click at [939, 499] on div "Open Intercom Messenger" at bounding box center [931, 490] width 43 height 43
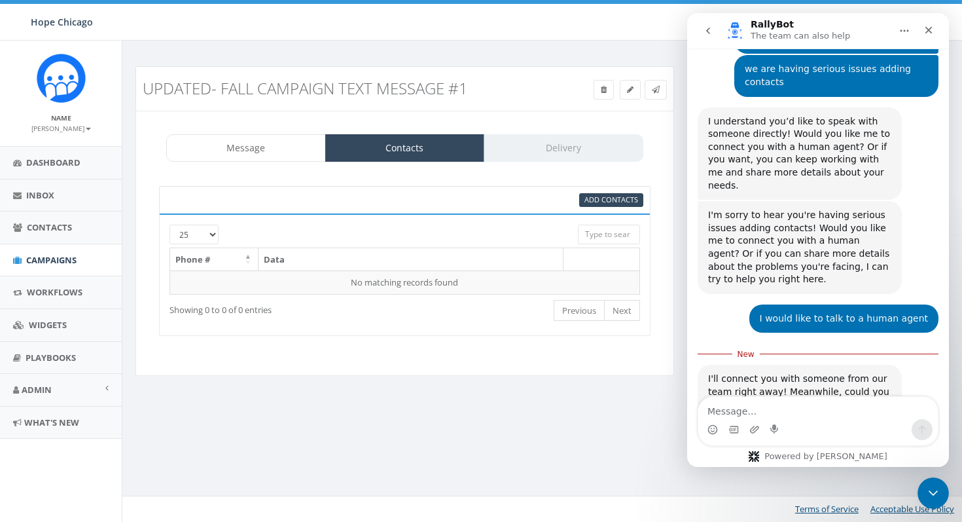
scroll to position [919, 0]
click at [850, 423] on div "Intercom messenger" at bounding box center [818, 429] width 240 height 21
click at [849, 423] on div "Intercom messenger" at bounding box center [818, 429] width 240 height 21
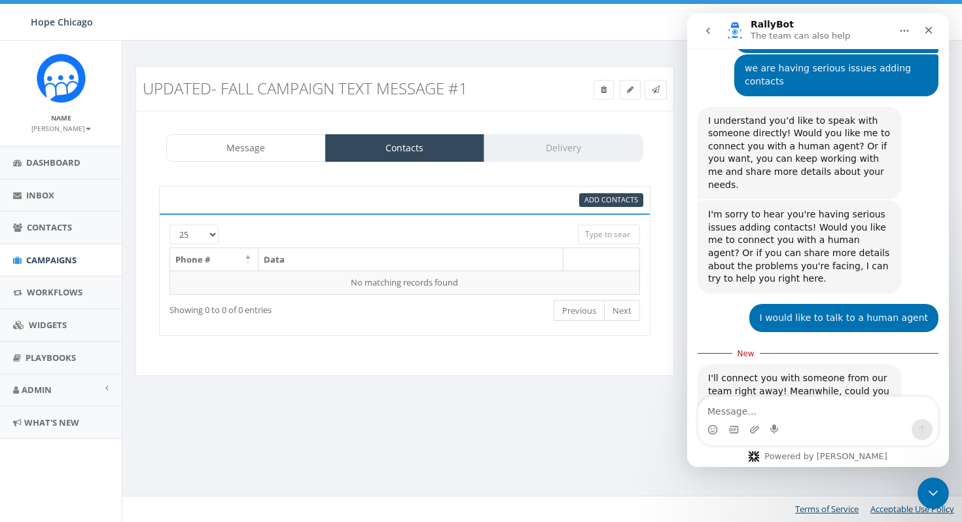
click at [849, 423] on div "Intercom messenger" at bounding box center [818, 429] width 240 height 21
click at [840, 414] on textarea "Message…" at bounding box center [818, 408] width 240 height 22
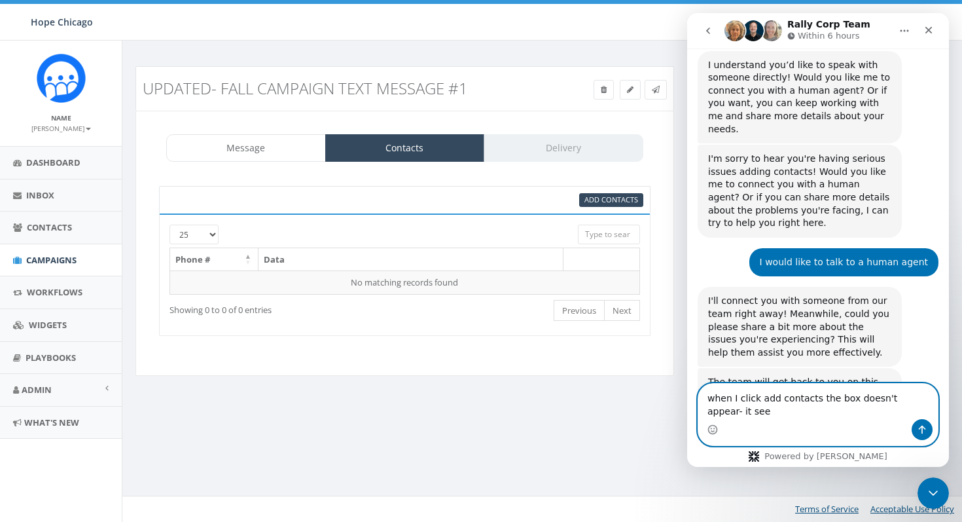
scroll to position [990, 0]
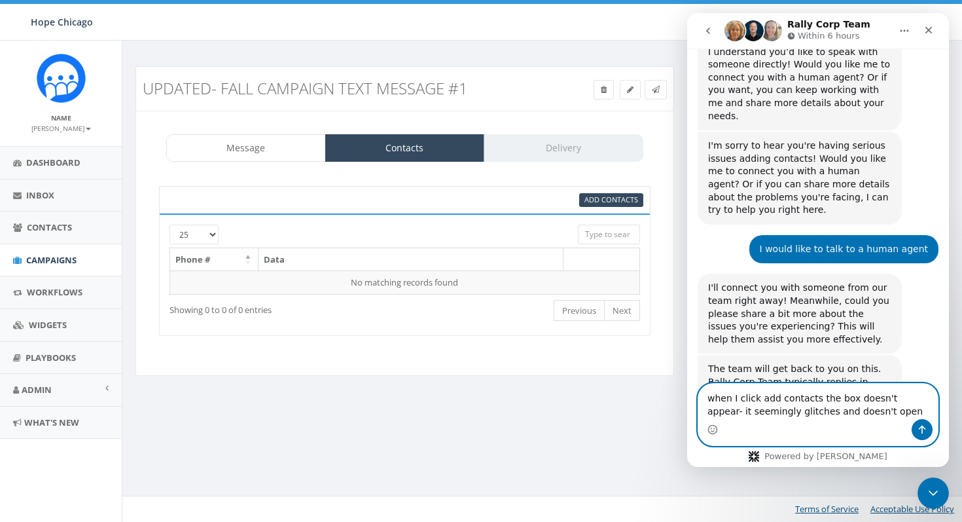
type textarea "when I click add contacts the box doesn't appear- it seemingly glitches and doe…"
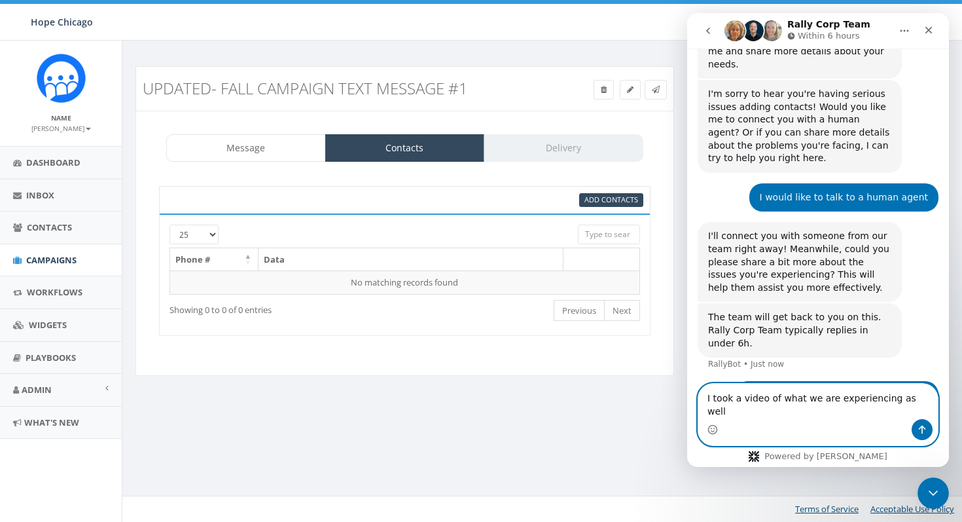
type textarea "I took a video of what we are experiencing as well"
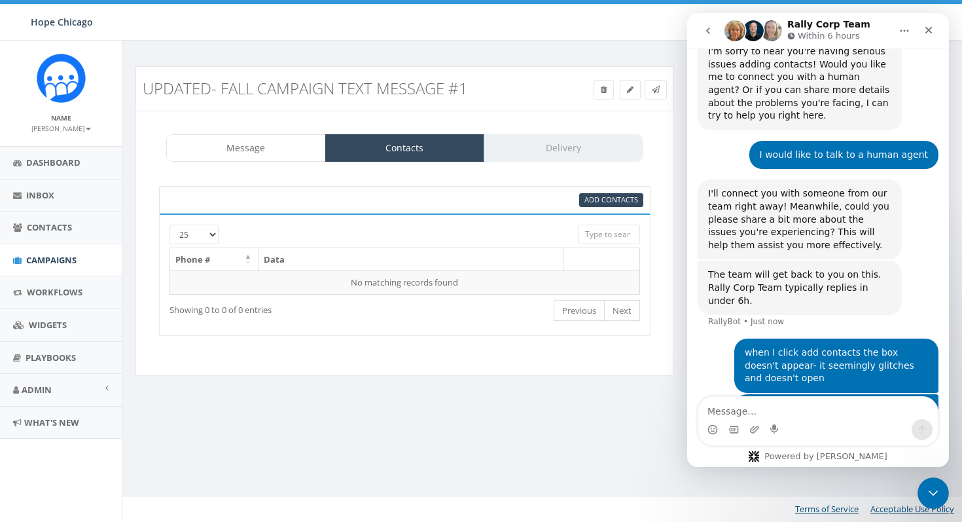
click at [502, 182] on div "95% Add Contacts 25 50 100 Phone # Data No matching records found Loading... Sh…" at bounding box center [405, 261] width 518 height 176
click at [552, 149] on div "Message Contacts Delivery" at bounding box center [404, 147] width 477 height 27
drag, startPoint x: 552, startPoint y: 149, endPoint x: 297, endPoint y: 152, distance: 255.3
click at [550, 149] on div "Message Contacts Delivery" at bounding box center [404, 147] width 477 height 27
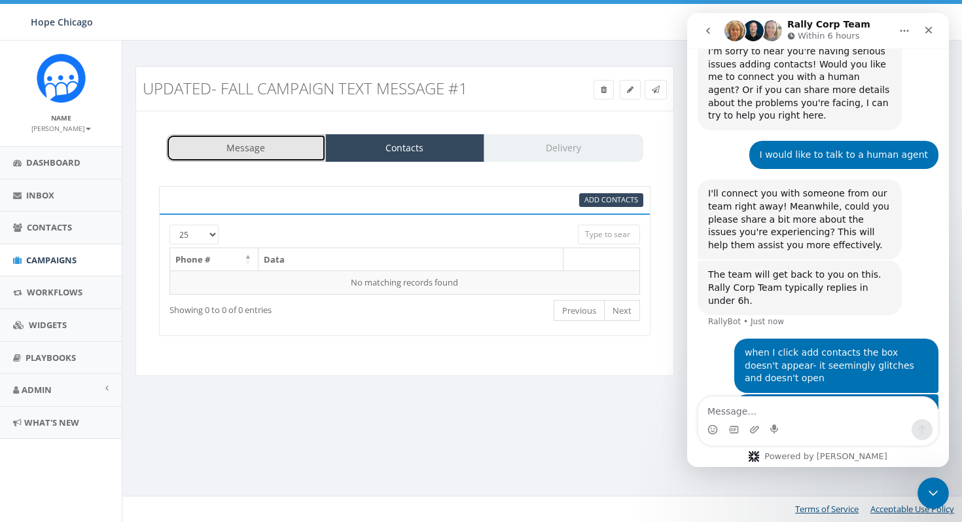
click at [262, 145] on link "Message" at bounding box center [246, 147] width 160 height 27
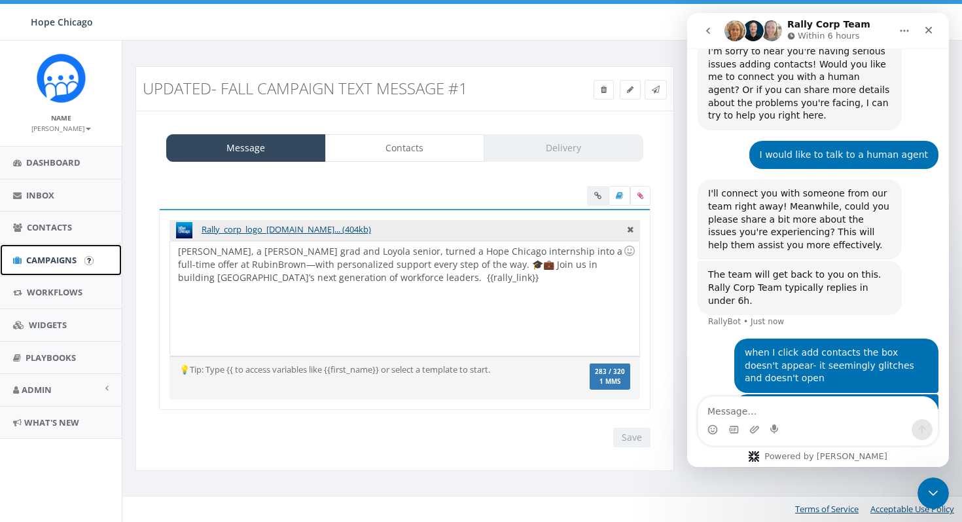
click at [50, 261] on span "Campaigns" at bounding box center [51, 260] width 50 height 12
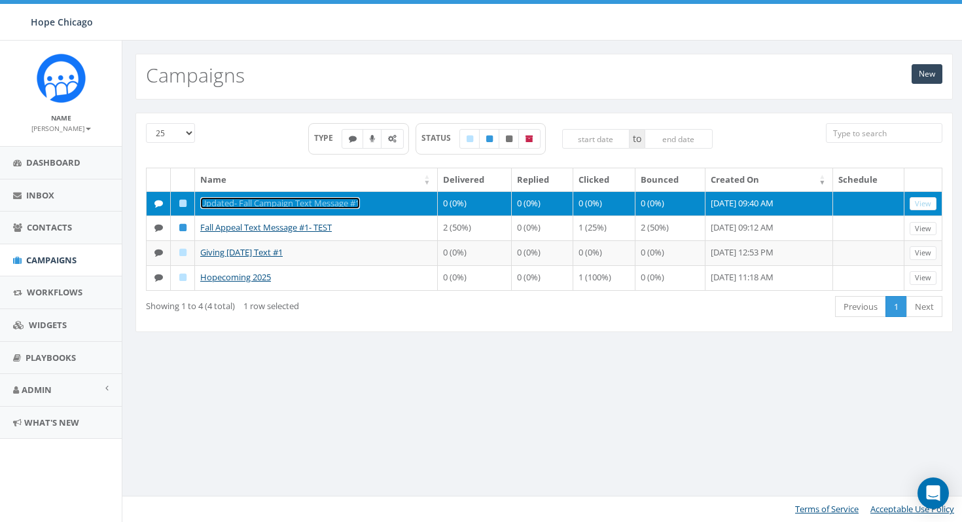
click at [293, 204] on link "Updated- Fall Campaign Text Message #1" at bounding box center [280, 203] width 160 height 12
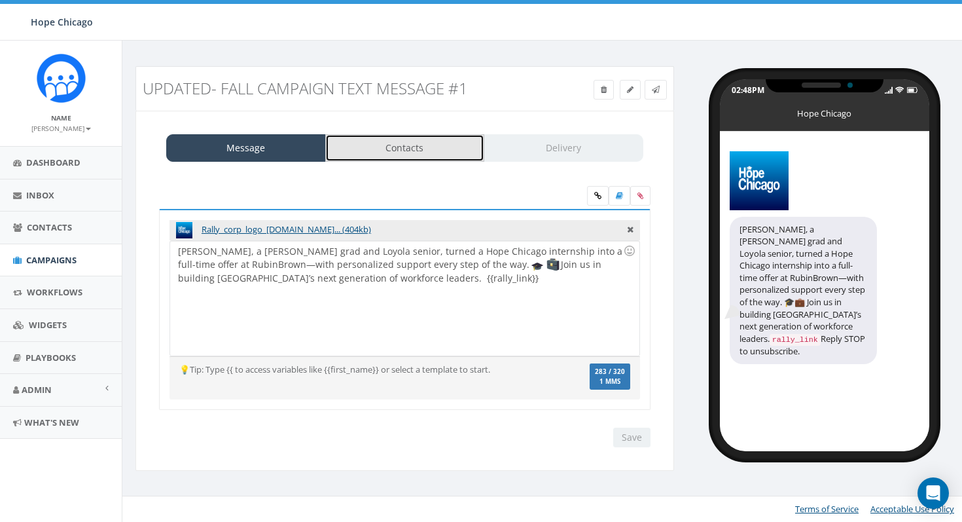
click at [347, 160] on link "Contacts" at bounding box center [405, 147] width 160 height 27
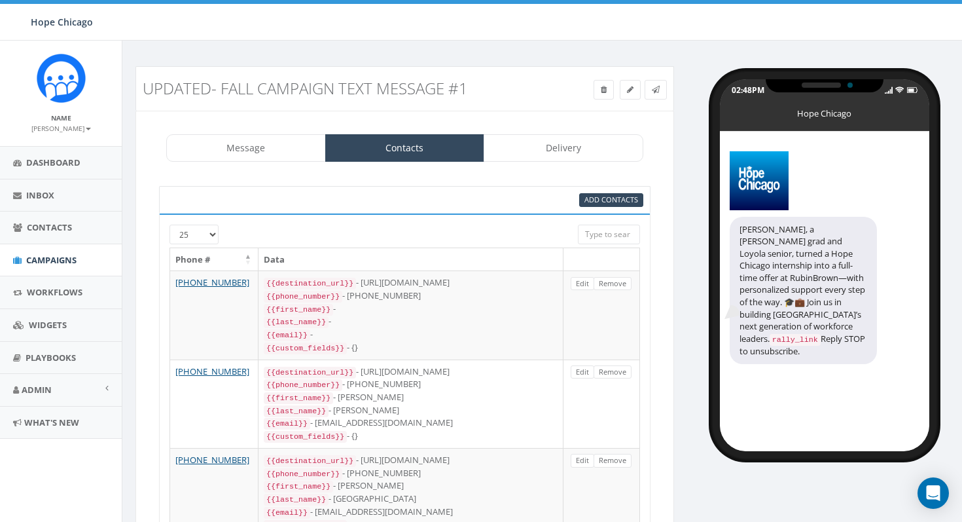
drag, startPoint x: 249, startPoint y: 285, endPoint x: 169, endPoint y: 281, distance: 80.6
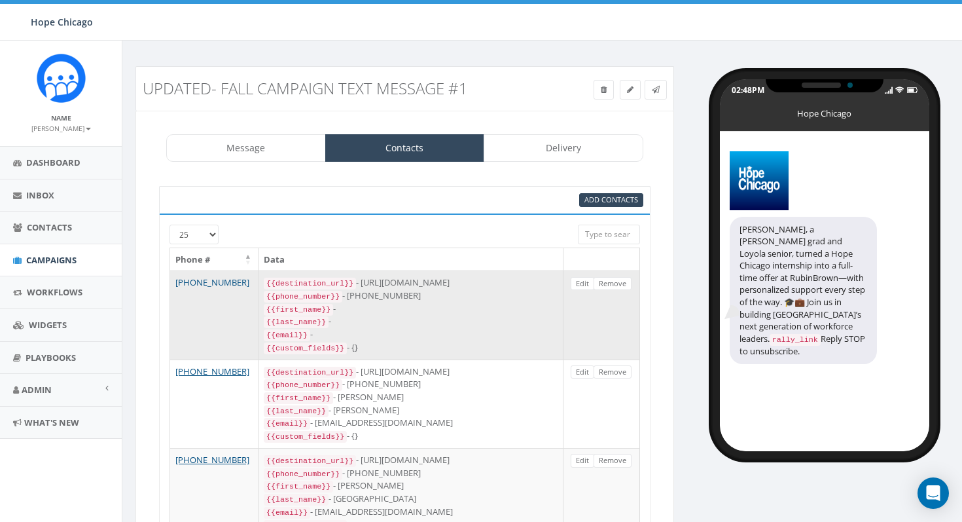
drag, startPoint x: 242, startPoint y: 283, endPoint x: 177, endPoint y: 284, distance: 64.8
click at [177, 284] on td "[PHONE_NUMBER]" at bounding box center [214, 314] width 88 height 88
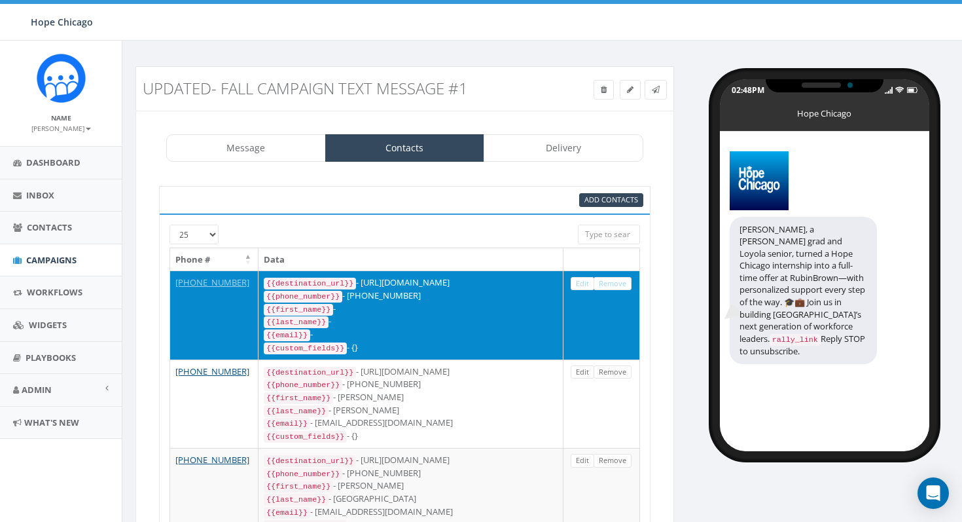
copy link "[PHONE_NUMBER]"
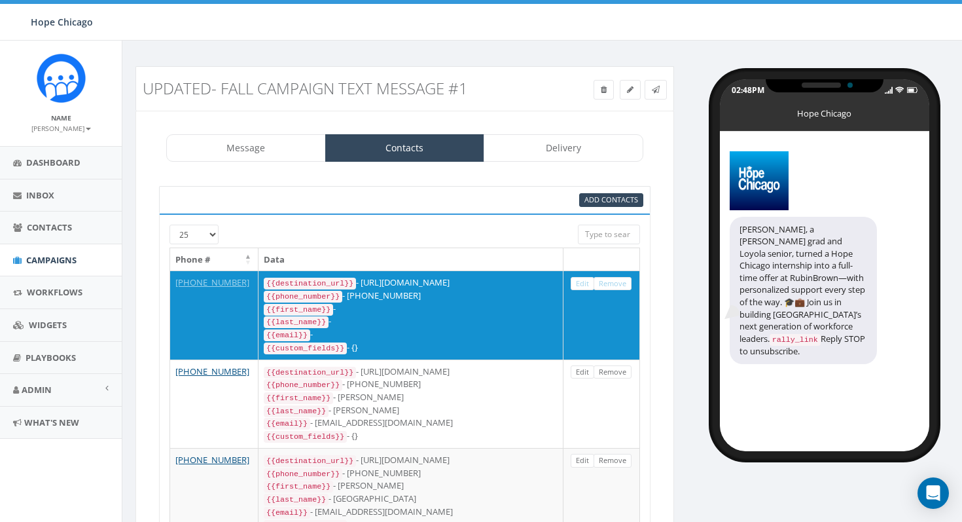
click at [611, 236] on input "search" at bounding box center [609, 235] width 62 height 20
paste input "[PHONE_NUMBER]"
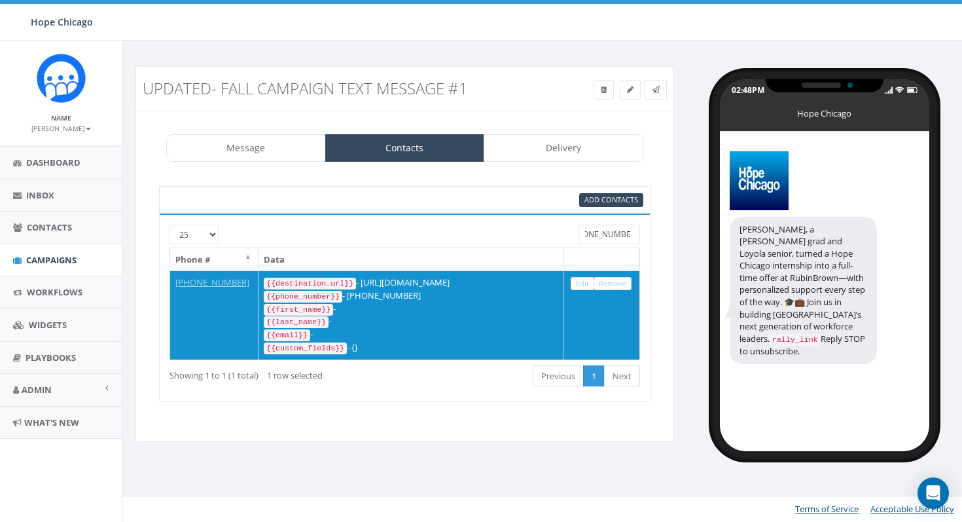
type input "[PHONE_NUMBER]"
click at [660, 309] on div "Add Contacts 25 50 100 +1 201-694-4421 Phone # Data +1 201-694-4421 {{destinati…" at bounding box center [405, 294] width 518 height 242
click at [624, 234] on input "[PHONE_NUMBER]" at bounding box center [609, 235] width 62 height 20
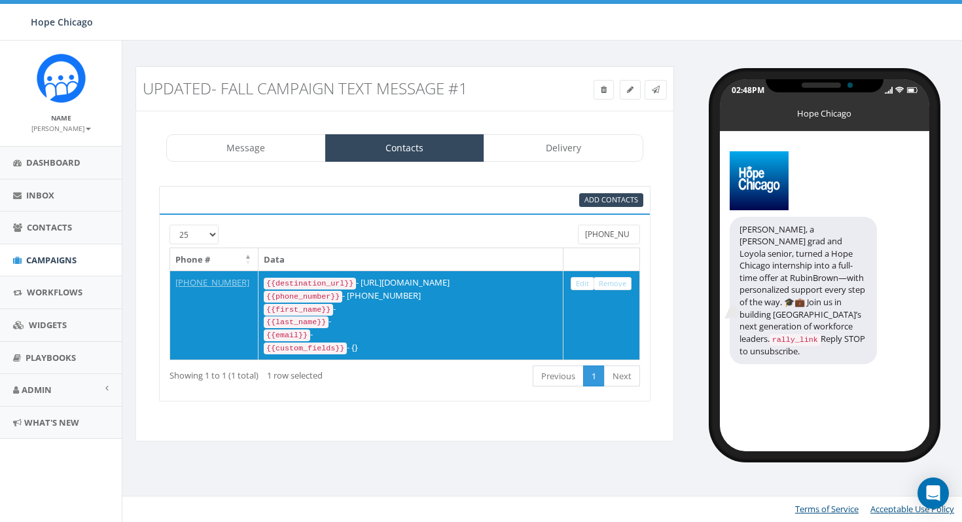
click at [624, 234] on input "[PHONE_NUMBER]" at bounding box center [609, 235] width 62 height 20
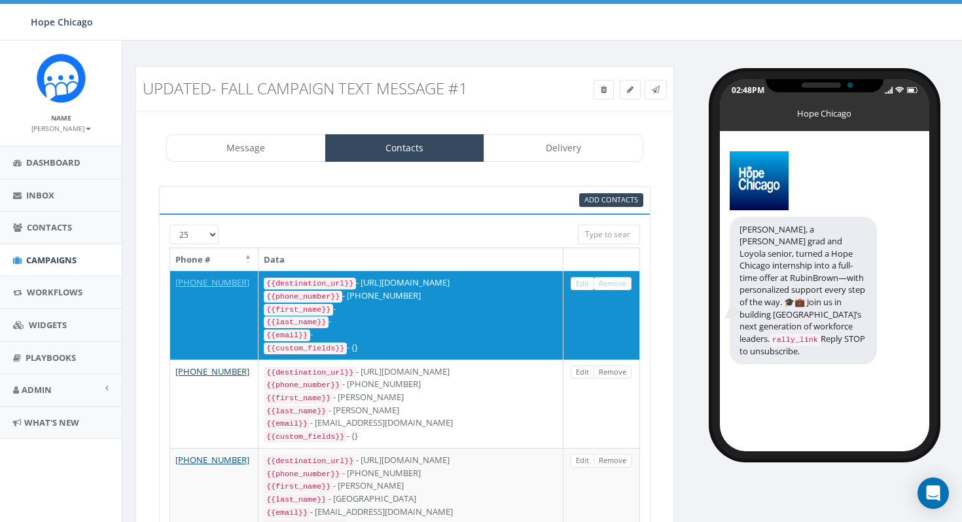
scroll to position [22, 0]
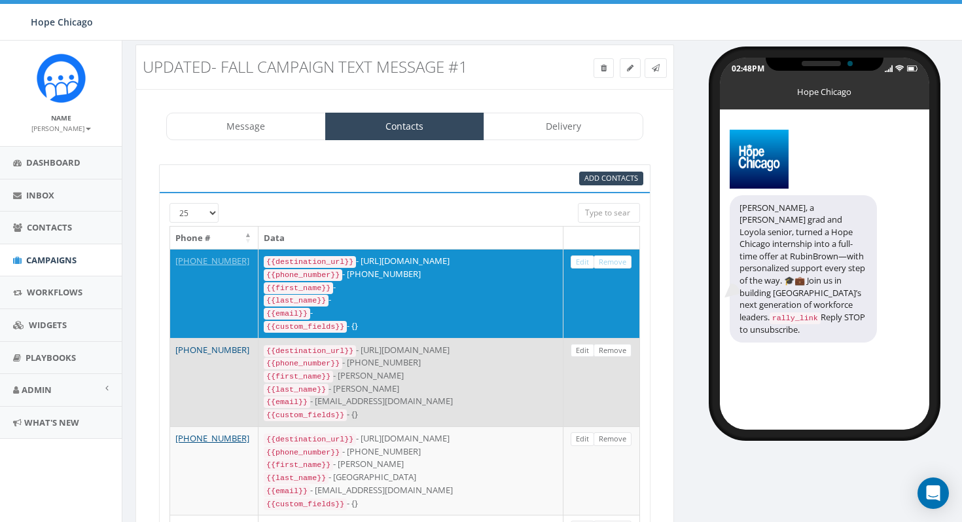
drag, startPoint x: 247, startPoint y: 346, endPoint x: 175, endPoint y: 345, distance: 72.0
click at [175, 345] on td "[PHONE_NUMBER]" at bounding box center [214, 382] width 88 height 88
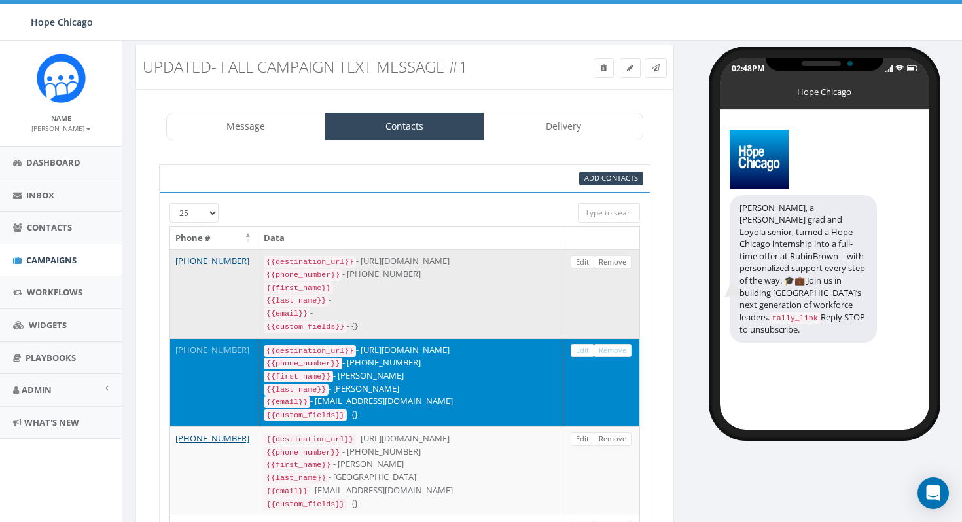
copy link "[PHONE_NUMBER]"
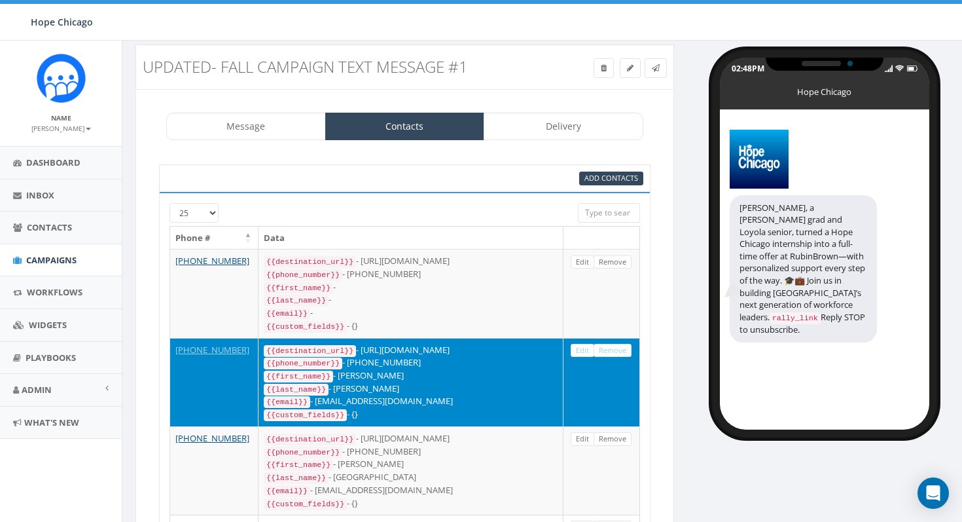
click at [604, 215] on input "search" at bounding box center [609, 213] width 62 height 20
paste input "[PHONE_NUMBER]"
type input "[PHONE_NUMBER]"
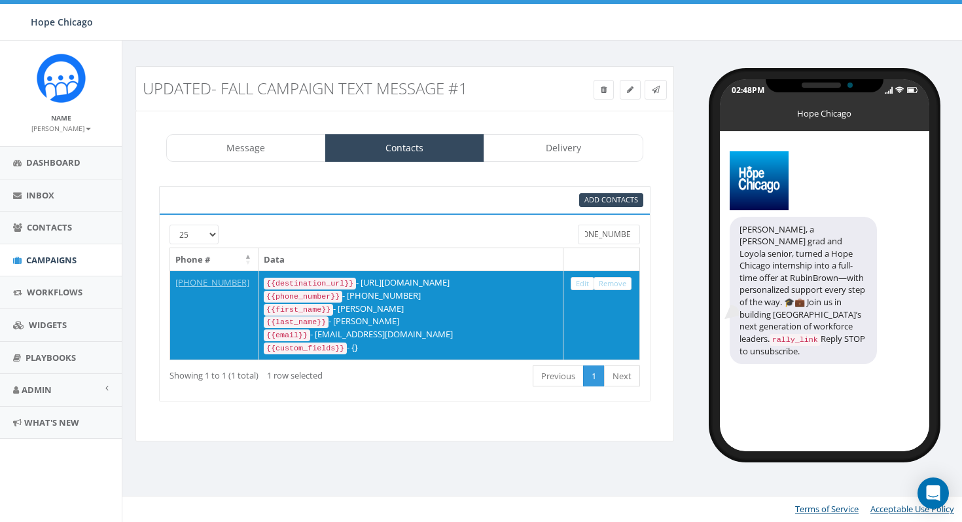
click at [608, 236] on input "[PHONE_NUMBER]" at bounding box center [609, 235] width 62 height 20
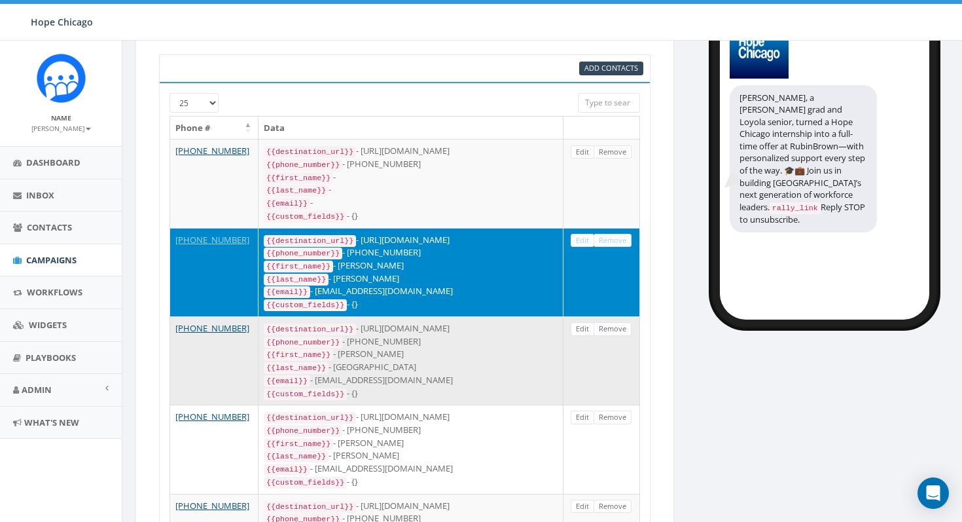
scroll to position [139, 0]
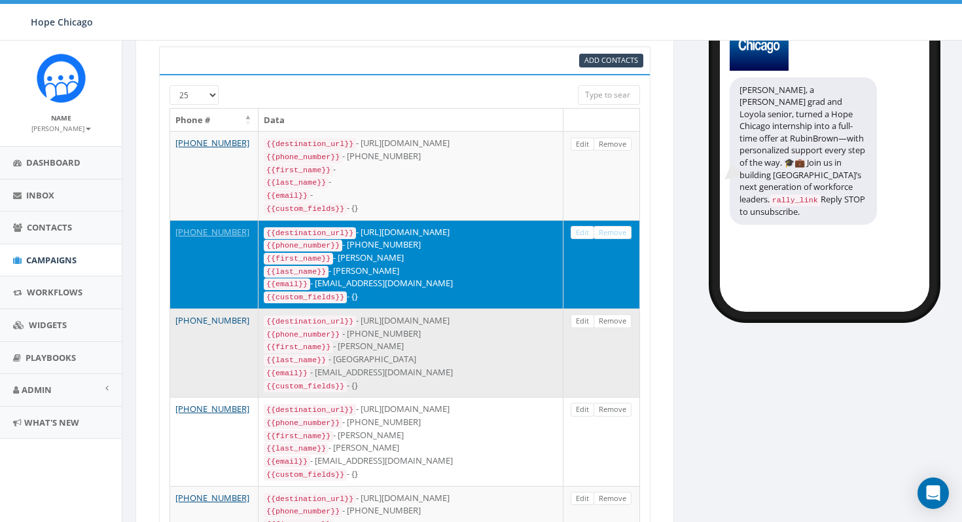
drag, startPoint x: 243, startPoint y: 312, endPoint x: 175, endPoint y: 311, distance: 67.4
click at [175, 311] on td "[PHONE_NUMBER]" at bounding box center [214, 352] width 88 height 88
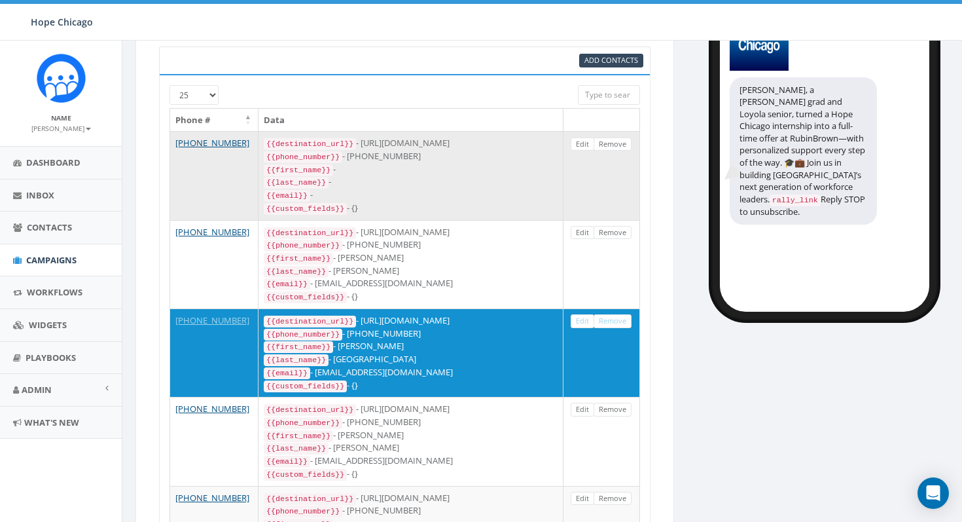
copy link "[PHONE_NUMBER]"
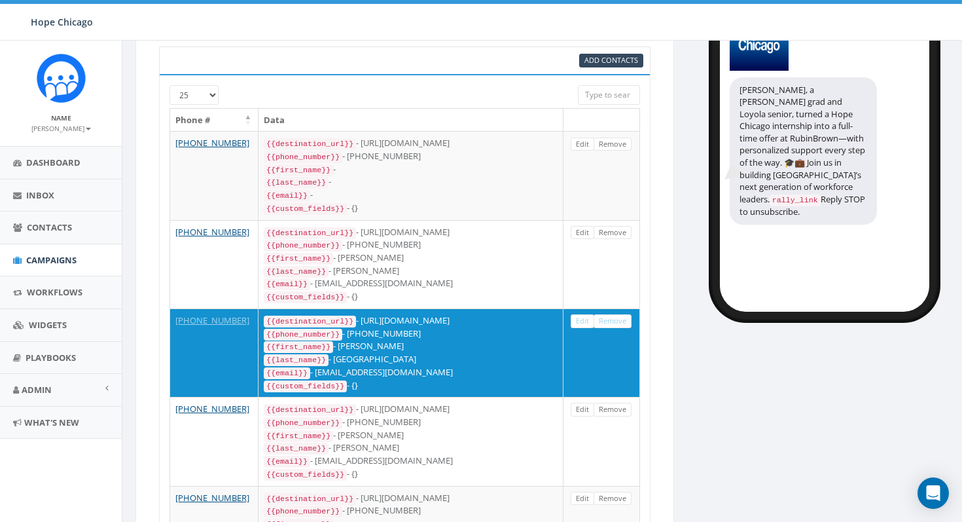
click at [603, 93] on input "search" at bounding box center [609, 95] width 62 height 20
paste input "[PHONE_NUMBER]"
type input "[PHONE_NUMBER]"
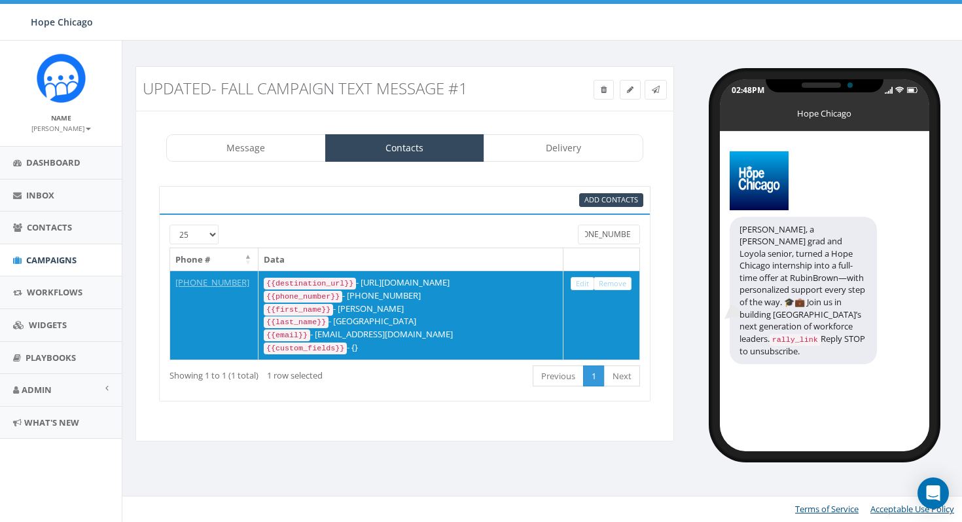
click at [624, 236] on input "[PHONE_NUMBER]" at bounding box center [609, 235] width 62 height 20
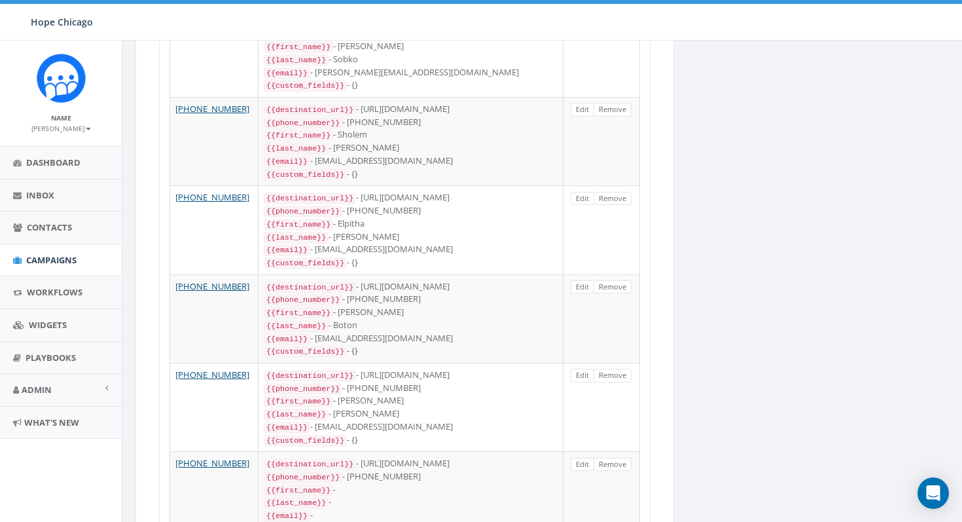
scroll to position [1976, 0]
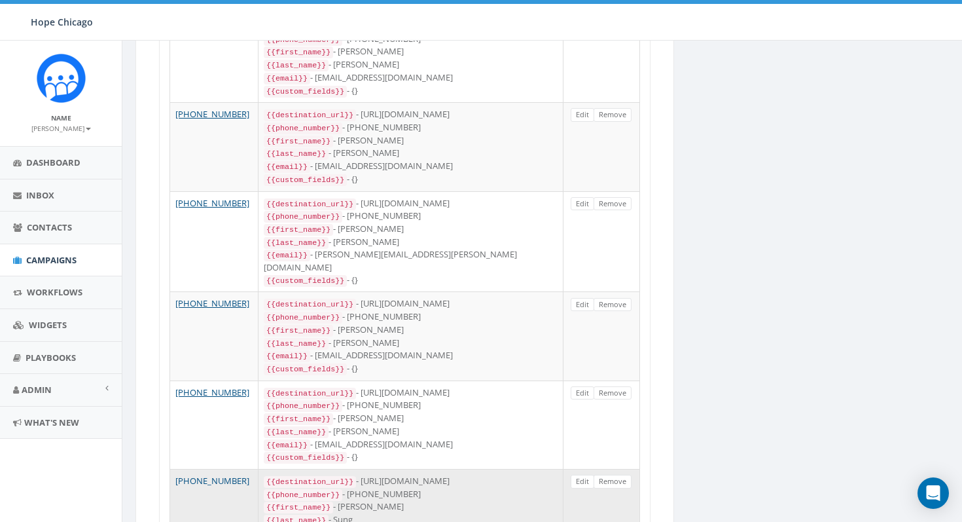
drag, startPoint x: 242, startPoint y: 337, endPoint x: 176, endPoint y: 335, distance: 65.5
click at [176, 469] on td "+1 415-408-1228" at bounding box center [214, 513] width 88 height 88
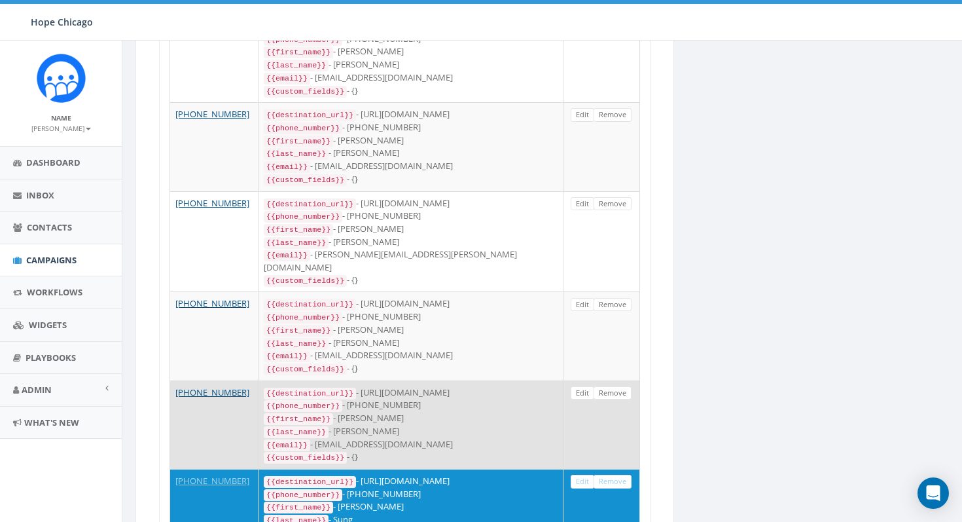
copy link "+1 415-408-1228"
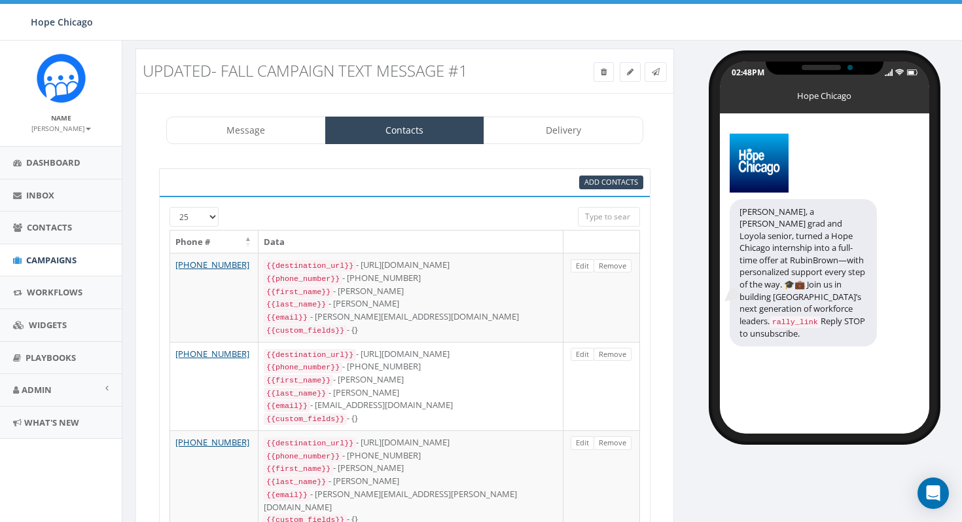
scroll to position [0, 0]
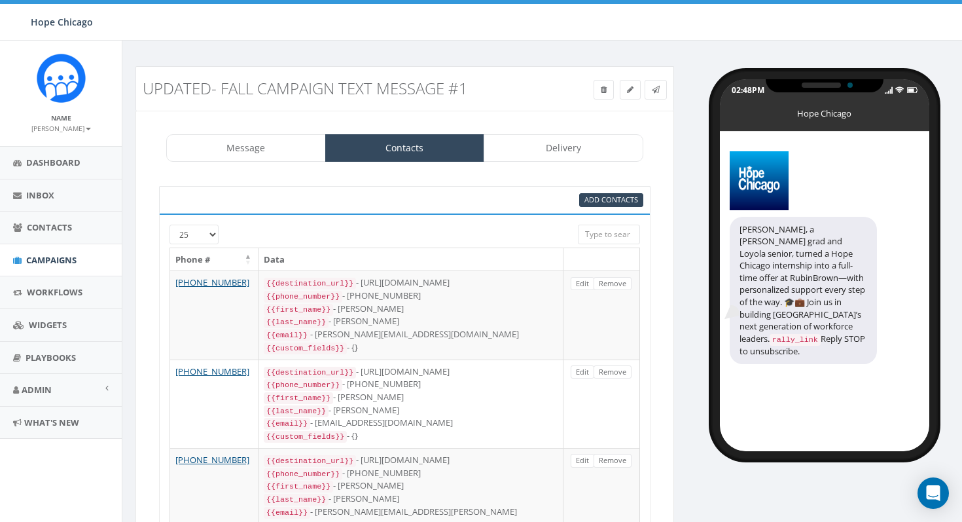
click at [610, 232] on input "search" at bounding box center [609, 235] width 62 height 20
paste input "+1 415-408-1228"
type input "+1 415-408-1228"
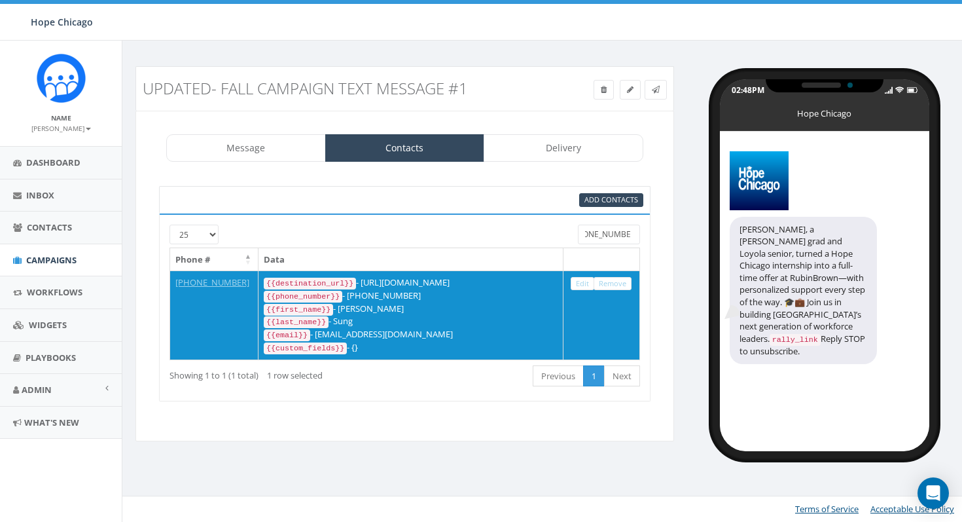
click at [610, 232] on input "+1 415-408-1228" at bounding box center [609, 235] width 62 height 20
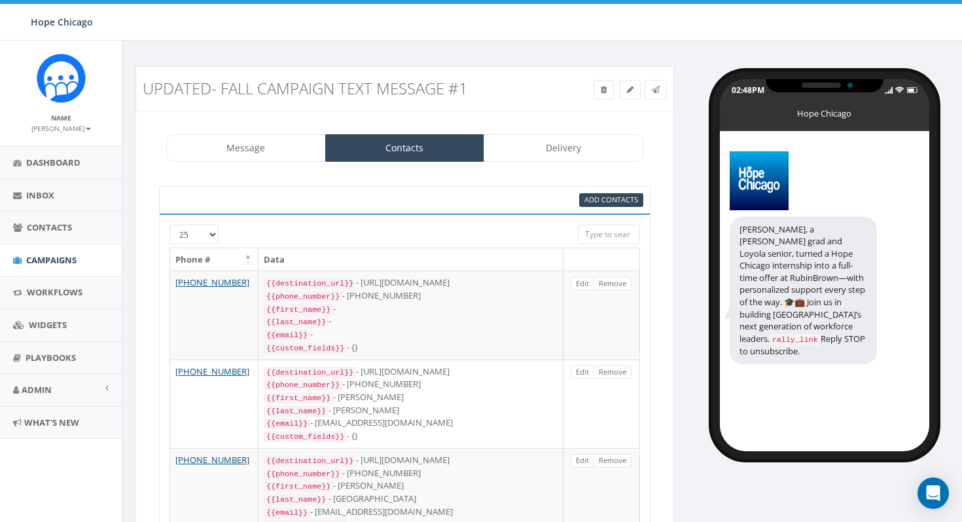
click at [617, 234] on input "search" at bounding box center [609, 235] width 62 height 20
paste input "Zehra Follweiler"
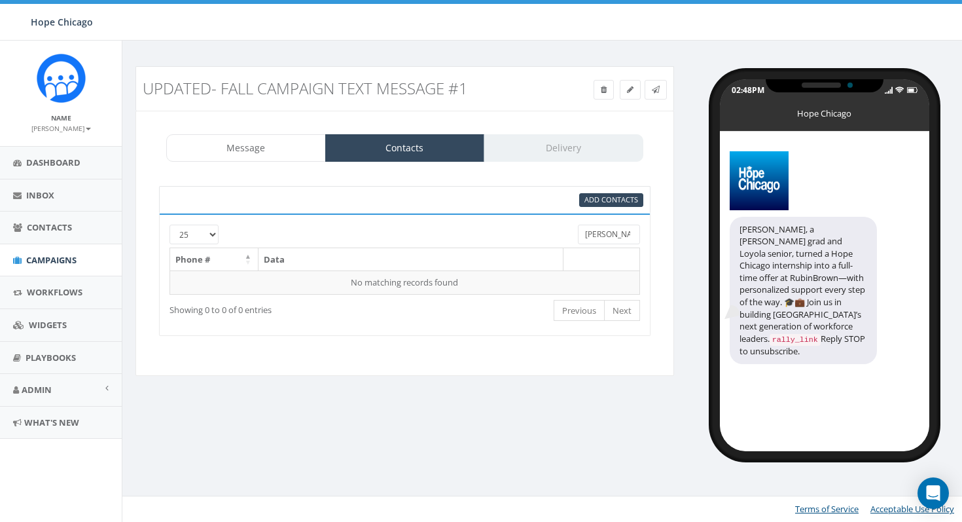
click at [600, 234] on input "Zehra Follweiler" at bounding box center [609, 235] width 62 height 20
paste input "achary Flowers"
click at [606, 253] on th at bounding box center [602, 259] width 77 height 23
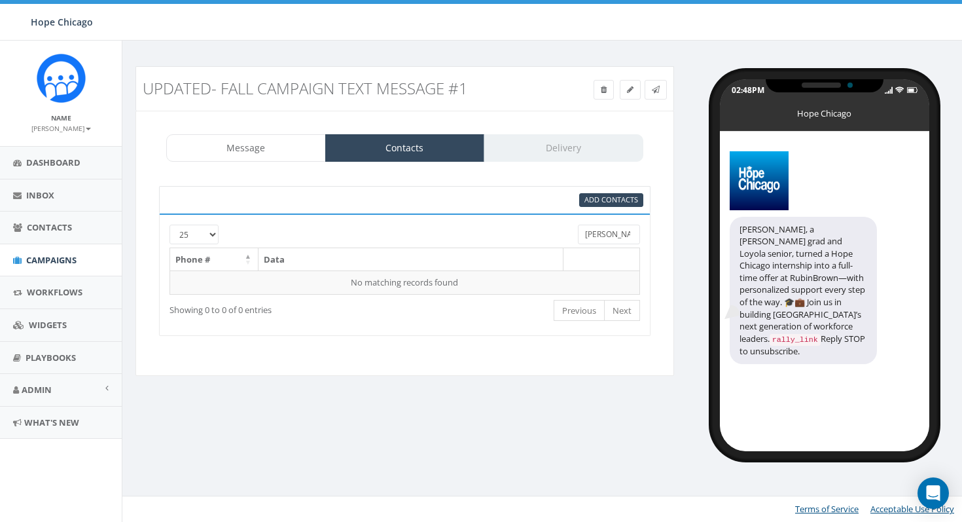
click at [608, 233] on input "Zachary Flowers" at bounding box center [609, 235] width 62 height 20
click at [609, 233] on input "Zachary Flowers" at bounding box center [609, 235] width 62 height 20
paste input "Yvonne Mayer"
click at [604, 233] on input "Yvonne Mayer" at bounding box center [609, 235] width 62 height 20
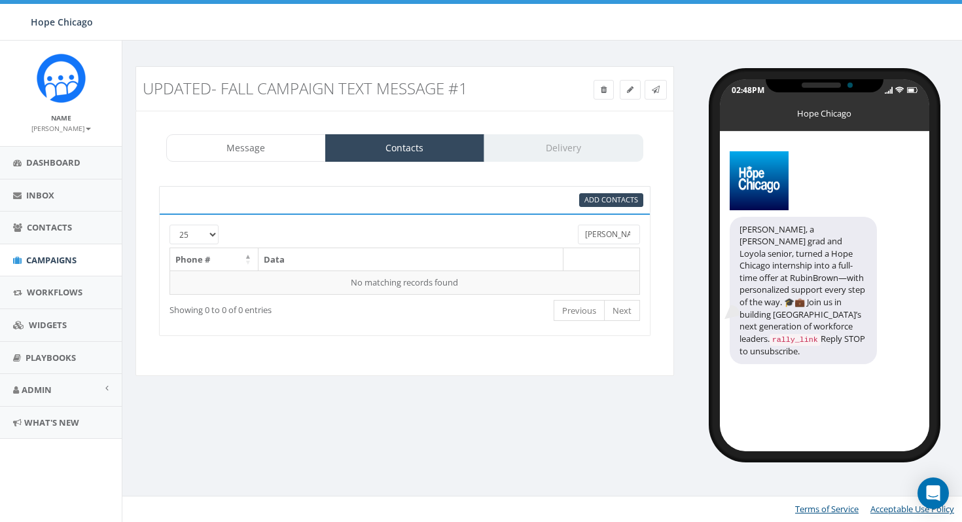
click at [604, 233] on input "Yvonne Mayer" at bounding box center [609, 235] width 62 height 20
paste input "olanda Meza"
drag, startPoint x: 611, startPoint y: 233, endPoint x: 655, endPoint y: 234, distance: 43.9
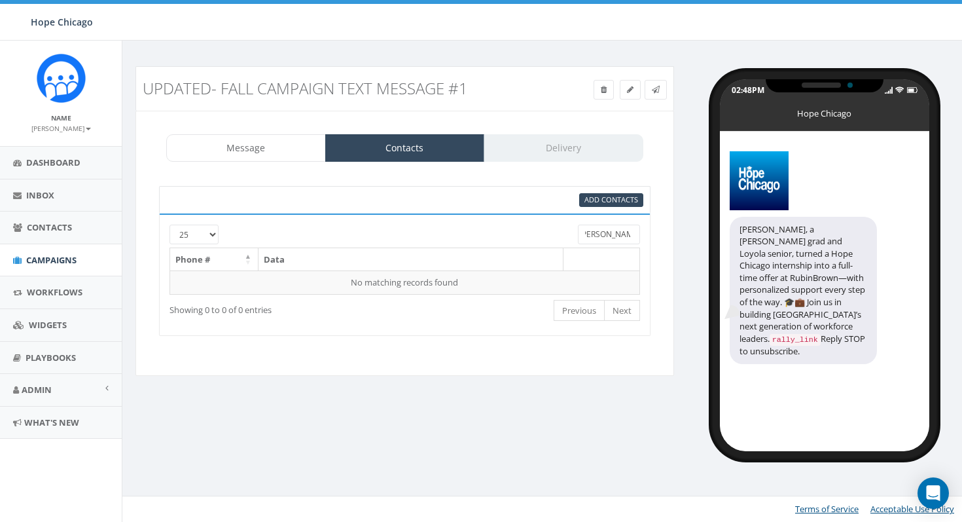
click at [655, 234] on div "Add Contacts 25 50 100 Yolanda Meza Phone # Data No matching records found Load…" at bounding box center [405, 261] width 518 height 176
type input "Yolanda"
click at [607, 234] on input "Yolanda" at bounding box center [609, 235] width 62 height 20
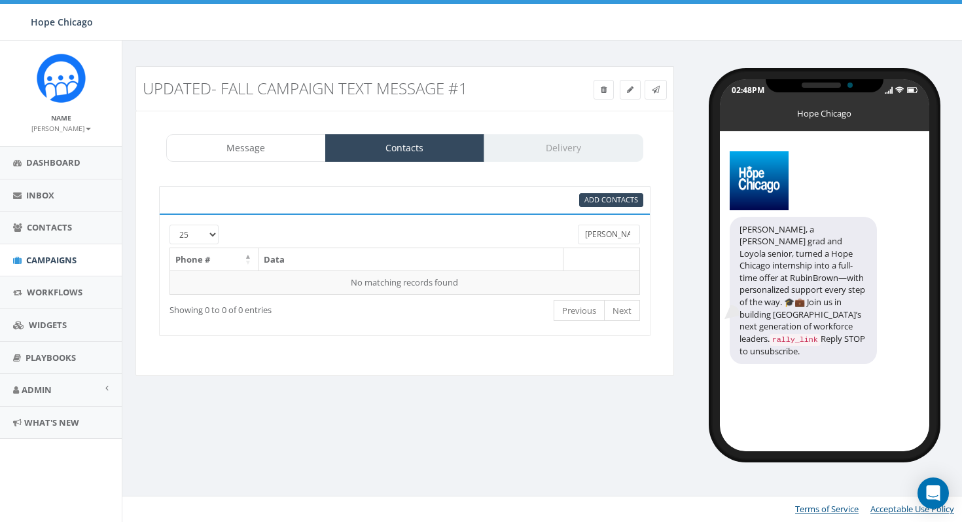
click at [607, 234] on input "Yolanda" at bounding box center [609, 235] width 62 height 20
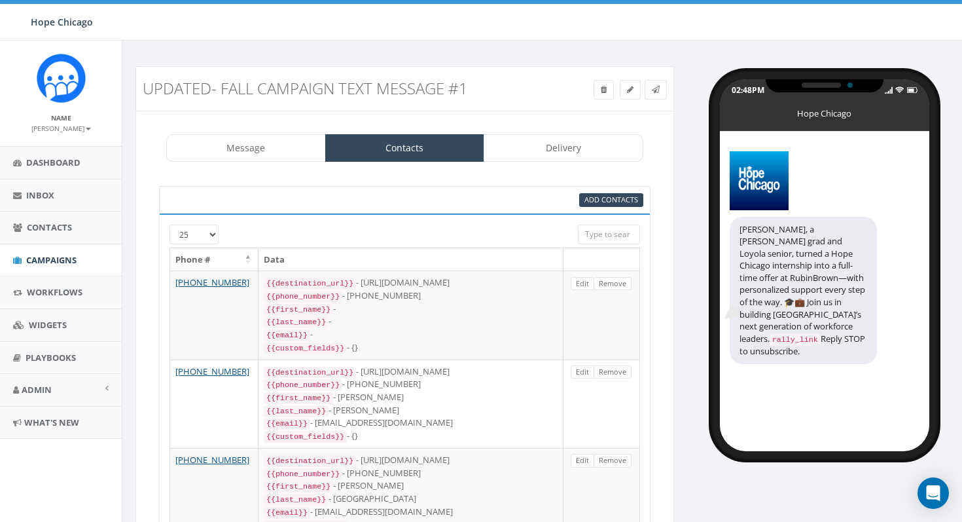
click at [623, 236] on input "search" at bounding box center [609, 235] width 62 height 20
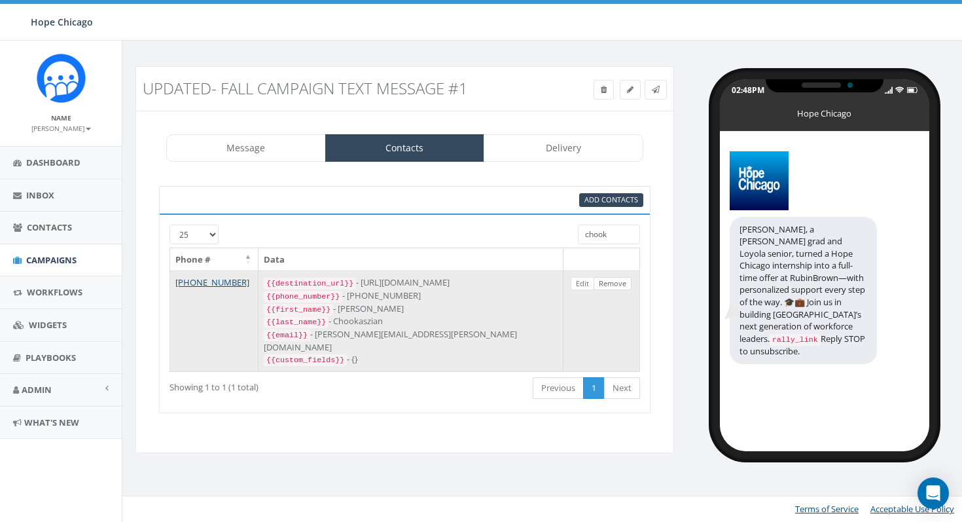
type input "chook"
click at [615, 285] on link "Remove" at bounding box center [613, 284] width 38 height 14
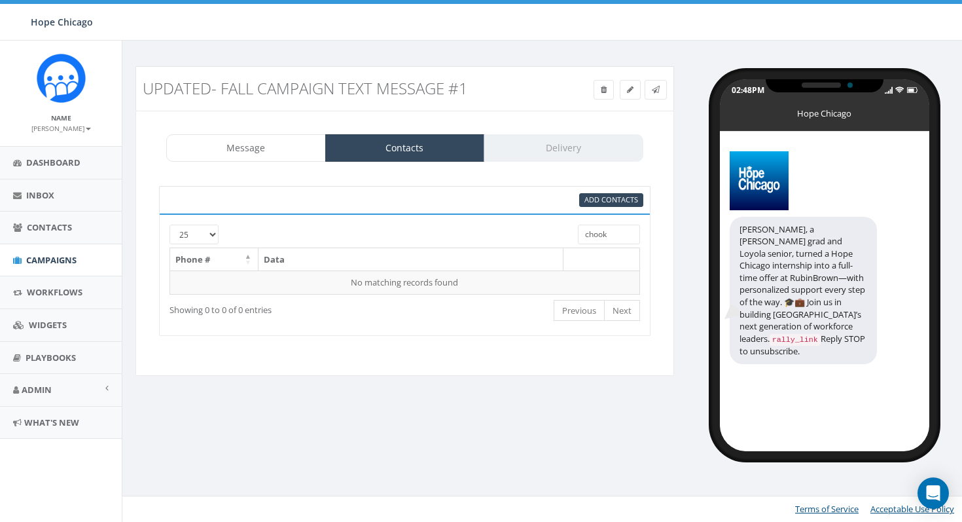
click at [614, 236] on input "chook" at bounding box center [609, 235] width 62 height 20
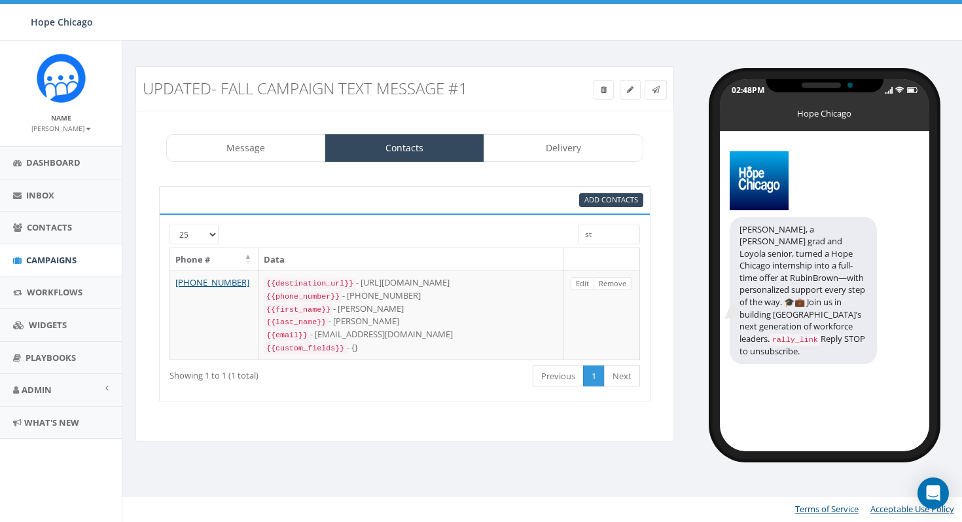
type input "s"
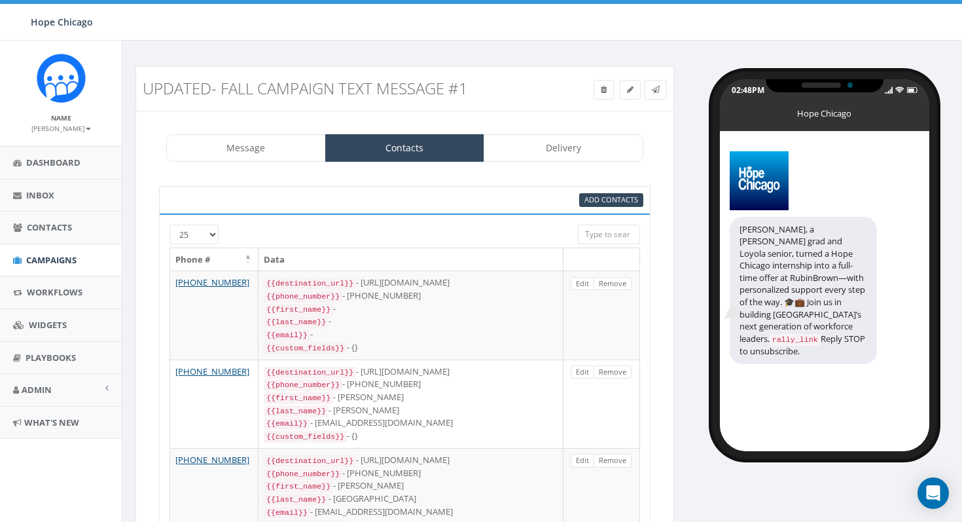
click at [615, 228] on input "search" at bounding box center [609, 235] width 62 height 20
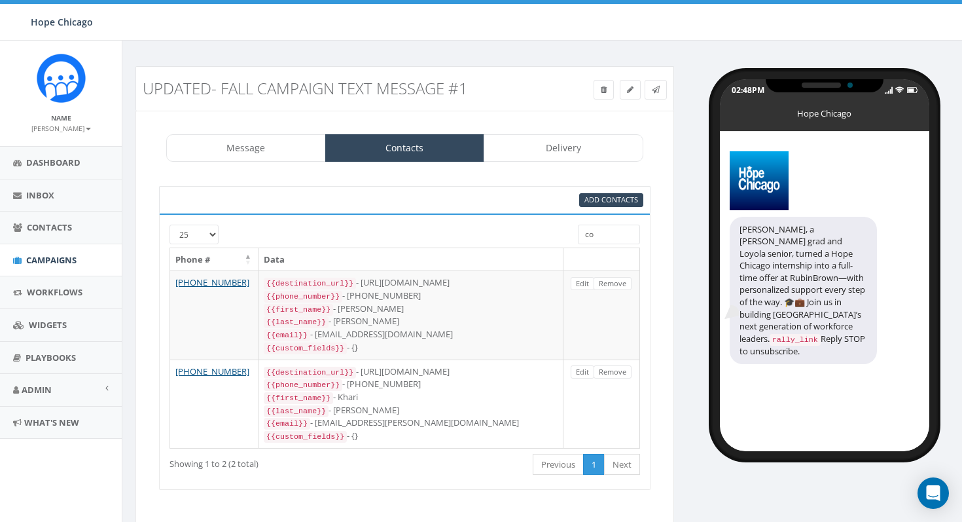
type input "c"
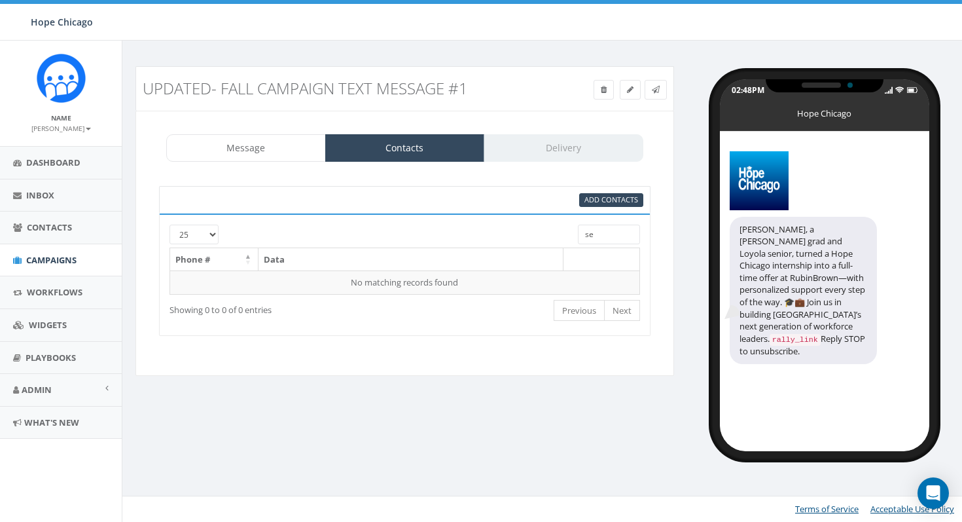
type input "s"
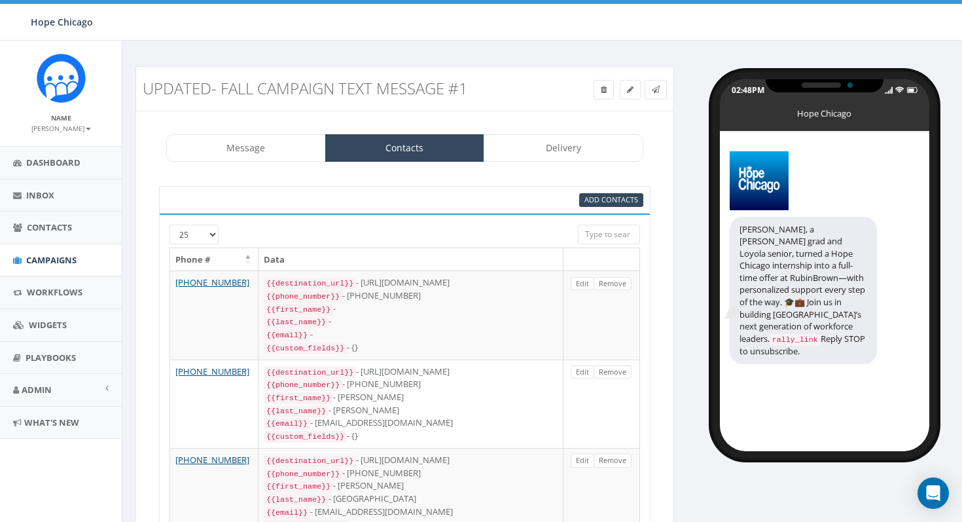
click at [604, 236] on input "search" at bounding box center [609, 235] width 62 height 20
paste input "4156068495"
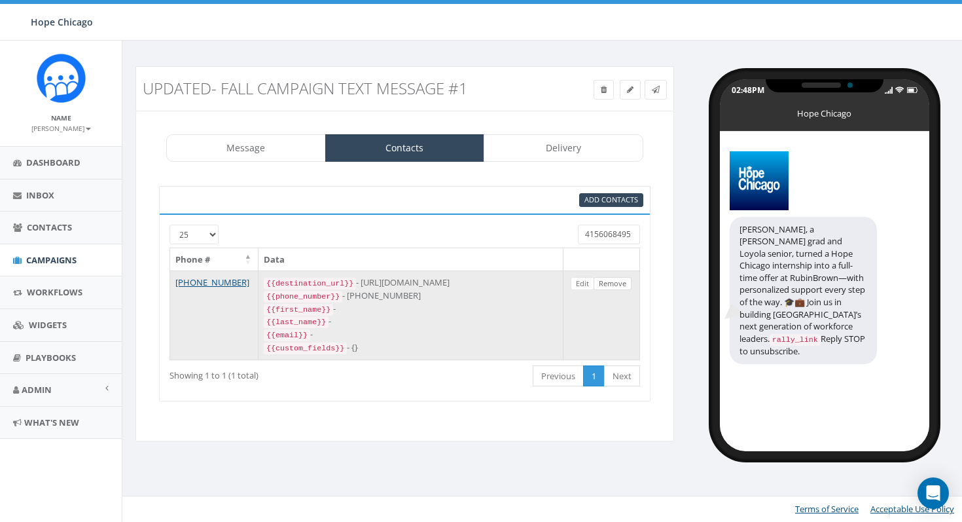
type input "4156068495"
click at [607, 288] on link "Remove" at bounding box center [613, 284] width 38 height 14
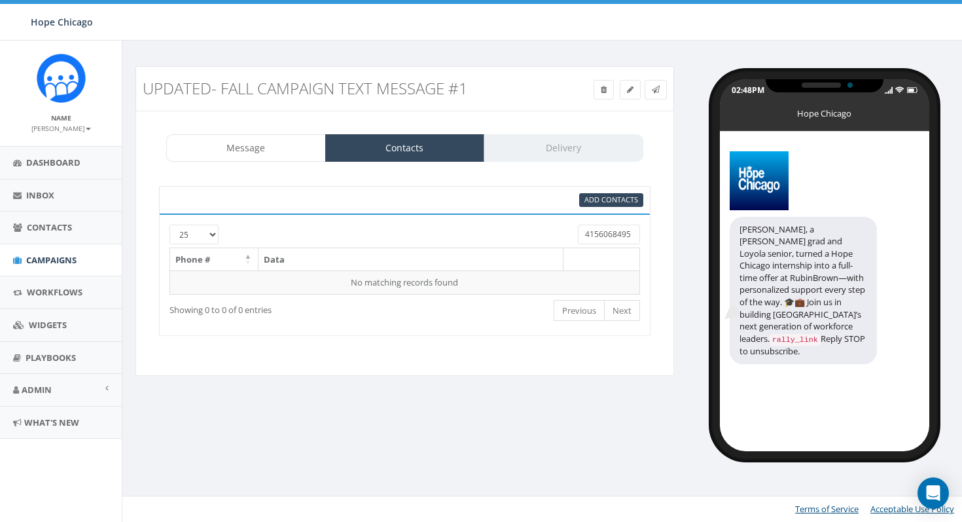
click at [617, 236] on input "4156068495" at bounding box center [609, 235] width 62 height 20
click at [616, 236] on input "4156068495" at bounding box center [609, 235] width 62 height 20
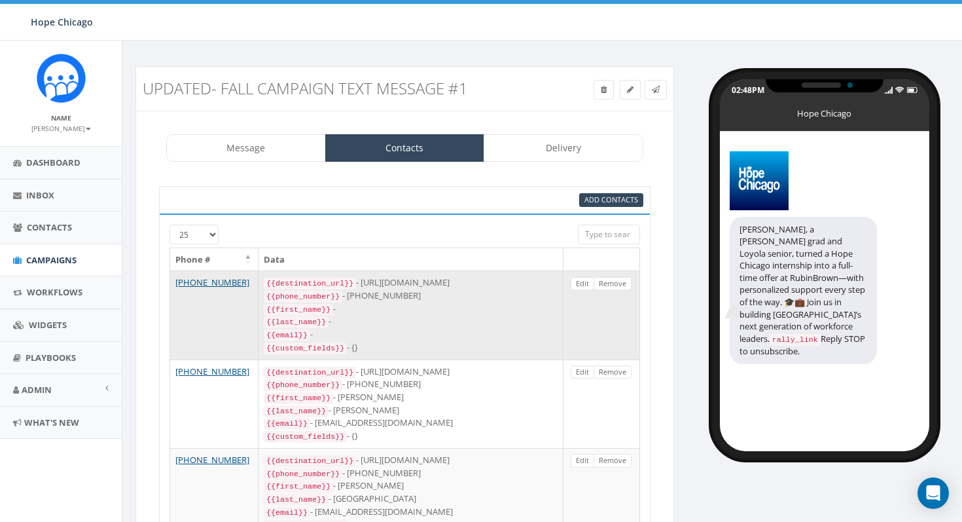
scroll to position [1, 0]
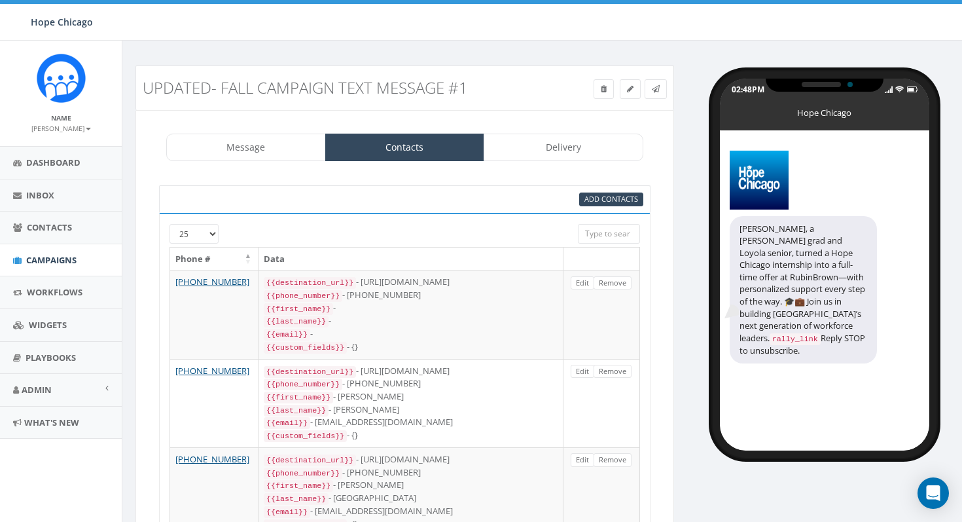
click at [611, 229] on input "search" at bounding box center [609, 234] width 62 height 20
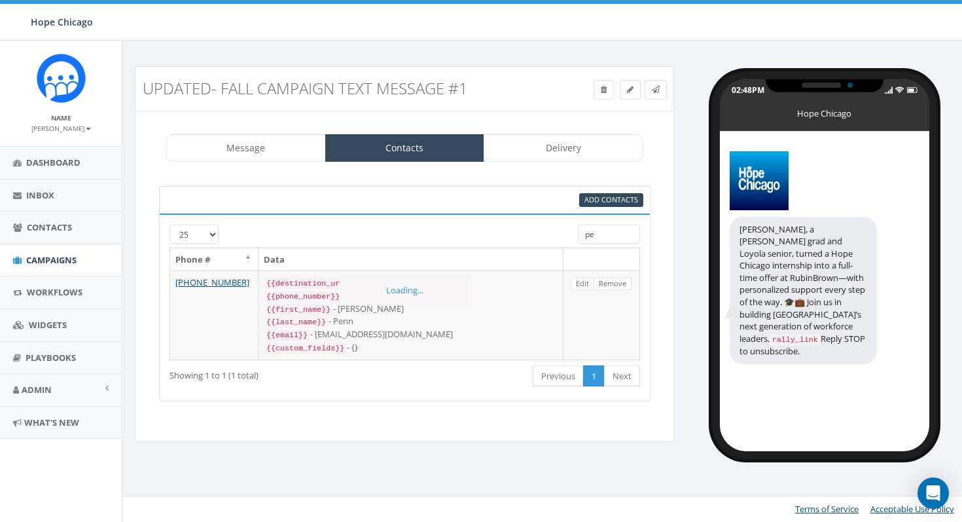
type input "p"
type input "r"
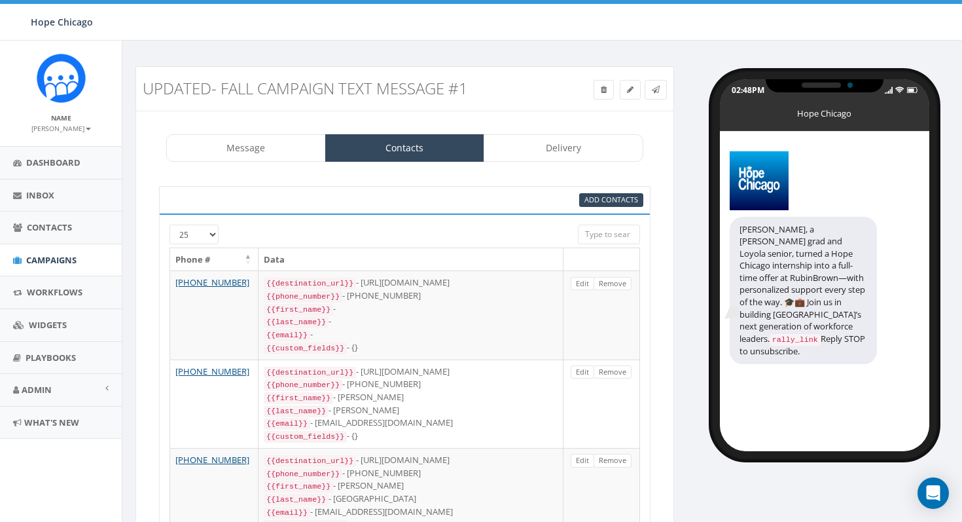
click at [619, 232] on input "search" at bounding box center [609, 235] width 62 height 20
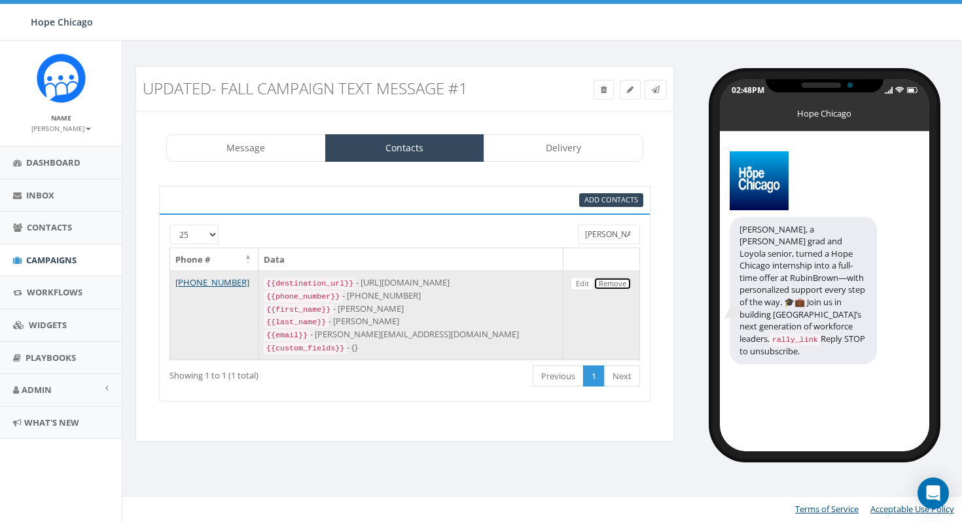
click at [610, 285] on link "Remove" at bounding box center [613, 284] width 38 height 14
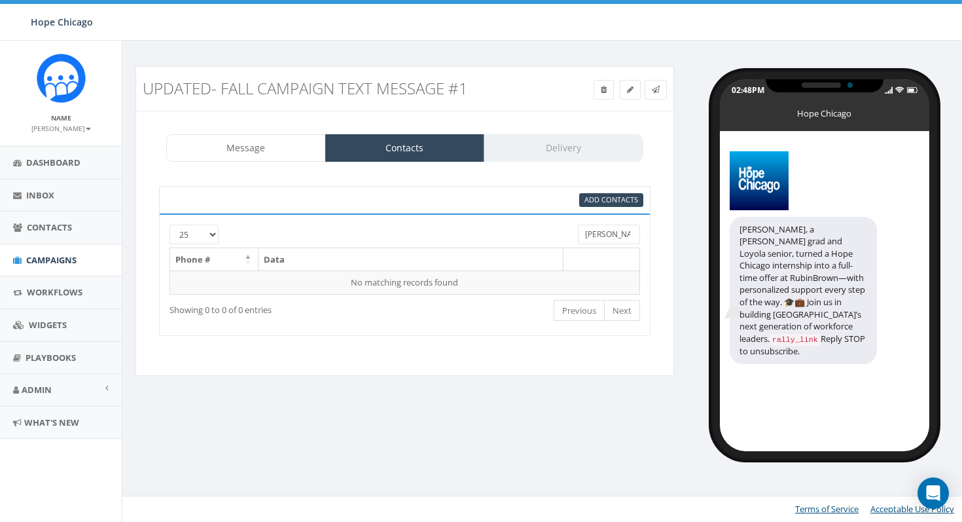
click at [613, 231] on input "laub" at bounding box center [609, 235] width 62 height 20
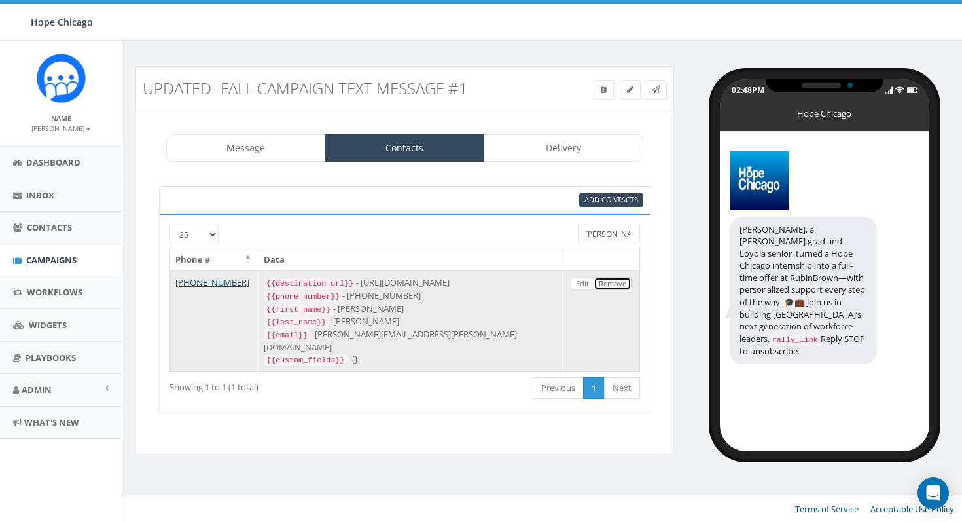
click at [604, 283] on link "Remove" at bounding box center [613, 284] width 38 height 14
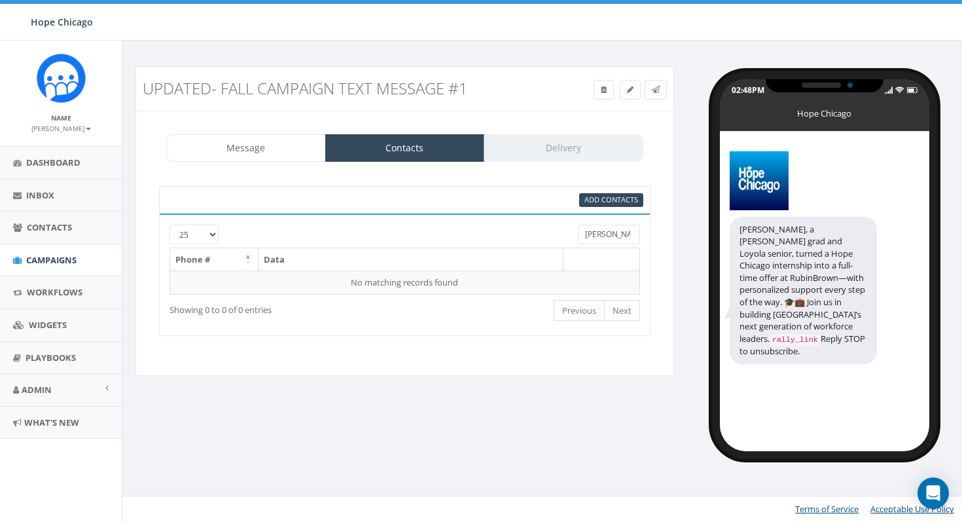
click at [615, 240] on input "blum" at bounding box center [609, 235] width 62 height 20
click at [629, 236] on input "blum" at bounding box center [609, 235] width 62 height 20
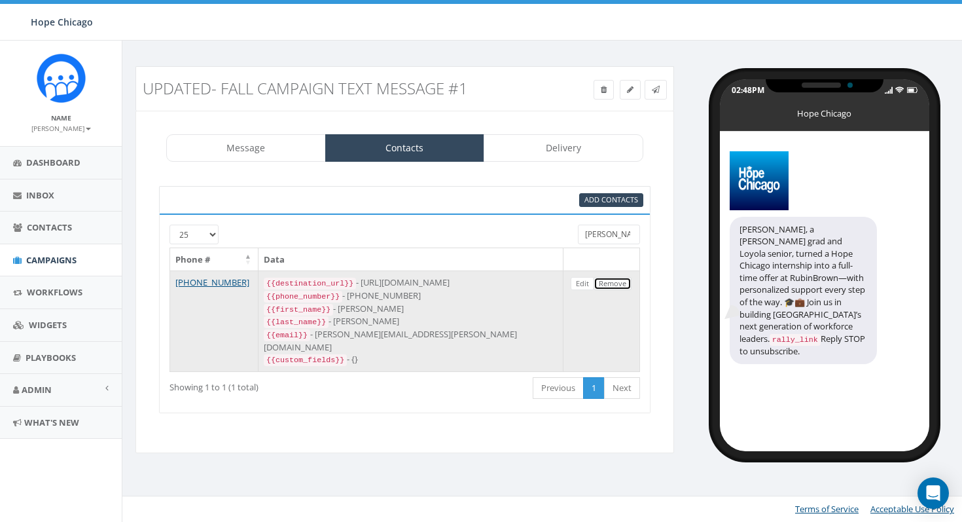
click at [613, 283] on link "Remove" at bounding box center [613, 284] width 38 height 14
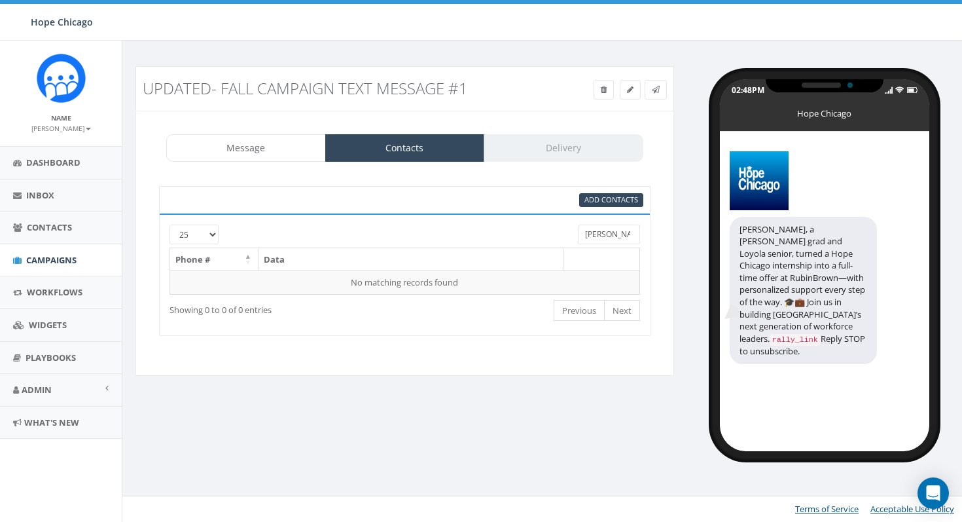
click at [611, 236] on input "raymond" at bounding box center [609, 235] width 62 height 20
type input "david"
click at [619, 229] on input "david" at bounding box center [609, 235] width 62 height 20
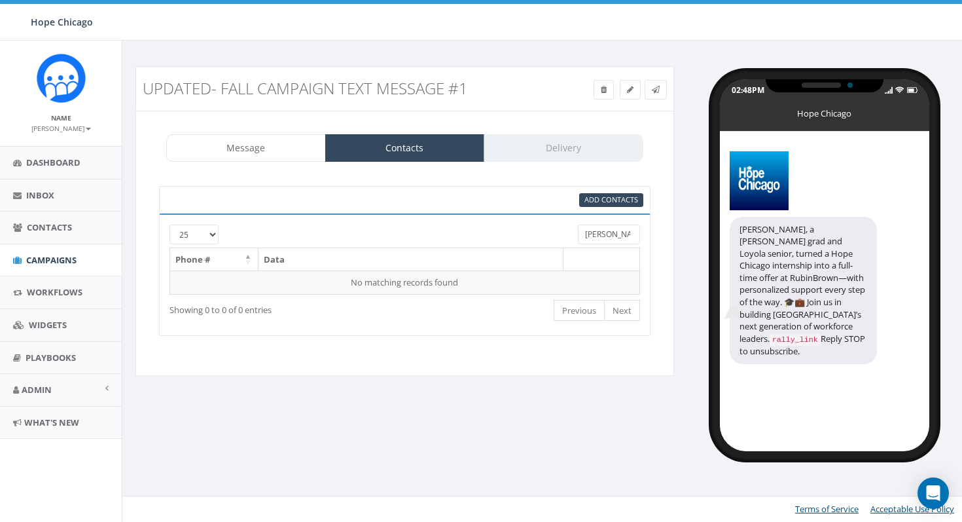
click at [619, 229] on input "david" at bounding box center [609, 235] width 62 height 20
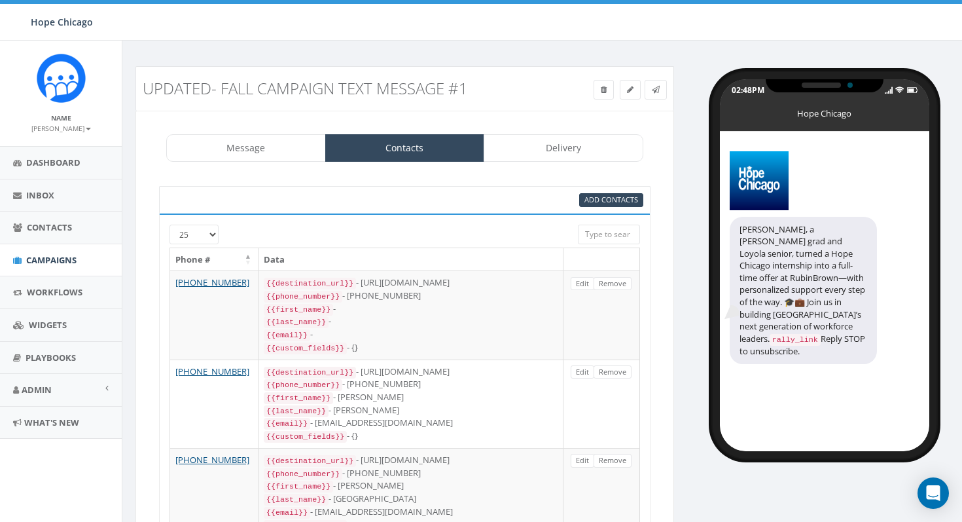
click at [600, 232] on input "search" at bounding box center [609, 235] width 62 height 20
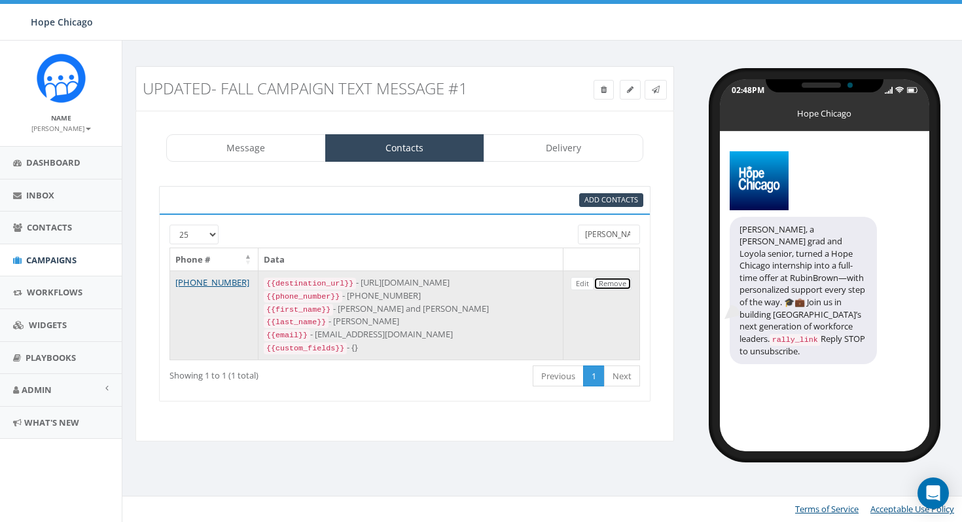
click at [615, 284] on link "Remove" at bounding box center [613, 284] width 38 height 14
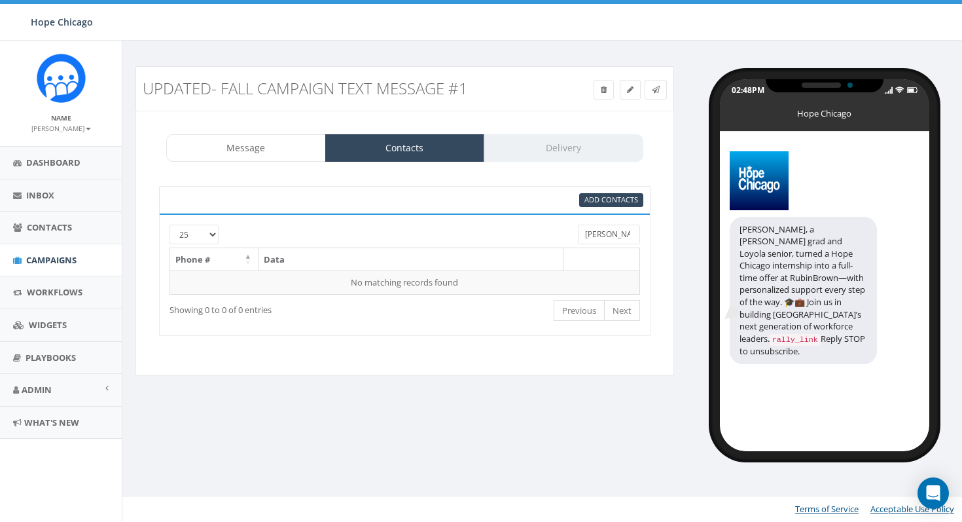
click at [600, 235] on input "shapiro" at bounding box center [609, 235] width 62 height 20
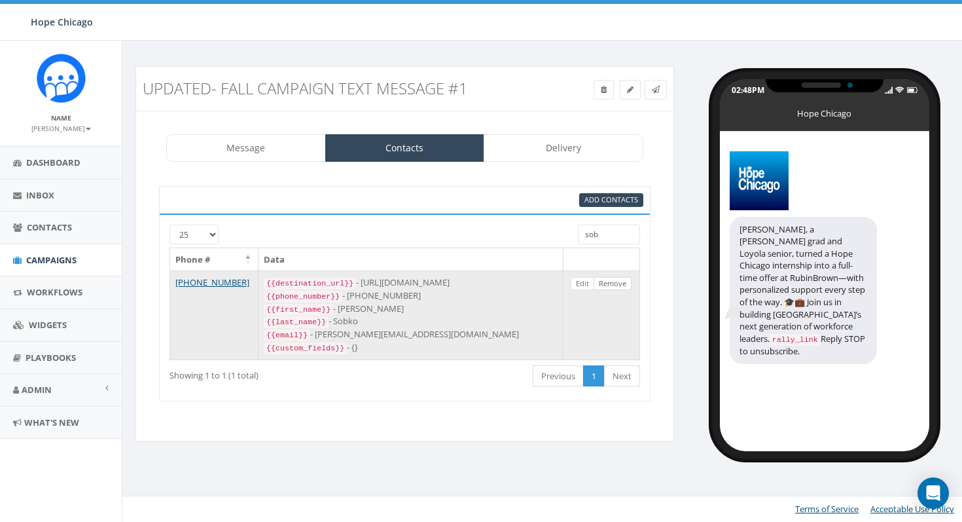
type input "sob"
click at [615, 289] on link "Remove" at bounding box center [613, 284] width 38 height 14
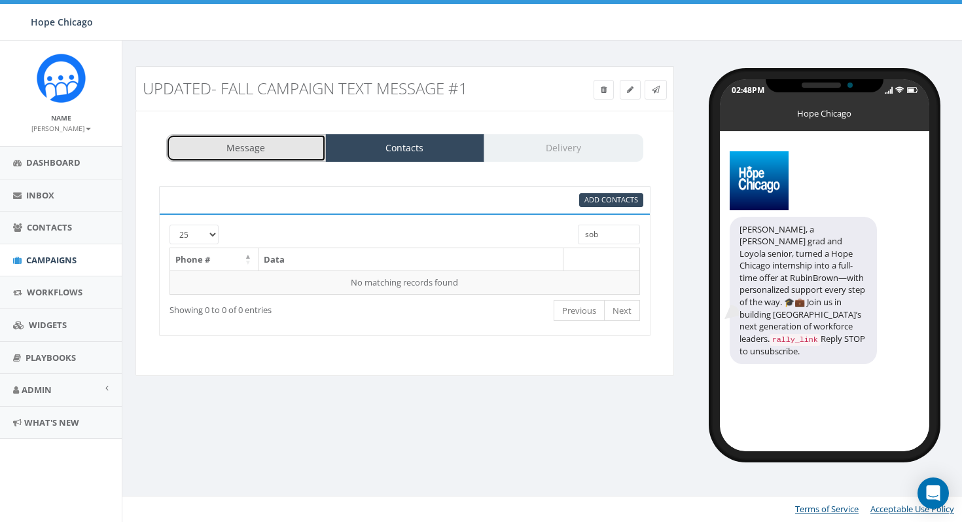
click at [247, 151] on link "Message" at bounding box center [246, 147] width 160 height 27
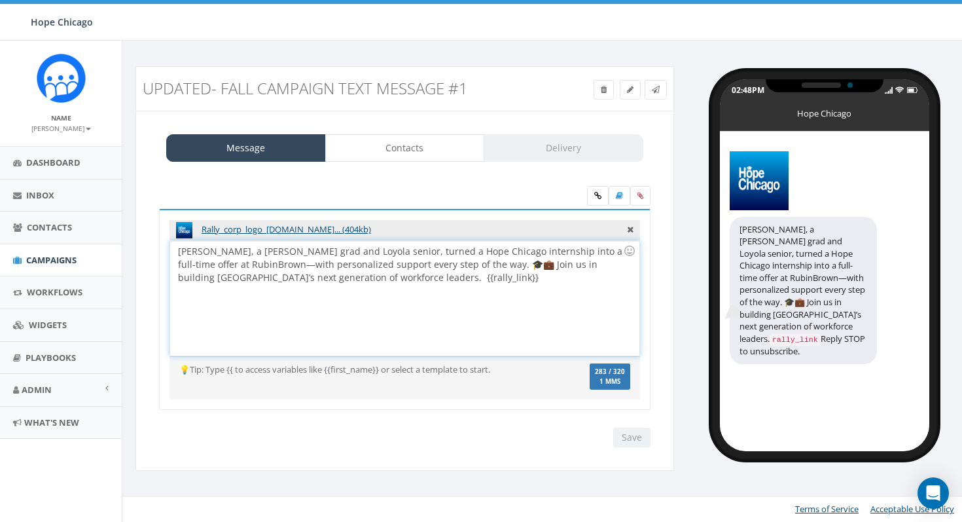
click at [405, 286] on div "Hillary, a Benito Juarez grad and Loyola senior, turned a Hope Chicago internsh…" at bounding box center [404, 298] width 469 height 115
click at [430, 146] on link "Contacts" at bounding box center [405, 147] width 160 height 27
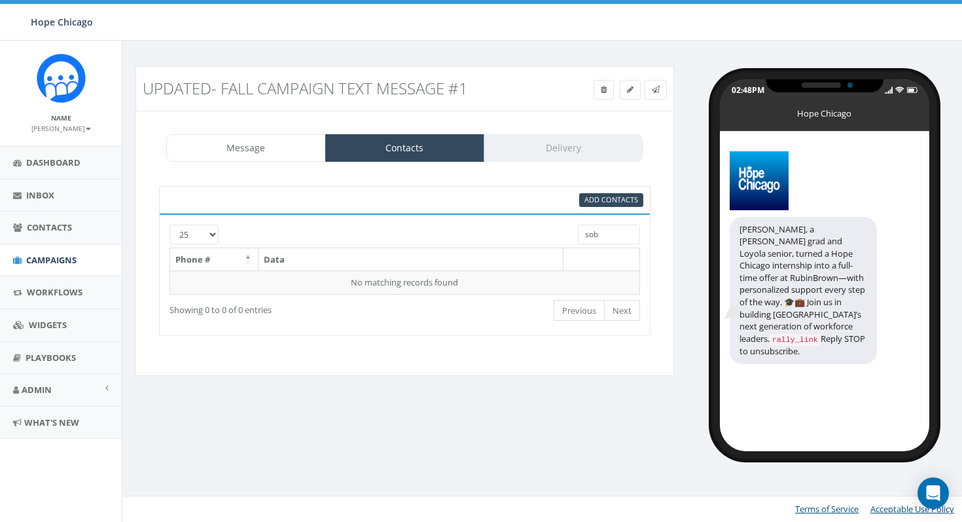
click at [551, 146] on div "Message Contacts Delivery" at bounding box center [404, 147] width 477 height 27
click at [545, 195] on div "Add Contacts" at bounding box center [487, 200] width 331 height 14
click at [545, 153] on div "Message Contacts Delivery" at bounding box center [404, 147] width 477 height 27
click at [609, 240] on input "sob" at bounding box center [609, 235] width 62 height 20
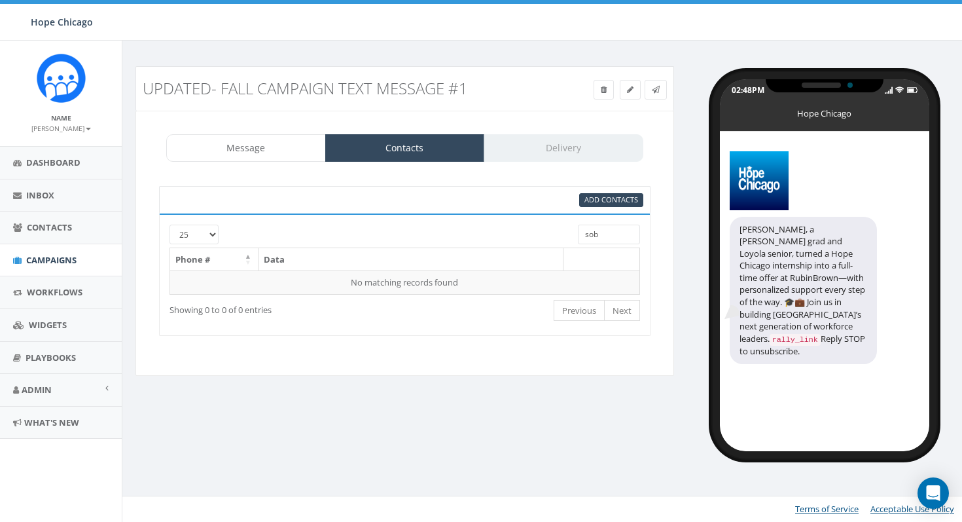
click at [609, 240] on input "sob" at bounding box center [609, 235] width 62 height 20
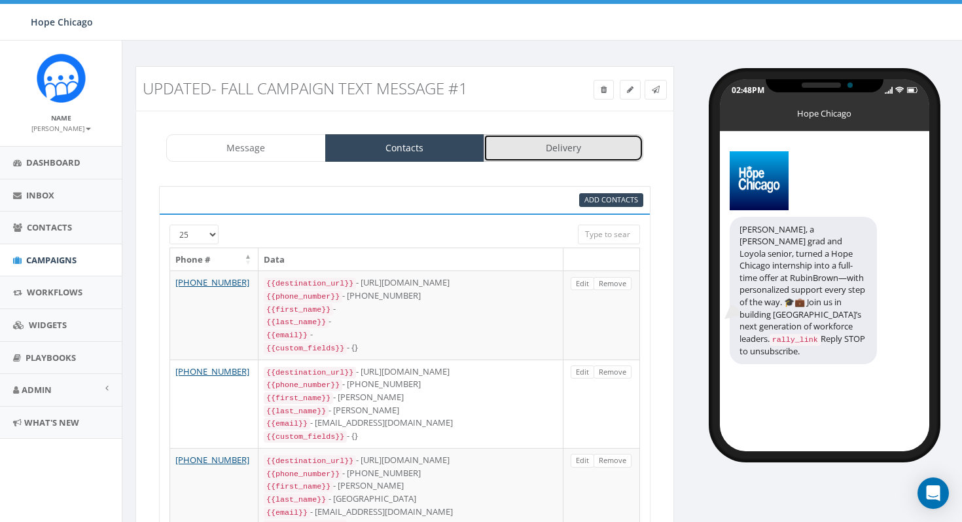
click at [601, 140] on link "Delivery" at bounding box center [564, 147] width 160 height 27
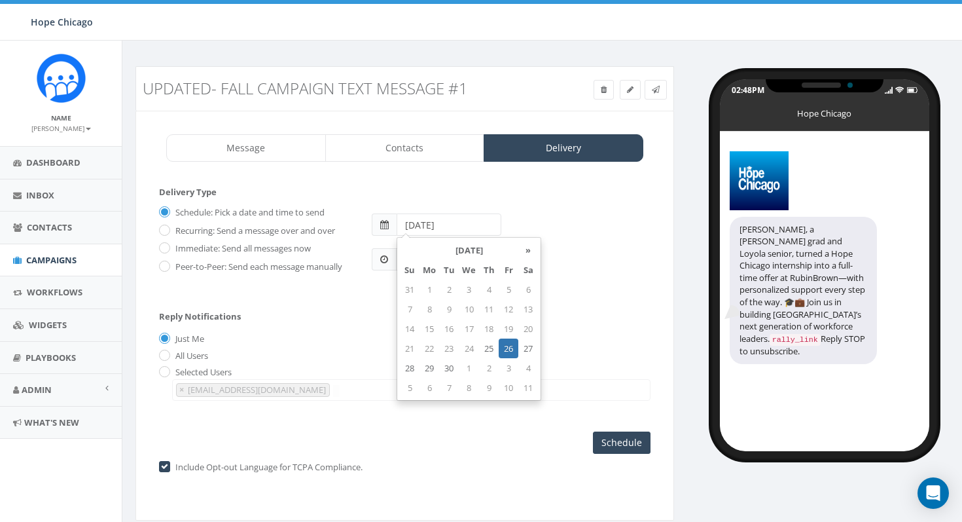
click at [440, 223] on input "2025-09-26" at bounding box center [449, 224] width 105 height 22
click at [492, 387] on td "9" at bounding box center [489, 388] width 20 height 20
type input "2025-10-09"
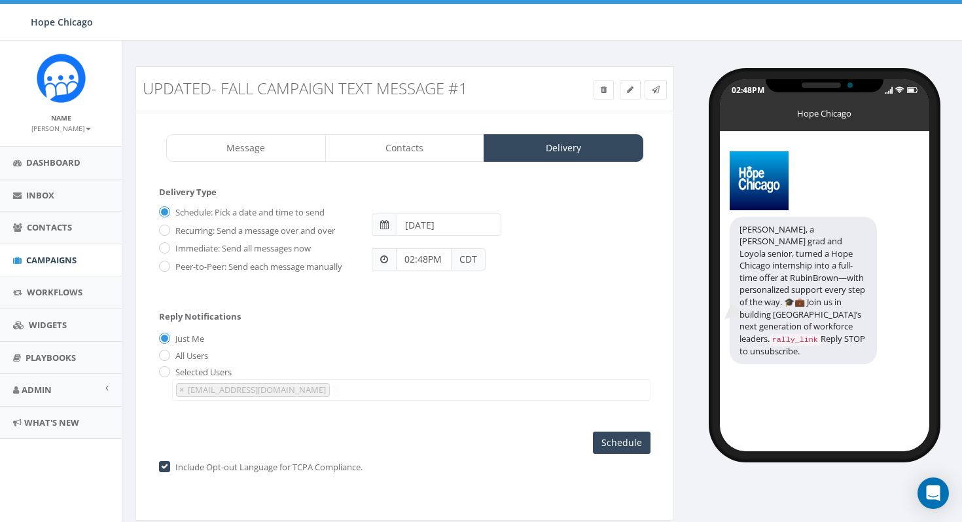
click at [602, 241] on div "02:48PM CDT" at bounding box center [511, 253] width 298 height 35
click at [658, 86] on icon at bounding box center [656, 90] width 8 height 8
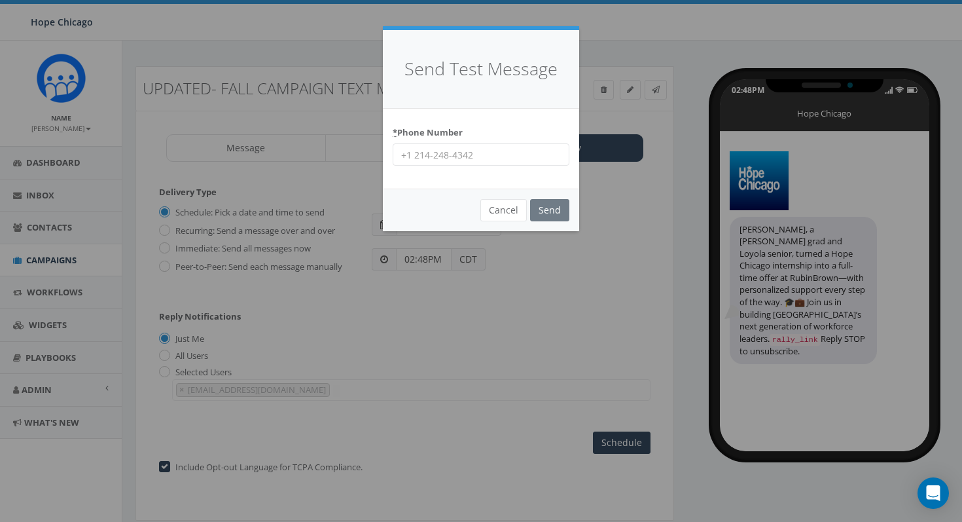
click at [515, 145] on input "* Phone Number" at bounding box center [481, 154] width 177 height 22
type input "8158611157"
click at [495, 214] on button "Cancel" at bounding box center [503, 210] width 46 height 22
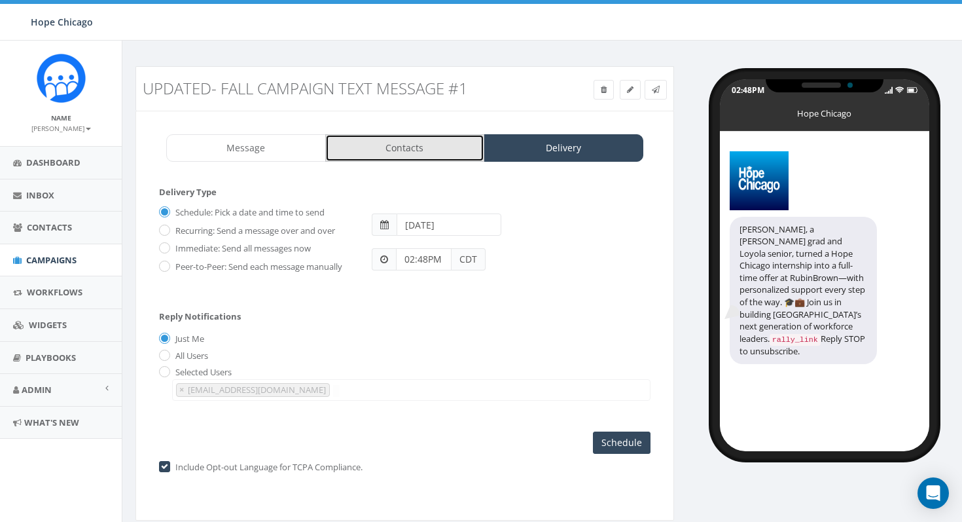
click at [384, 161] on link "Contacts" at bounding box center [405, 147] width 160 height 27
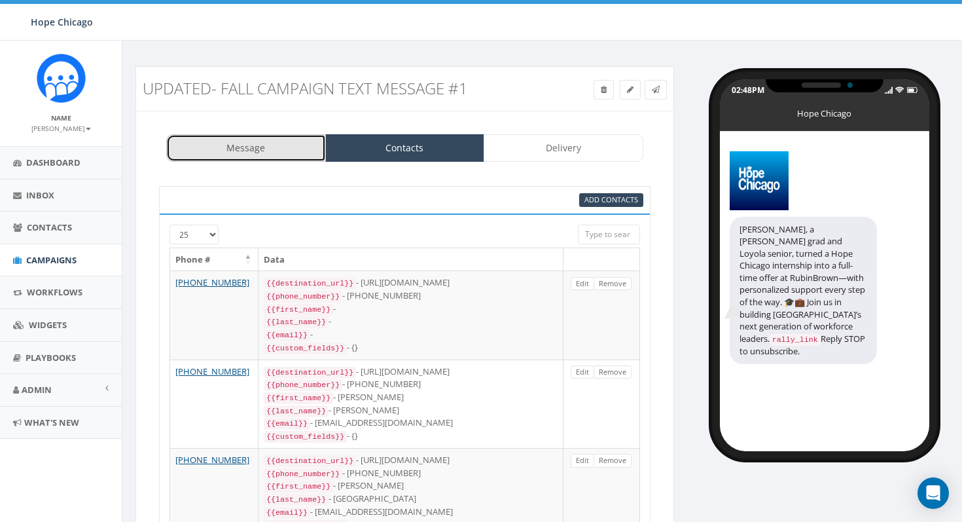
click at [270, 154] on link "Message" at bounding box center [246, 147] width 160 height 27
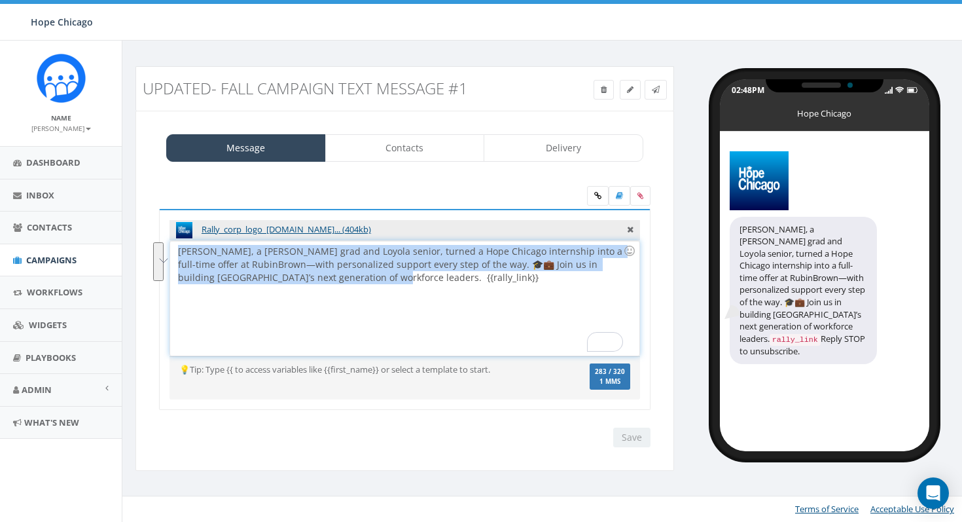
drag, startPoint x: 317, startPoint y: 279, endPoint x: 172, endPoint y: 251, distance: 147.3
click at [172, 251] on div "Rally_corp_logo_2.pn... (404kb) Hillary, a Benito Juarez grad and Loyola senior…" at bounding box center [405, 310] width 492 height 202
copy div "Hillary, a Benito Juarez grad and Loyola senior, turned a Hope Chicago internsh…"
drag, startPoint x: 310, startPoint y: 280, endPoint x: 180, endPoint y: 251, distance: 133.4
click at [180, 251] on div "Hillary, a Benito Juarez grad and Loyola senior, turned a Hope Chicago internsh…" at bounding box center [404, 298] width 469 height 115
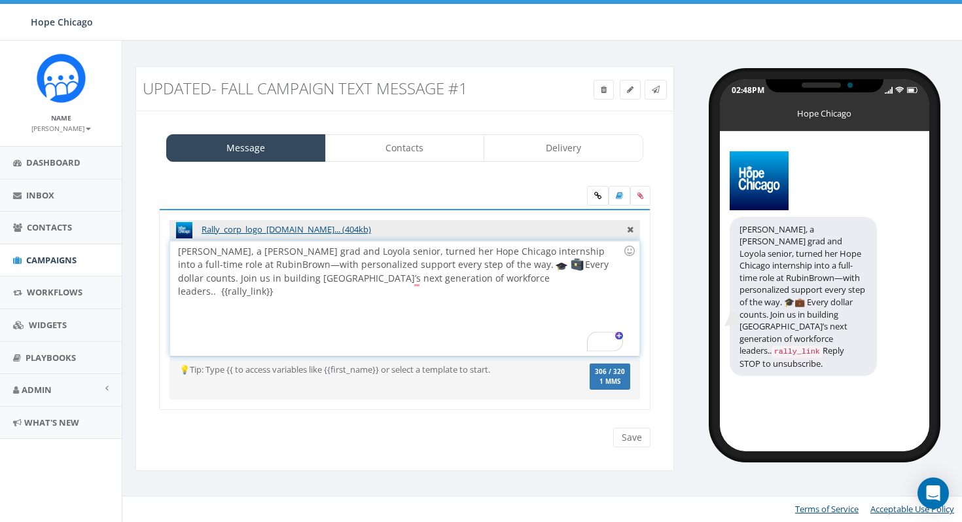
click at [541, 291] on div "Hillary, a Benito Juarez grad and Loyola senior, turned her Hope Chicago intern…" at bounding box center [404, 298] width 469 height 115
click at [655, 91] on icon at bounding box center [656, 90] width 8 height 8
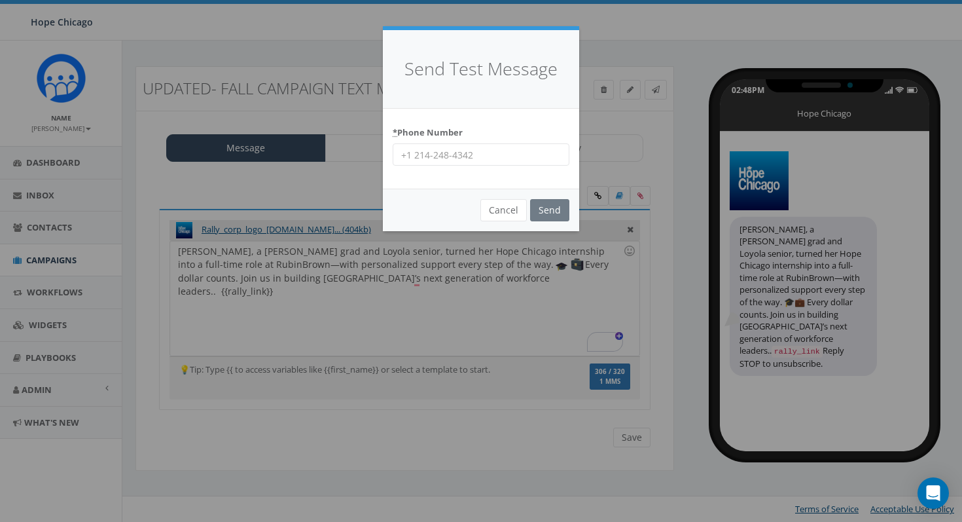
click at [488, 162] on input "* Phone Number" at bounding box center [481, 154] width 177 height 22
type input "8158611157"
click at [542, 209] on input "Send" at bounding box center [549, 210] width 39 height 22
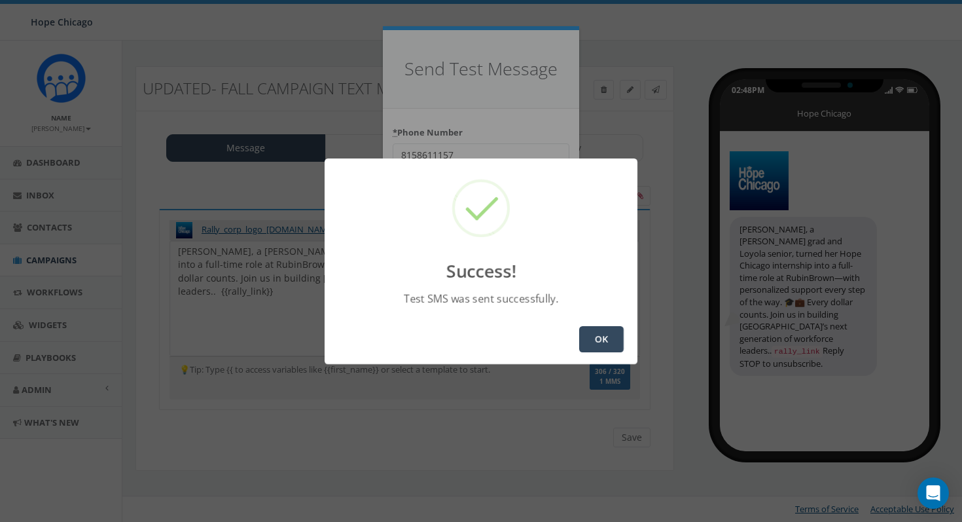
click at [602, 334] on button "OK" at bounding box center [601, 339] width 45 height 26
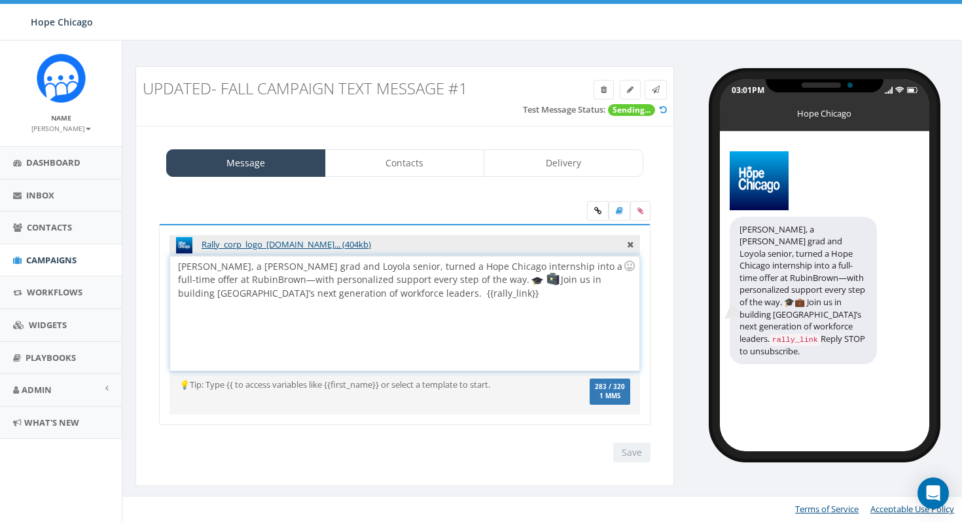
click at [471, 314] on div "[PERSON_NAME], a [PERSON_NAME] grad and Loyola senior, turned a Hope Chicago in…" at bounding box center [404, 313] width 469 height 115
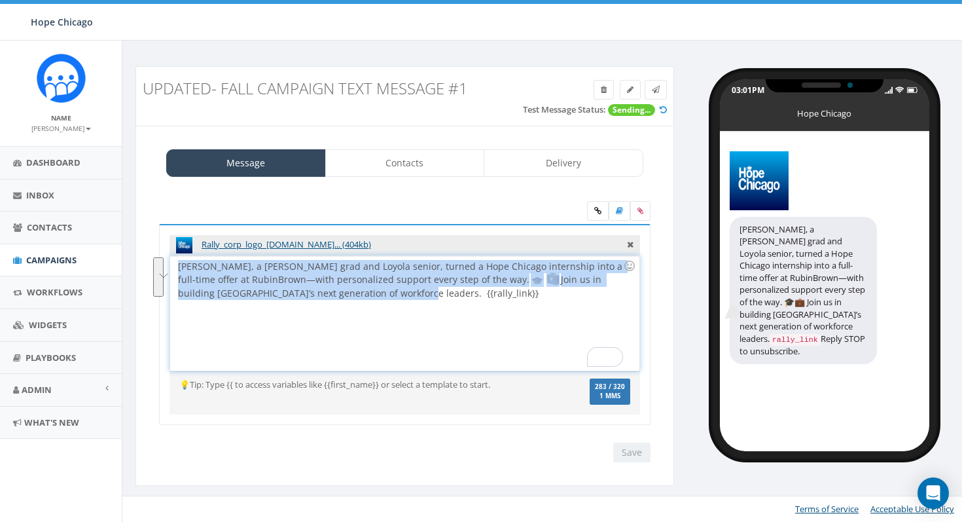
drag, startPoint x: 306, startPoint y: 294, endPoint x: 179, endPoint y: 265, distance: 130.2
click at [179, 265] on div "[PERSON_NAME], a [PERSON_NAME] grad and Loyola senior, turned a Hope Chicago in…" at bounding box center [404, 313] width 469 height 115
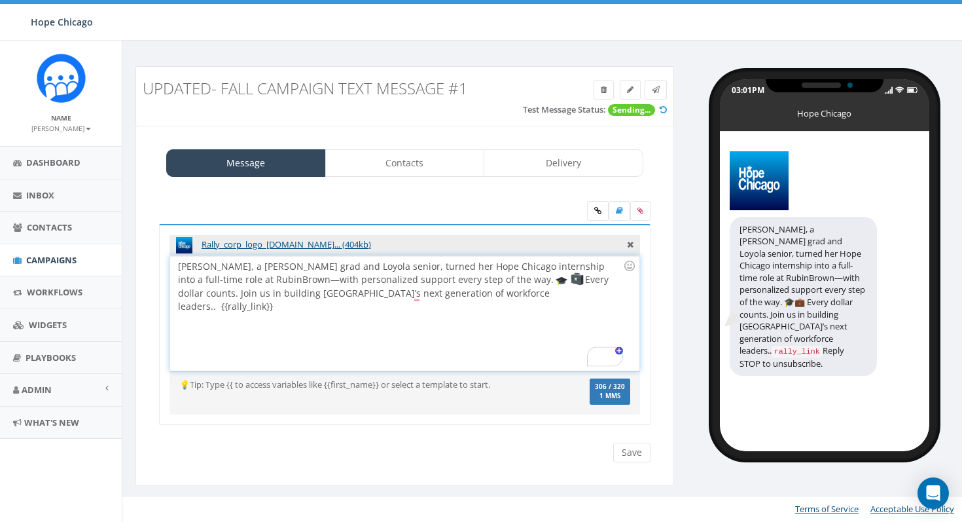
click at [535, 326] on div "[PERSON_NAME], a [PERSON_NAME] grad and Loyola senior, turned her Hope Chicago …" at bounding box center [404, 313] width 469 height 115
click at [422, 296] on div "[PERSON_NAME], a [PERSON_NAME] grad and Loyola senior, turned her Hope Chicago …" at bounding box center [404, 313] width 469 height 115
click at [556, 333] on div "[PERSON_NAME], a [PERSON_NAME] grad and Loyola senior, turned her Hope Chicago …" at bounding box center [404, 313] width 469 height 115
click at [637, 450] on input "Save" at bounding box center [631, 453] width 37 height 20
click at [661, 108] on icon at bounding box center [663, 109] width 7 height 9
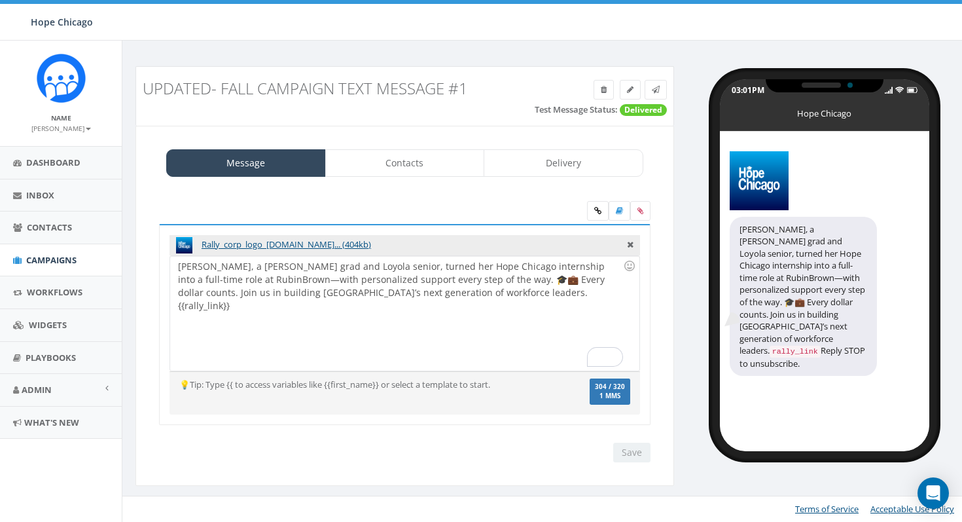
click at [525, 316] on div "[PERSON_NAME], a [PERSON_NAME] grad and Loyola senior, turned her Hope Chicago …" at bounding box center [404, 313] width 469 height 115
click at [557, 443] on div "Save Next" at bounding box center [404, 453] width 511 height 20
click at [660, 88] on link at bounding box center [656, 90] width 22 height 20
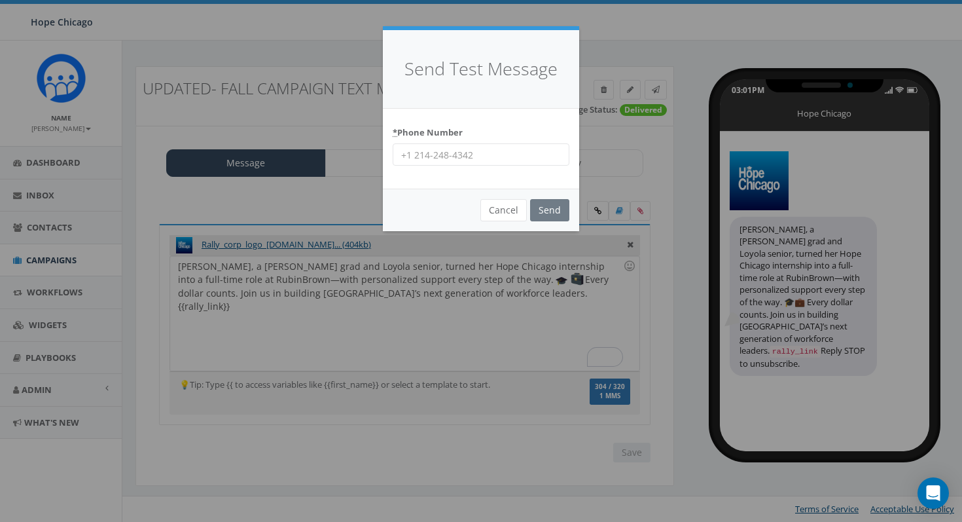
click at [504, 160] on input "* Phone Number" at bounding box center [481, 154] width 177 height 22
type input "2037880065"
click at [541, 213] on input "Send" at bounding box center [549, 210] width 39 height 22
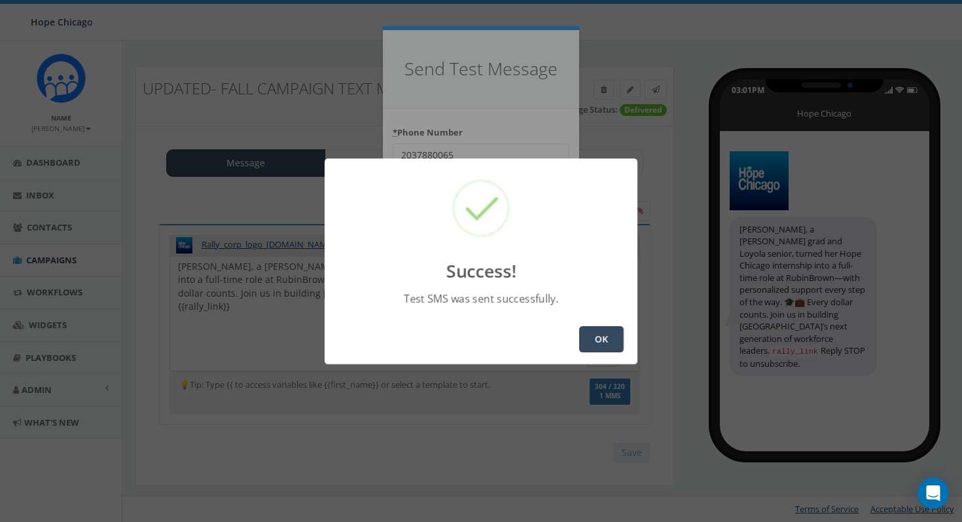
click at [591, 334] on button "OK" at bounding box center [601, 339] width 45 height 26
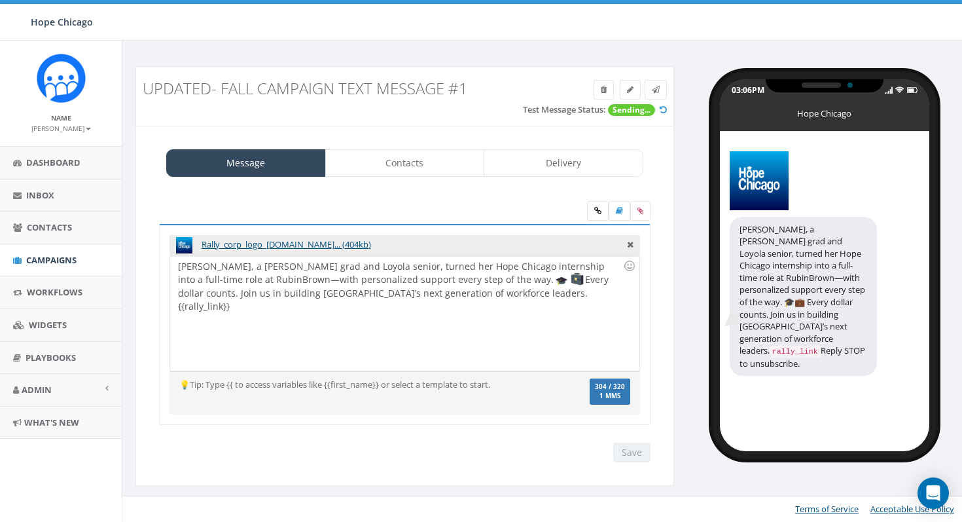
click at [663, 110] on icon at bounding box center [663, 109] width 7 height 9
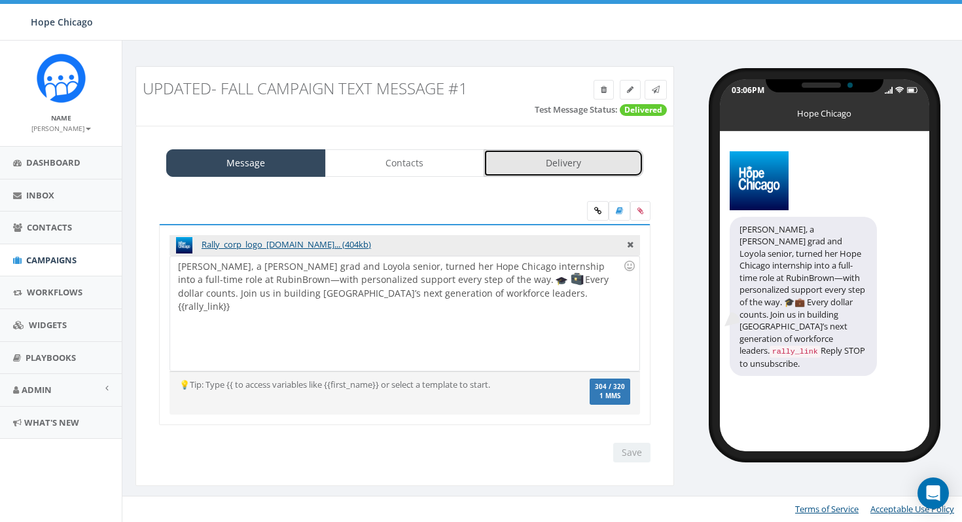
click at [562, 154] on link "Delivery" at bounding box center [564, 162] width 160 height 27
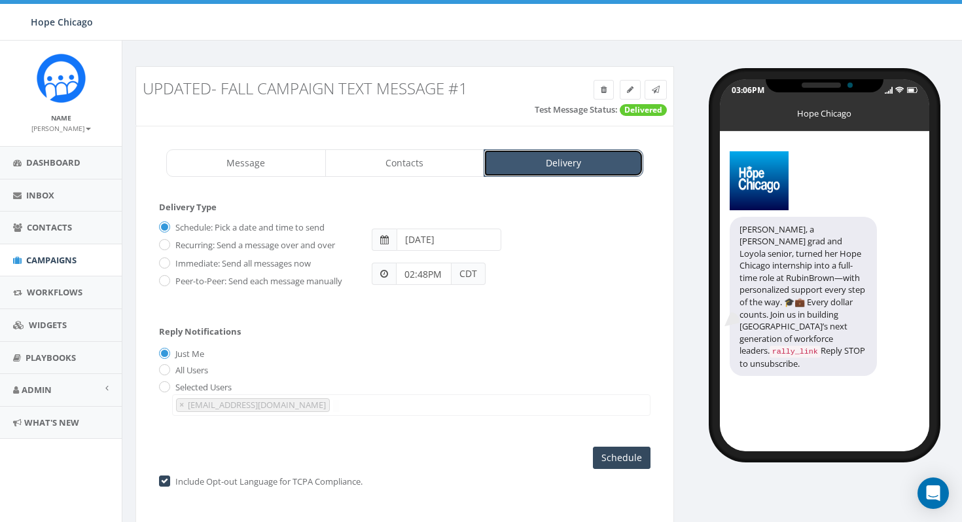
scroll to position [43, 0]
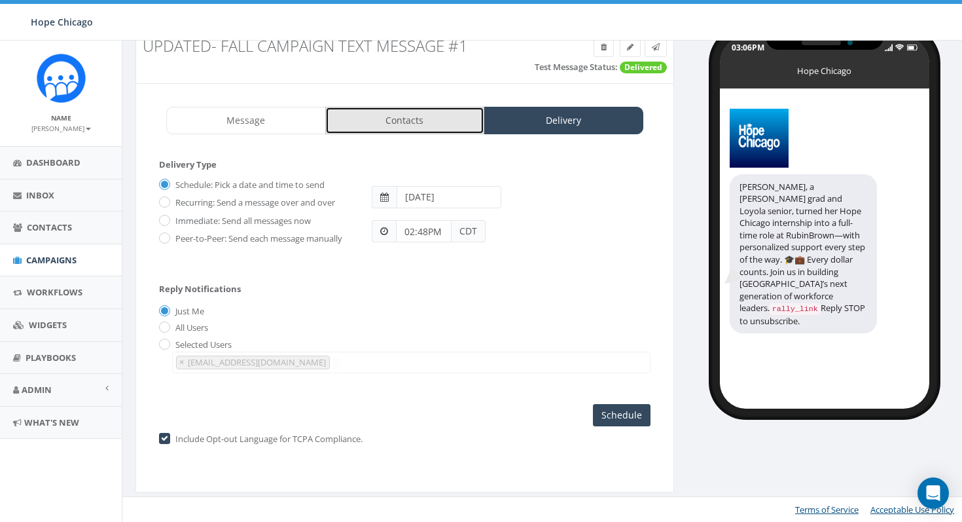
click at [420, 117] on link "Contacts" at bounding box center [405, 120] width 160 height 27
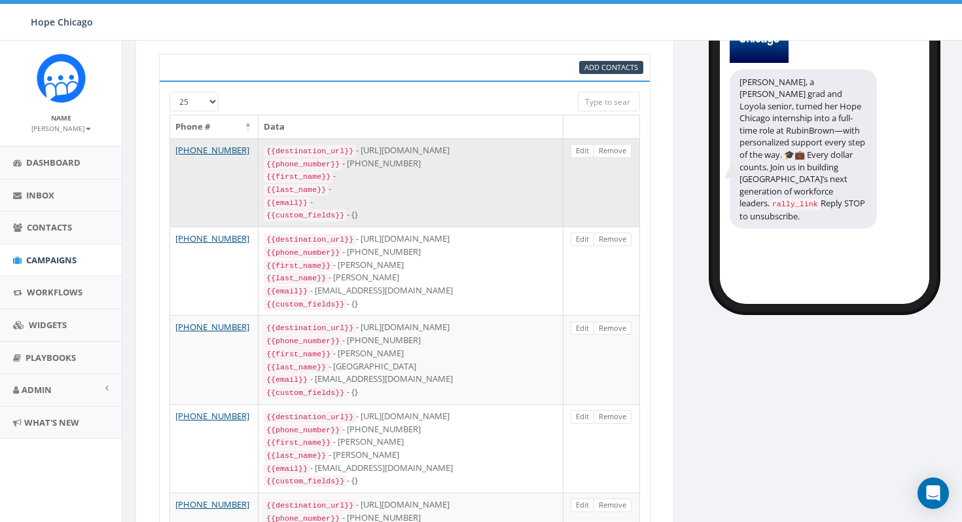
scroll to position [219, 0]
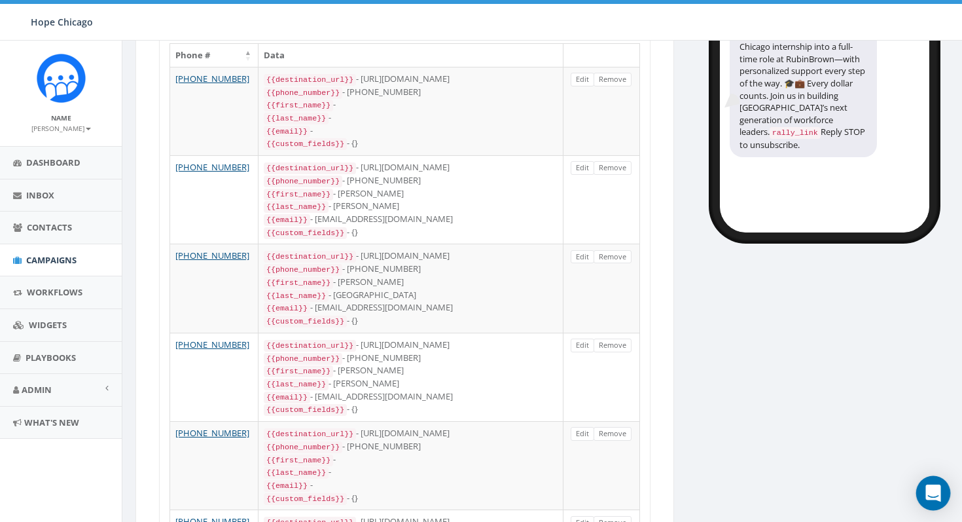
click at [935, 496] on icon "Open Intercom Messenger" at bounding box center [933, 492] width 17 height 17
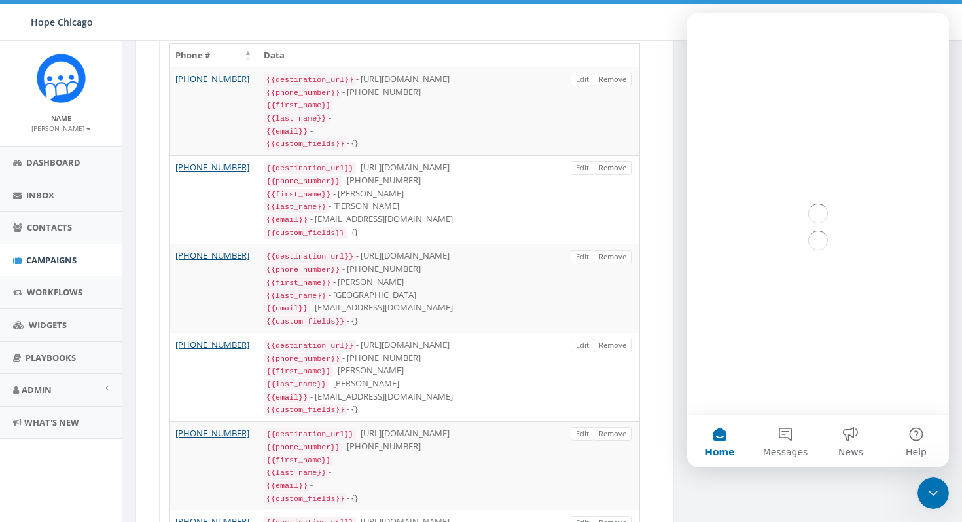
scroll to position [0, 0]
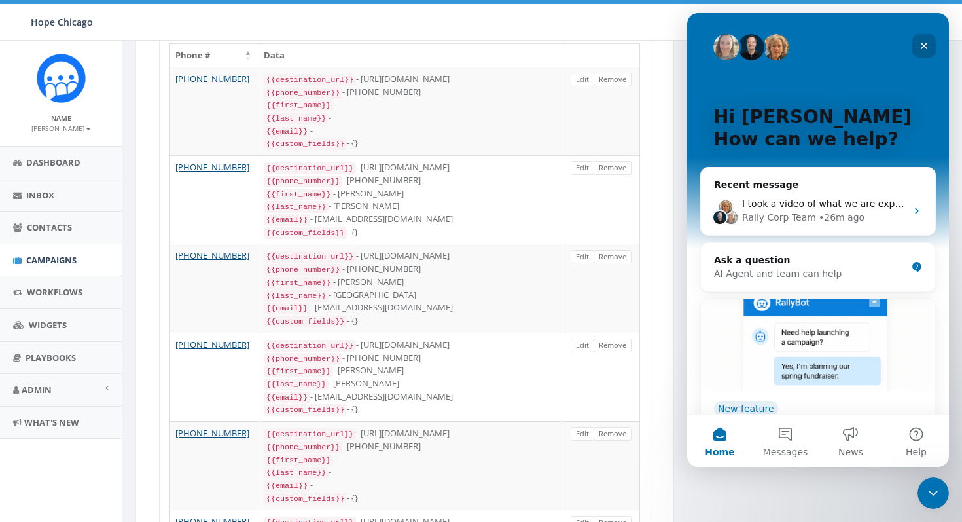
click at [922, 46] on icon "Close" at bounding box center [924, 46] width 10 height 10
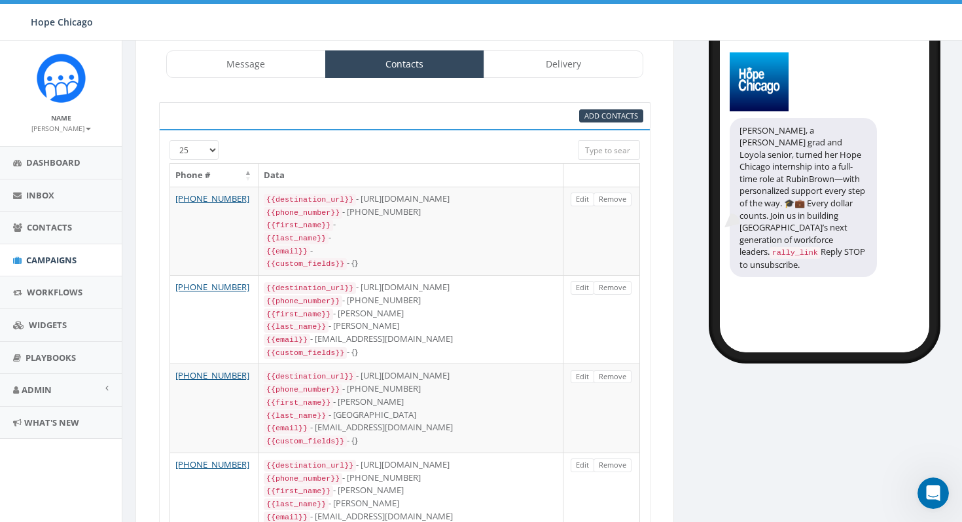
scroll to position [94, 0]
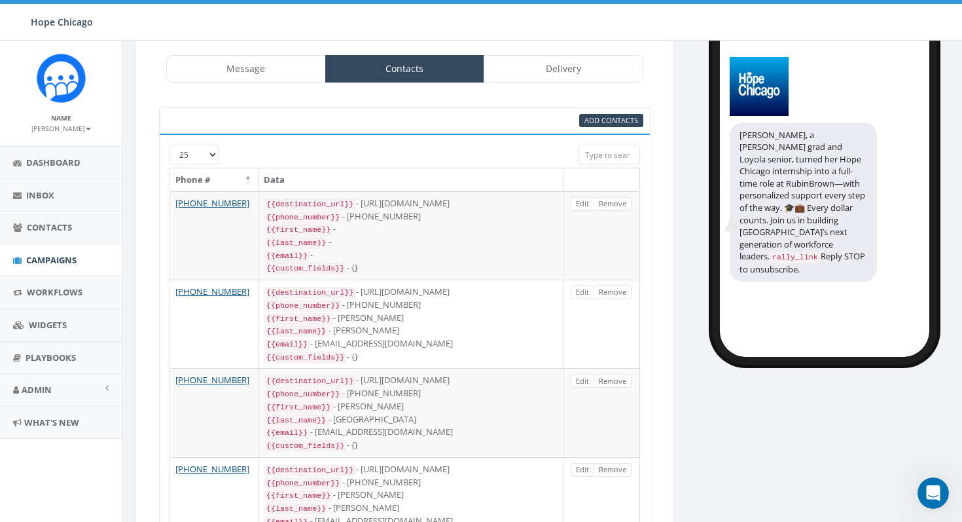
click at [601, 154] on input "search" at bounding box center [609, 155] width 62 height 20
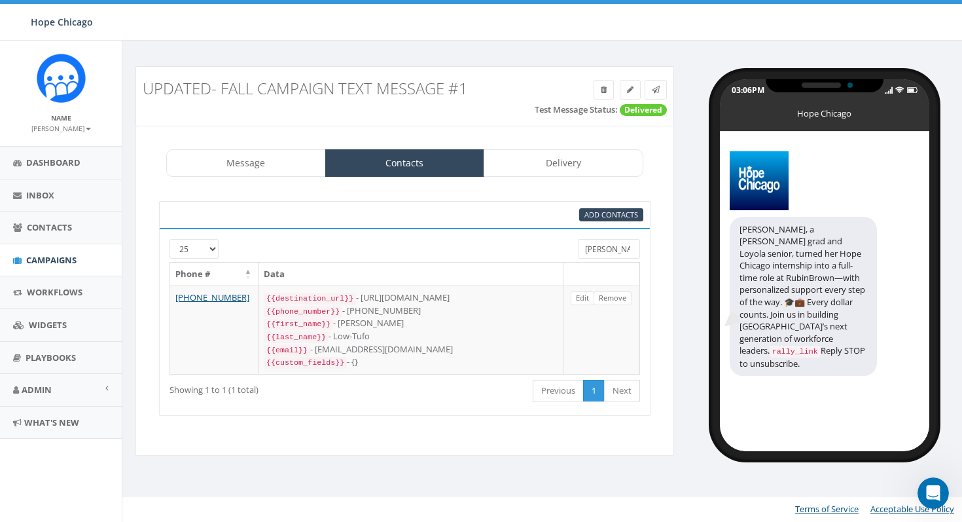
scroll to position [0, 0]
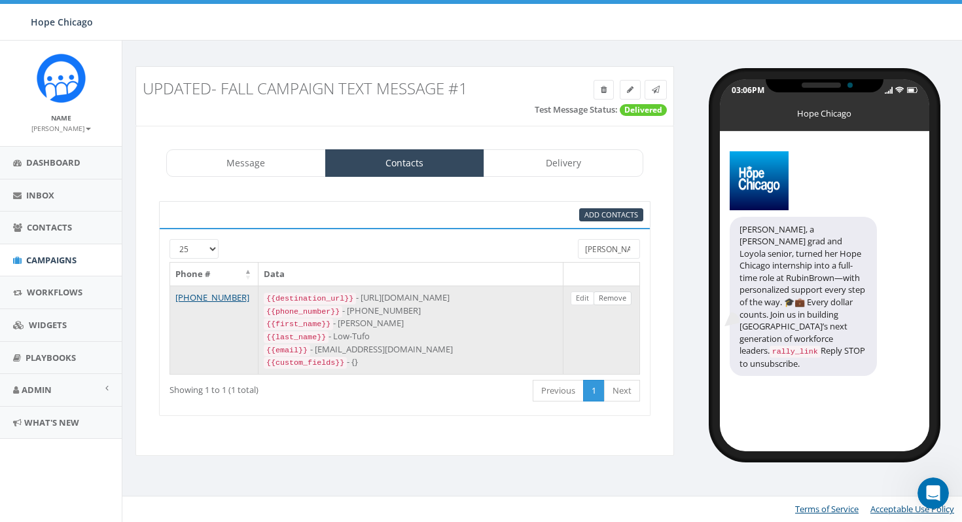
type input "seth"
click at [618, 302] on link "Remove" at bounding box center [613, 298] width 38 height 14
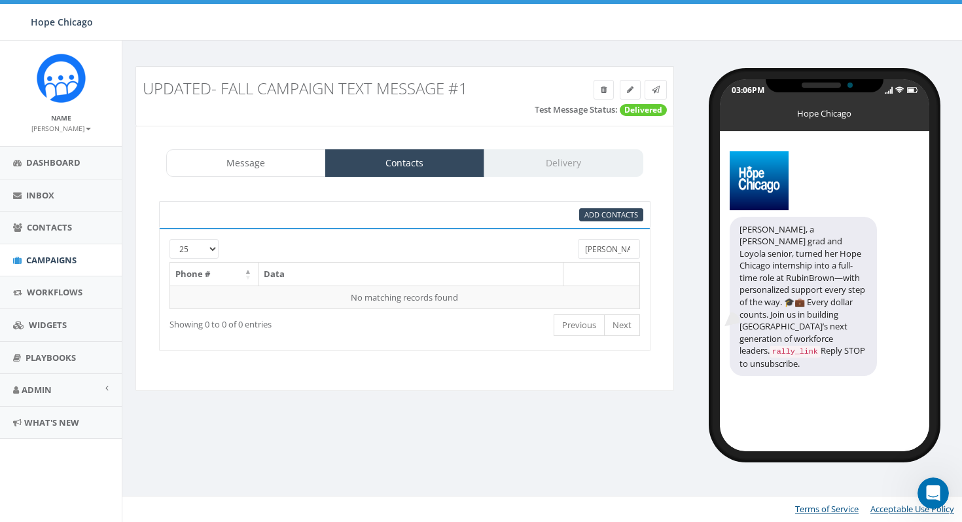
click at [608, 251] on input "seth" at bounding box center [609, 249] width 62 height 20
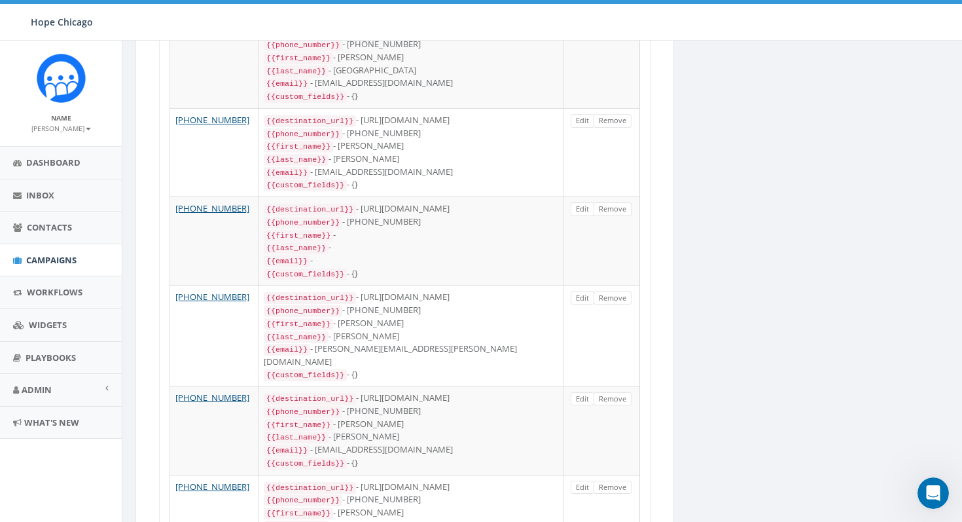
scroll to position [452, 0]
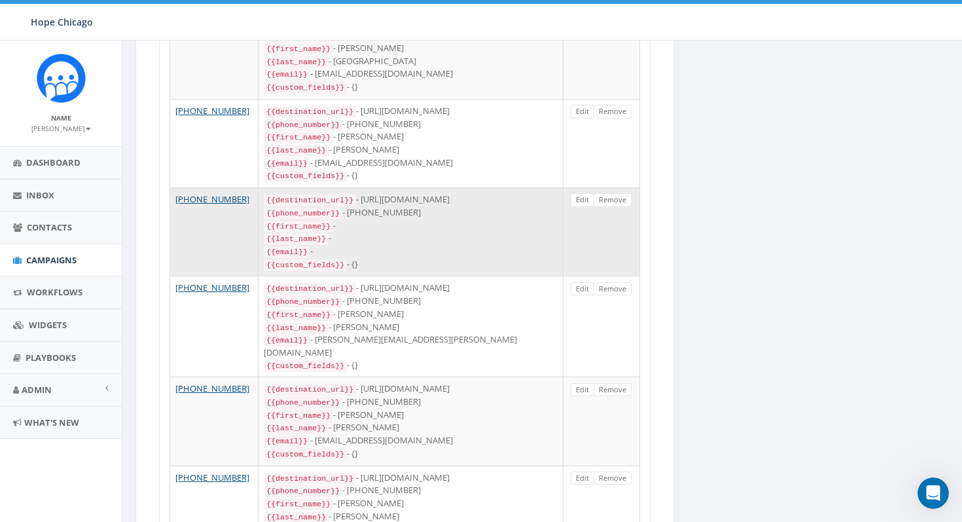
drag, startPoint x: 365, startPoint y: 184, endPoint x: 479, endPoint y: 185, distance: 113.9
click at [479, 193] on div "{{destination_url}} - https://rclink.co/link/Iz0Z8g" at bounding box center [411, 199] width 294 height 13
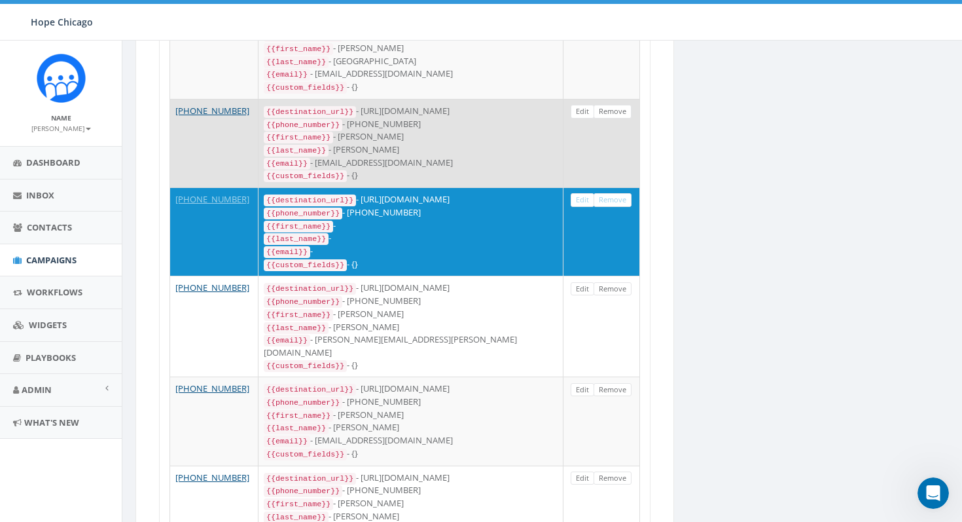
copy div "https://rclink.co/link/Iz0Z8g"
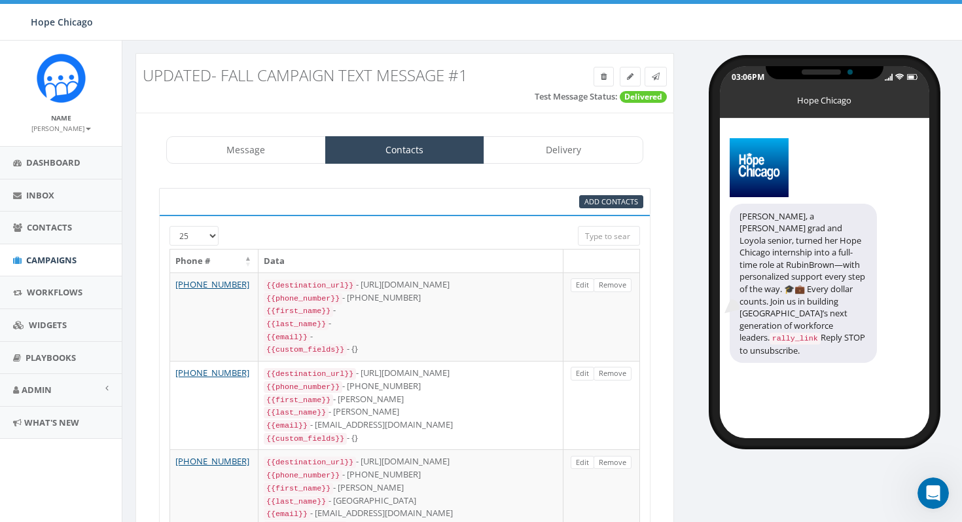
scroll to position [0, 0]
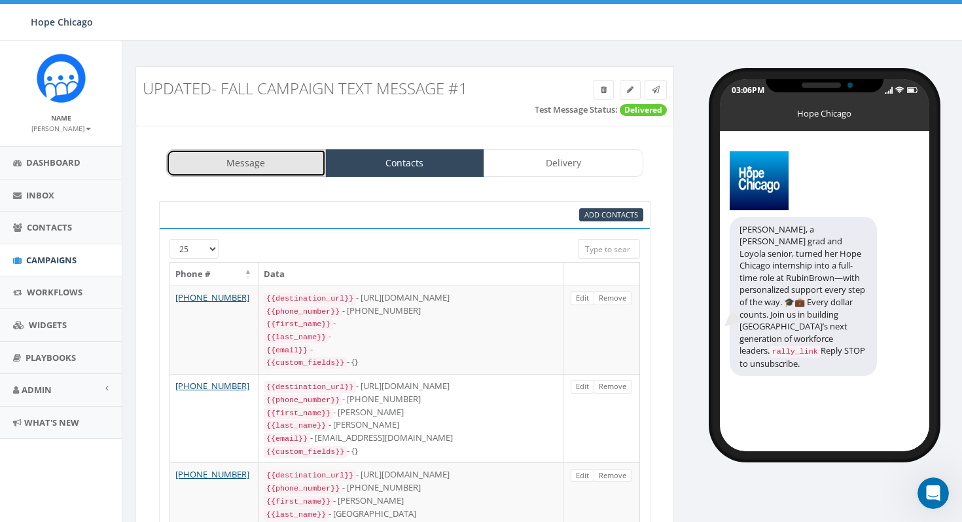
click at [251, 162] on link "Message" at bounding box center [246, 162] width 160 height 27
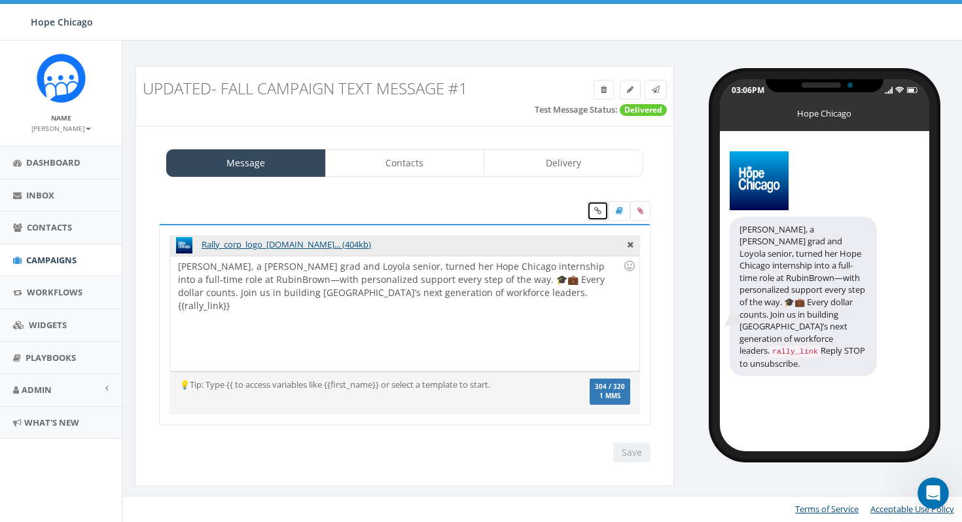
click at [591, 213] on link at bounding box center [598, 211] width 22 height 20
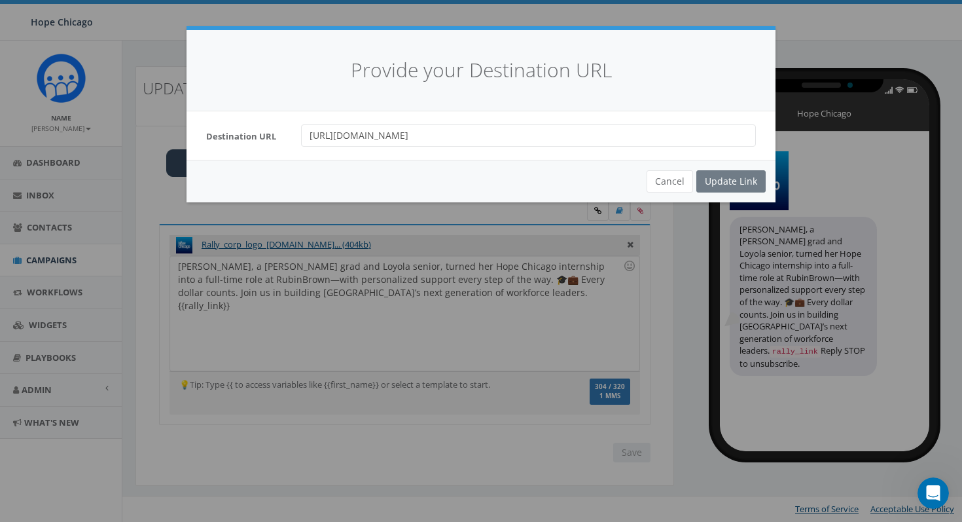
click at [556, 140] on input "[URL][DOMAIN_NAME]" at bounding box center [528, 135] width 455 height 22
click at [399, 137] on input "url" at bounding box center [528, 135] width 455 height 22
paste input "[URL][DOMAIN_NAME]"
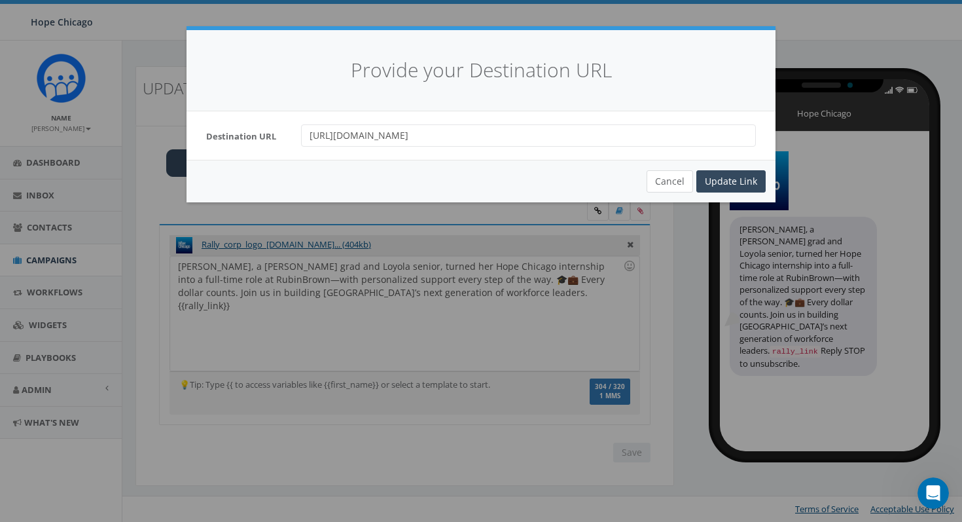
type input "[URL][DOMAIN_NAME]"
click at [679, 178] on button "Cancel" at bounding box center [670, 181] width 46 height 22
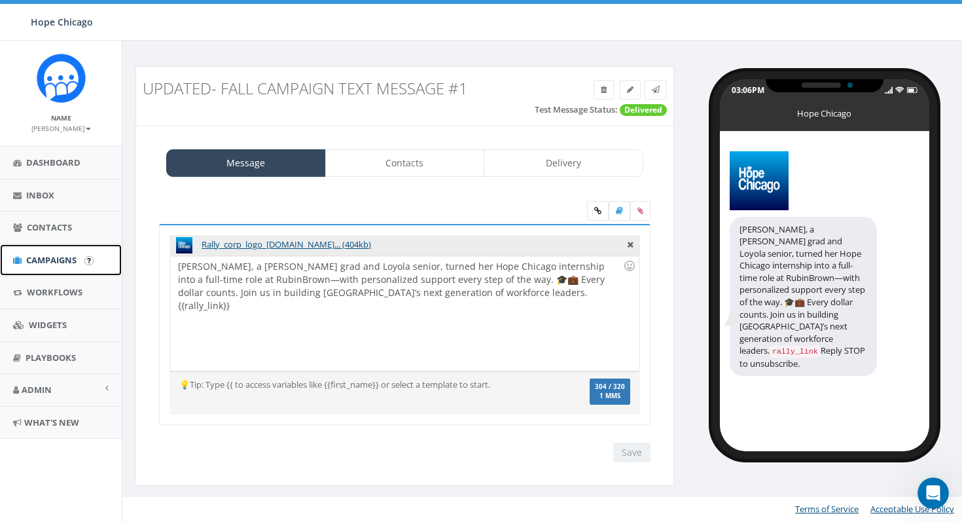
click at [82, 257] on link "Campaigns" at bounding box center [61, 260] width 122 height 32
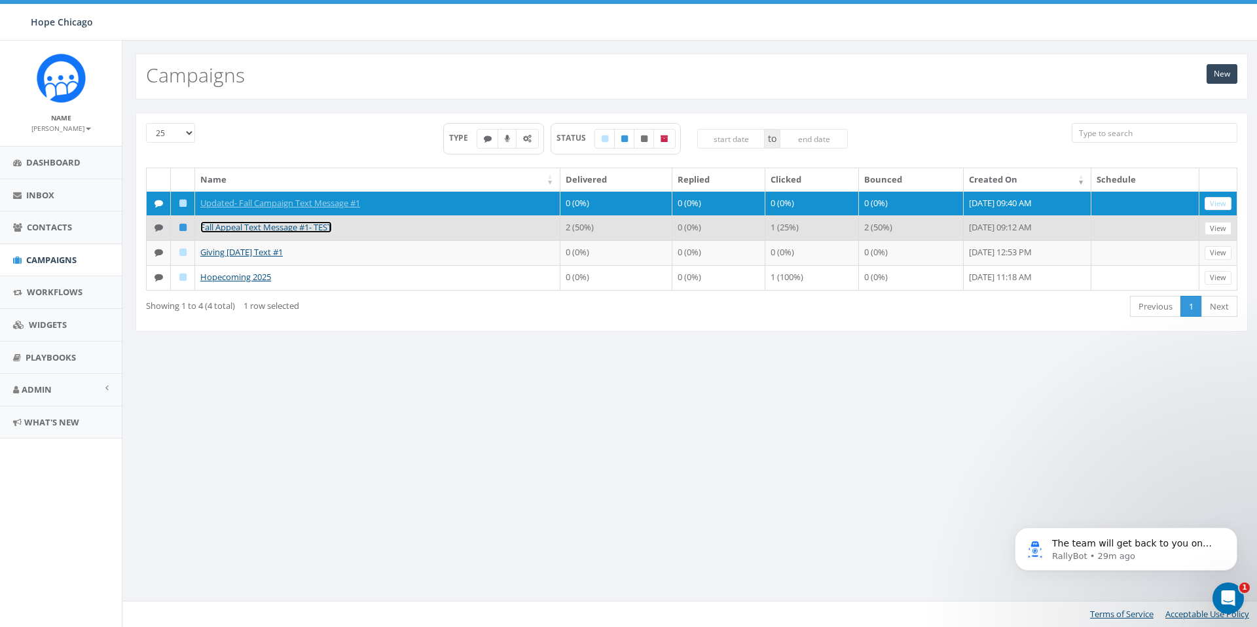
click at [299, 233] on link "Fall Appeal Text Message #1- TEST" at bounding box center [266, 227] width 132 height 12
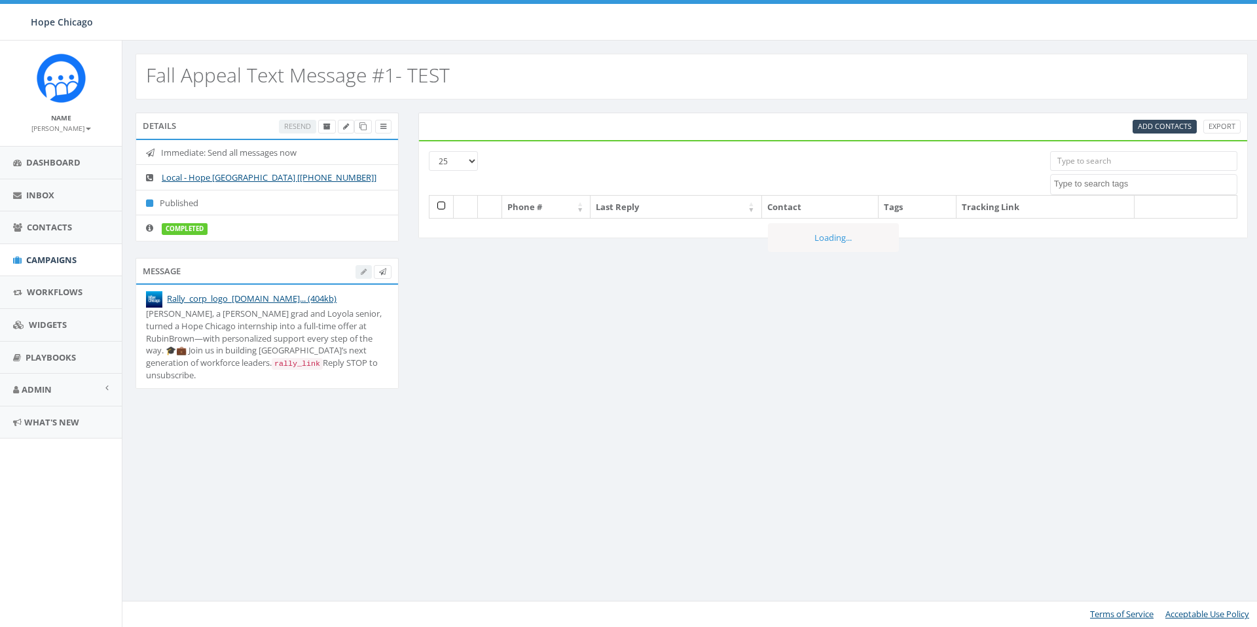
select select
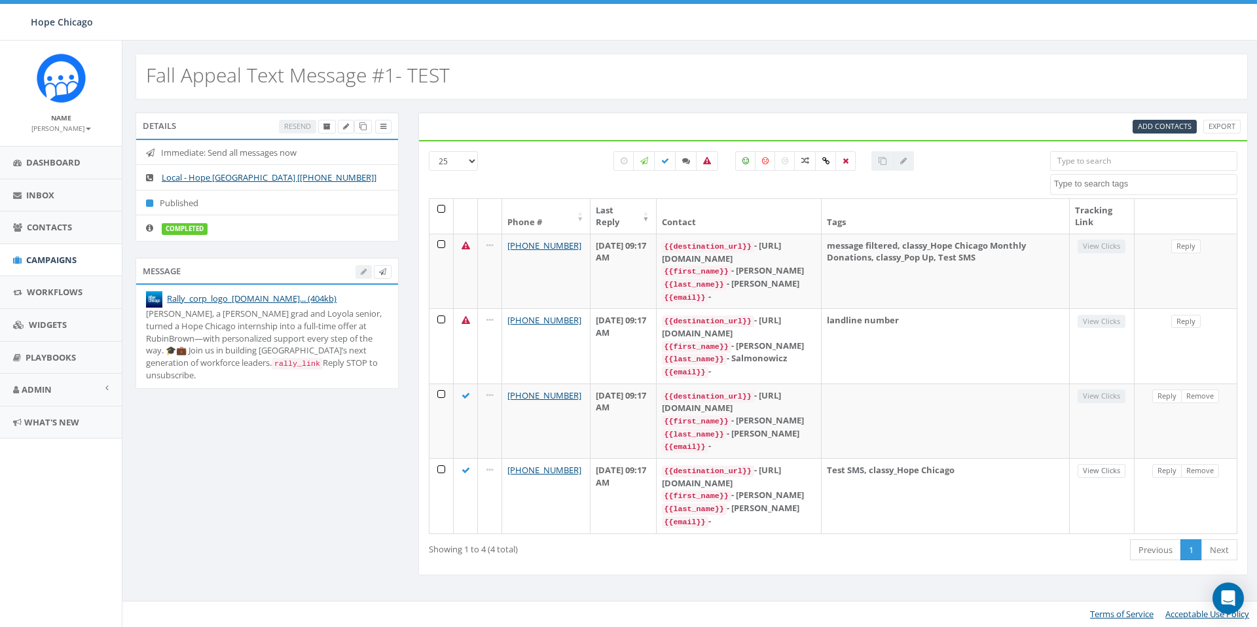
click at [272, 361] on code "rally_link" at bounding box center [297, 364] width 51 height 12
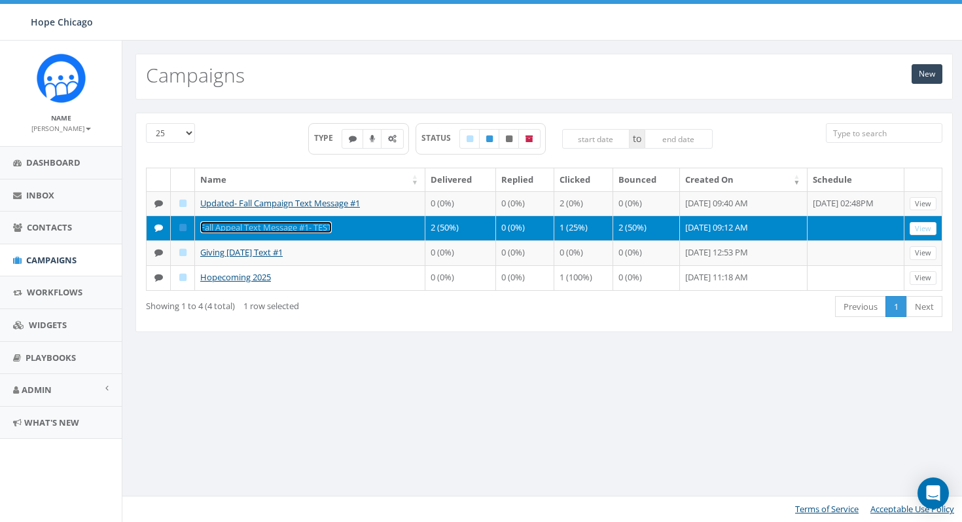
click at [317, 233] on link "Fall Appeal Text Message #1- TEST" at bounding box center [266, 227] width 132 height 12
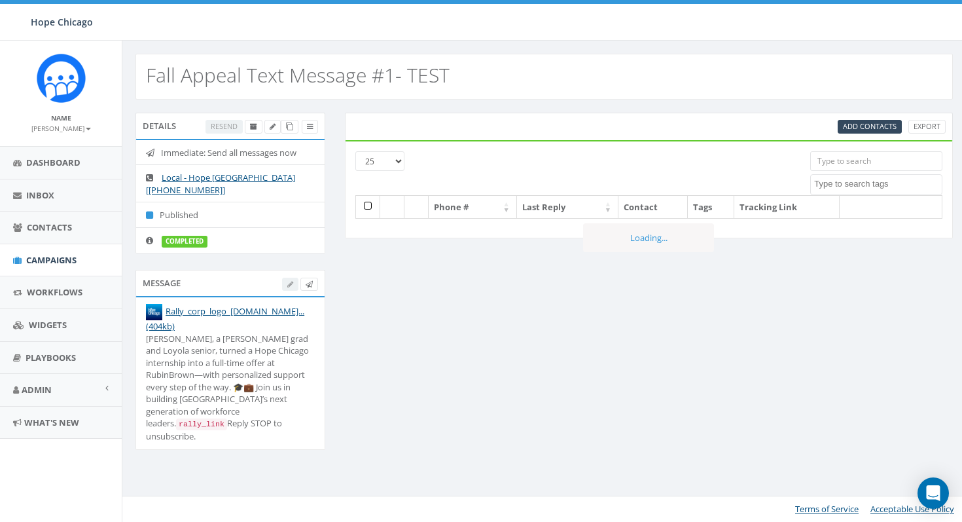
select select
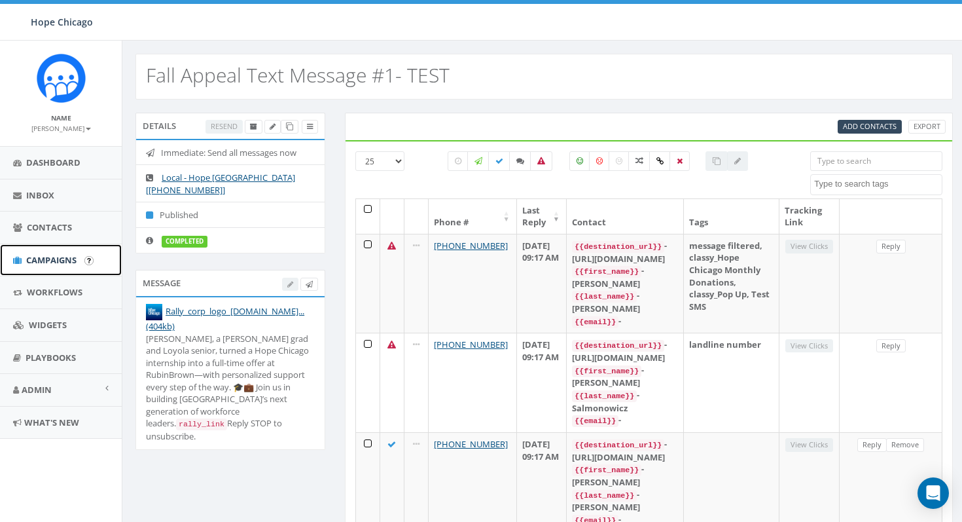
click at [41, 258] on span "Campaigns" at bounding box center [51, 260] width 50 height 12
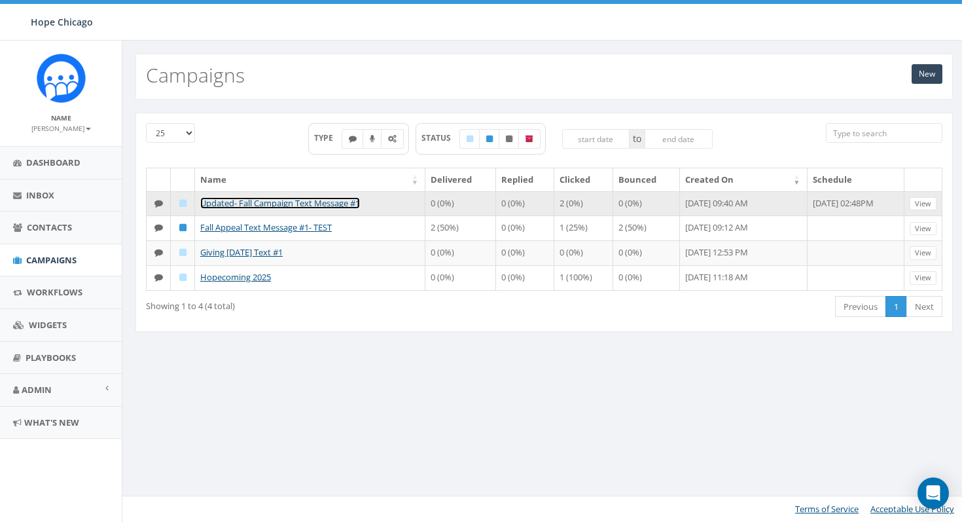
click at [253, 206] on link "Updated- Fall Campaign Text Message #1" at bounding box center [280, 203] width 160 height 12
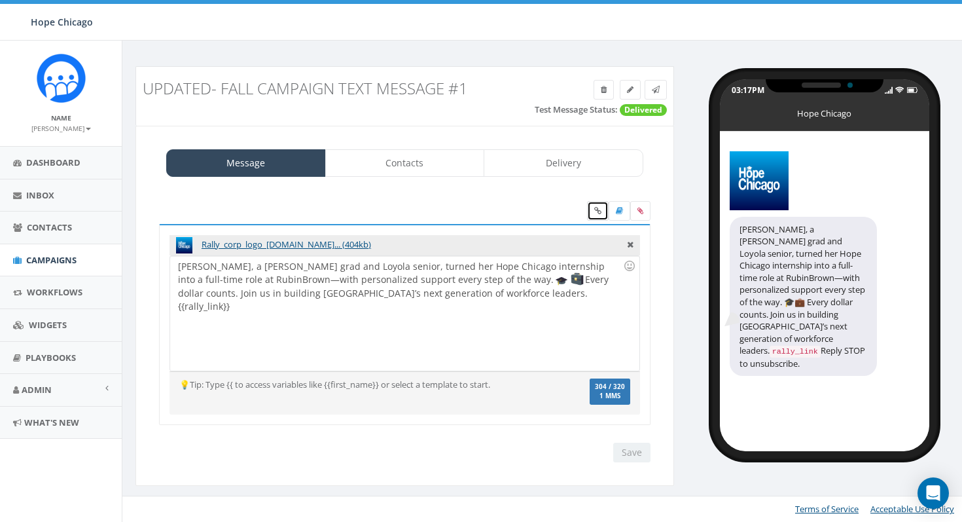
click at [596, 210] on icon at bounding box center [597, 211] width 7 height 8
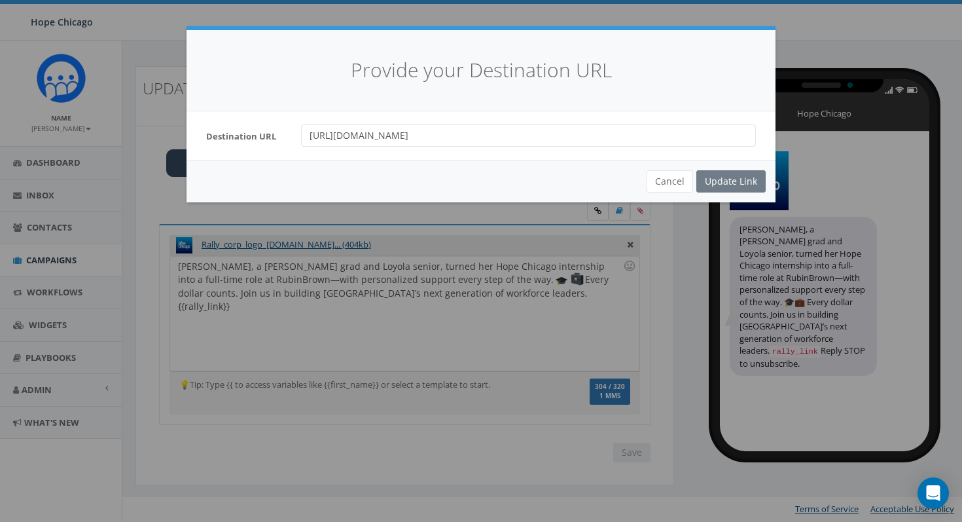
click at [494, 140] on input "[URL][DOMAIN_NAME]" at bounding box center [528, 135] width 455 height 22
click at [494, 140] on input "https://www.classy.org/admin/84689/campaigns/724920" at bounding box center [528, 135] width 455 height 22
paste input "donate.hopechicago.org/campaign/724920/donate"
type input "https://donate.hopechicago.org/campaign/724920/donate"
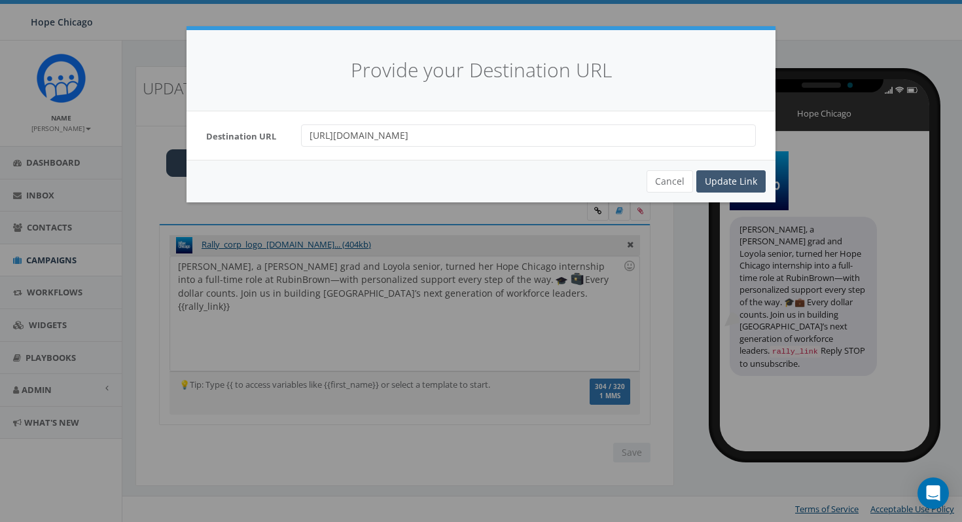
click at [735, 185] on div "Update Link" at bounding box center [730, 181] width 69 height 22
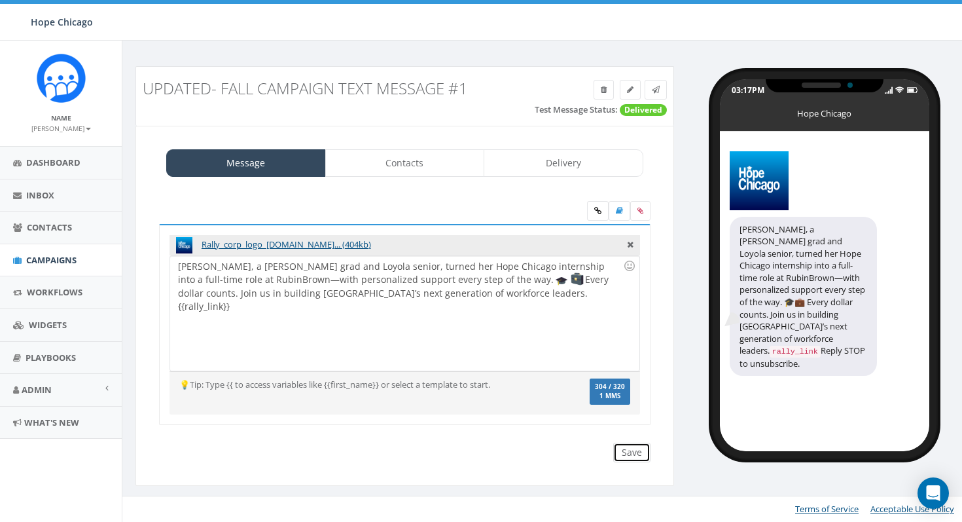
click at [635, 454] on input "Save" at bounding box center [631, 453] width 37 height 20
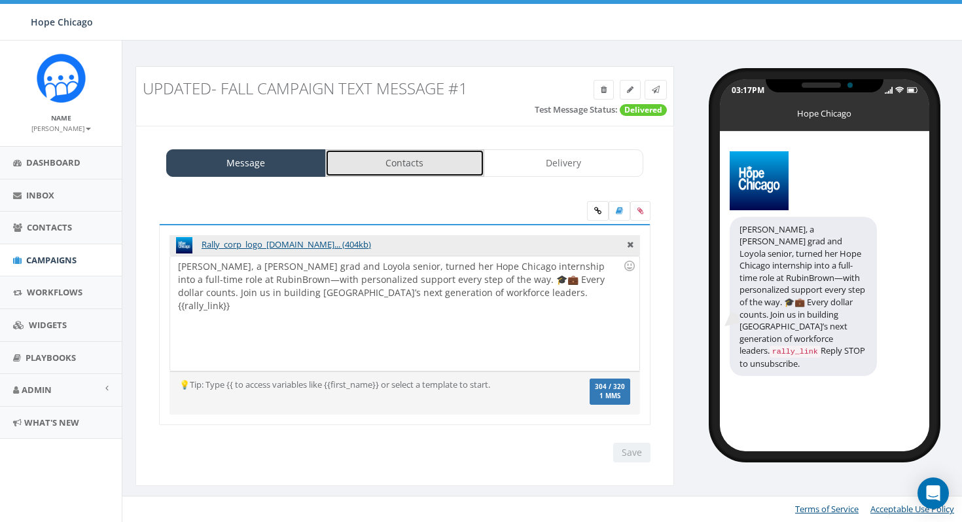
click at [388, 168] on link "Contacts" at bounding box center [405, 162] width 160 height 27
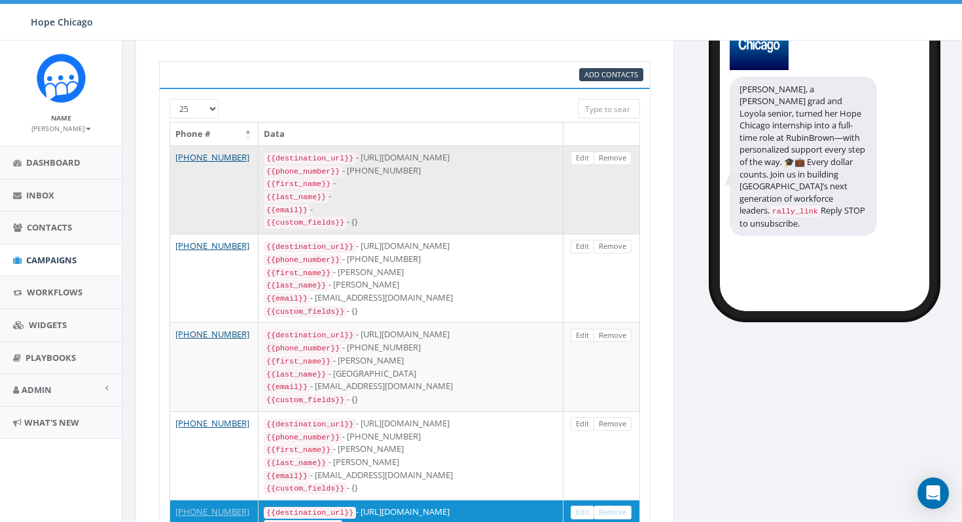
scroll to position [143, 0]
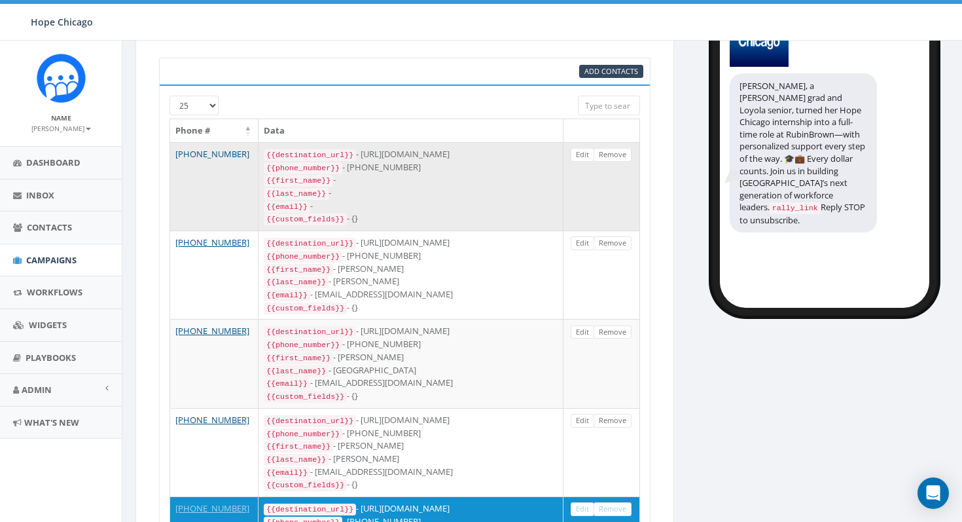
drag, startPoint x: 245, startPoint y: 155, endPoint x: 179, endPoint y: 155, distance: 66.1
click at [179, 155] on td "+1 201-694-4421" at bounding box center [214, 186] width 88 height 88
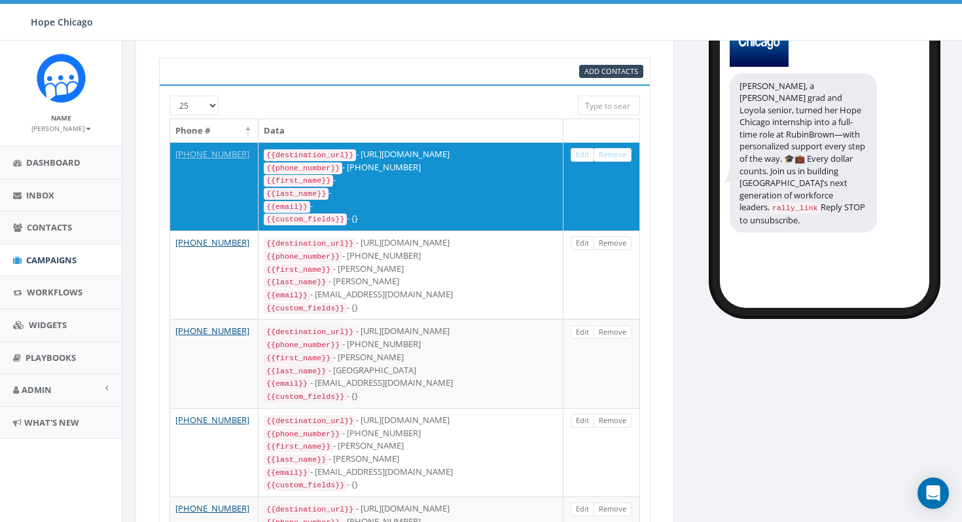
drag, startPoint x: 679, startPoint y: 158, endPoint x: 688, endPoint y: 158, distance: 8.5
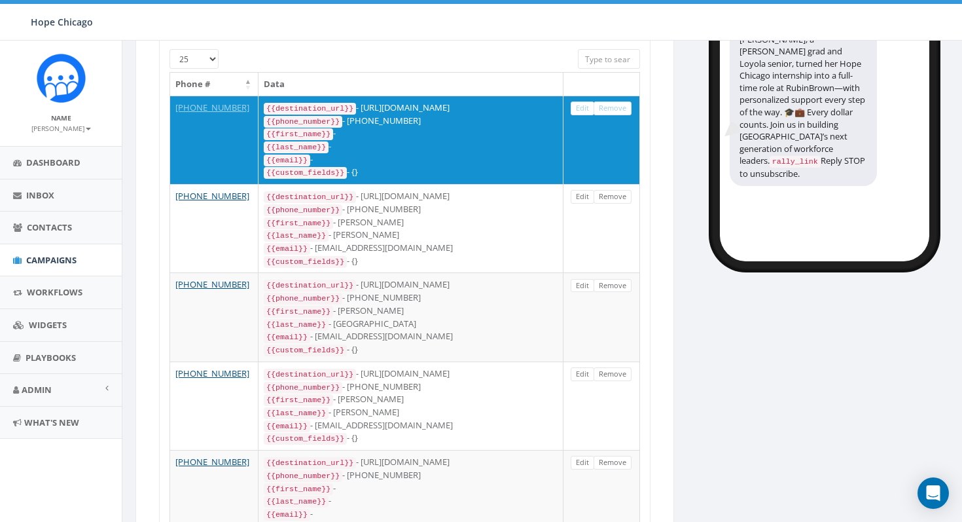
scroll to position [0, 0]
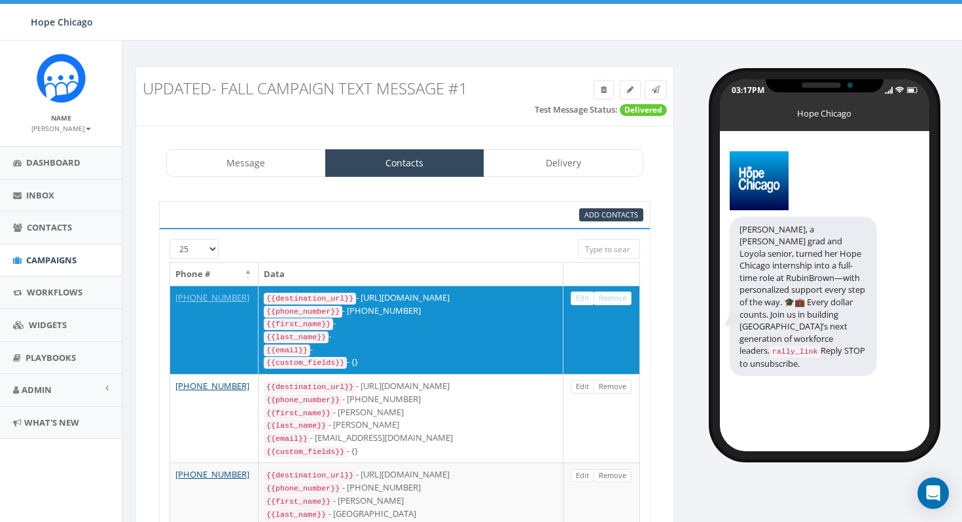
click at [611, 246] on input "search" at bounding box center [609, 249] width 62 height 20
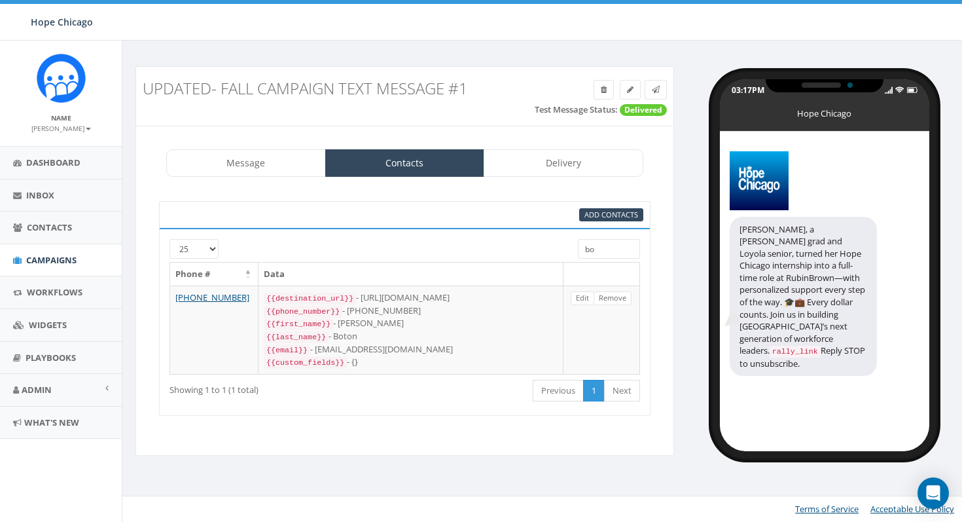
type input "b"
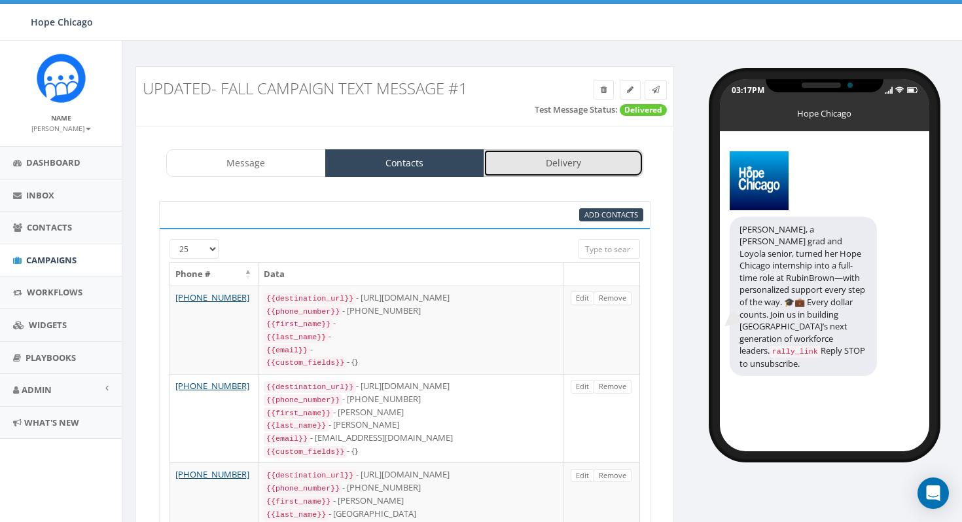
click at [566, 162] on link "Delivery" at bounding box center [564, 162] width 160 height 27
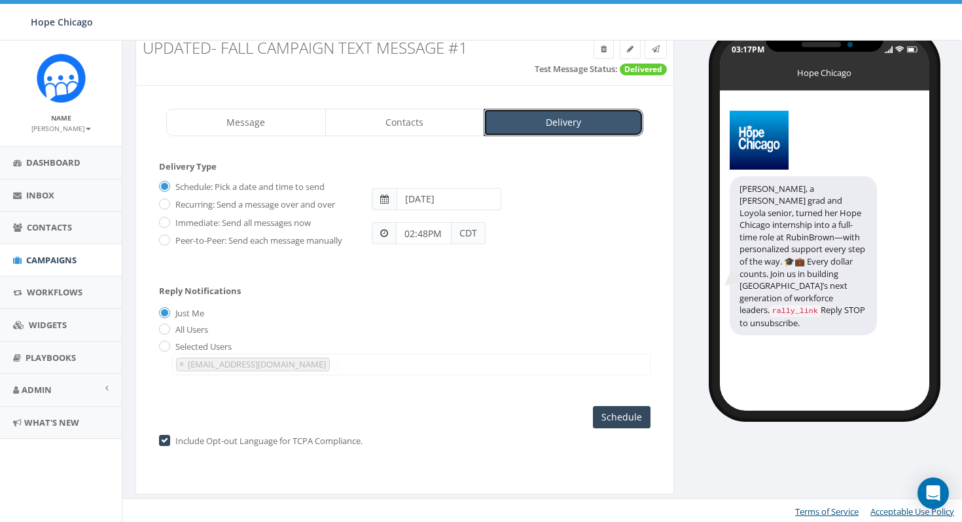
scroll to position [43, 0]
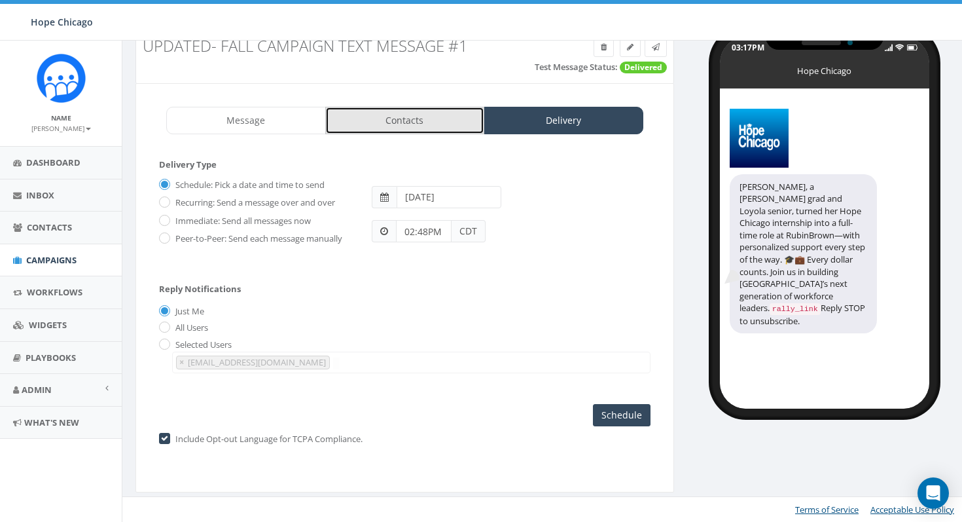
click at [397, 124] on link "Contacts" at bounding box center [405, 120] width 160 height 27
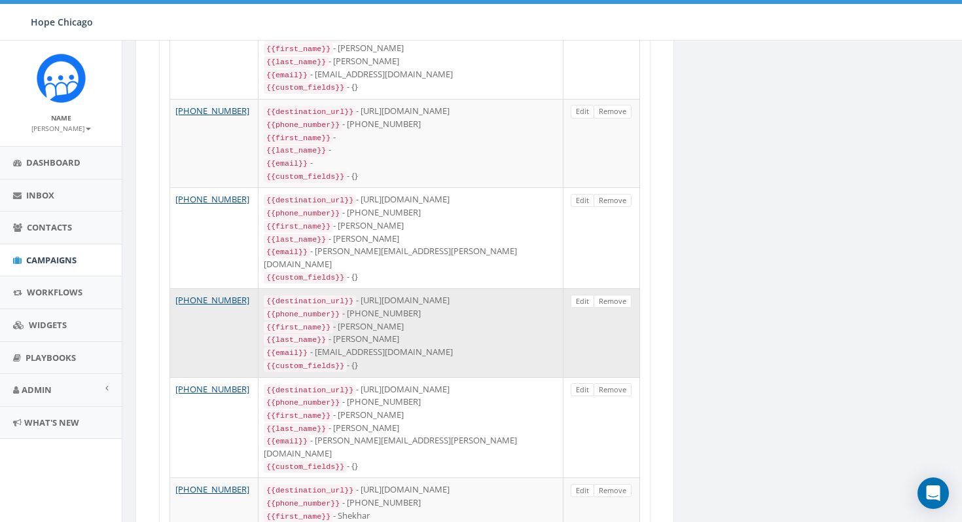
scroll to position [596, 0]
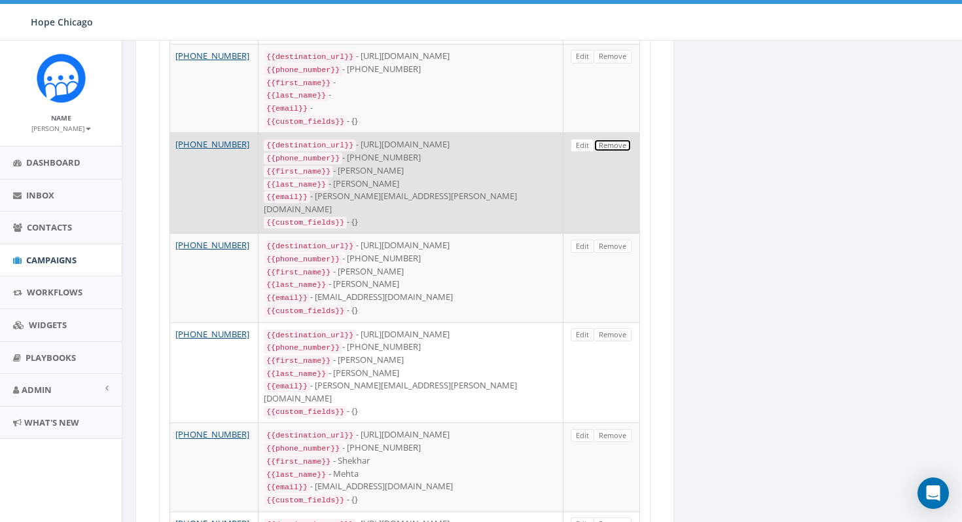
click at [609, 139] on link "Remove" at bounding box center [613, 146] width 38 height 14
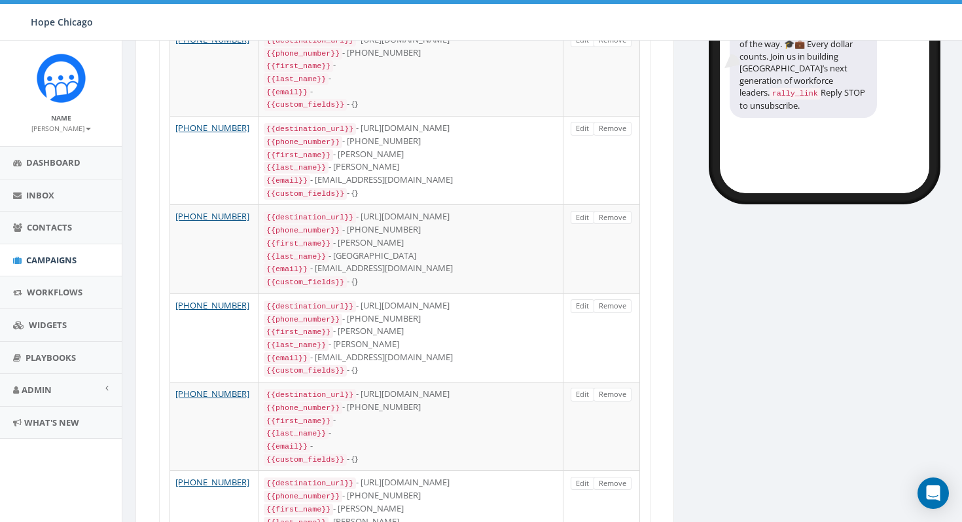
scroll to position [259, 0]
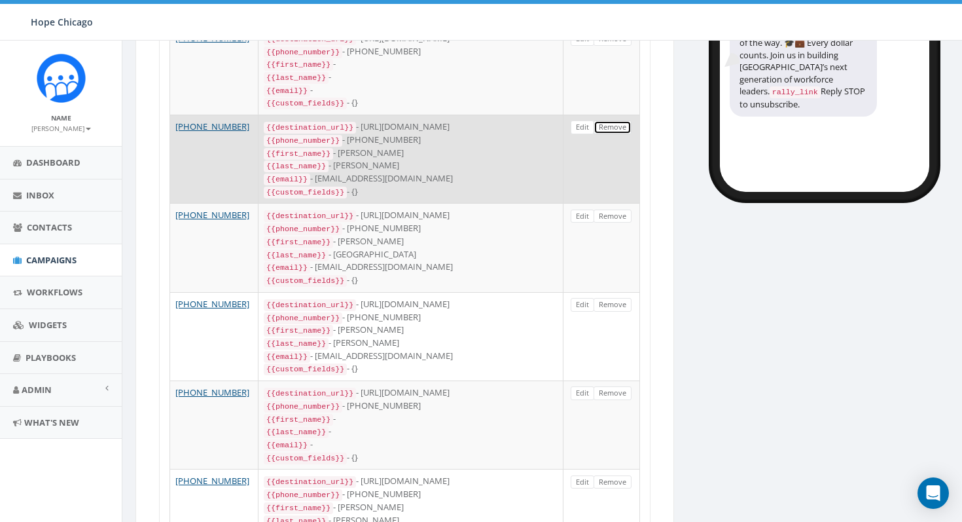
click at [613, 124] on link "Remove" at bounding box center [613, 127] width 38 height 14
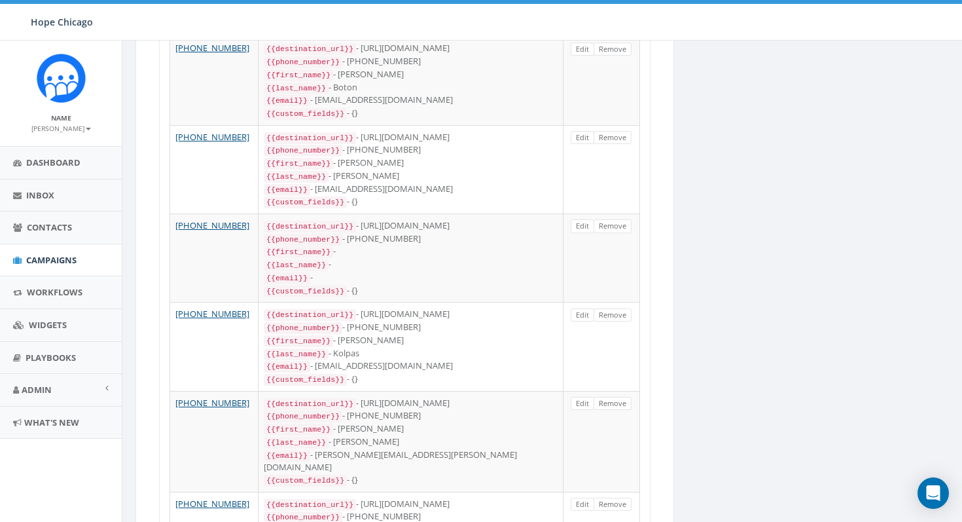
scroll to position [1674, 0]
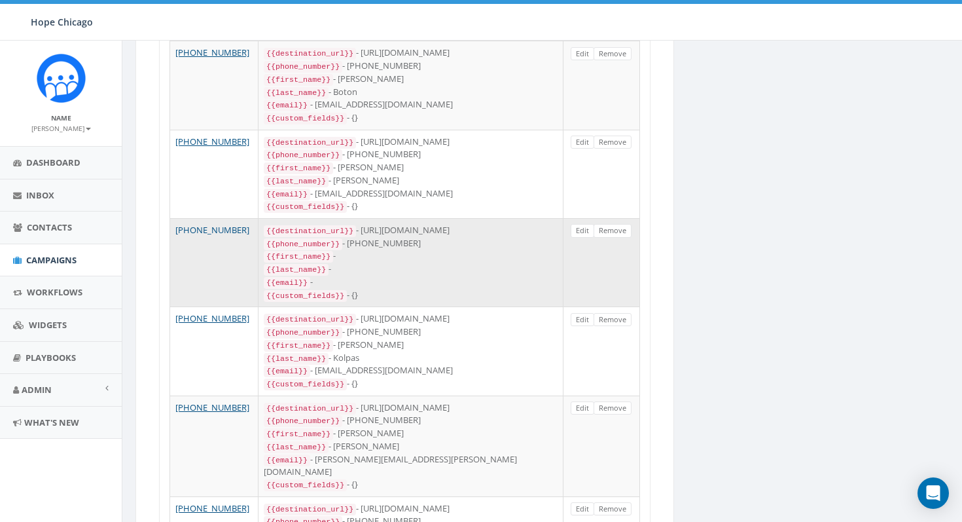
drag, startPoint x: 236, startPoint y: 147, endPoint x: 175, endPoint y: 147, distance: 60.2
click at [175, 218] on td "[PHONE_NUMBER]" at bounding box center [214, 262] width 88 height 88
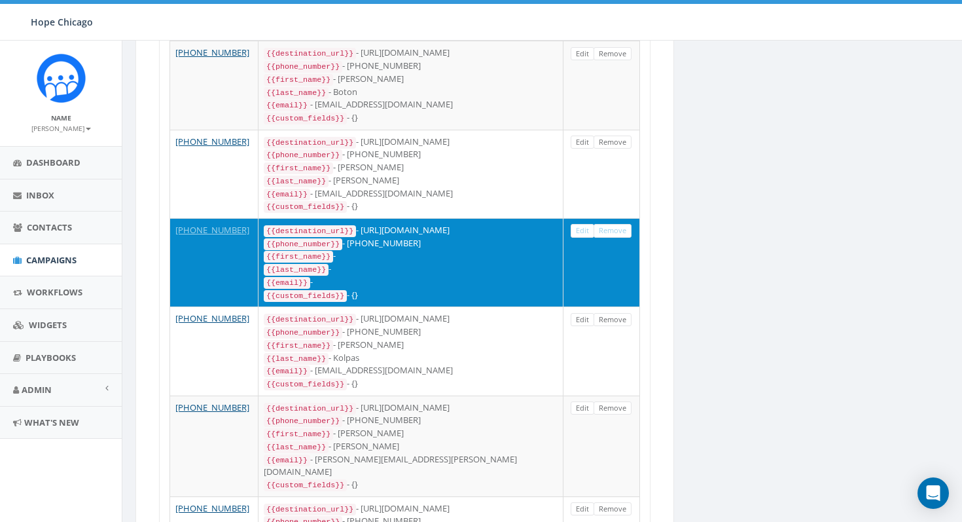
copy link "[PHONE_NUMBER]"
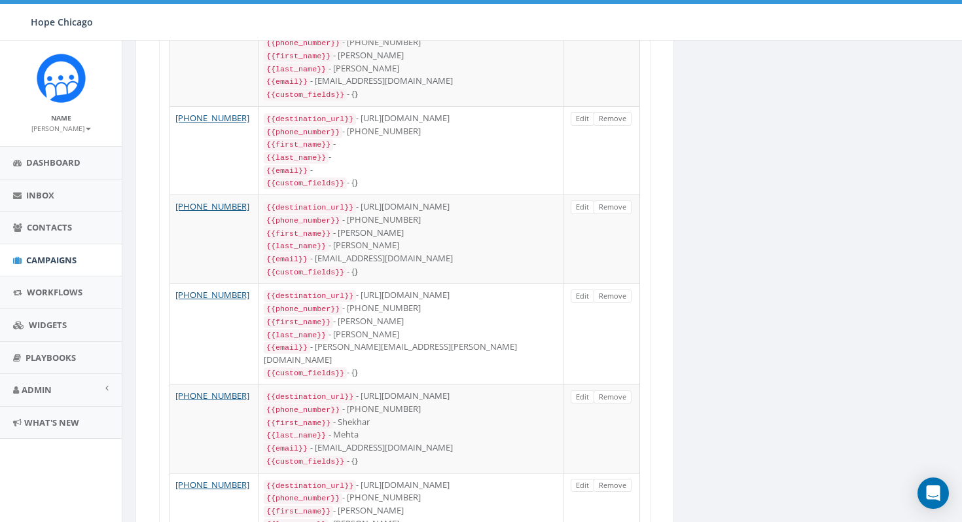
scroll to position [0, 0]
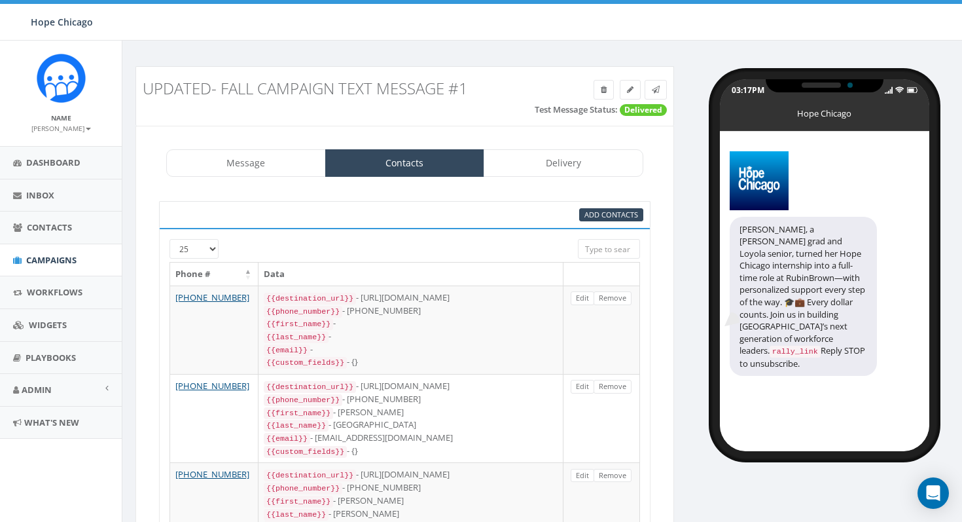
click at [600, 243] on input "search" at bounding box center [609, 249] width 62 height 20
paste input "[PHONE_NUMBER]"
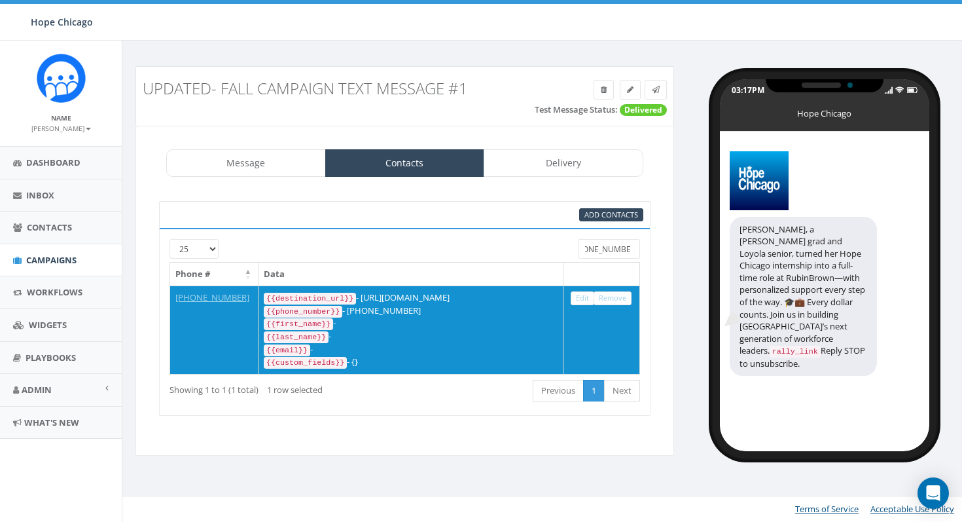
type input "[PHONE_NUMBER]"
click at [611, 385] on link "Next" at bounding box center [622, 391] width 36 height 22
click at [617, 252] on input "[PHONE_NUMBER]" at bounding box center [609, 249] width 62 height 20
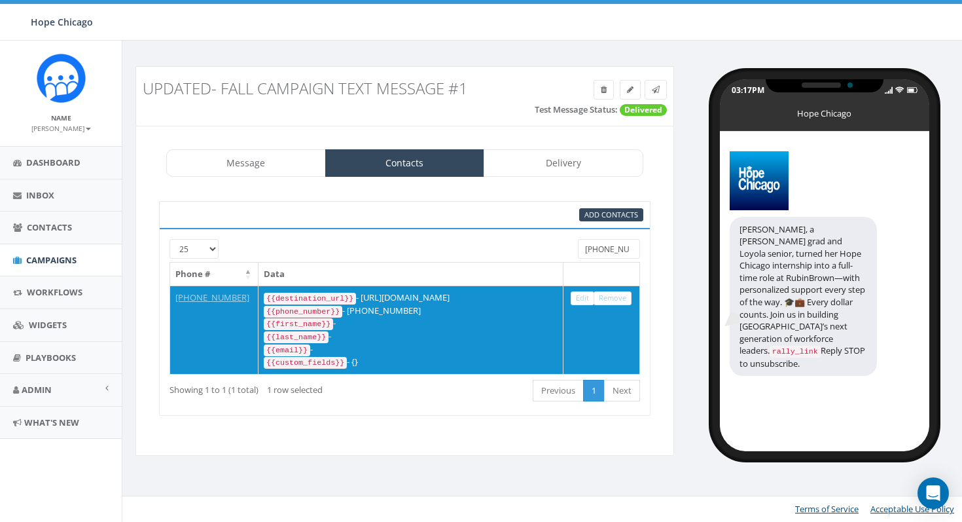
click at [617, 252] on input "[PHONE_NUMBER]" at bounding box center [609, 249] width 62 height 20
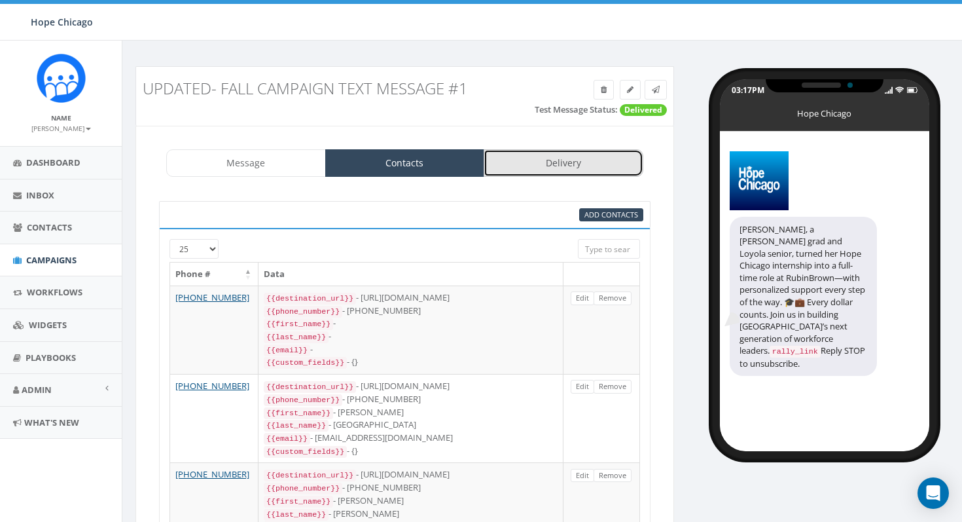
click at [596, 166] on link "Delivery" at bounding box center [564, 162] width 160 height 27
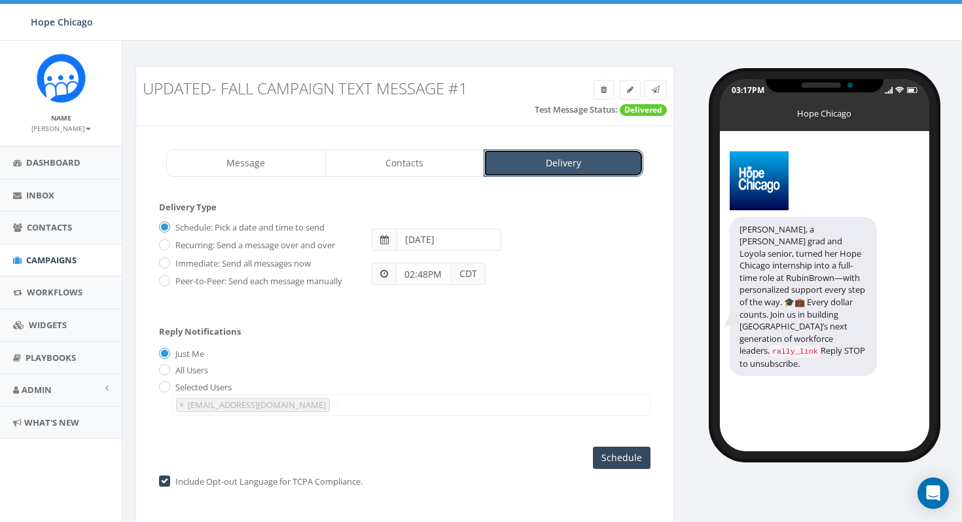
scroll to position [43, 0]
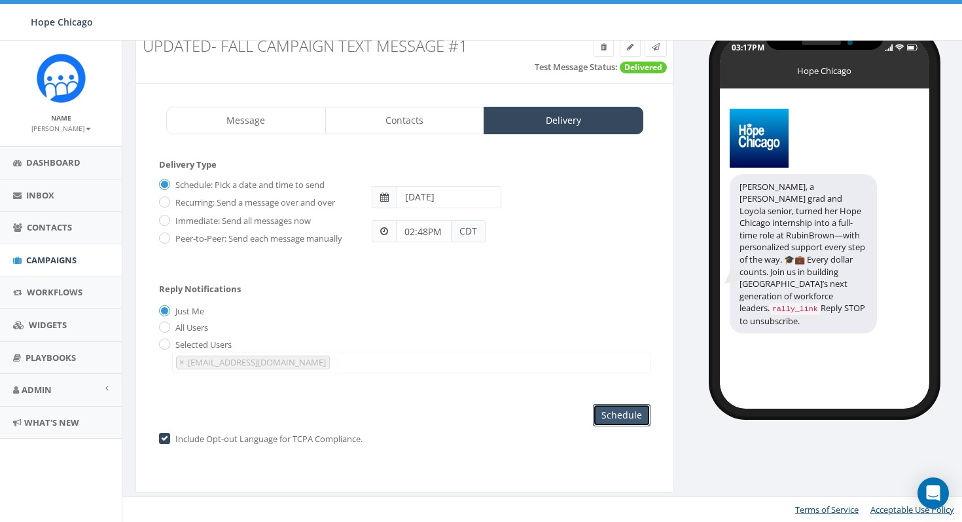
click at [609, 412] on input "Schedule" at bounding box center [622, 415] width 58 height 22
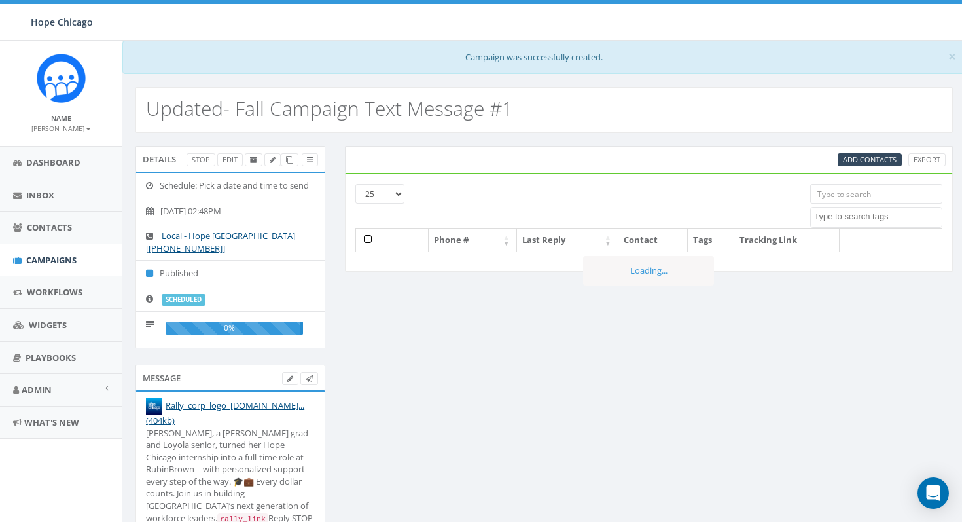
select select
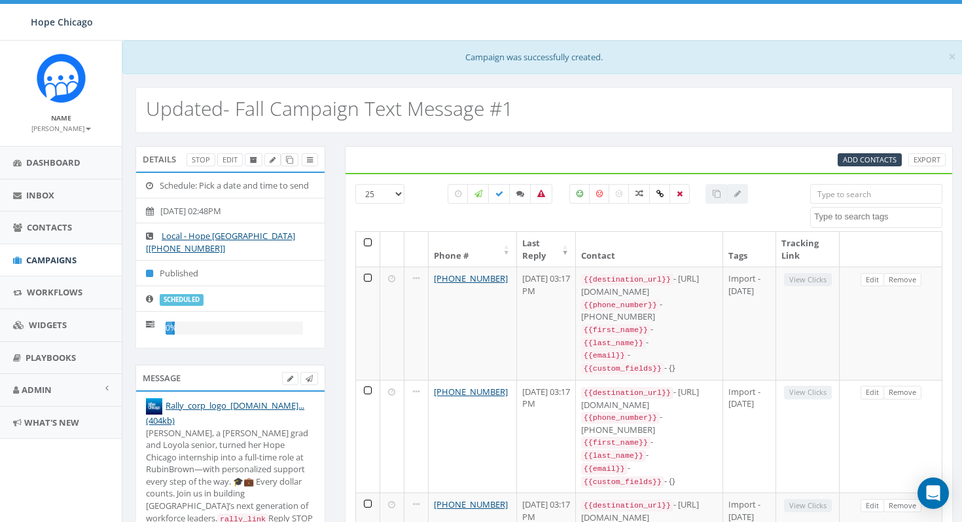
click at [862, 196] on input "search" at bounding box center [876, 194] width 132 height 20
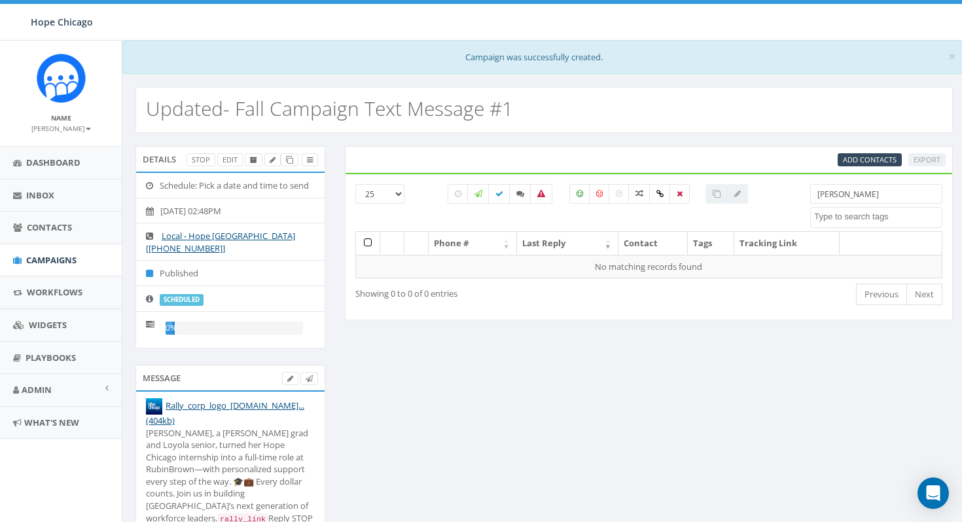
click at [862, 196] on input "[PERSON_NAME]" at bounding box center [876, 194] width 132 height 20
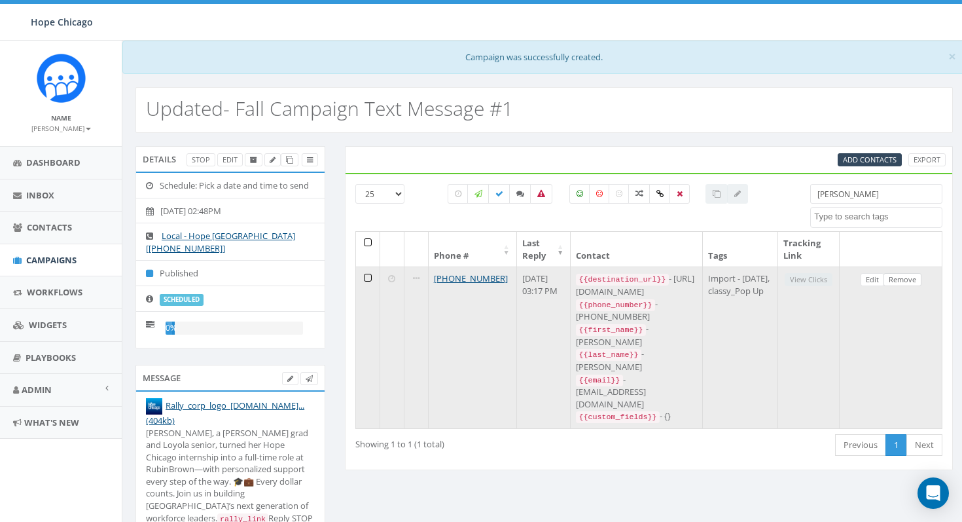
type input "[PERSON_NAME]"
click at [899, 282] on link "Remove" at bounding box center [903, 280] width 38 height 14
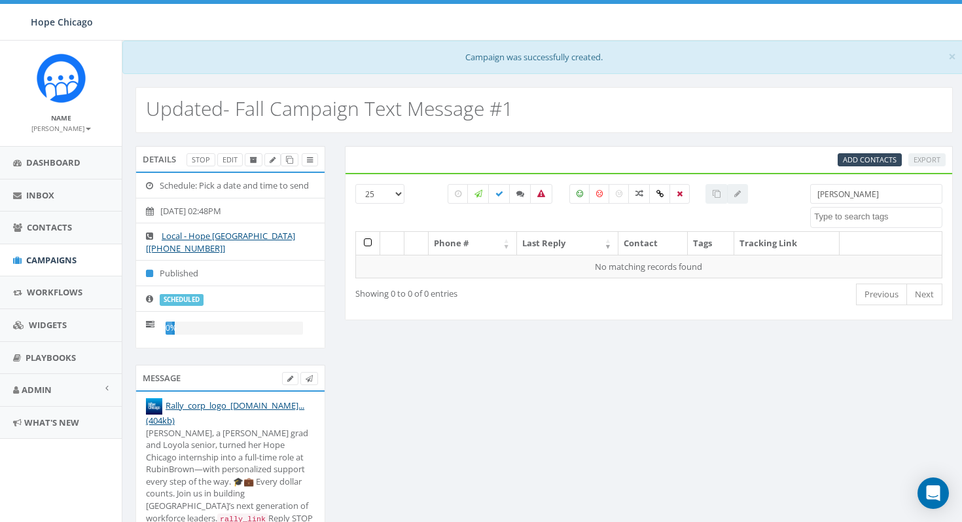
click at [873, 196] on input "[PERSON_NAME]" at bounding box center [876, 194] width 132 height 20
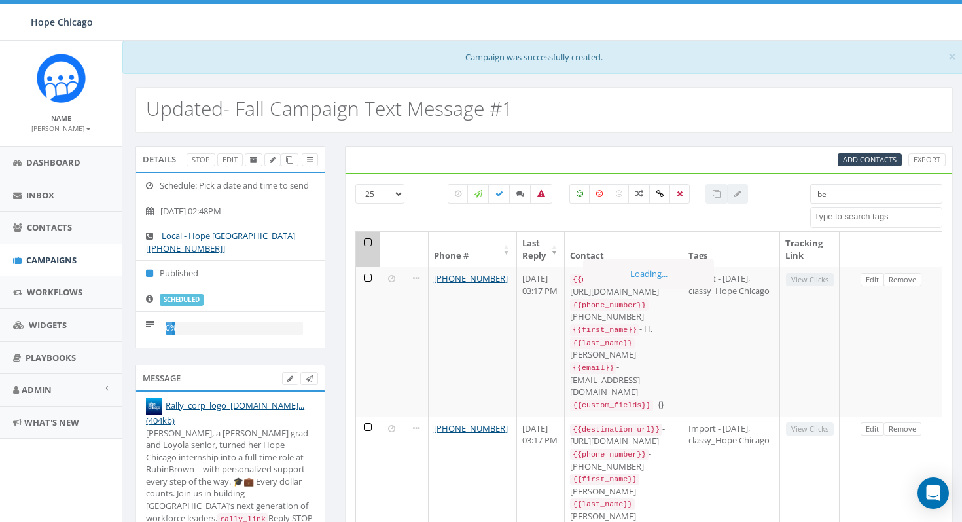
type input "b"
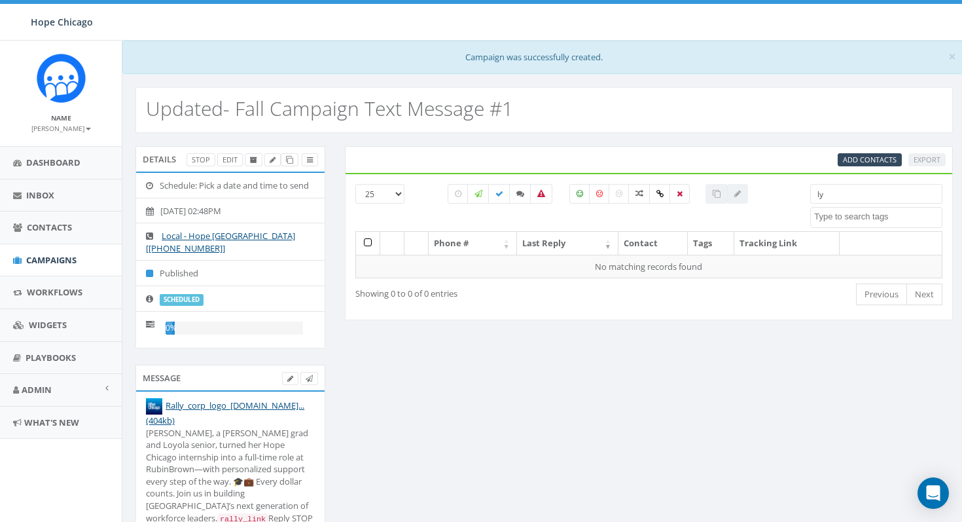
type input "l"
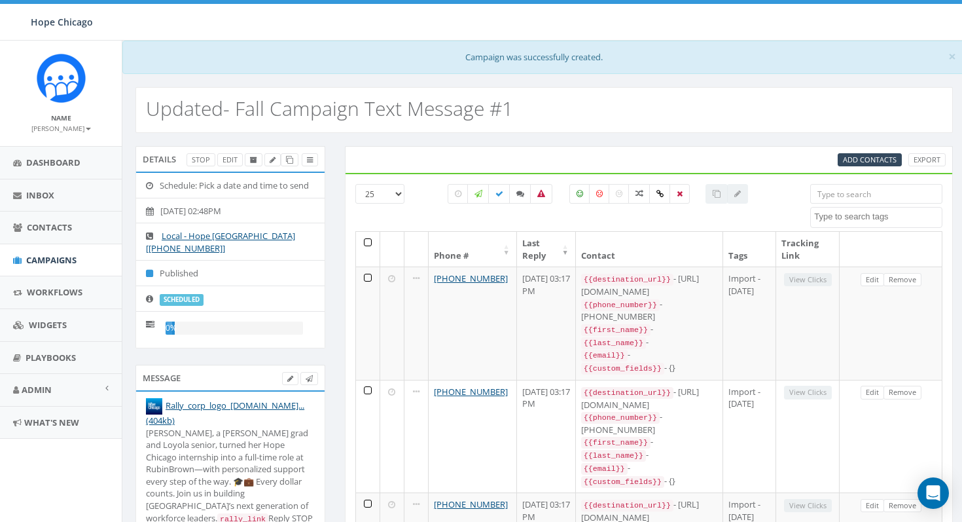
click at [839, 194] on input "search" at bounding box center [876, 194] width 132 height 20
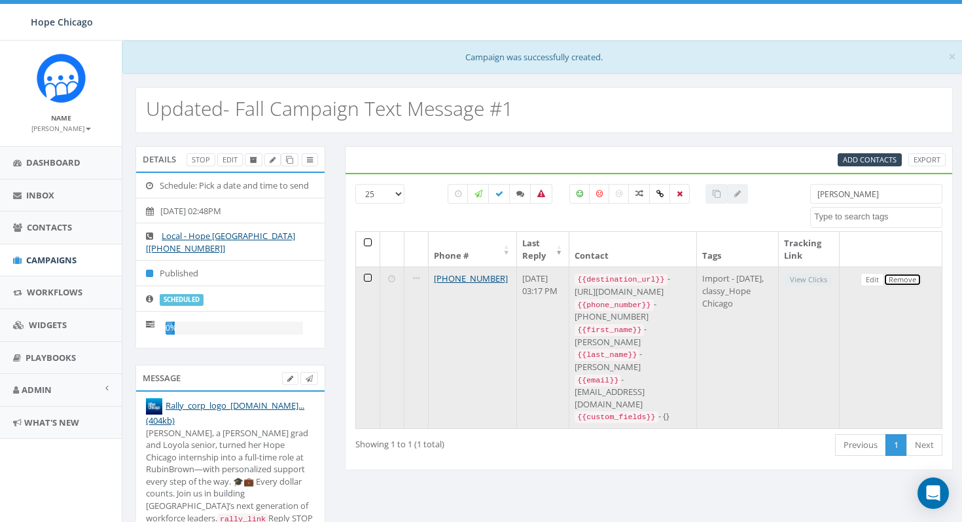
click at [906, 280] on link "Remove" at bounding box center [903, 280] width 38 height 14
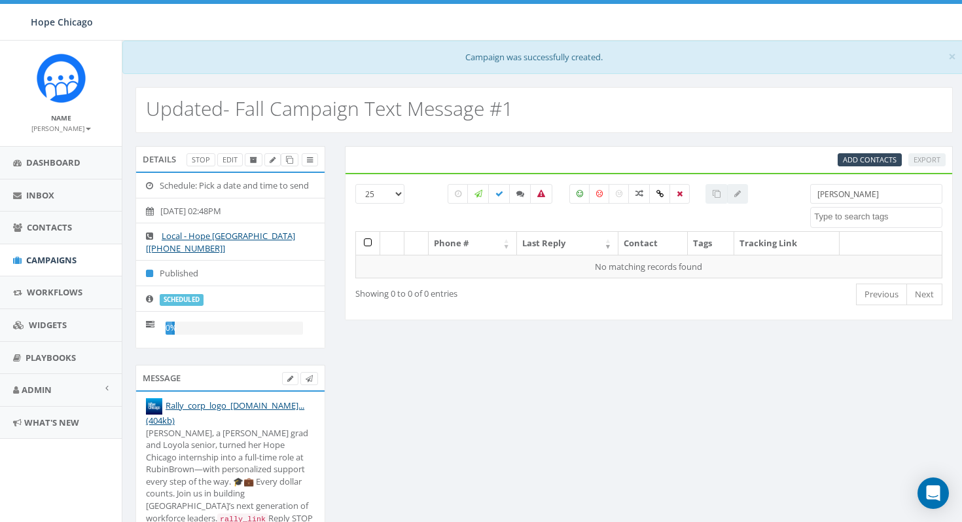
click at [848, 191] on input "[PERSON_NAME]" at bounding box center [876, 194] width 132 height 20
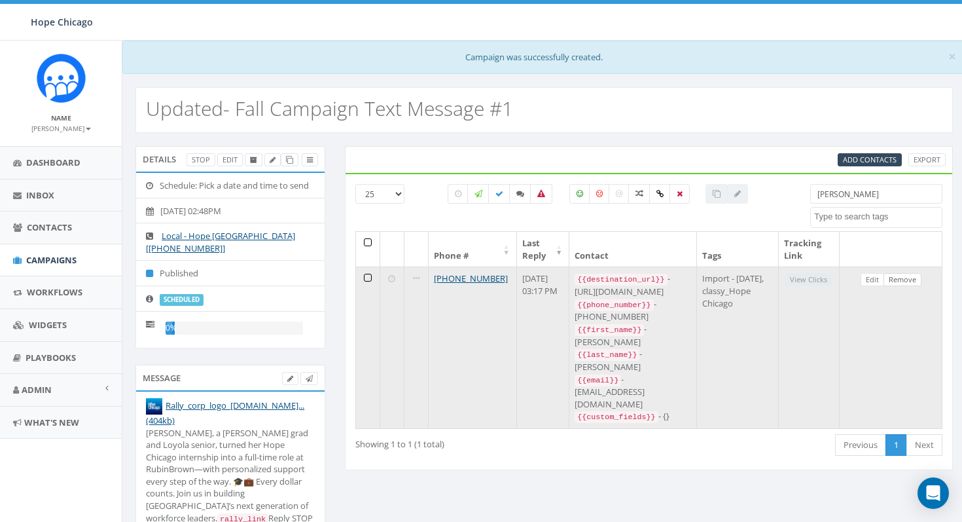
type input "[PERSON_NAME]"
click at [916, 280] on link "Remove" at bounding box center [903, 280] width 38 height 14
